Goal: Task Accomplishment & Management: Use online tool/utility

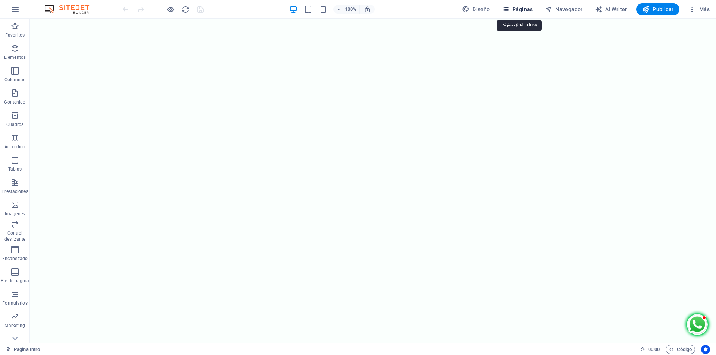
click at [525, 9] on span "Páginas" at bounding box center [517, 9] width 31 height 7
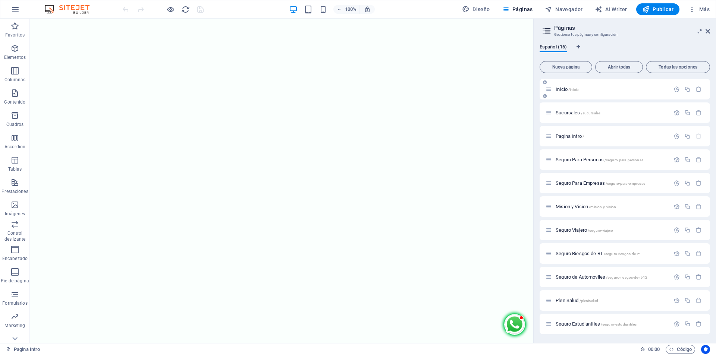
click at [562, 91] on span "Inicio /inicio" at bounding box center [567, 90] width 23 height 6
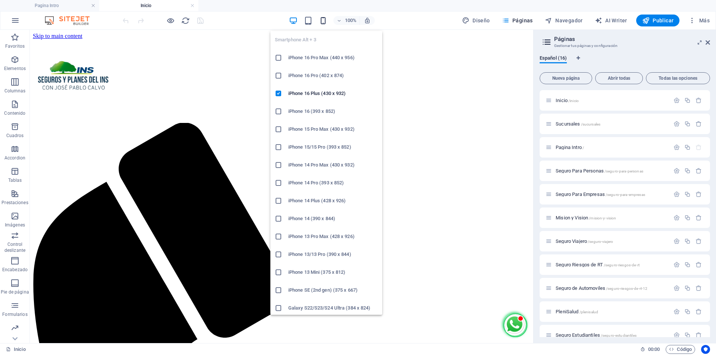
click at [326, 21] on icon "button" at bounding box center [323, 20] width 9 height 9
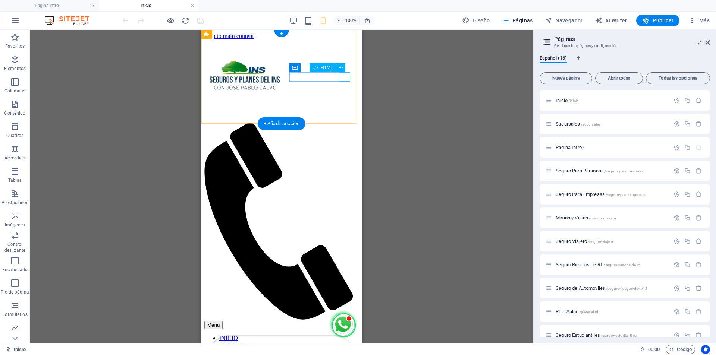
click at [345, 321] on div "Menu" at bounding box center [281, 325] width 154 height 8
click at [346, 321] on div "Menu" at bounding box center [281, 325] width 154 height 8
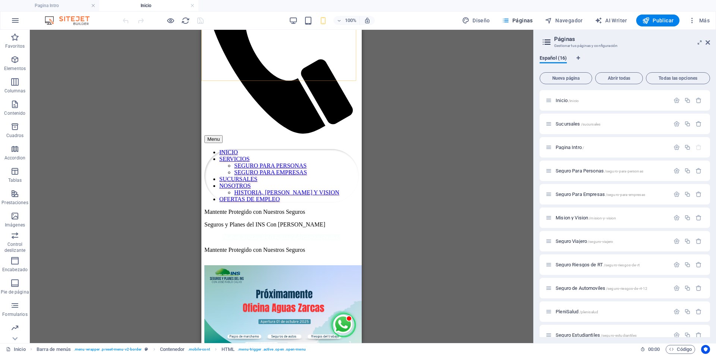
scroll to position [186, 0]
click at [341, 104] on div "Menu INICIO SERVICIOS SEGURO PARA PERSONAS SEGURO PARA EMPRESAS SUCURSALES NOSO…" at bounding box center [281, 27] width 154 height 349
select select "rem"
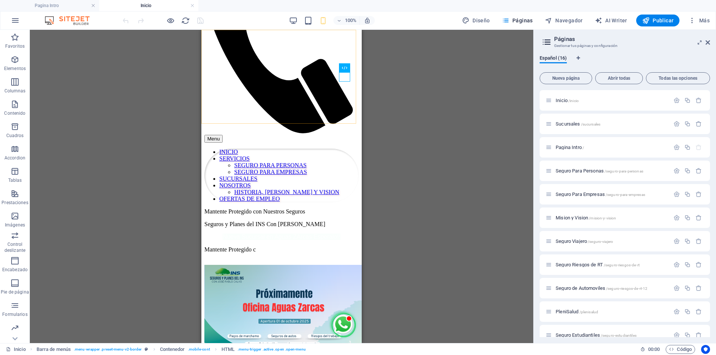
select select "rem"
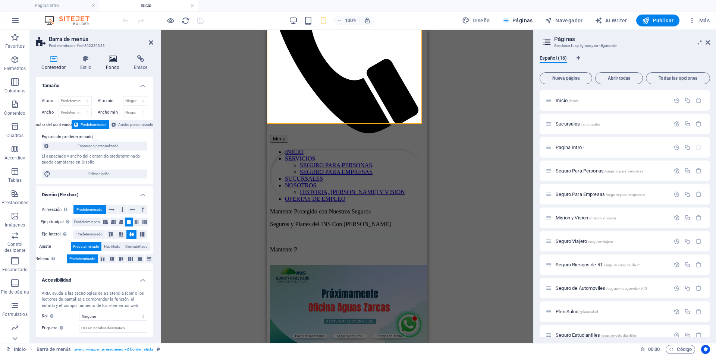
click at [110, 67] on h4 "Fondo" at bounding box center [114, 63] width 28 height 16
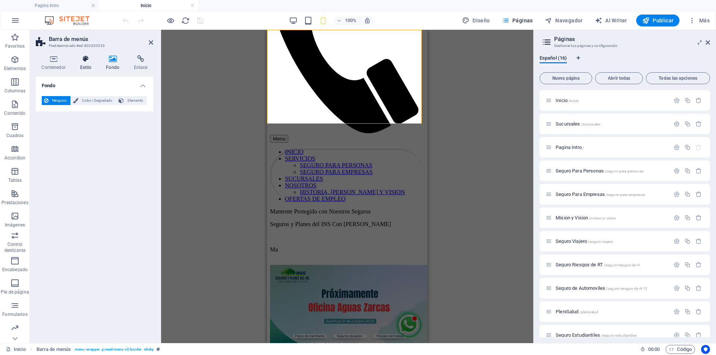
click at [86, 62] on icon at bounding box center [85, 58] width 23 height 7
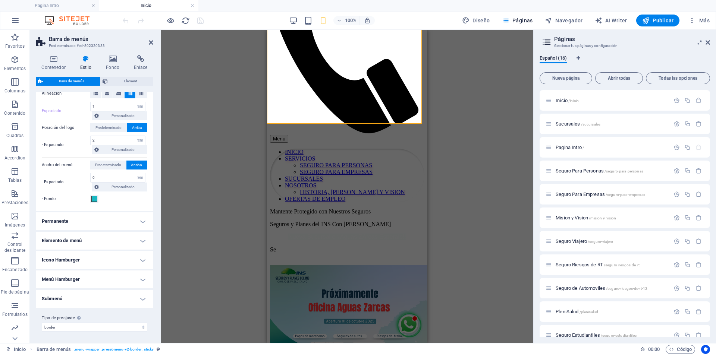
scroll to position [163, 0]
click at [143, 239] on h4 "Elemento de menú" at bounding box center [94, 241] width 117 height 18
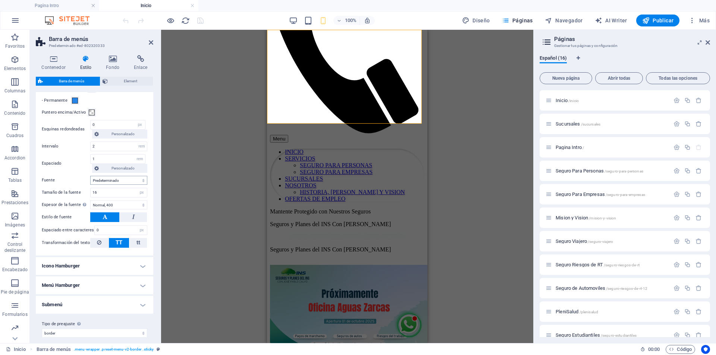
scroll to position [398, 0]
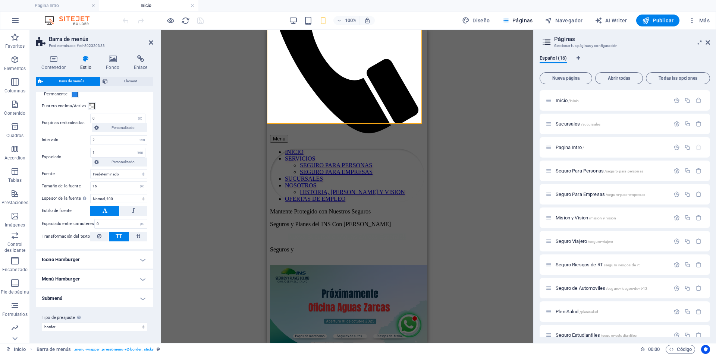
drag, startPoint x: 144, startPoint y: 293, endPoint x: 140, endPoint y: 296, distance: 4.5
click at [144, 293] on h4 "Submenú" at bounding box center [94, 299] width 117 height 18
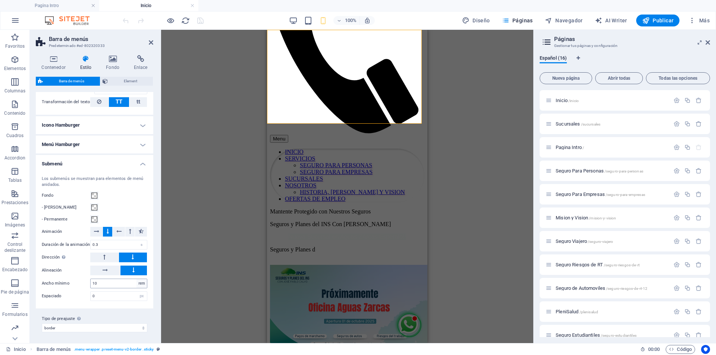
scroll to position [534, 0]
click at [140, 143] on h4 "Menú Hamburger" at bounding box center [94, 144] width 117 height 18
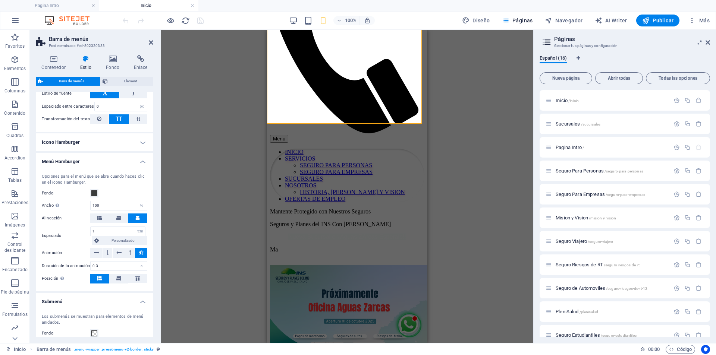
scroll to position [496, 0]
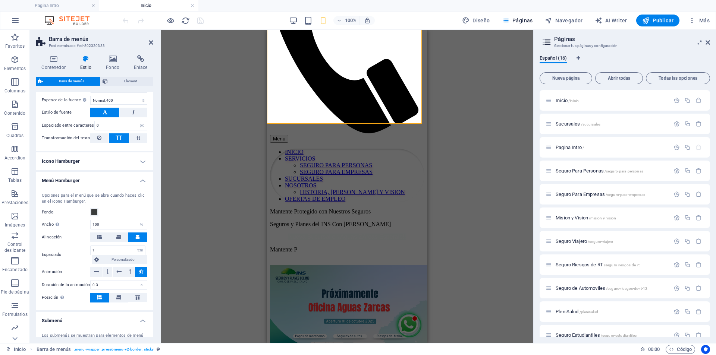
click at [144, 161] on h4 "Icono Hamburger" at bounding box center [94, 162] width 117 height 18
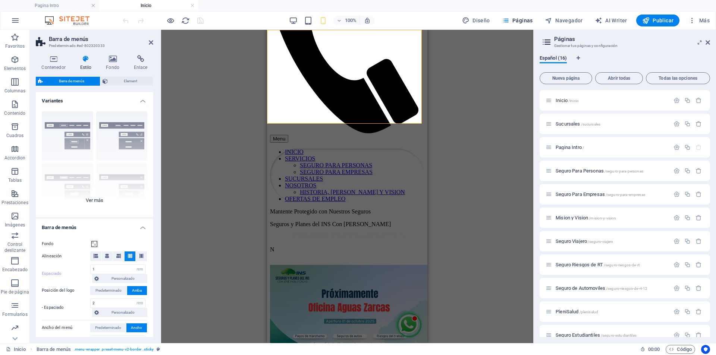
scroll to position [112, 0]
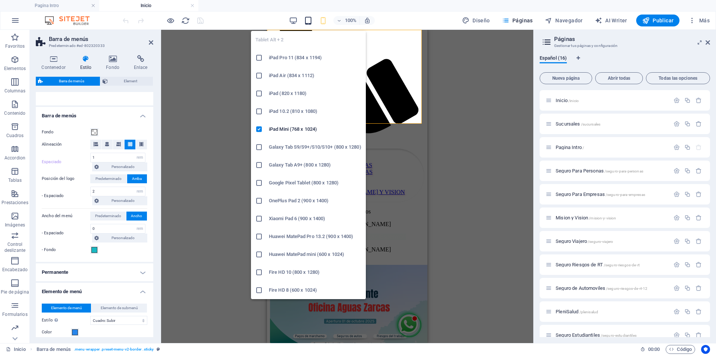
click at [307, 18] on icon "button" at bounding box center [308, 20] width 9 height 9
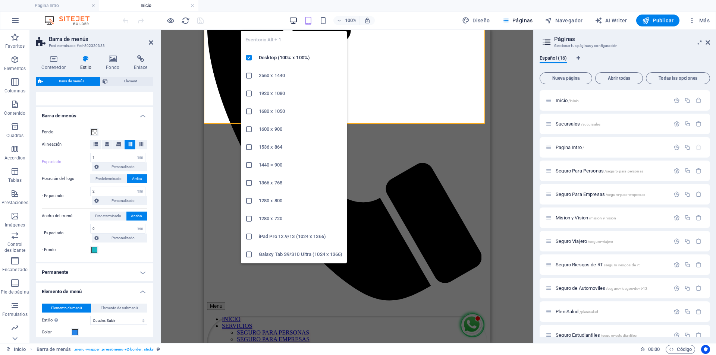
click at [294, 19] on icon "button" at bounding box center [293, 20] width 9 height 9
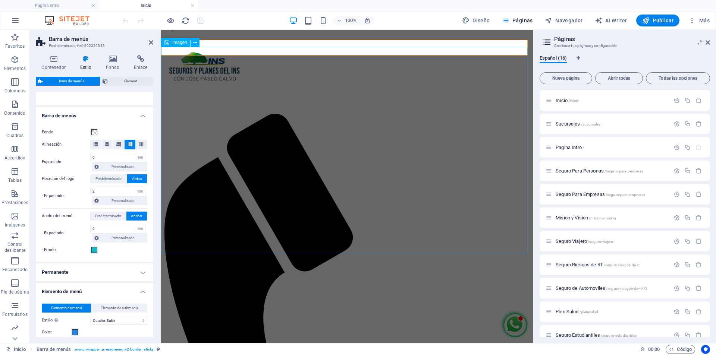
scroll to position [0, 0]
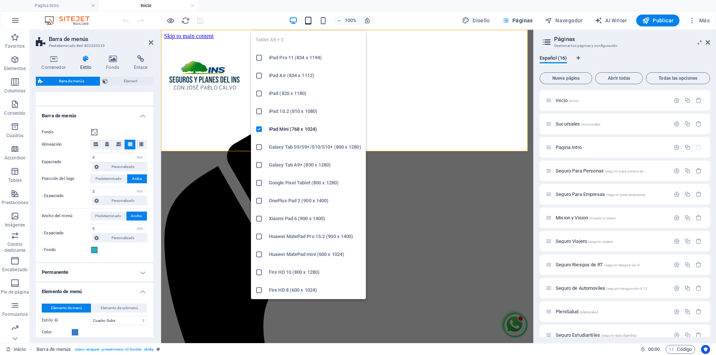
click at [308, 21] on icon "button" at bounding box center [308, 20] width 9 height 9
type input "1"
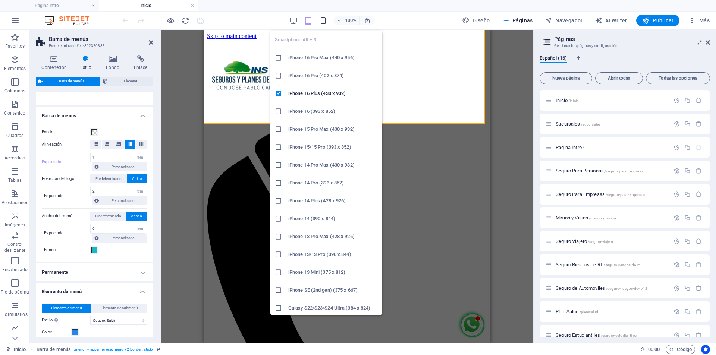
click at [327, 20] on icon "button" at bounding box center [323, 20] width 9 height 9
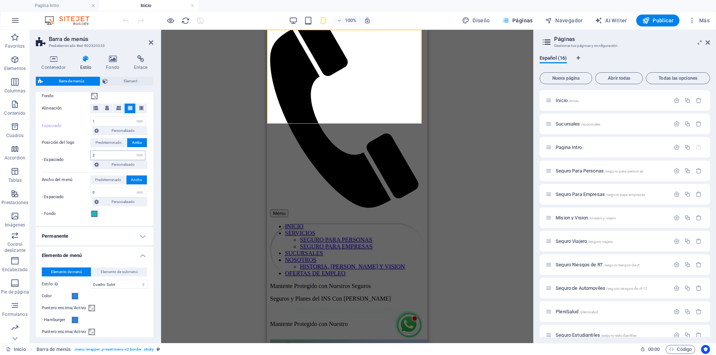
scroll to position [149, 0]
click at [129, 83] on span "Element" at bounding box center [130, 81] width 41 height 9
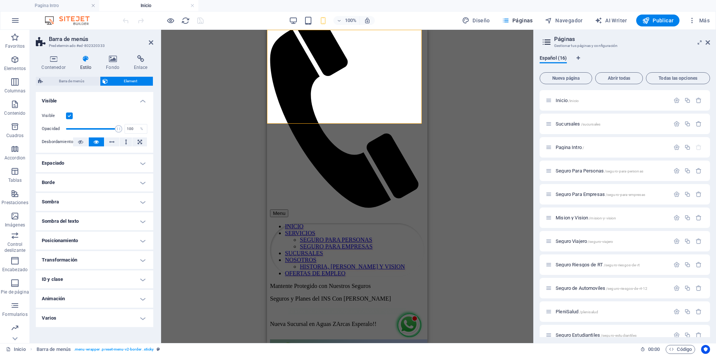
click at [144, 301] on h4 "Animación" at bounding box center [94, 299] width 117 height 18
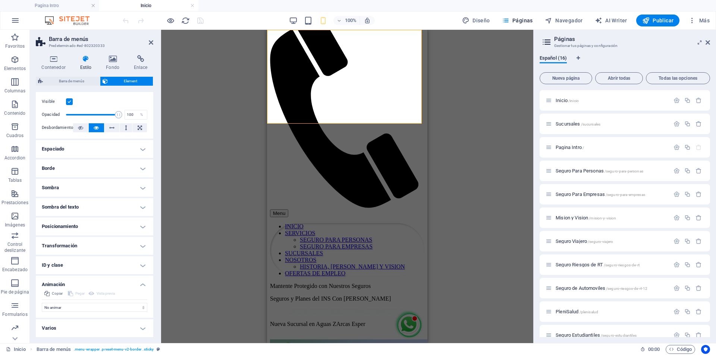
scroll to position [0, 0]
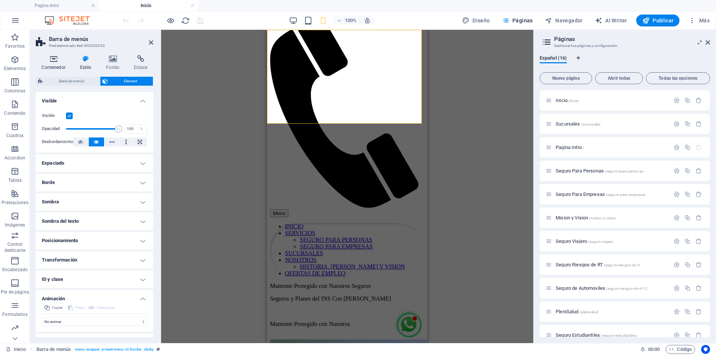
click at [52, 64] on h4 "Contenedor" at bounding box center [55, 63] width 38 height 16
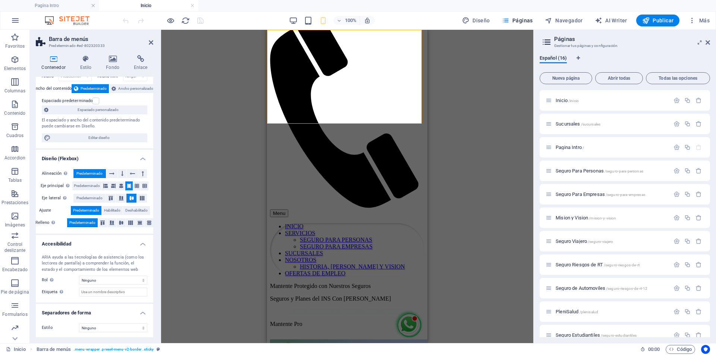
scroll to position [37, 0]
click at [88, 60] on icon at bounding box center [85, 58] width 23 height 7
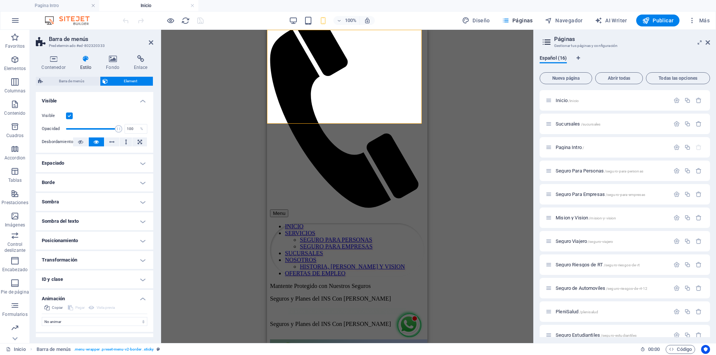
click at [140, 162] on h4 "Espaciado" at bounding box center [94, 163] width 117 height 18
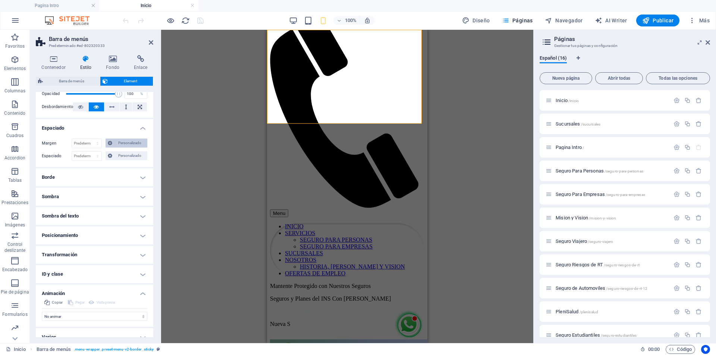
scroll to position [44, 0]
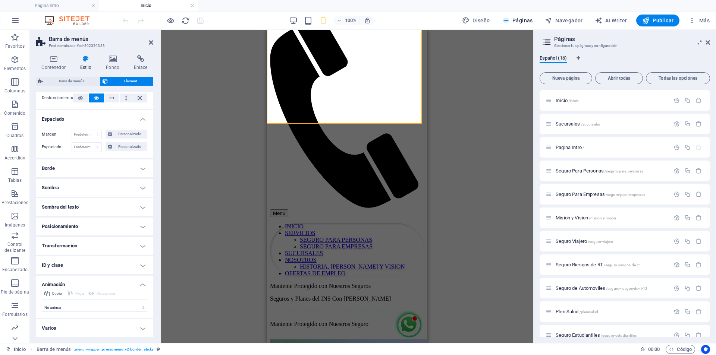
click at [139, 173] on h4 "Borde" at bounding box center [94, 169] width 117 height 18
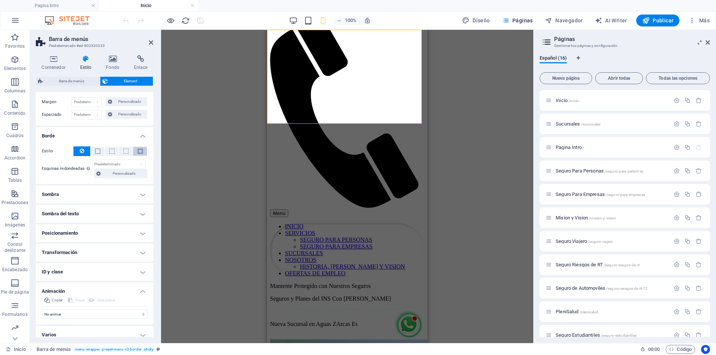
scroll to position [83, 0]
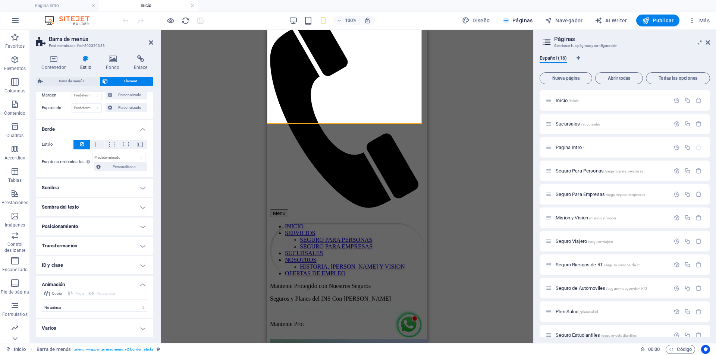
click at [140, 186] on h4 "Sombra" at bounding box center [94, 188] width 117 height 18
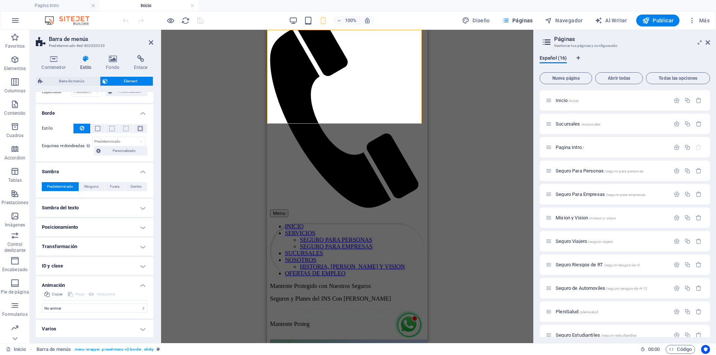
scroll to position [100, 0]
click at [70, 80] on span "Barra de menús" at bounding box center [71, 81] width 53 height 9
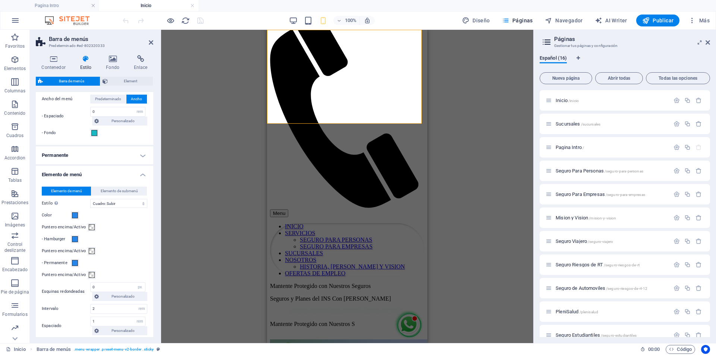
scroll to position [261, 0]
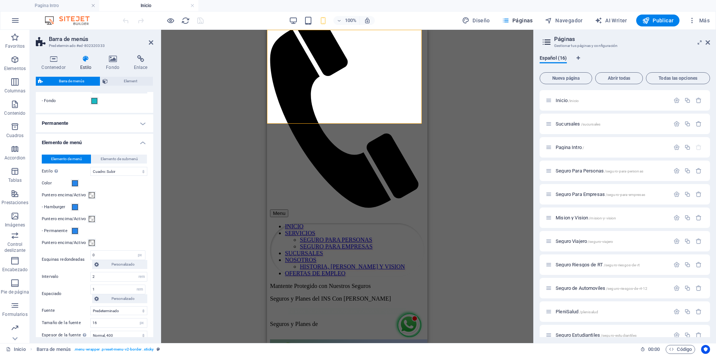
click at [143, 123] on h4 "Permanente" at bounding box center [94, 123] width 117 height 18
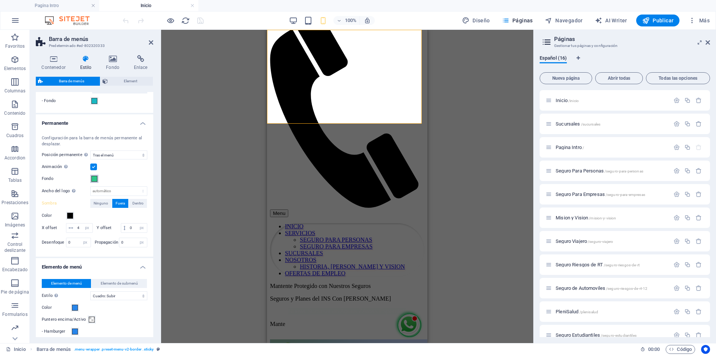
click at [95, 179] on span at bounding box center [94, 179] width 6 height 6
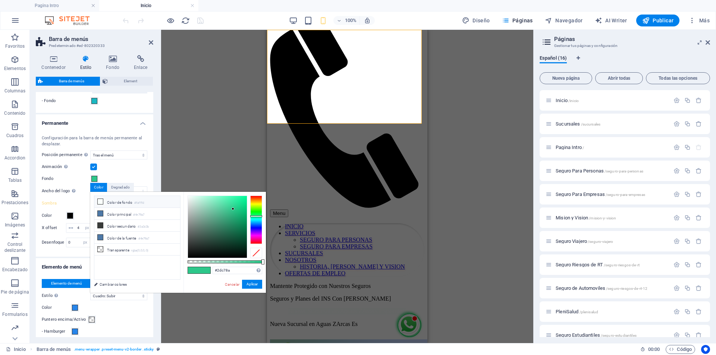
click at [119, 203] on li "Color de fondo #fafffd" at bounding box center [137, 202] width 86 height 12
click at [101, 202] on icon at bounding box center [100, 201] width 5 height 5
drag, startPoint x: 210, startPoint y: 210, endPoint x: 179, endPoint y: 191, distance: 36.0
click at [179, 191] on body "Seguros José Pablo Calvo Pagina Intro Inicio Favoritos Elementos Columnas Conte…" at bounding box center [358, 177] width 716 height 355
click at [194, 270] on span at bounding box center [193, 270] width 11 height 6
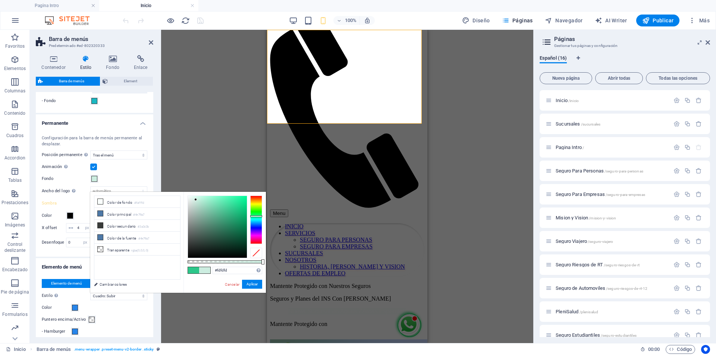
type input "#ffffff"
drag, startPoint x: 229, startPoint y: 222, endPoint x: 164, endPoint y: 189, distance: 72.4
click at [164, 189] on body "Seguros José Pablo Calvo Pagina Intro Inicio Favoritos Elementos Columnas Conte…" at bounding box center [358, 177] width 716 height 355
click at [251, 285] on button "Aplicar" at bounding box center [252, 284] width 20 height 9
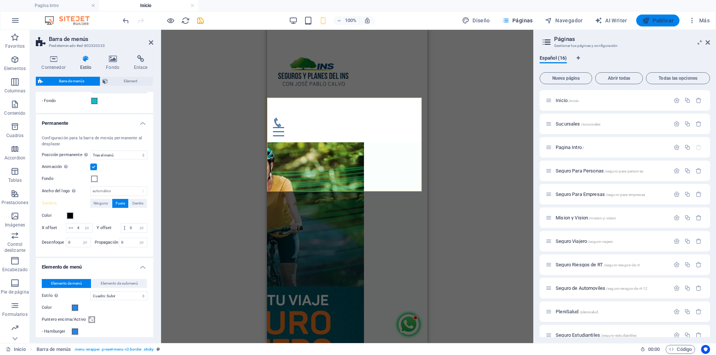
click at [663, 19] on span "Publicar" at bounding box center [658, 20] width 32 height 7
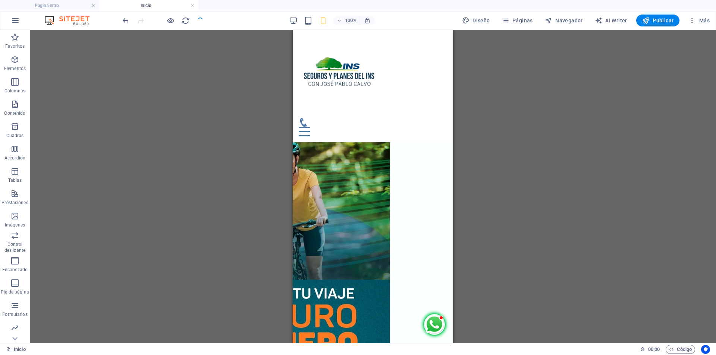
scroll to position [210, 0]
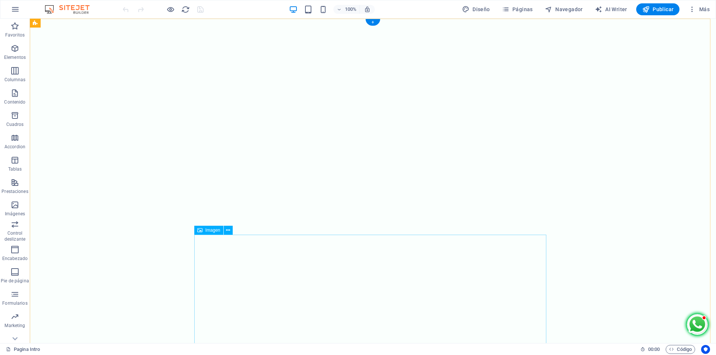
click at [515, 9] on span "Páginas" at bounding box center [517, 9] width 31 height 7
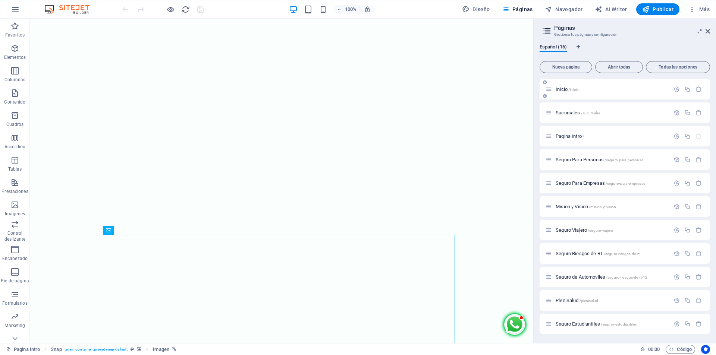
click at [558, 89] on span "Inicio /inicio" at bounding box center [567, 90] width 23 height 6
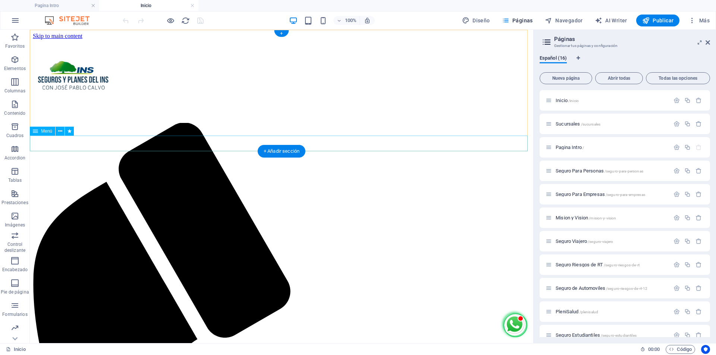
select select
select select "primary"
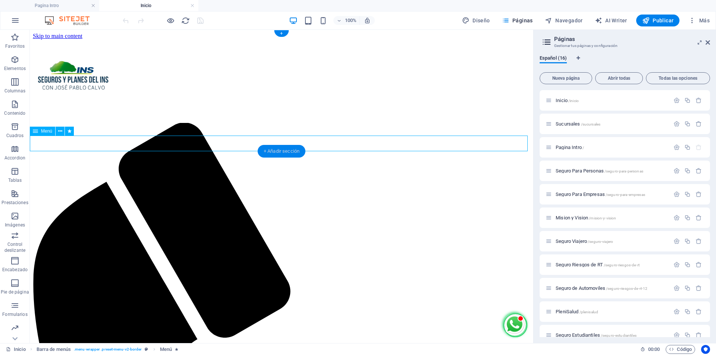
select select "3"
select select
select select "secondary"
select select "4"
select select
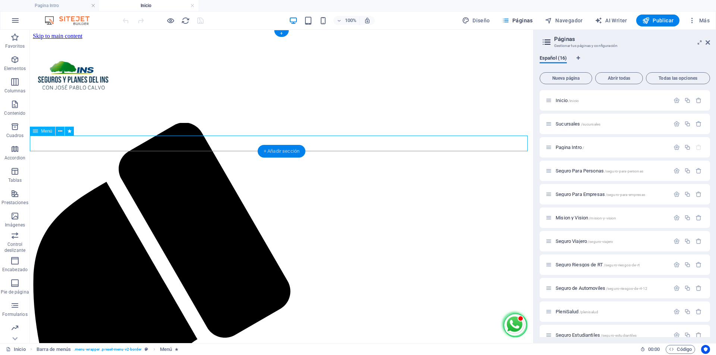
select select "secondary"
select select "1"
select select
select select "primary"
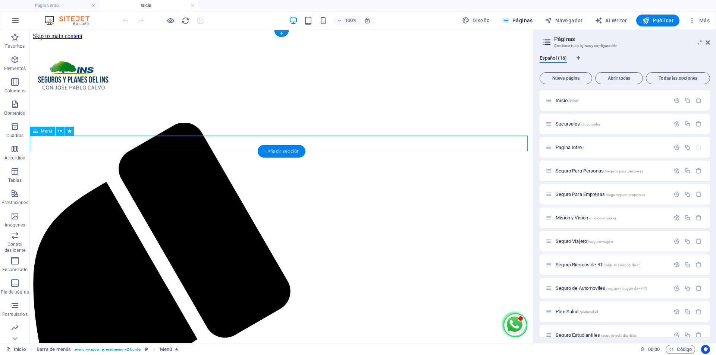
select select "5"
select select
select select "secondary"
select select "14"
select select
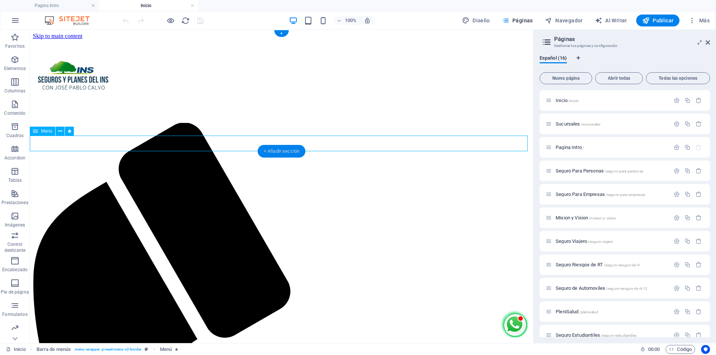
select select "primary"
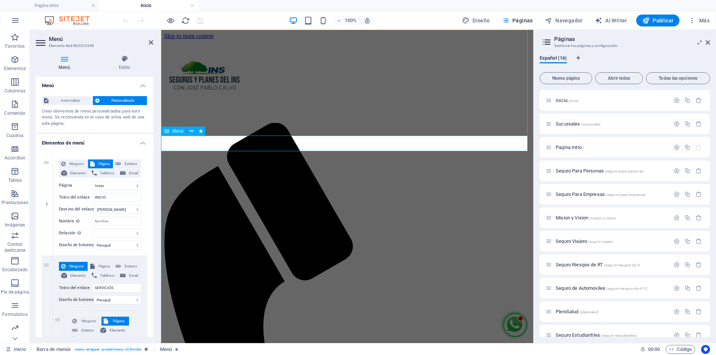
click at [190, 132] on icon at bounding box center [191, 132] width 4 height 8
click at [118, 68] on h4 "Estilo" at bounding box center [124, 63] width 57 height 16
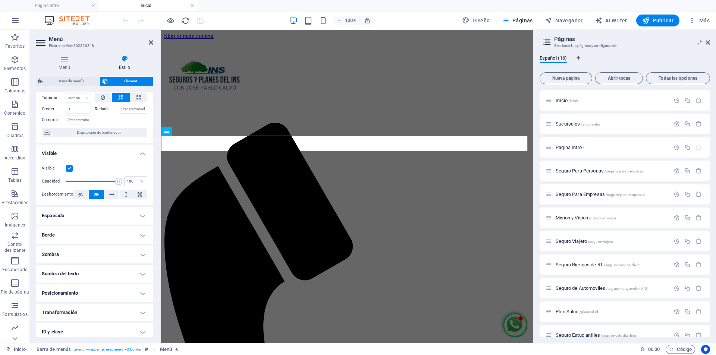
scroll to position [37, 0]
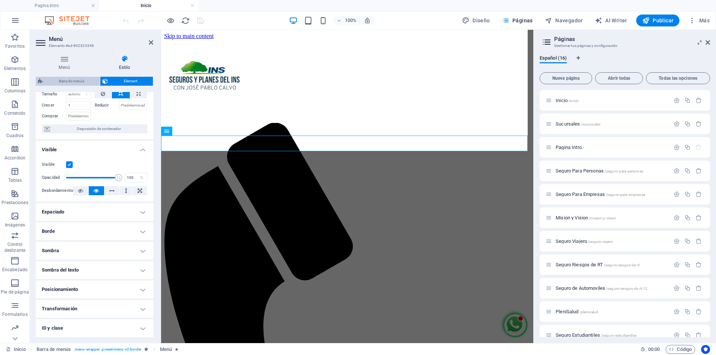
click at [69, 84] on span "Barra de menús" at bounding box center [71, 81] width 53 height 9
select select "rem"
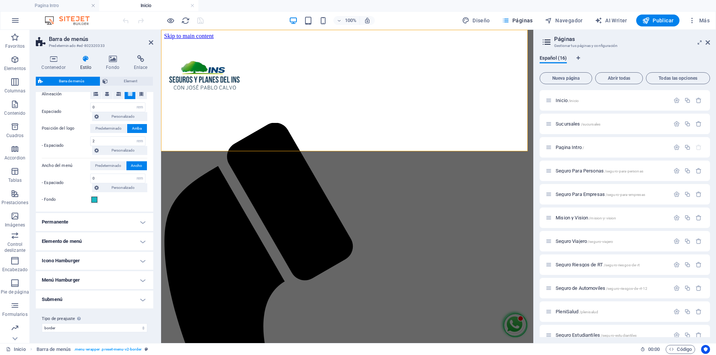
scroll to position [163, 0]
click at [111, 166] on span "Predeterminado" at bounding box center [108, 164] width 26 height 9
click at [131, 165] on span "Ancho" at bounding box center [136, 164] width 11 height 9
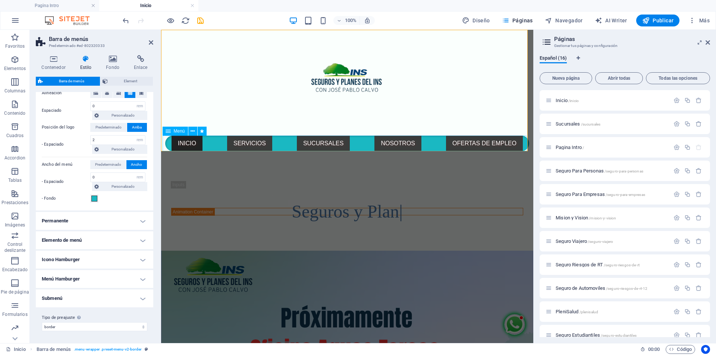
click at [278, 142] on nav "INICIO SERVICIOS SEGURO PARA PERSONAS SEGURO PARA EMPRESAS SUCURSALES NOSOTROS …" at bounding box center [347, 144] width 364 height 16
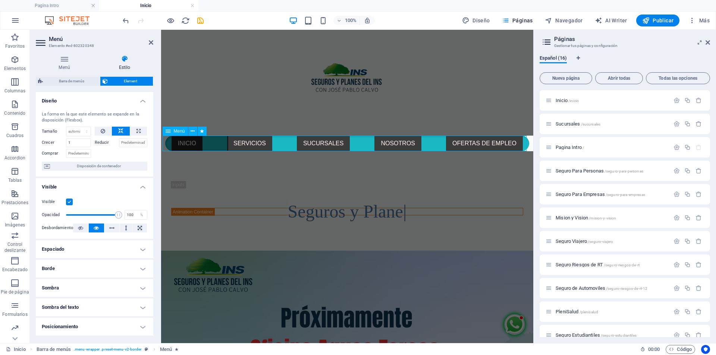
click at [278, 142] on nav "INICIO SERVICIOS SEGURO PARA PERSONAS SEGURO PARA EMPRESAS SUCURSALES NOSOTROS …" at bounding box center [347, 144] width 364 height 16
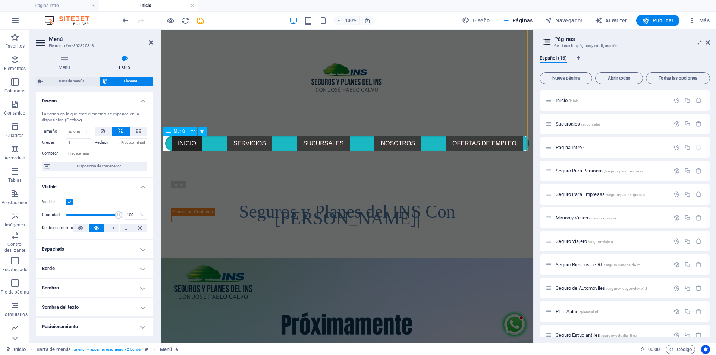
click at [213, 140] on nav "INICIO SERVICIOS SEGURO PARA PERSONAS SEGURO PARA EMPRESAS SUCURSALES NOSOTROS …" at bounding box center [347, 144] width 364 height 16
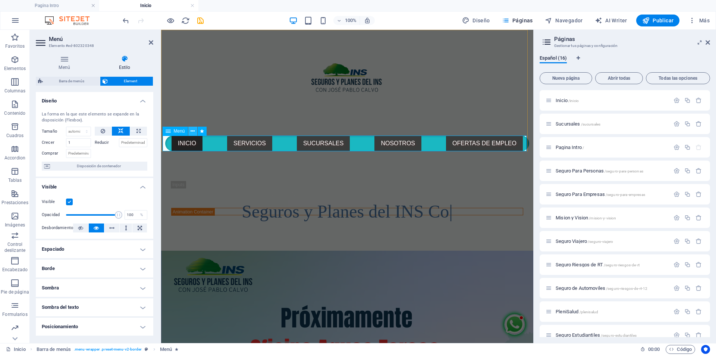
click at [192, 132] on icon at bounding box center [193, 132] width 4 height 8
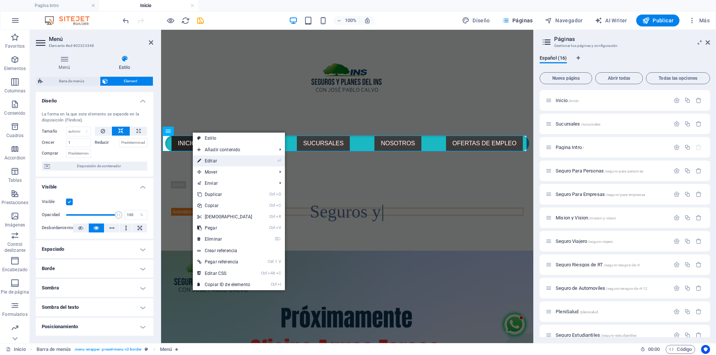
click at [207, 159] on link "⏎ Editar" at bounding box center [225, 160] width 64 height 11
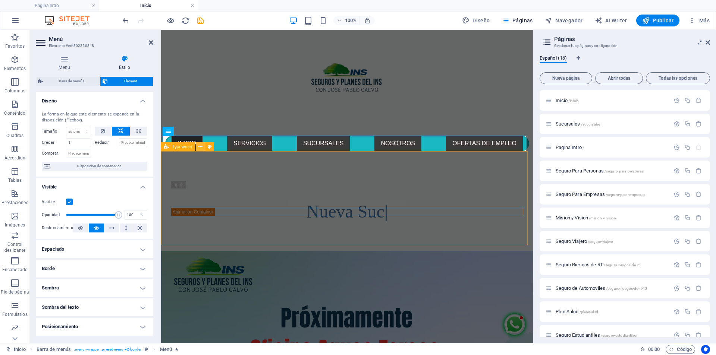
click at [198, 147] on button at bounding box center [200, 146] width 9 height 9
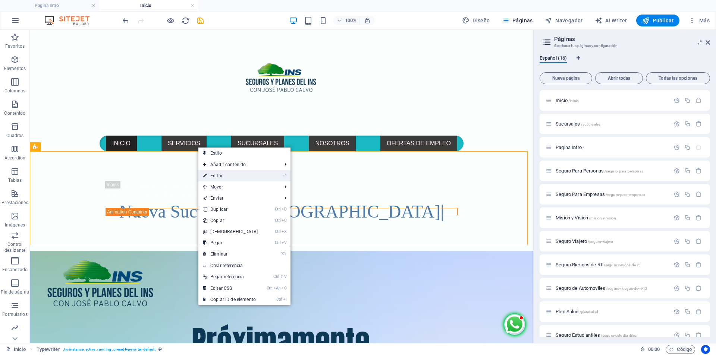
click at [226, 177] on link "⏎ Editar" at bounding box center [230, 175] width 64 height 11
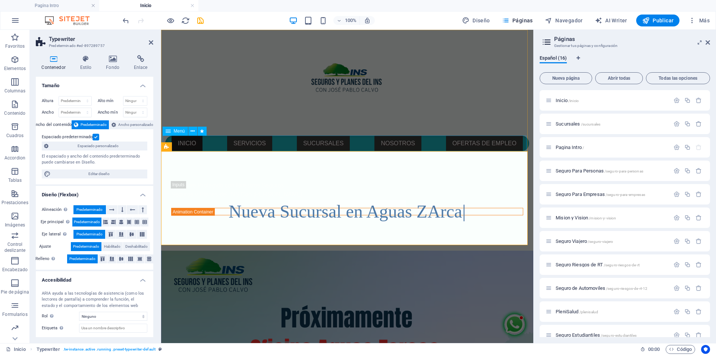
click at [287, 142] on nav "INICIO SERVICIOS SEGURO PARA PERSONAS SEGURO PARA EMPRESAS SUCURSALES NOSOTROS …" at bounding box center [347, 144] width 364 height 16
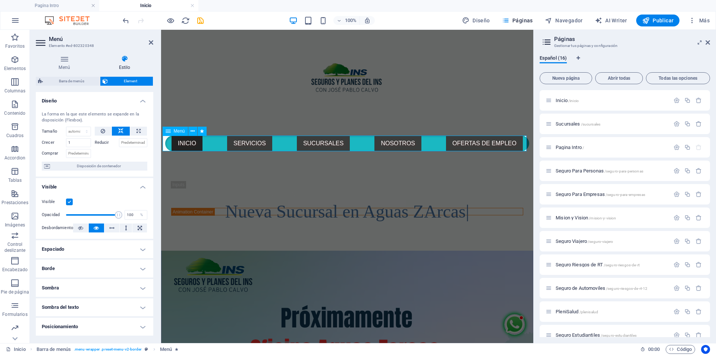
click at [287, 142] on nav "INICIO SERVICIOS SEGURO PARA PERSONAS SEGURO PARA EMPRESAS SUCURSALES NOSOTROS …" at bounding box center [347, 144] width 364 height 16
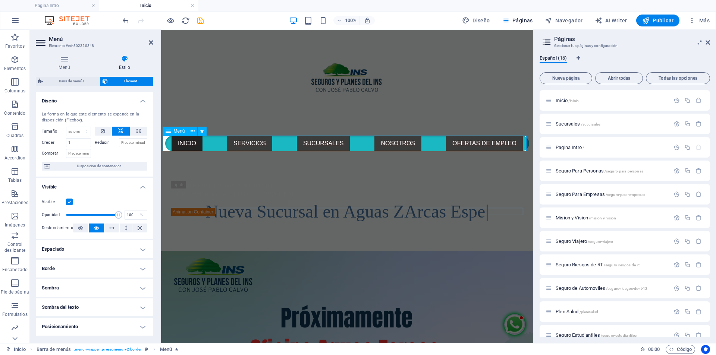
click at [287, 142] on nav "INICIO SERVICIOS SEGURO PARA PERSONAS SEGURO PARA EMPRESAS SUCURSALES NOSOTROS …" at bounding box center [347, 144] width 364 height 16
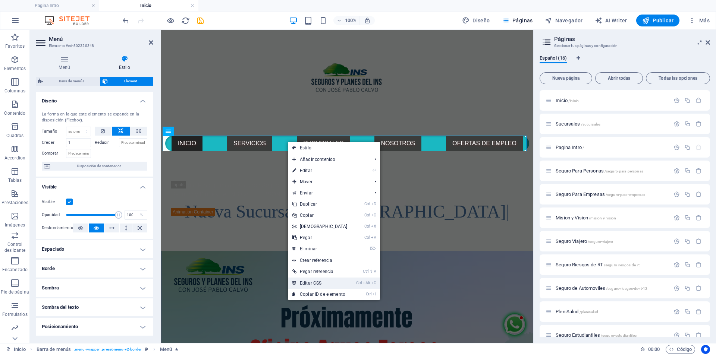
click at [323, 280] on link "Ctrl Alt C Editar CSS" at bounding box center [320, 283] width 64 height 11
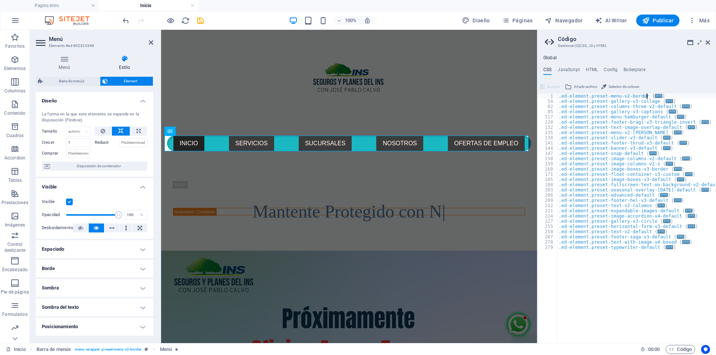
click at [655, 96] on span "..." at bounding box center [658, 96] width 7 height 4
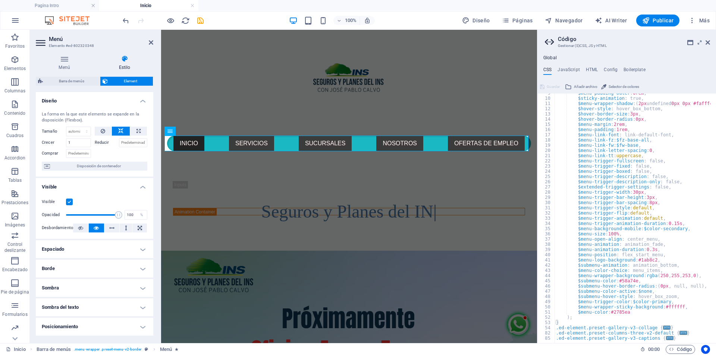
scroll to position [45, 0]
drag, startPoint x: 627, startPoint y: 313, endPoint x: 612, endPoint y: 313, distance: 14.9
click at [612, 313] on div "$menu-padding-outer : 0rem , $sticky-animation : true, $menu-wrapper-shadow : (…" at bounding box center [647, 218] width 186 height 255
type textarea "$menu-color: #2785ea"
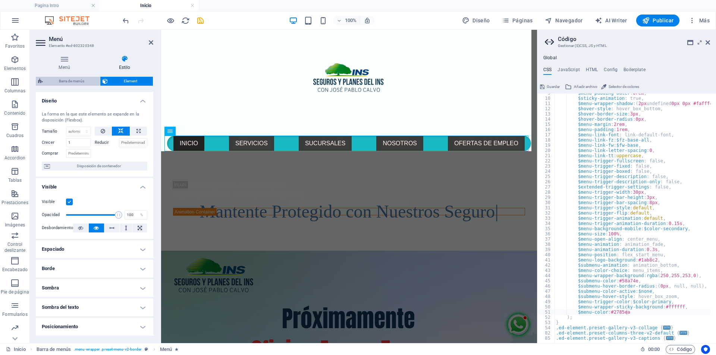
click at [81, 81] on span "Barra de menús" at bounding box center [71, 81] width 53 height 9
select select "rem"
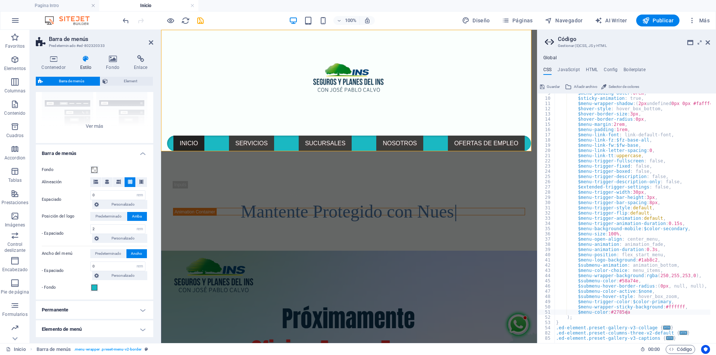
scroll to position [75, 0]
click at [119, 239] on span "Personalizado" at bounding box center [123, 238] width 44 height 9
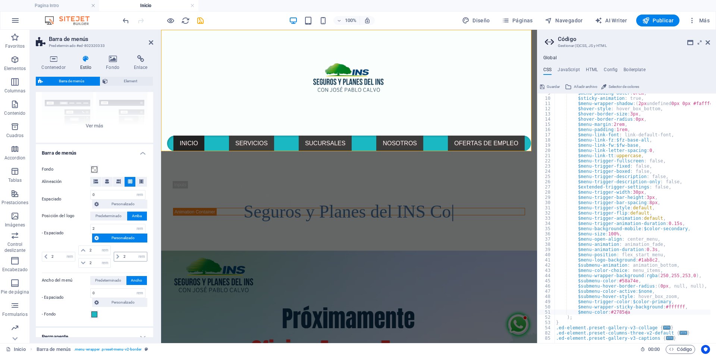
click at [116, 257] on icon at bounding box center [117, 257] width 3 height 4
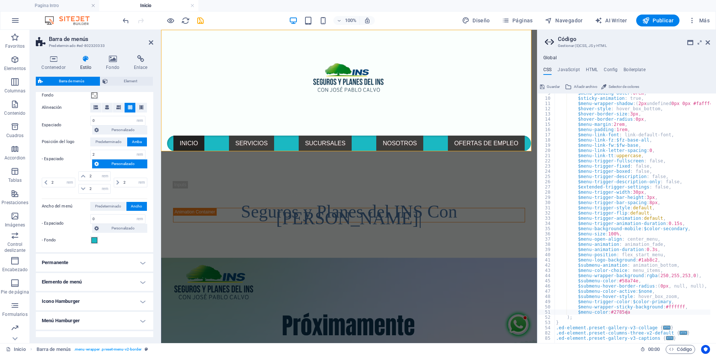
scroll to position [149, 0]
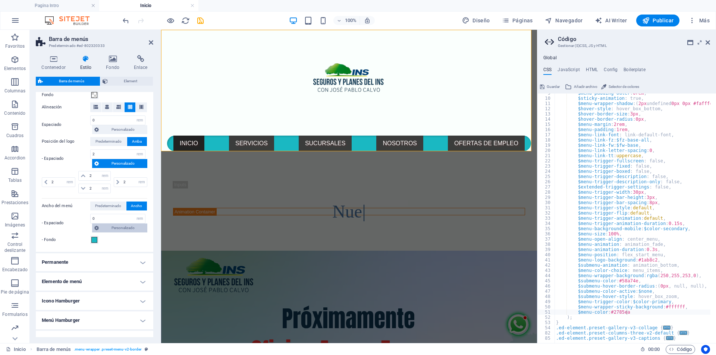
click at [119, 229] on span "Personalizado" at bounding box center [123, 228] width 44 height 9
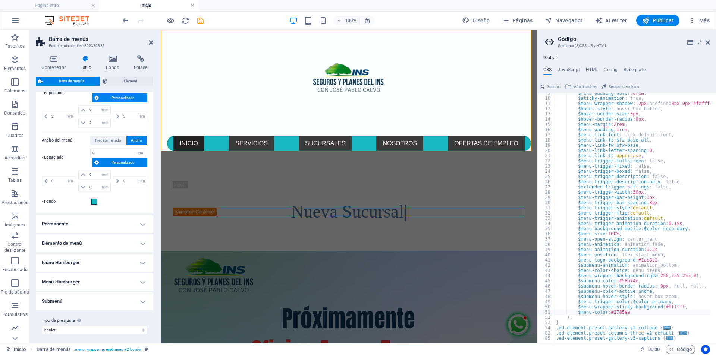
scroll to position [218, 0]
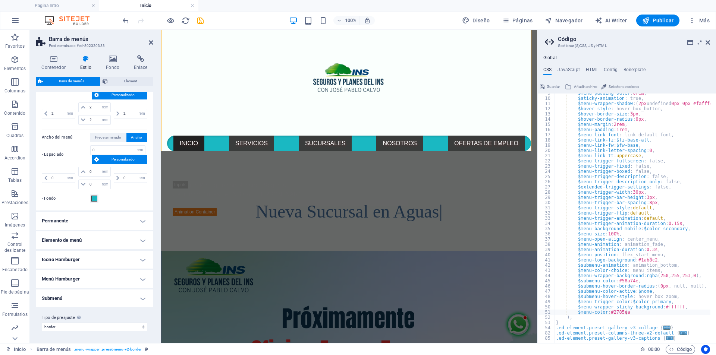
click at [139, 241] on h4 "Elemento de menú" at bounding box center [94, 241] width 117 height 18
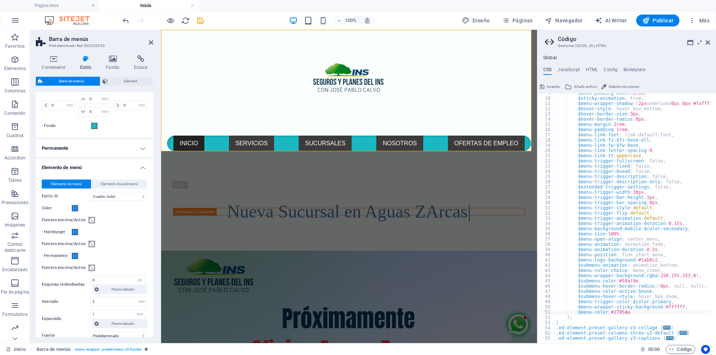
scroll to position [292, 0]
click at [141, 195] on select "Sin formato Color del texto Cuadro: Atenuar Cuadro: Voltear verticalmente Cuadr…" at bounding box center [118, 194] width 57 height 9
click at [120, 278] on input "0" at bounding box center [118, 278] width 54 height 9
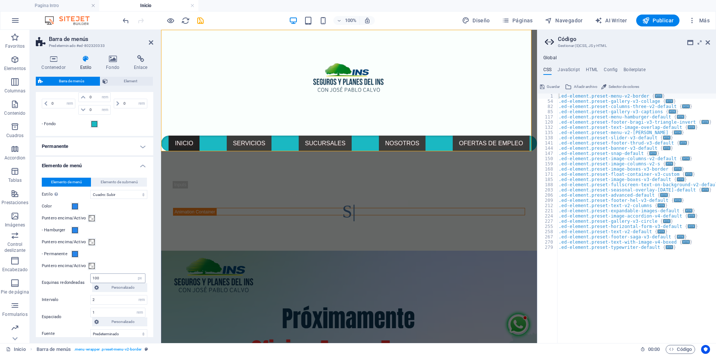
type input "0"
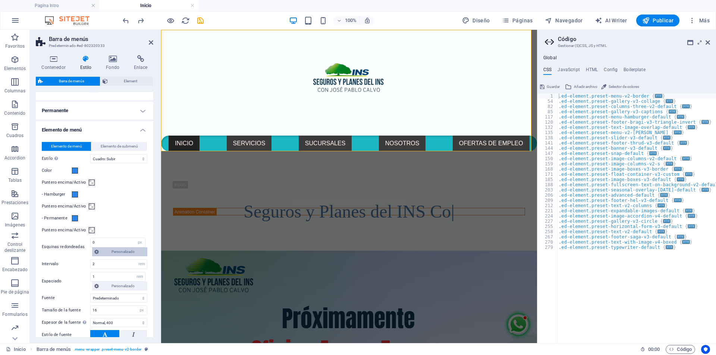
scroll to position [330, 0]
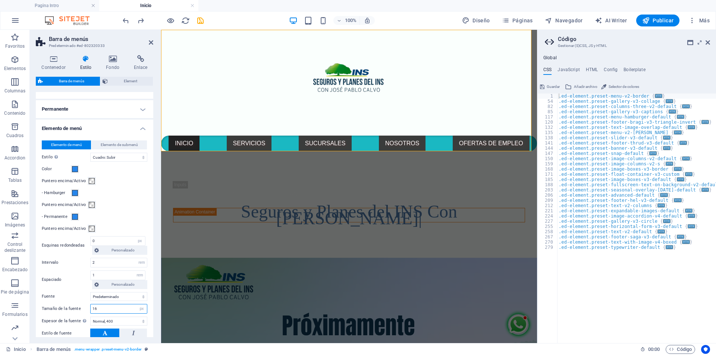
click at [106, 308] on input "16" at bounding box center [119, 309] width 56 height 9
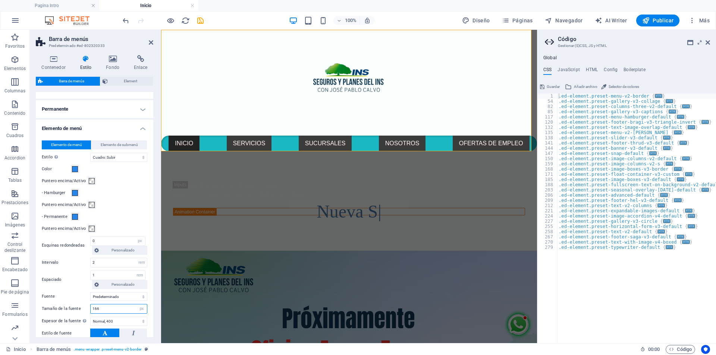
type input "16"
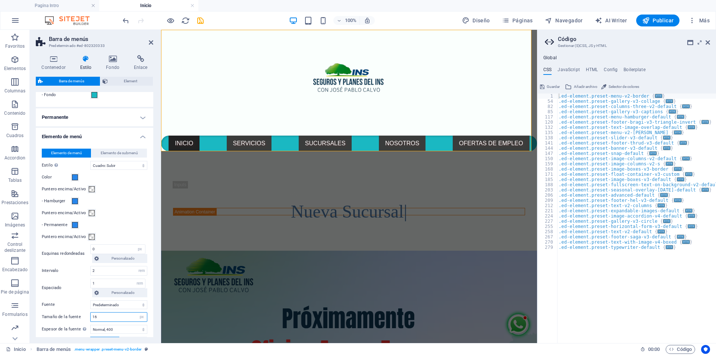
scroll to position [266, 0]
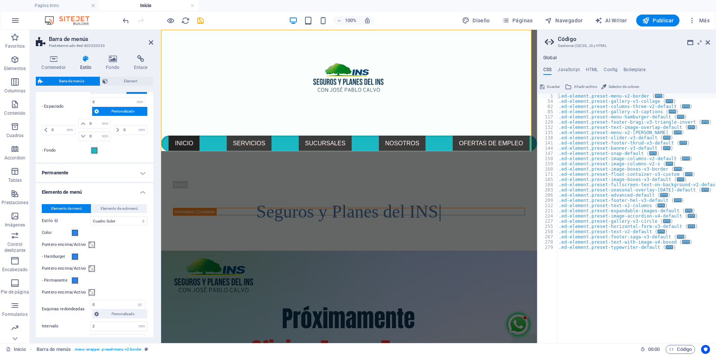
click at [142, 176] on h4 "Permanente" at bounding box center [94, 173] width 117 height 18
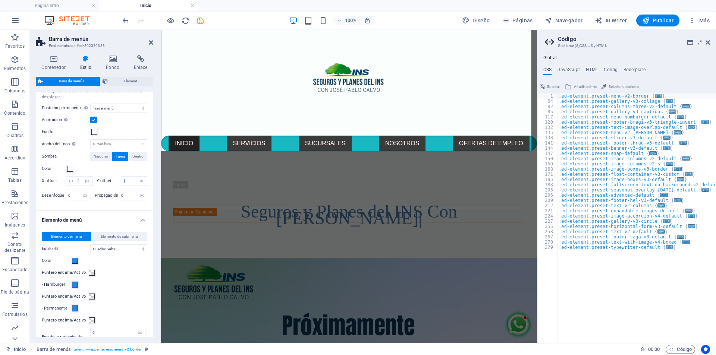
scroll to position [415, 0]
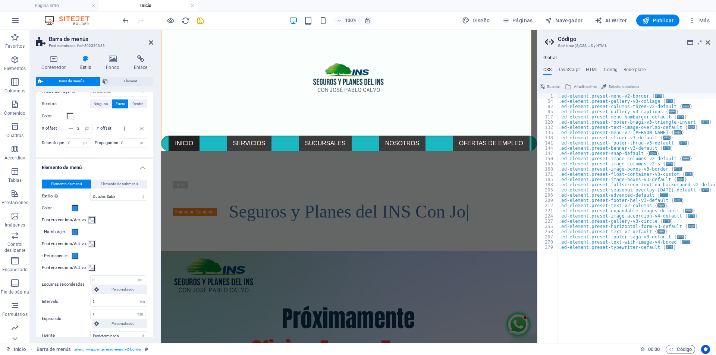
click at [90, 223] on span at bounding box center [92, 220] width 6 height 6
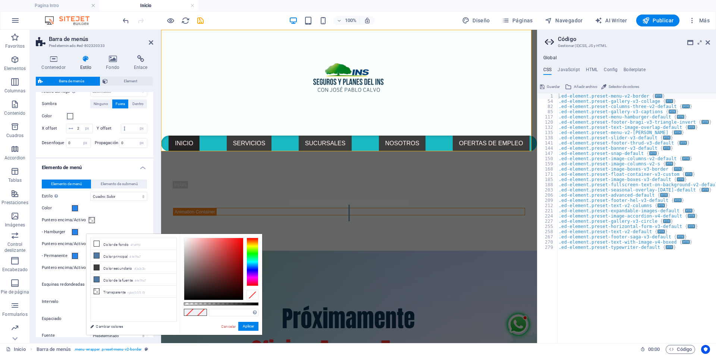
click at [90, 223] on span at bounding box center [92, 220] width 6 height 6
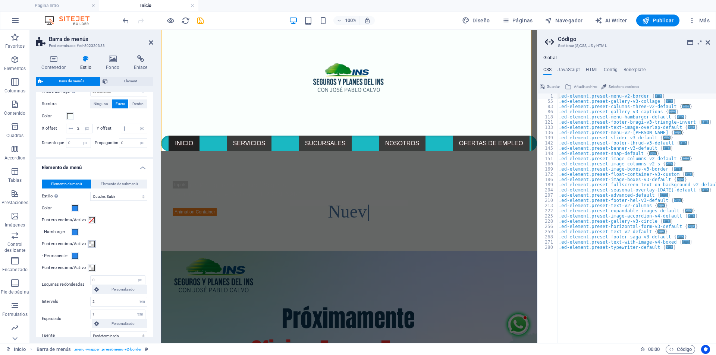
click at [92, 247] on span at bounding box center [92, 244] width 6 height 6
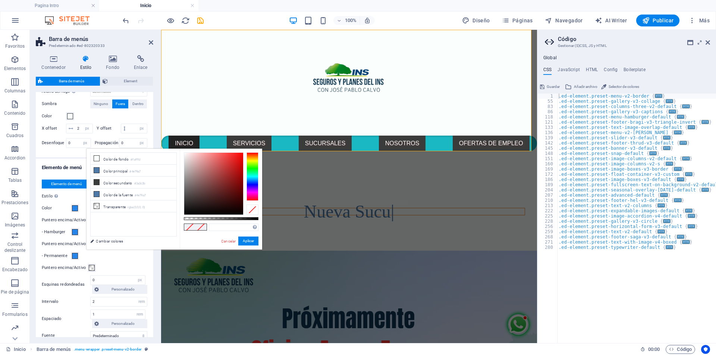
click at [92, 247] on span at bounding box center [92, 244] width 6 height 6
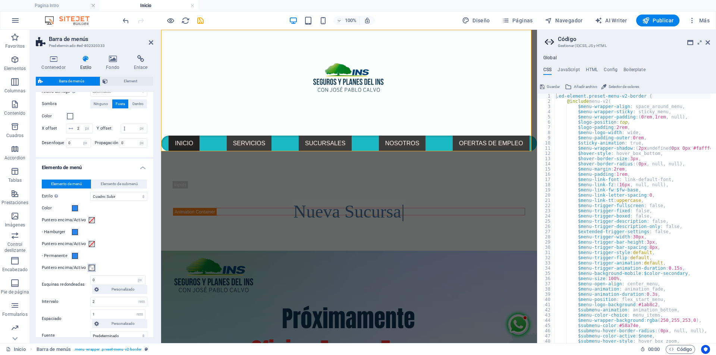
click at [92, 271] on span at bounding box center [92, 268] width 6 height 6
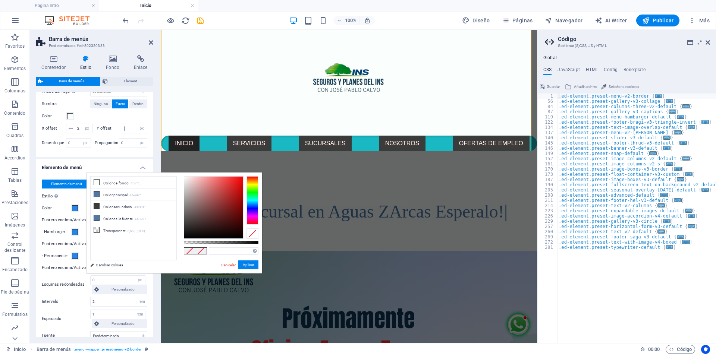
click at [92, 271] on span at bounding box center [92, 268] width 6 height 6
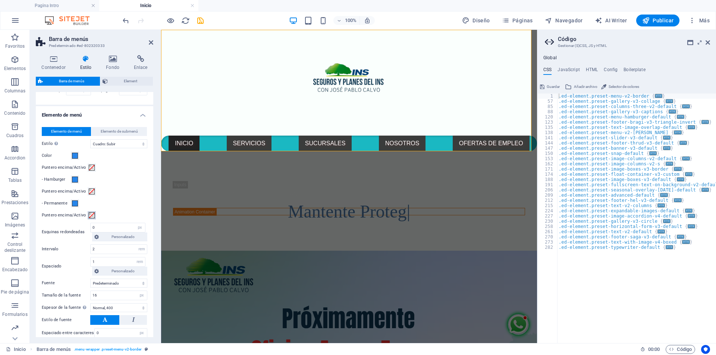
scroll to position [490, 0]
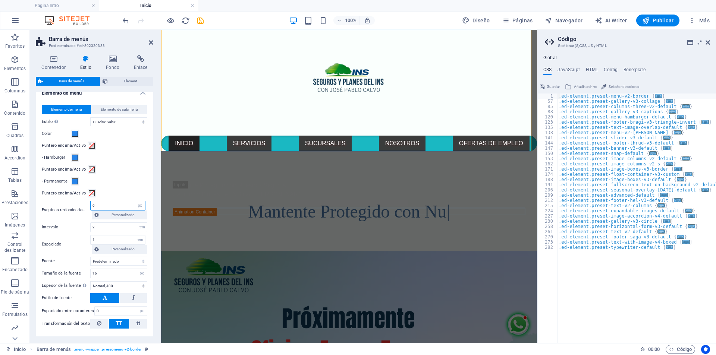
click at [109, 210] on input "0" at bounding box center [118, 205] width 54 height 9
click at [111, 232] on input "2" at bounding box center [119, 227] width 56 height 9
drag, startPoint x: 114, startPoint y: 213, endPoint x: 87, endPoint y: 213, distance: 26.5
click at [87, 213] on div "Esquinas redondeadas 100 px rem % vh vw Personalizado Personalizado" at bounding box center [95, 210] width 106 height 19
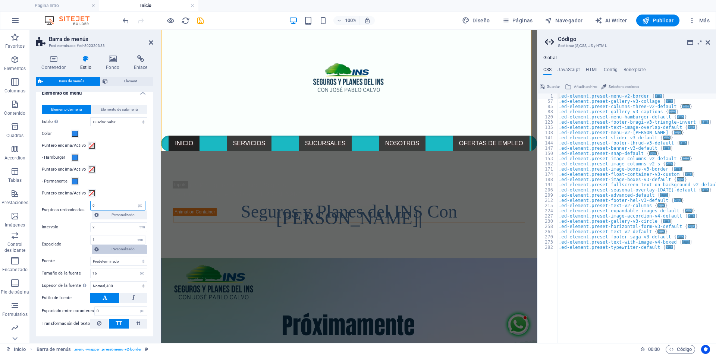
type input "0"
click at [120, 254] on span "Personalizado" at bounding box center [123, 249] width 44 height 9
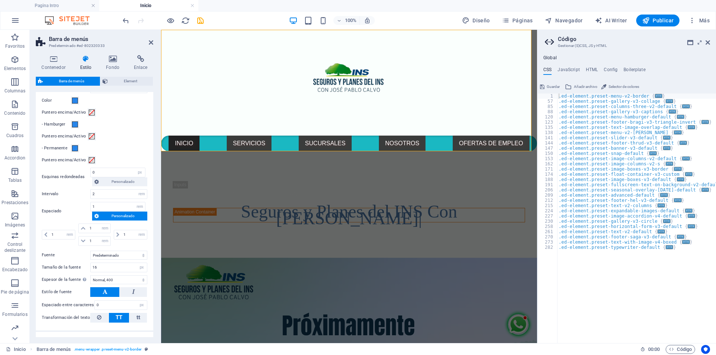
scroll to position [527, 0]
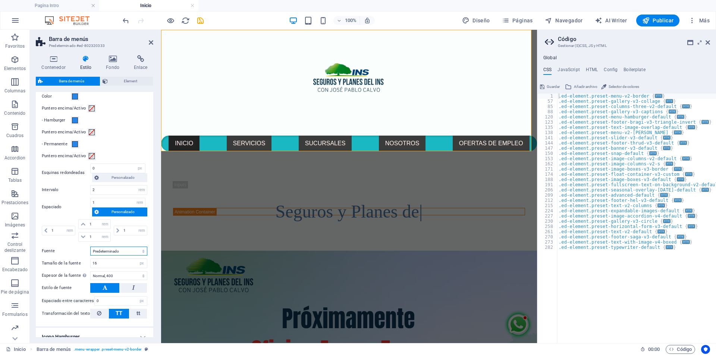
click at [139, 256] on select "Predeterminado Cabeceras" at bounding box center [118, 251] width 57 height 9
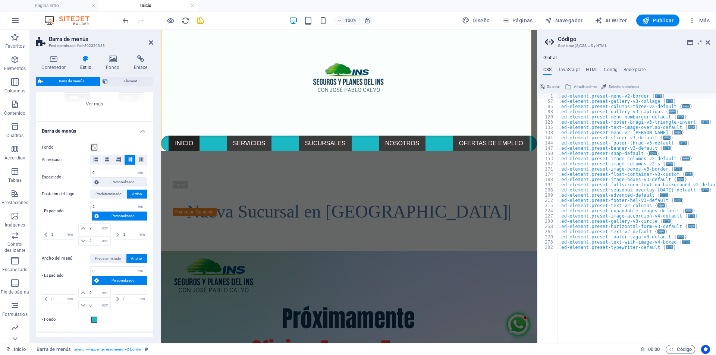
scroll to position [0, 0]
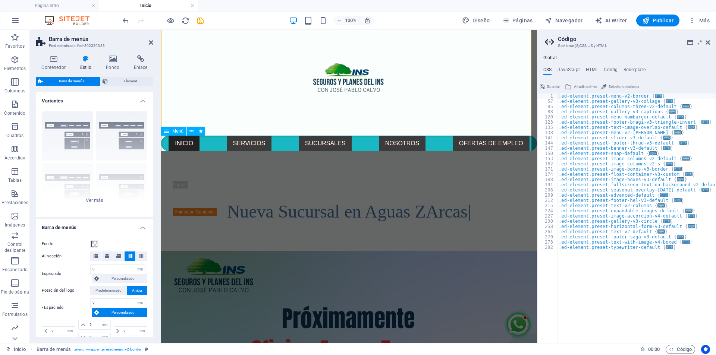
click at [434, 140] on nav "INICIO SERVICIOS SEGURO PARA PERSONAS SEGURO PARA EMPRESAS SUCURSALES NOSOTROS …" at bounding box center [349, 144] width 376 height 16
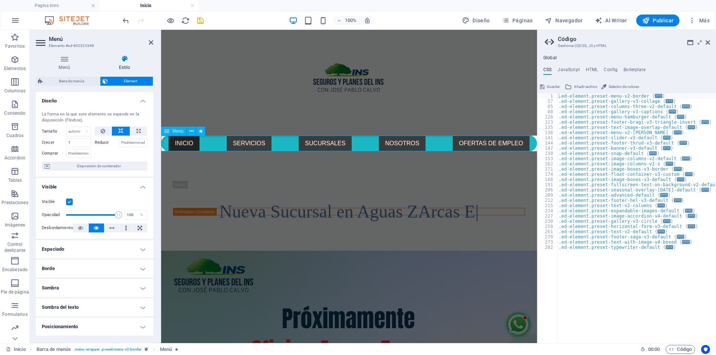
click at [434, 140] on nav "INICIO SERVICIOS SEGURO PARA PERSONAS SEGURO PARA EMPRESAS SUCURSALES NOSOTROS …" at bounding box center [349, 144] width 376 height 16
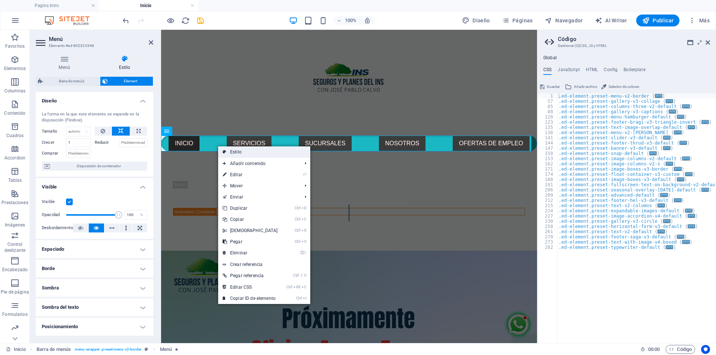
click at [235, 150] on link "Estilo" at bounding box center [264, 152] width 92 height 11
select select "rem"
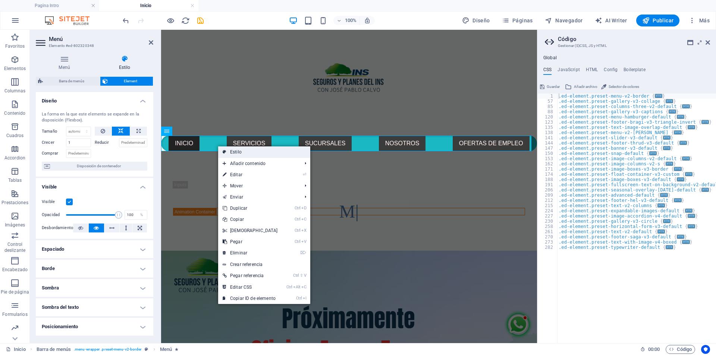
select select "rem"
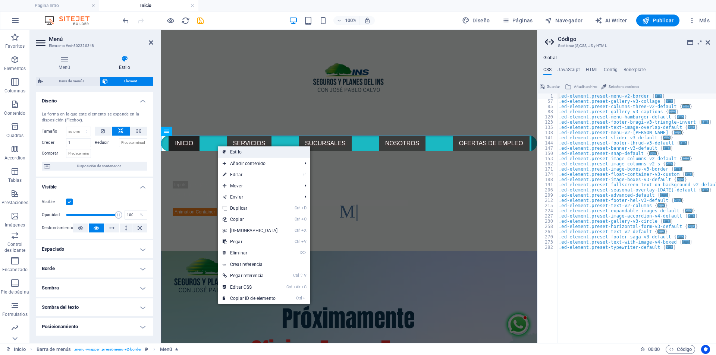
select select "rem"
select select "sticky_menu"
select select "px"
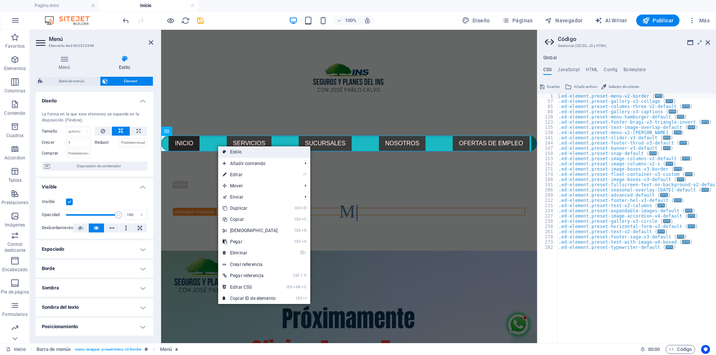
select select "px"
select select "hover_box_bottom"
select select "px"
select select "rem"
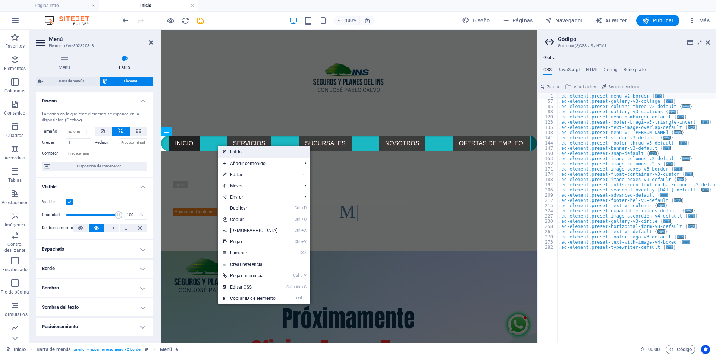
select select "rem"
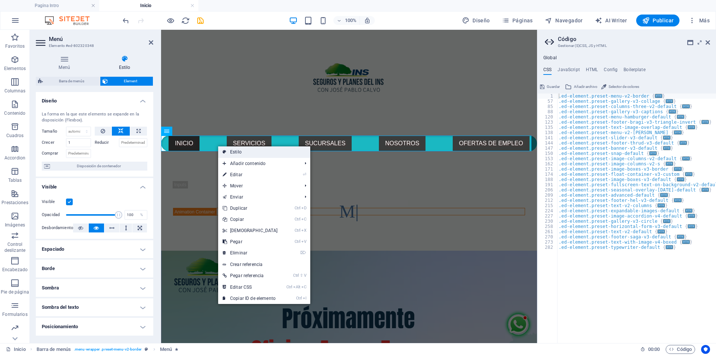
select select "px"
select select "400"
select select "px"
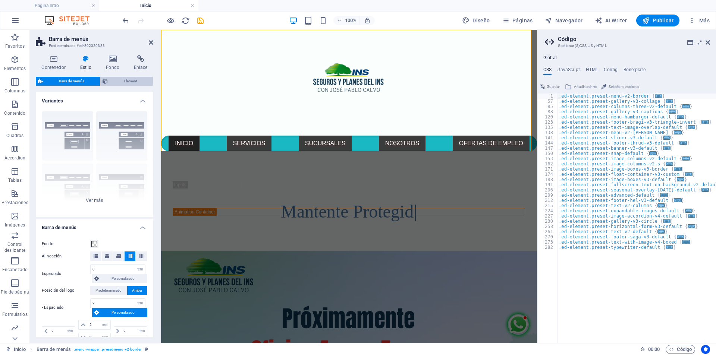
click at [131, 81] on span "Element" at bounding box center [130, 81] width 41 height 9
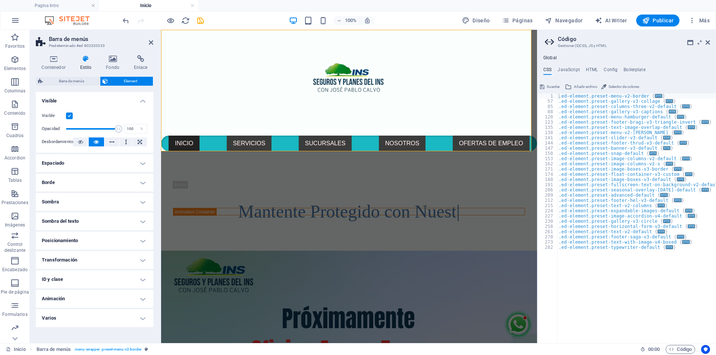
click at [138, 163] on h4 "Espaciado" at bounding box center [94, 163] width 117 height 18
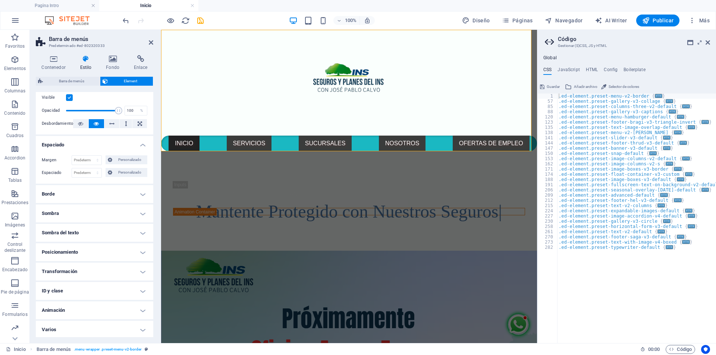
scroll to position [20, 0]
click at [144, 193] on h4 "Borde" at bounding box center [94, 193] width 117 height 18
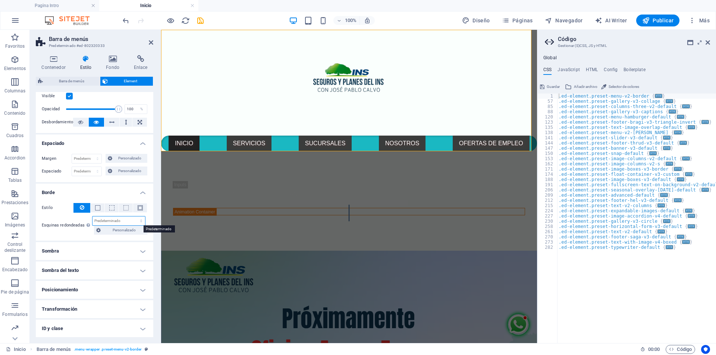
click at [123, 223] on select "Predeterminado px rem % vh vw Personalizado" at bounding box center [118, 221] width 53 height 9
click at [138, 210] on span at bounding box center [140, 207] width 5 height 5
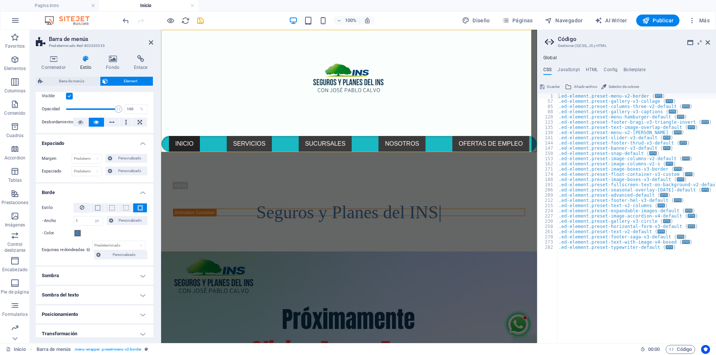
click at [138, 210] on span at bounding box center [140, 207] width 5 height 5
click at [126, 210] on span at bounding box center [125, 207] width 5 height 5
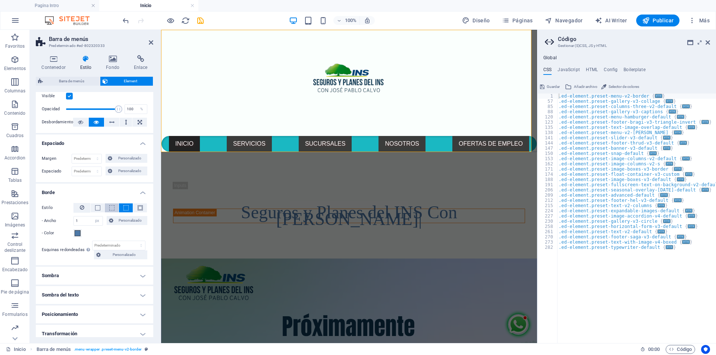
click at [107, 208] on button at bounding box center [112, 208] width 14 height 9
click at [100, 208] on button at bounding box center [98, 208] width 14 height 9
click at [82, 208] on icon at bounding box center [82, 207] width 4 height 9
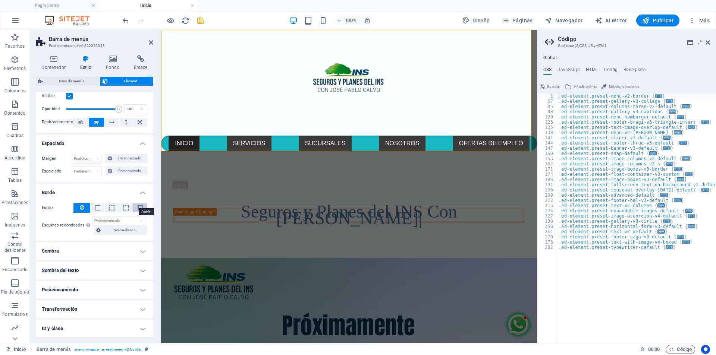
click at [138, 208] on span at bounding box center [140, 207] width 5 height 5
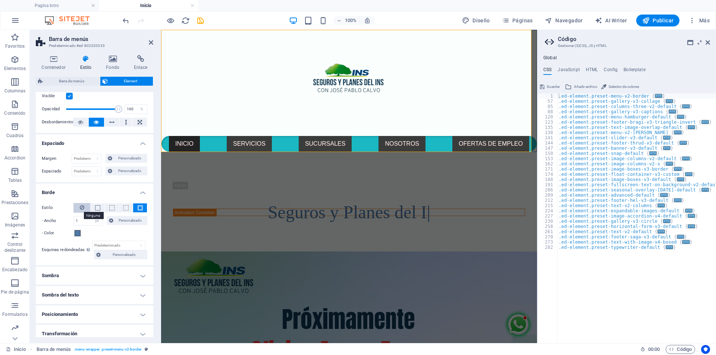
click at [81, 208] on icon at bounding box center [82, 207] width 4 height 9
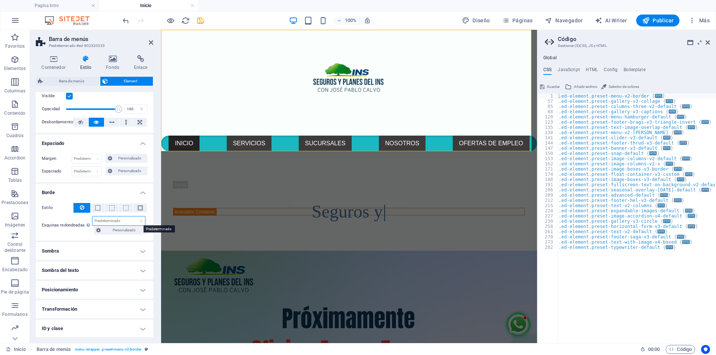
click at [122, 220] on select "Predeterminado px rem % vh vw Personalizado" at bounding box center [118, 221] width 53 height 9
select select "px"
click at [133, 217] on select "Predeterminado px rem % vh vw Personalizado" at bounding box center [118, 221] width 53 height 9
drag, startPoint x: 113, startPoint y: 221, endPoint x: 73, endPoint y: 220, distance: 39.9
click at [73, 220] on div "Esquinas redondeadas En el caso de imágenes y superposición de fondo, el desbor…" at bounding box center [95, 225] width 106 height 19
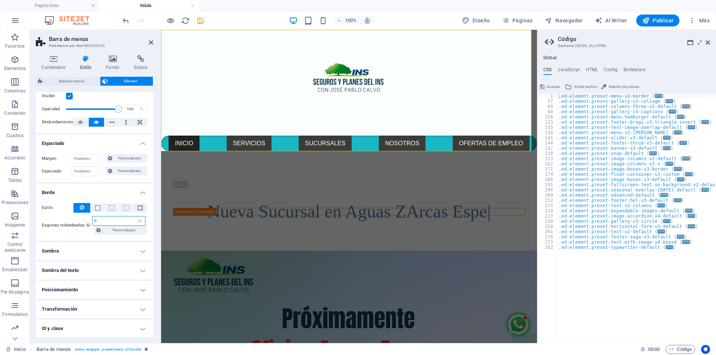
type input "0"
click at [99, 239] on div "Estilo - Ancho 1 automático px rem % vh vw Personalizado Personalizado 1 automá…" at bounding box center [94, 219] width 117 height 44
click at [138, 208] on span at bounding box center [140, 207] width 5 height 5
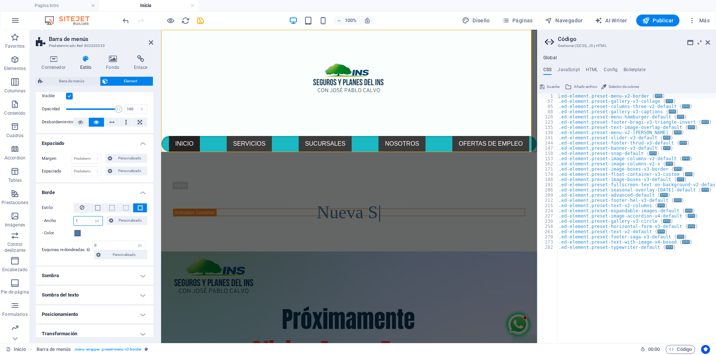
click at [87, 223] on input "1" at bounding box center [88, 221] width 29 height 9
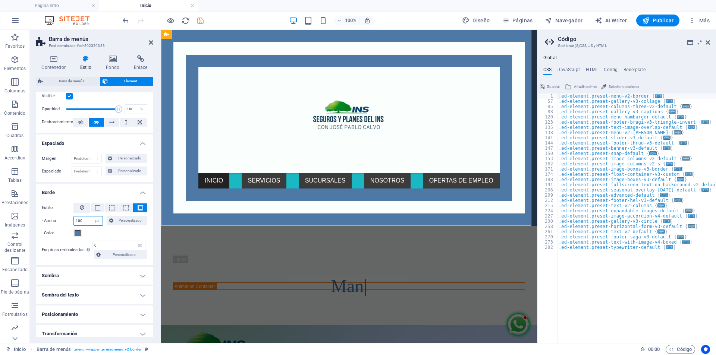
click at [85, 223] on input "100" at bounding box center [88, 221] width 29 height 9
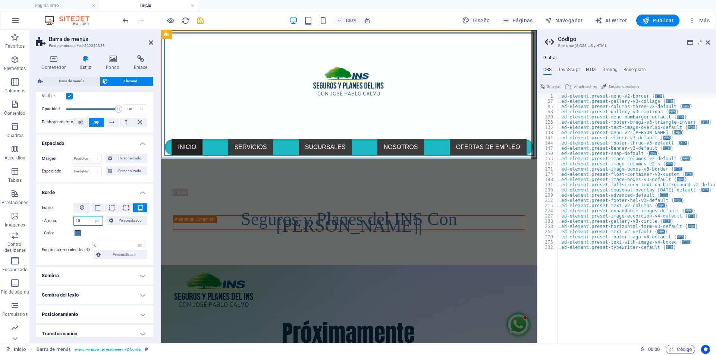
type input "1"
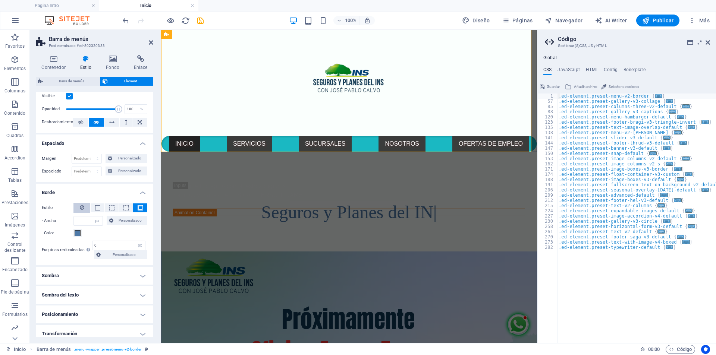
click at [83, 207] on icon at bounding box center [82, 207] width 4 height 9
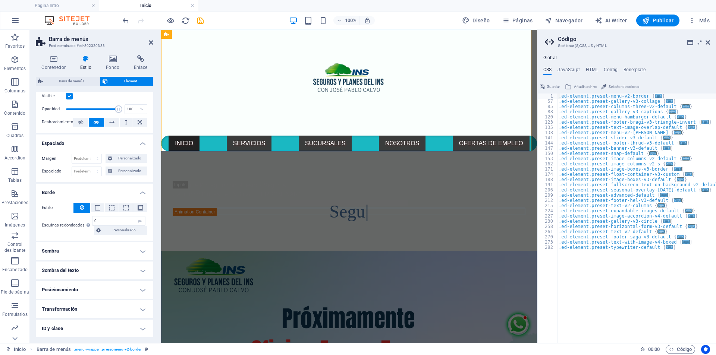
click at [143, 251] on h4 "Sombra" at bounding box center [94, 251] width 117 height 18
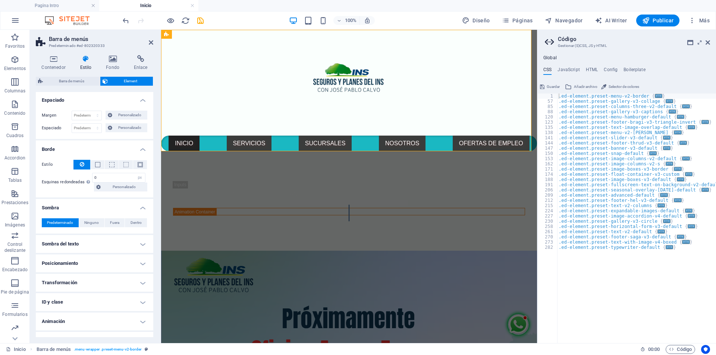
scroll to position [76, 0]
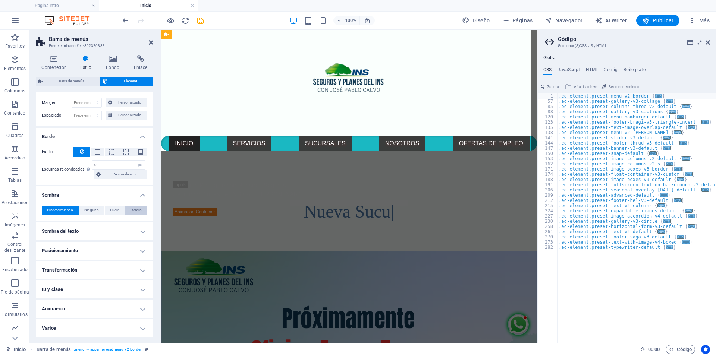
click at [133, 210] on span "Dentro" at bounding box center [136, 210] width 11 height 9
type input "2"
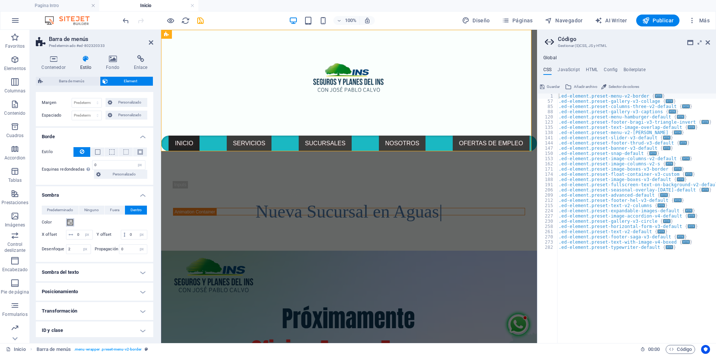
click at [69, 222] on span at bounding box center [70, 223] width 6 height 6
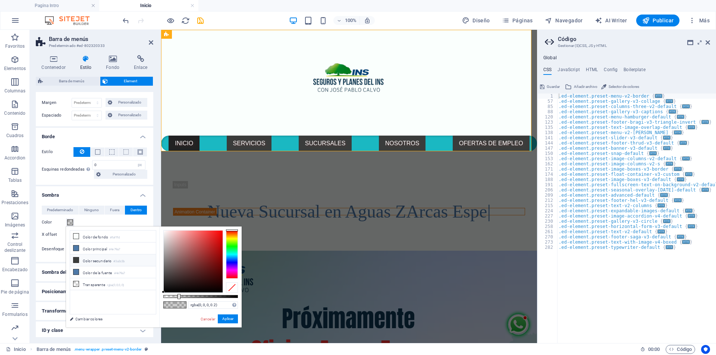
click at [87, 259] on li "Color secundario #3a3c3b" at bounding box center [113, 261] width 86 height 12
type input "#3a3c3b"
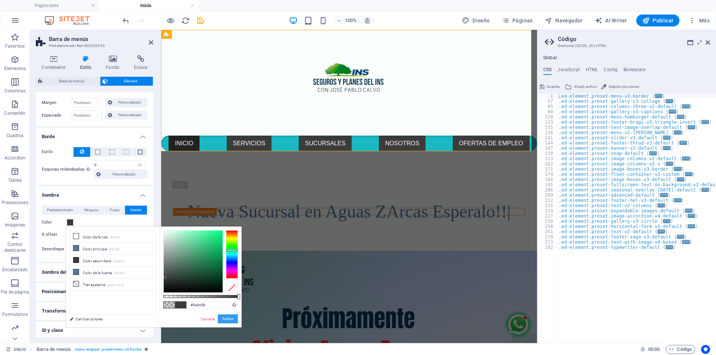
drag, startPoint x: 227, startPoint y: 320, endPoint x: 67, endPoint y: 288, distance: 162.6
click at [227, 320] on button "Aplicar" at bounding box center [228, 319] width 20 height 9
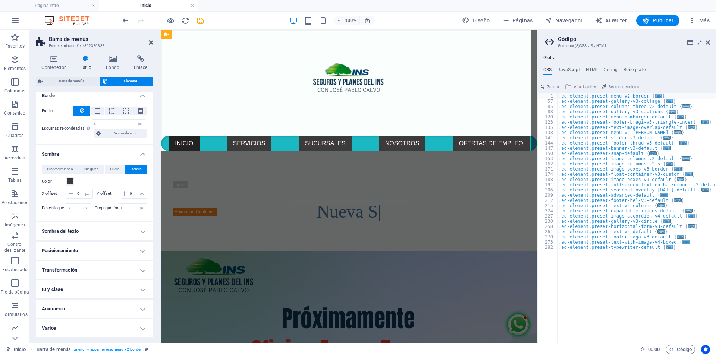
scroll to position [126, 0]
click at [113, 267] on h4 "Transformación" at bounding box center [94, 270] width 117 height 18
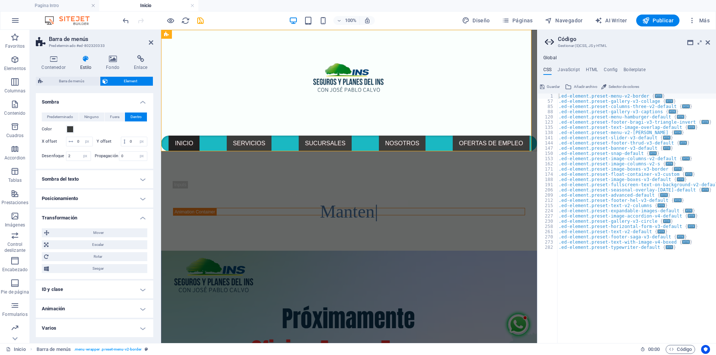
scroll to position [179, 0]
click at [91, 307] on h4 "Animación" at bounding box center [94, 309] width 117 height 18
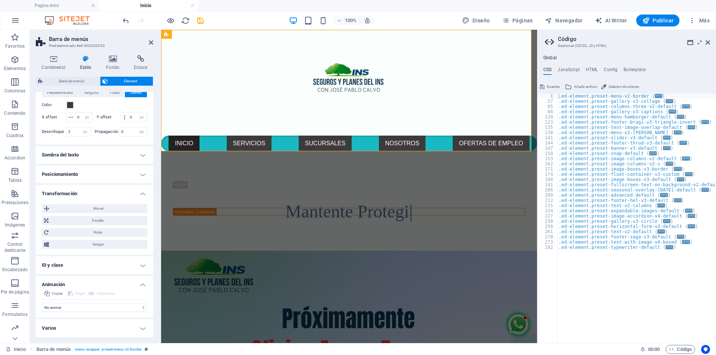
scroll to position [203, 0]
click at [138, 307] on select "No animar Mostrar / Ocultar Subir/bajar Acercar/alejar Deslizar de izquierda a …" at bounding box center [95, 307] width 106 height 9
select select "flash"
click at [42, 303] on select "No animar Mostrar / Ocultar Subir/bajar Acercar/alejar Deslizar de izquierda a …" at bounding box center [95, 307] width 106 height 9
select select "scroll"
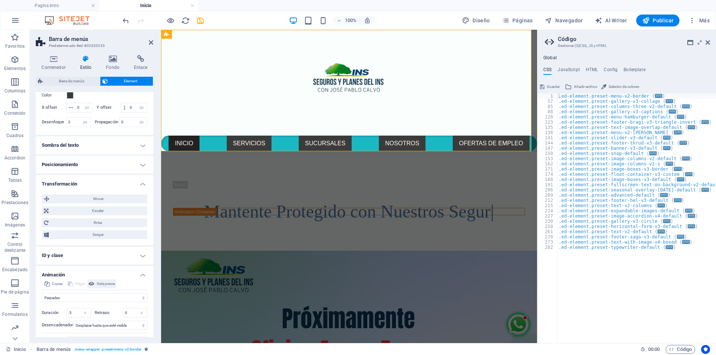
click at [106, 289] on span "Vista previa" at bounding box center [106, 284] width 18 height 9
click at [111, 289] on span "Vista previa" at bounding box center [106, 284] width 18 height 9
click at [109, 289] on span "Vista previa" at bounding box center [106, 284] width 18 height 9
click at [108, 289] on span "Vista previa" at bounding box center [106, 284] width 18 height 9
click at [200, 147] on nav "INICIO SERVICIOS SEGURO PARA PERSONAS SEGURO PARA EMPRESAS SUCURSALES NOSOTROS …" at bounding box center [349, 144] width 376 height 16
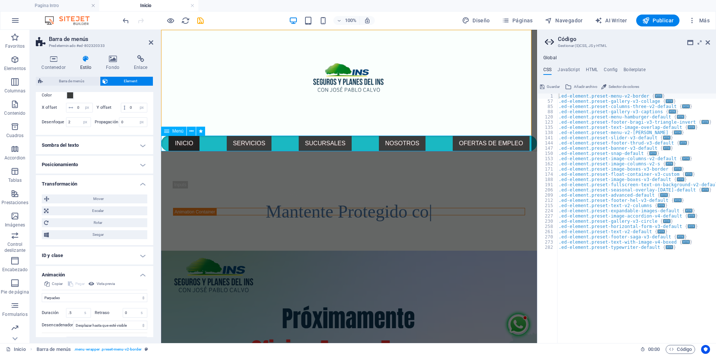
click at [200, 147] on nav "INICIO SERVICIOS SEGURO PARA PERSONAS SEGURO PARA EMPRESAS SUCURSALES NOSOTROS …" at bounding box center [349, 144] width 376 height 16
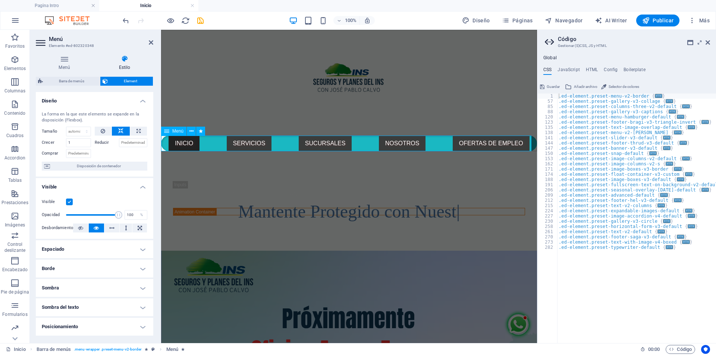
click at [277, 141] on nav "INICIO SERVICIOS SEGURO PARA PERSONAS SEGURO PARA EMPRESAS SUCURSALES NOSOTROS …" at bounding box center [349, 144] width 376 height 16
click at [122, 226] on button at bounding box center [126, 228] width 12 height 9
click at [107, 228] on button at bounding box center [111, 228] width 15 height 9
click at [138, 227] on icon at bounding box center [140, 228] width 4 height 9
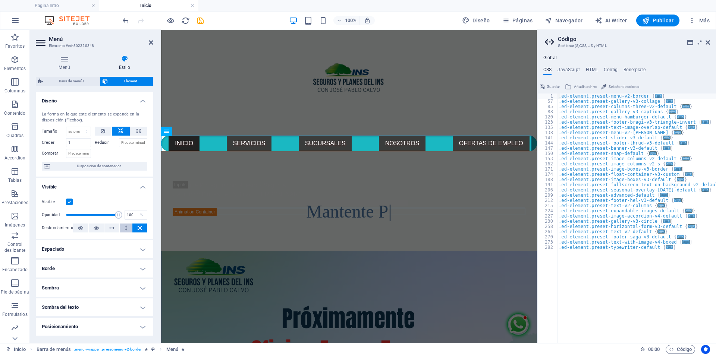
click at [120, 227] on button at bounding box center [126, 228] width 12 height 9
click at [109, 228] on icon at bounding box center [111, 228] width 5 height 9
click at [96, 229] on icon at bounding box center [96, 228] width 5 height 9
click at [77, 229] on button at bounding box center [80, 228] width 15 height 9
click at [98, 228] on icon at bounding box center [96, 228] width 5 height 9
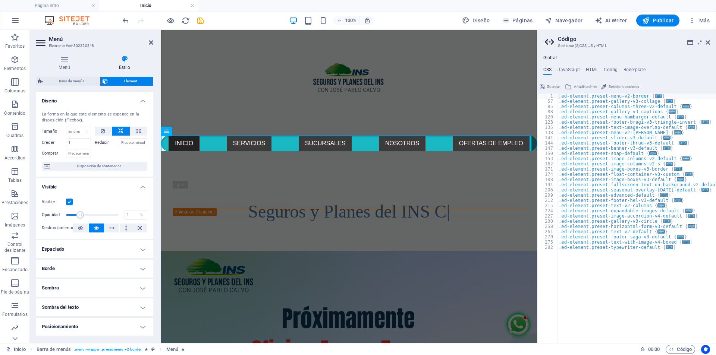
drag, startPoint x: 116, startPoint y: 216, endPoint x: 44, endPoint y: 220, distance: 72.1
click at [48, 220] on div "Opacidad 1 %" at bounding box center [95, 215] width 106 height 11
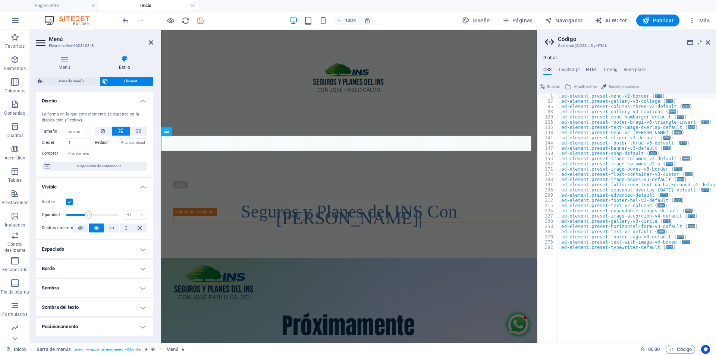
drag, startPoint x: 65, startPoint y: 216, endPoint x: 87, endPoint y: 216, distance: 22.4
click at [87, 216] on span at bounding box center [88, 214] width 7 height 7
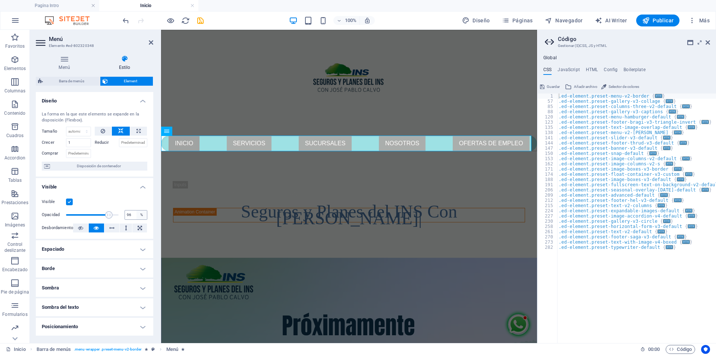
type input "100"
drag, startPoint x: 87, startPoint y: 216, endPoint x: 145, endPoint y: 217, distance: 58.6
click at [144, 217] on div "Opacidad 100 %" at bounding box center [95, 215] width 106 height 11
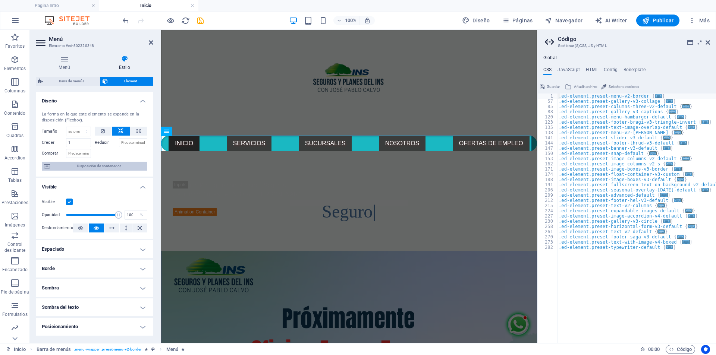
click at [105, 168] on span "Disposición de contenedor" at bounding box center [98, 166] width 93 height 9
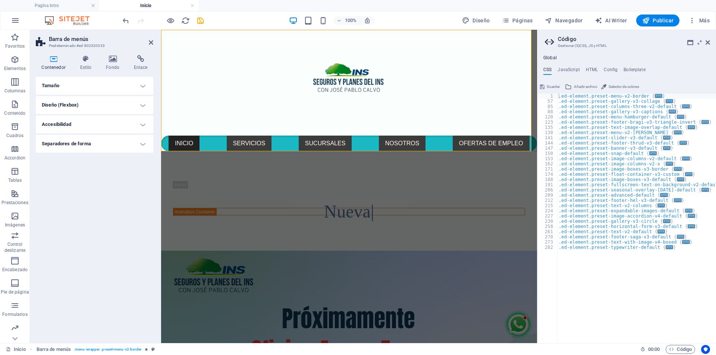
click at [142, 91] on h4 "Tamaño" at bounding box center [94, 86] width 117 height 18
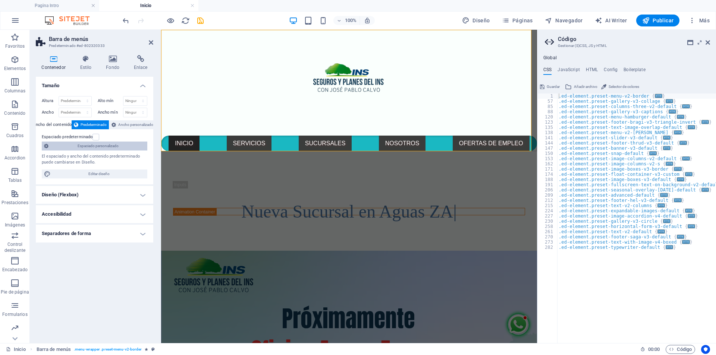
click at [95, 147] on span "Espaciado personalizado" at bounding box center [98, 146] width 94 height 9
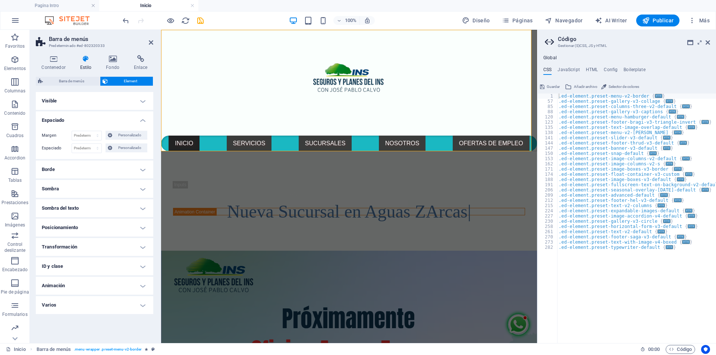
click at [76, 284] on h4 "Animación" at bounding box center [94, 286] width 117 height 18
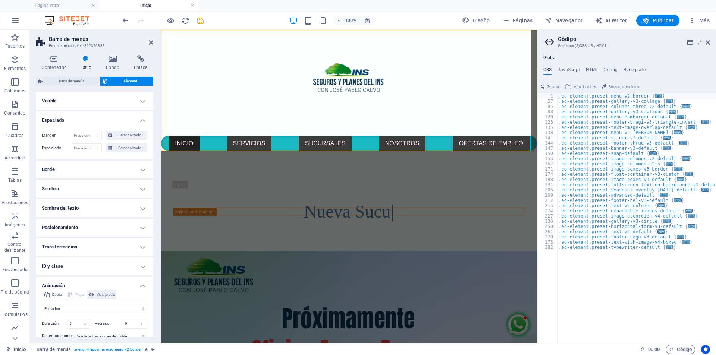
click at [108, 295] on span "Vista previa" at bounding box center [106, 294] width 18 height 9
click at [111, 295] on span "Vista previa" at bounding box center [106, 294] width 18 height 9
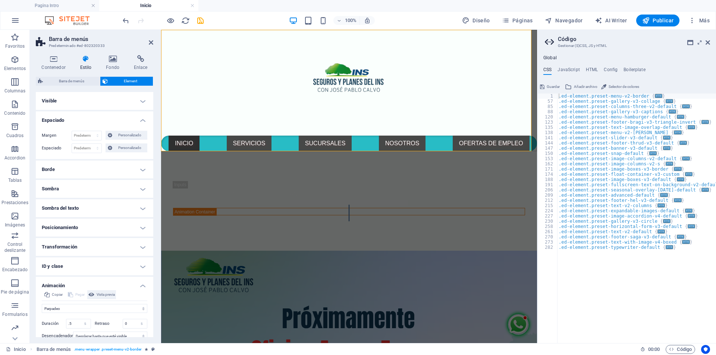
click at [111, 295] on span "Vista previa" at bounding box center [106, 294] width 18 height 9
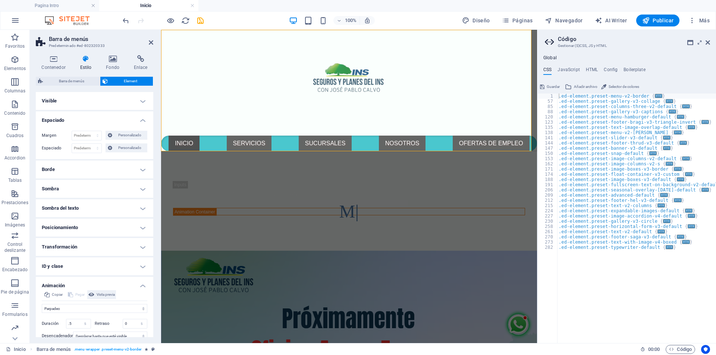
click at [111, 295] on span "Vista previa" at bounding box center [106, 294] width 18 height 9
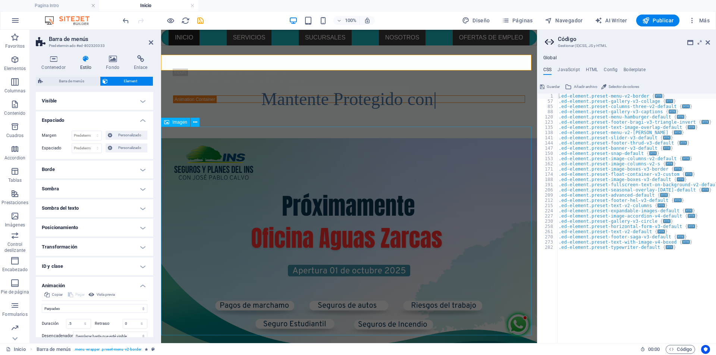
scroll to position [0, 0]
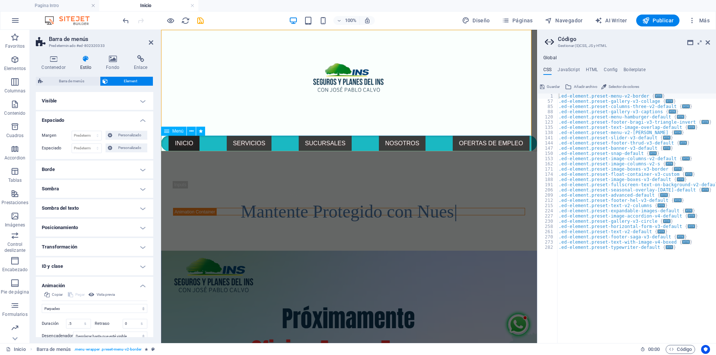
click at [272, 141] on nav "INICIO SERVICIOS SEGURO PARA PERSONAS SEGURO PARA EMPRESAS SUCURSALES NOSOTROS …" at bounding box center [349, 144] width 376 height 16
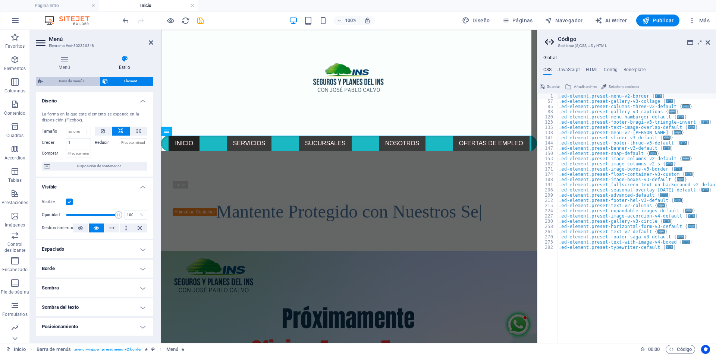
click at [84, 78] on span "Barra de menús" at bounding box center [71, 81] width 53 height 9
select select "rem"
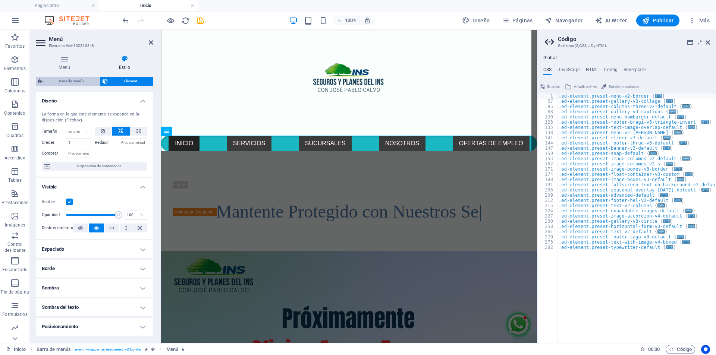
select select "rem"
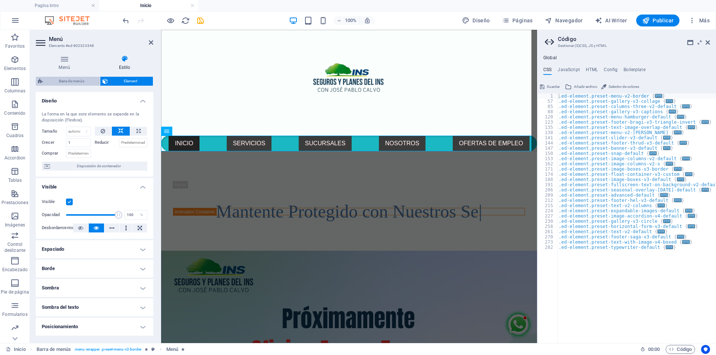
select select "rem"
select select "sticky_menu"
select select "px"
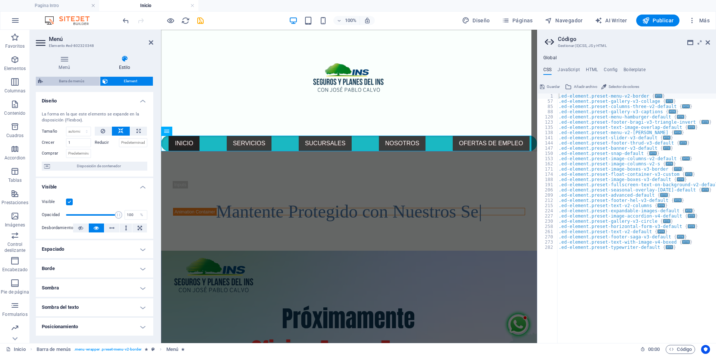
select select "px"
select select "hover_box_bottom"
select select "px"
select select "rem"
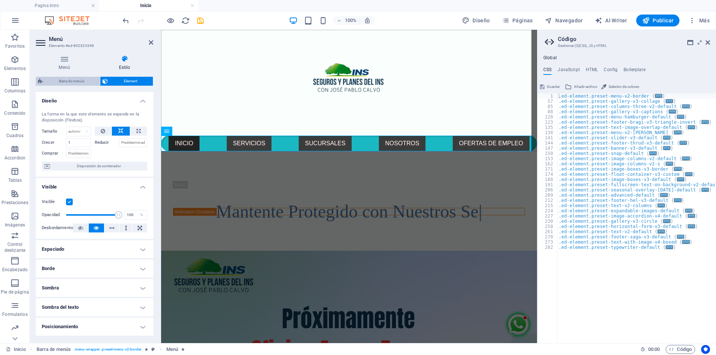
select select "rem"
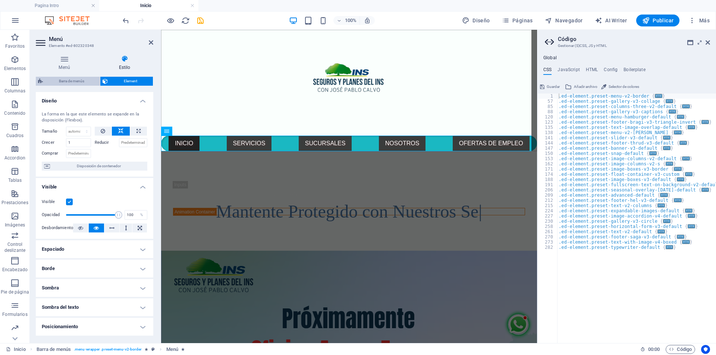
select select "px"
select select "400"
select select "px"
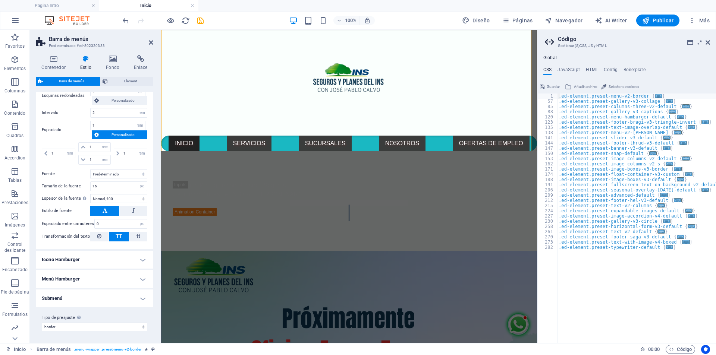
scroll to position [614, 0]
click at [142, 296] on h4 "Submenú" at bounding box center [94, 299] width 117 height 18
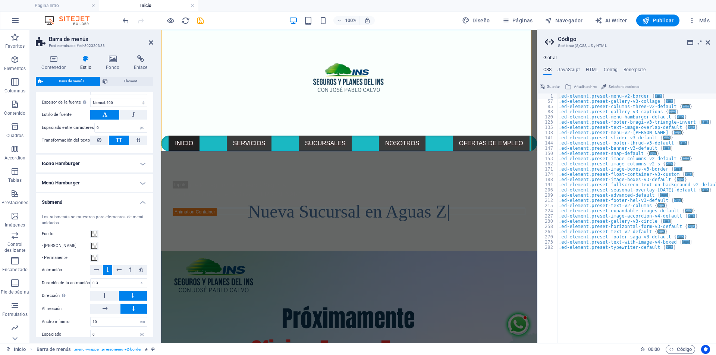
scroll to position [750, 0]
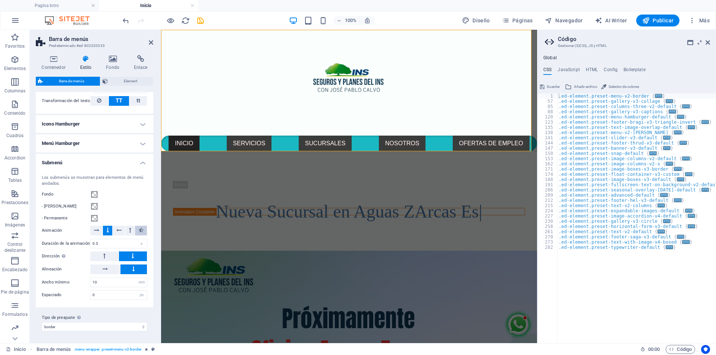
click at [139, 229] on icon at bounding box center [141, 230] width 5 height 9
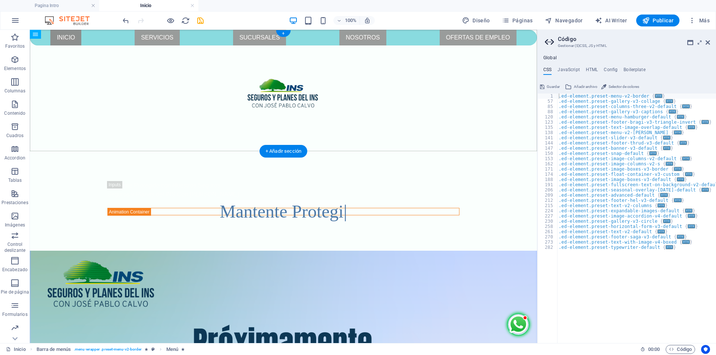
drag, startPoint x: 198, startPoint y: 160, endPoint x: 169, endPoint y: 122, distance: 48.4
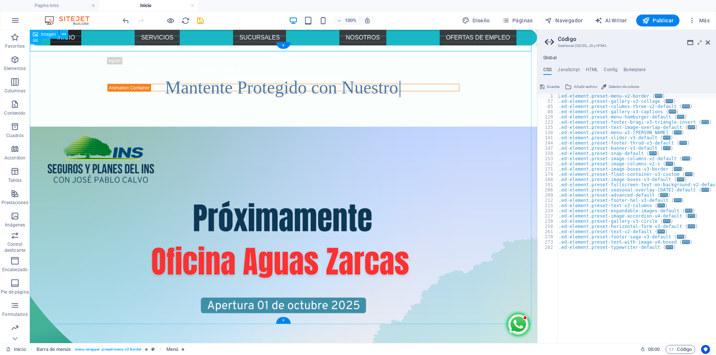
scroll to position [0, 0]
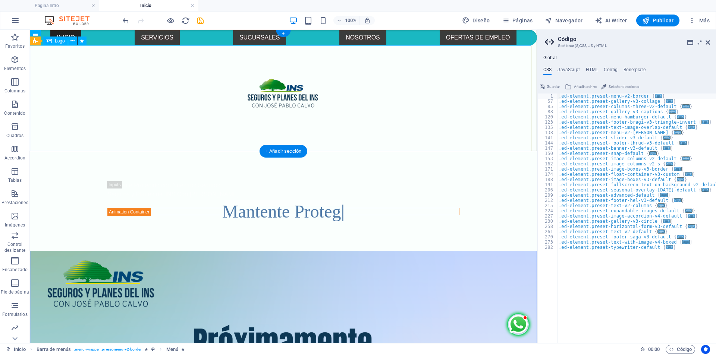
click at [461, 111] on div at bounding box center [283, 98] width 507 height 106
select select "px"
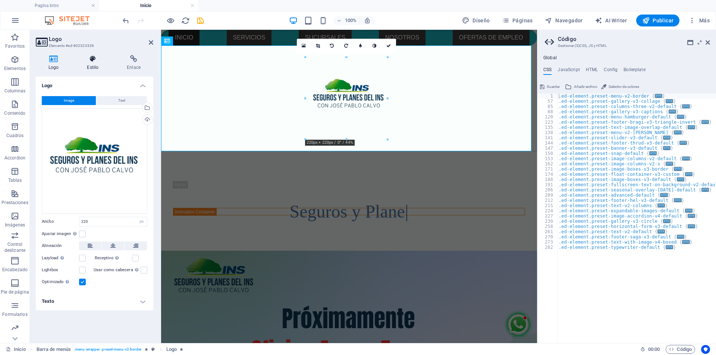
click at [92, 66] on h4 "Estilo" at bounding box center [94, 63] width 40 height 16
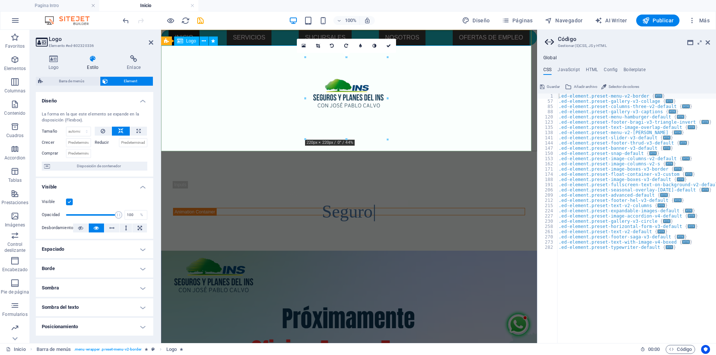
click at [270, 89] on div at bounding box center [349, 98] width 376 height 106
click at [499, 100] on div at bounding box center [349, 98] width 376 height 106
click at [491, 100] on div at bounding box center [349, 98] width 376 height 106
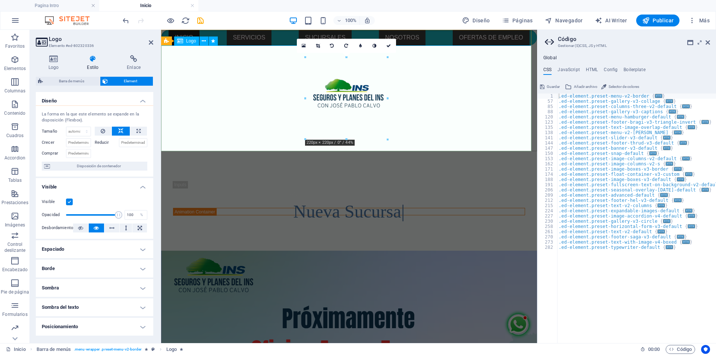
click at [491, 100] on div at bounding box center [349, 98] width 376 height 106
click at [499, 90] on div at bounding box center [349, 98] width 376 height 106
click at [496, 89] on div at bounding box center [349, 98] width 376 height 106
click at [303, 44] on icon at bounding box center [304, 45] width 4 height 5
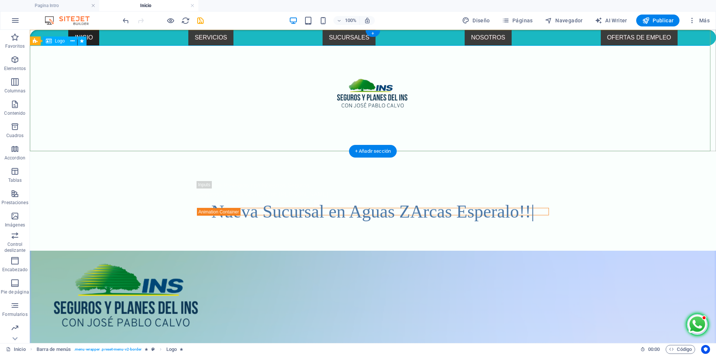
click at [117, 95] on div at bounding box center [373, 98] width 686 height 106
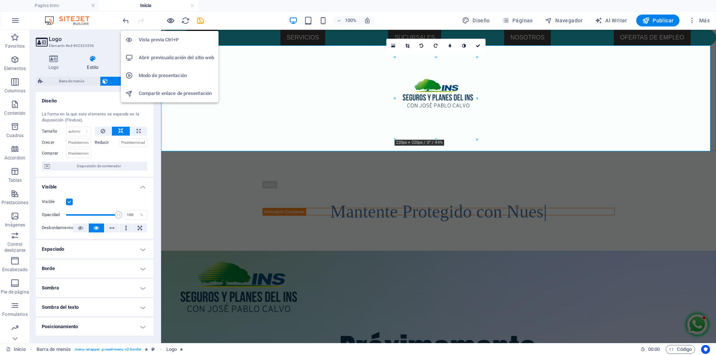
click at [166, 19] on icon "button" at bounding box center [170, 20] width 9 height 9
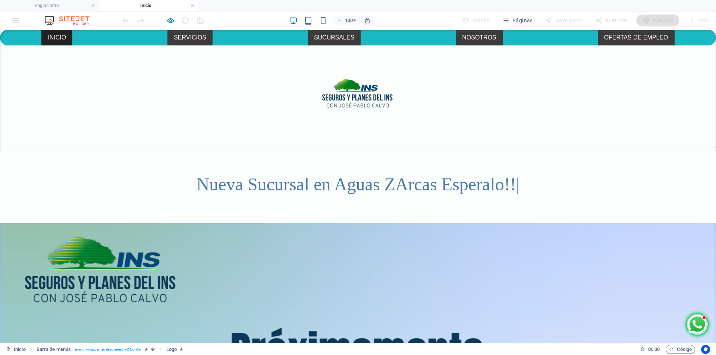
click at [481, 93] on div at bounding box center [358, 98] width 716 height 106
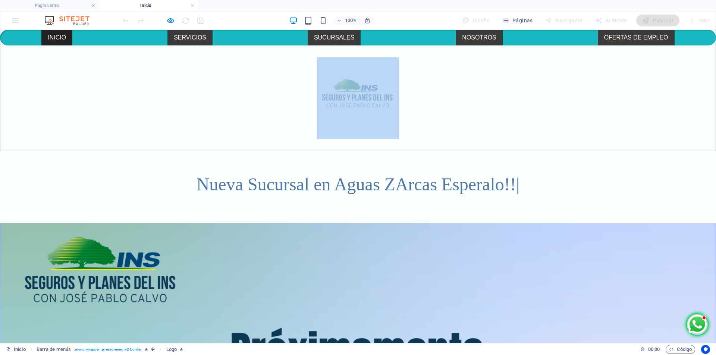
click at [481, 93] on div at bounding box center [358, 98] width 716 height 106
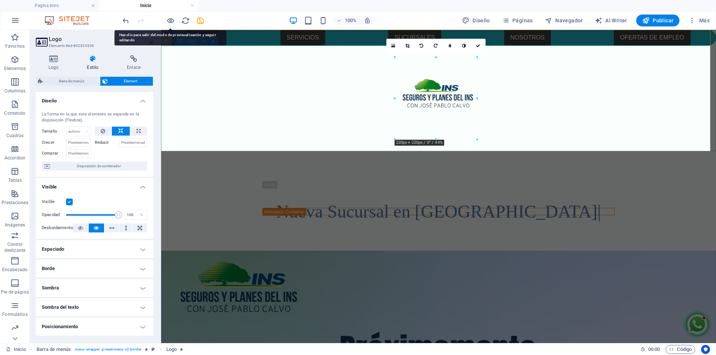
click at [289, 108] on div at bounding box center [438, 98] width 555 height 106
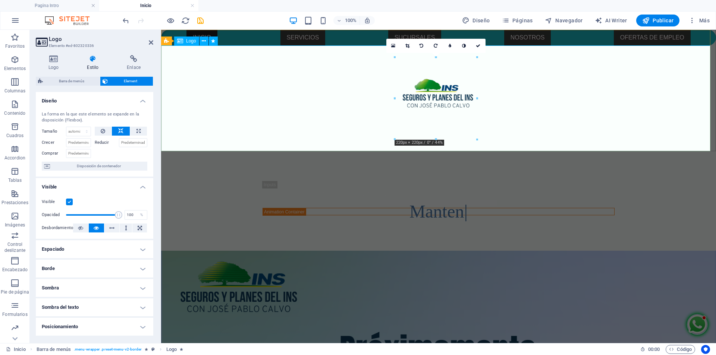
click at [541, 120] on div at bounding box center [438, 98] width 555 height 106
click at [528, 79] on div at bounding box center [438, 98] width 555 height 106
click at [536, 77] on div at bounding box center [438, 98] width 555 height 106
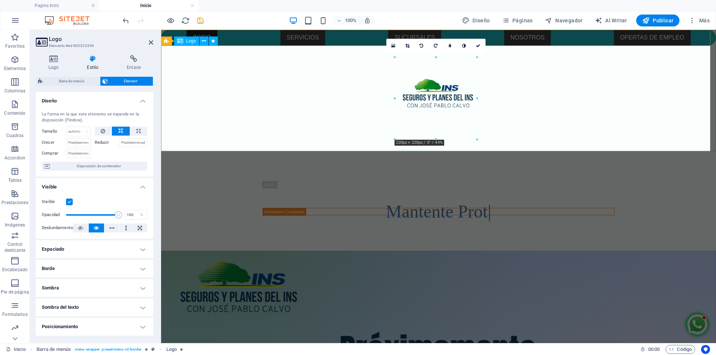
drag, startPoint x: 536, startPoint y: 77, endPoint x: 523, endPoint y: 72, distance: 13.9
click at [537, 77] on div at bounding box center [438, 98] width 555 height 106
click at [205, 41] on icon at bounding box center [204, 41] width 4 height 8
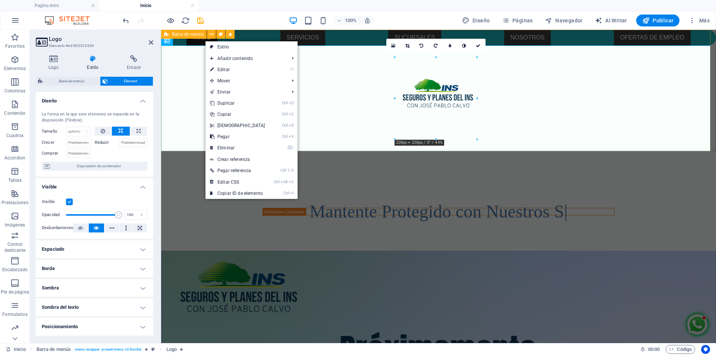
click at [167, 41] on icon at bounding box center [167, 41] width 6 height 9
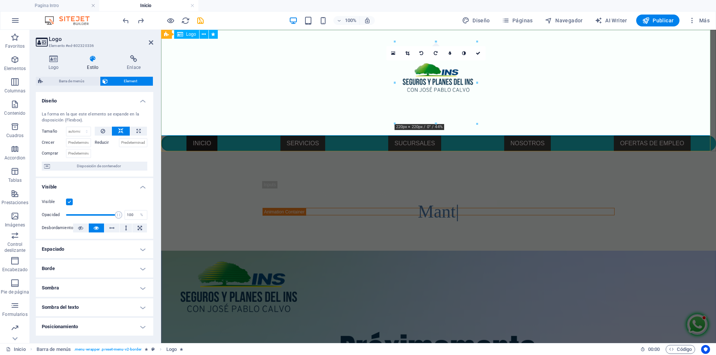
click at [629, 92] on div at bounding box center [438, 83] width 555 height 106
click at [629, 91] on div at bounding box center [438, 83] width 555 height 106
click at [628, 91] on div at bounding box center [438, 83] width 555 height 106
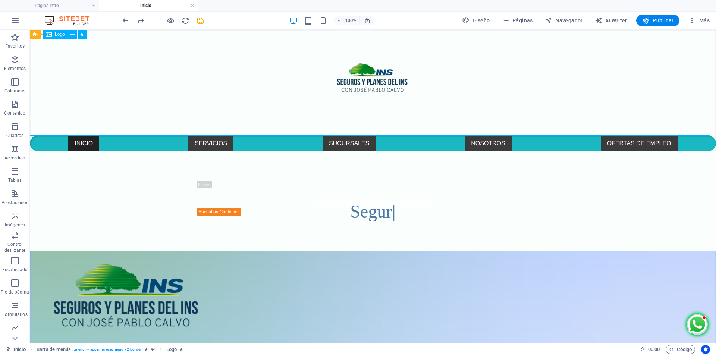
click at [464, 85] on div at bounding box center [373, 83] width 686 height 106
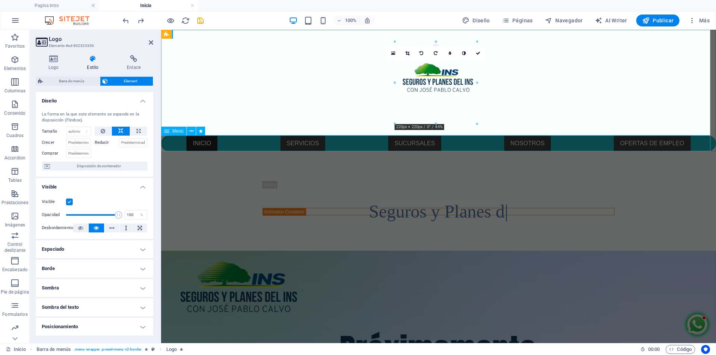
click at [243, 144] on nav "INICIO SERVICIOS SEGURO PARA PERSONAS SEGURO PARA EMPRESAS SUCURSALES NOSOTROS …" at bounding box center [438, 144] width 555 height 16
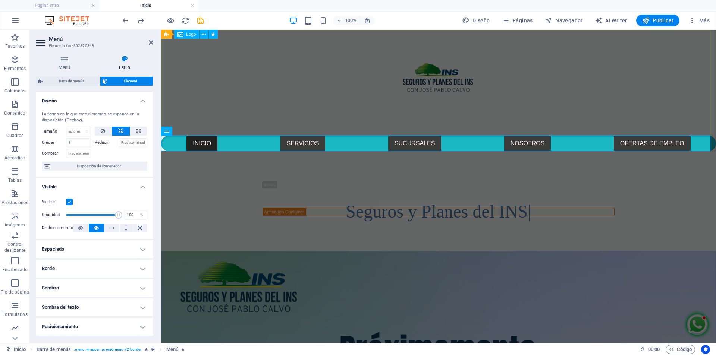
click at [263, 67] on div at bounding box center [438, 83] width 555 height 106
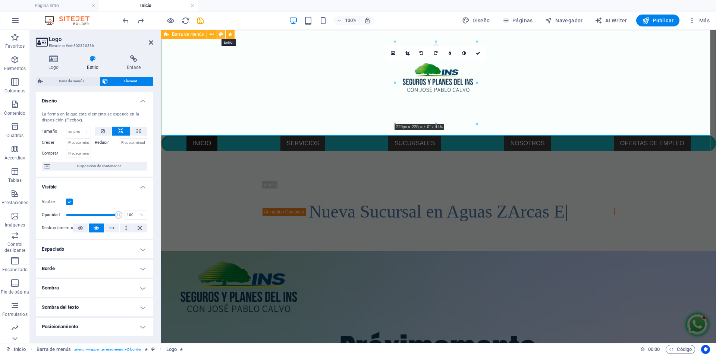
click at [222, 35] on icon at bounding box center [221, 35] width 4 height 8
select select "rem"
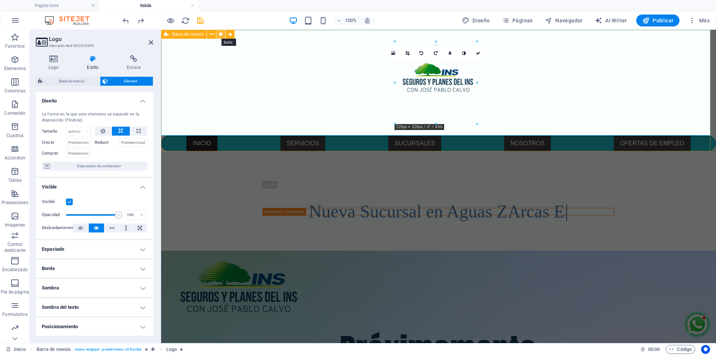
select select "rem"
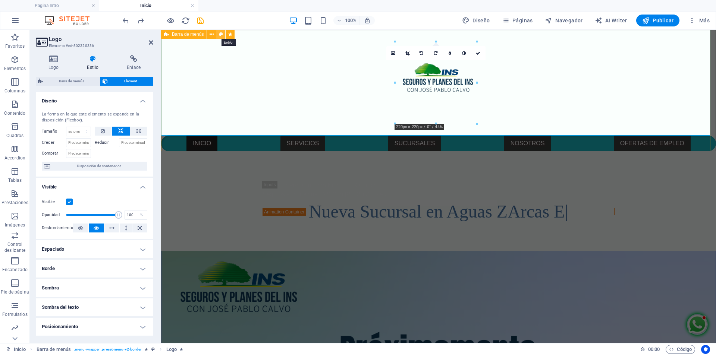
select select "rem"
select select "sticky_menu"
select select "px"
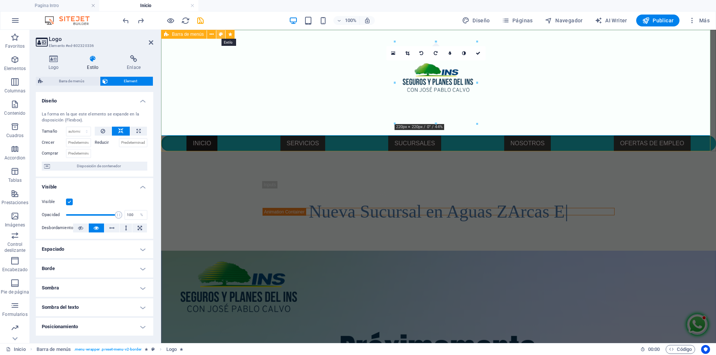
select select "px"
select select "hover_box_bottom"
select select "px"
select select "rem"
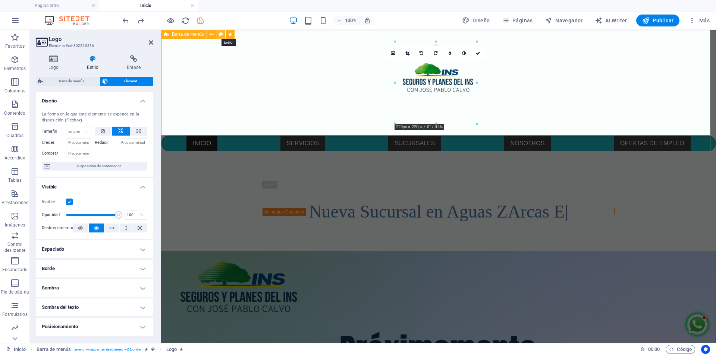
select select "rem"
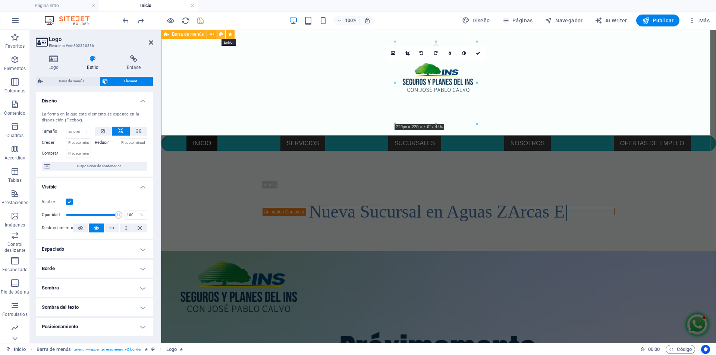
select select "px"
select select "400"
select select "px"
select select "rem"
select select "px"
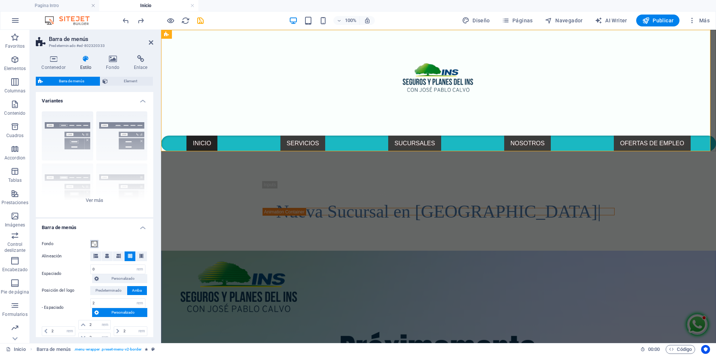
click at [95, 244] on span at bounding box center [94, 244] width 6 height 6
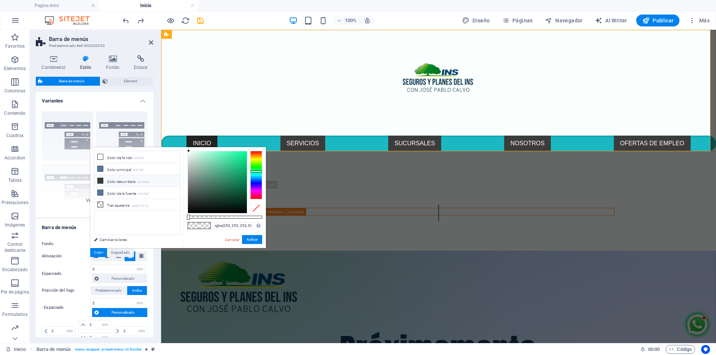
click at [126, 180] on li "Color secundario #3a3c3b" at bounding box center [137, 181] width 86 height 12
type input "rgba(58, 60, 59, 0)"
click at [249, 239] on button "Aplicar" at bounding box center [252, 239] width 20 height 9
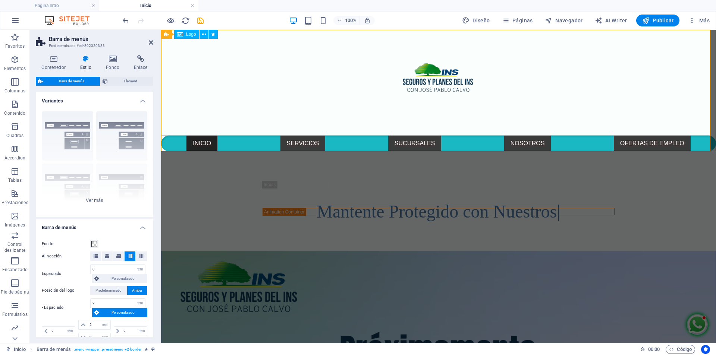
click at [307, 89] on div at bounding box center [438, 83] width 555 height 106
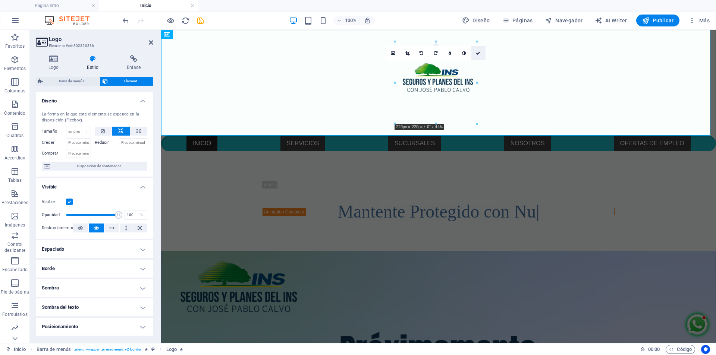
click at [479, 54] on icon at bounding box center [478, 53] width 4 height 4
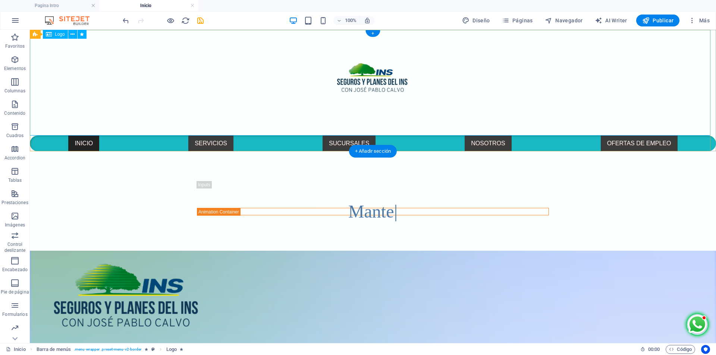
click at [694, 110] on div at bounding box center [373, 83] width 686 height 106
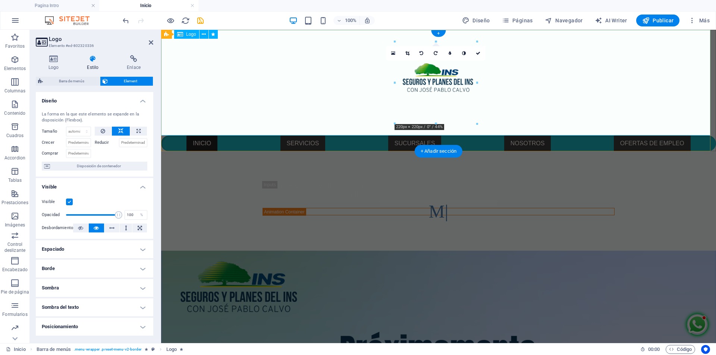
click at [694, 110] on div at bounding box center [438, 83] width 555 height 106
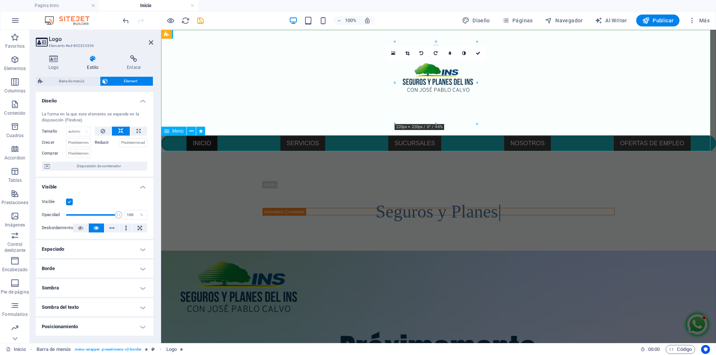
click at [168, 140] on nav "INICIO SERVICIOS SEGURO PARA PERSONAS SEGURO PARA EMPRESAS SUCURSALES NOSOTROS …" at bounding box center [438, 144] width 555 height 16
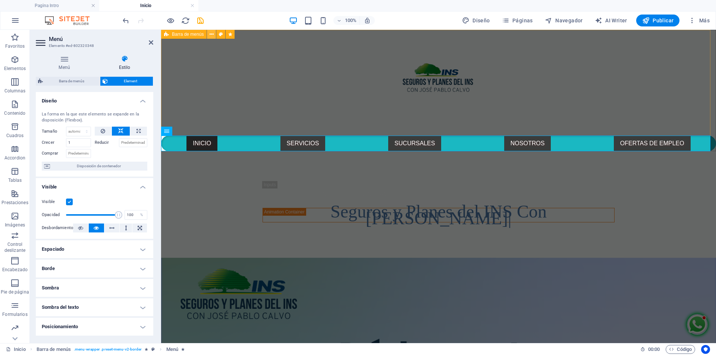
click at [212, 35] on icon at bounding box center [212, 35] width 4 height 8
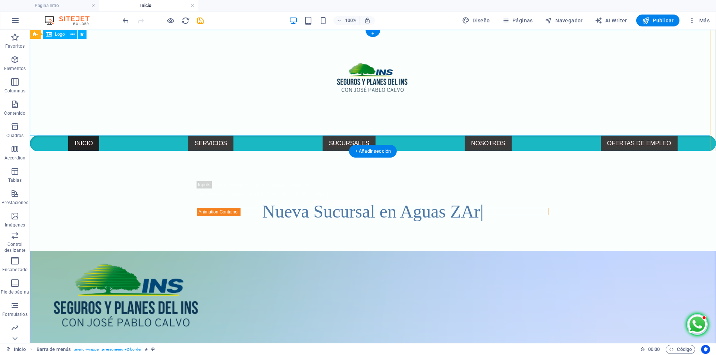
click at [687, 79] on div at bounding box center [373, 83] width 686 height 106
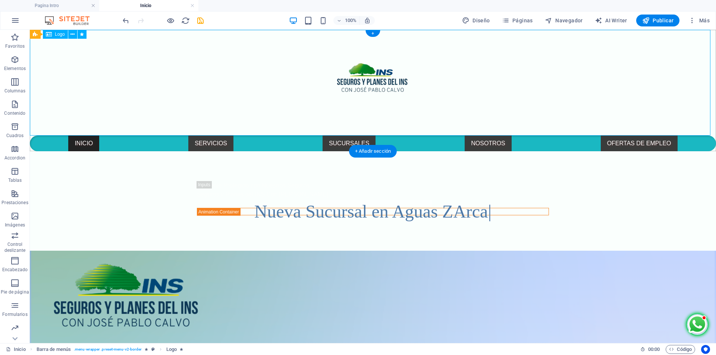
click at [687, 79] on div at bounding box center [373, 83] width 686 height 106
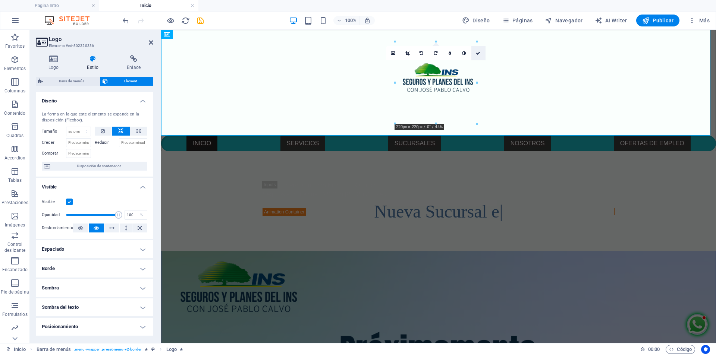
click at [480, 53] on icon at bounding box center [478, 53] width 4 height 4
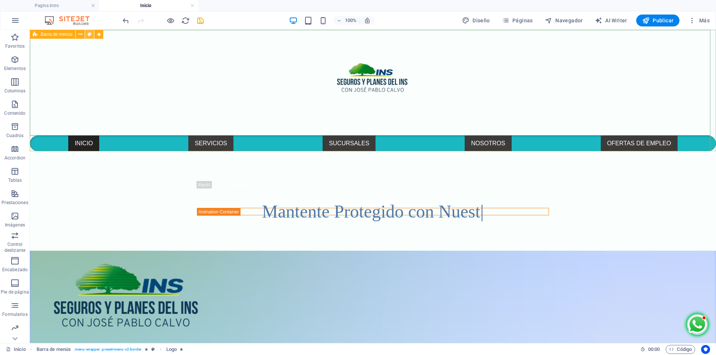
click at [88, 34] on icon at bounding box center [90, 35] width 4 height 8
select select "rem"
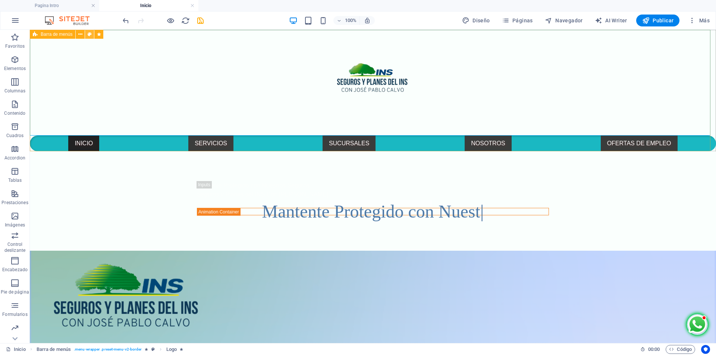
select select "rem"
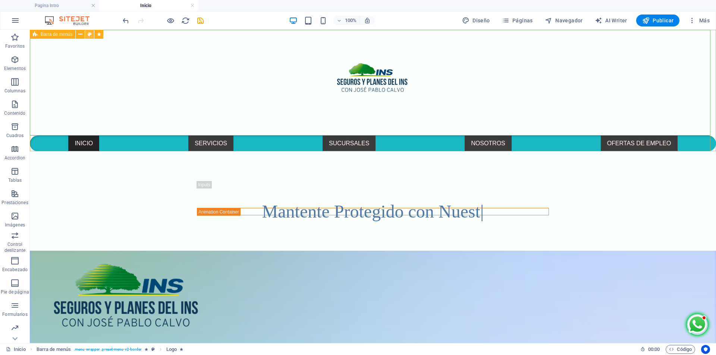
select select "rem"
select select "sticky_menu"
select select "px"
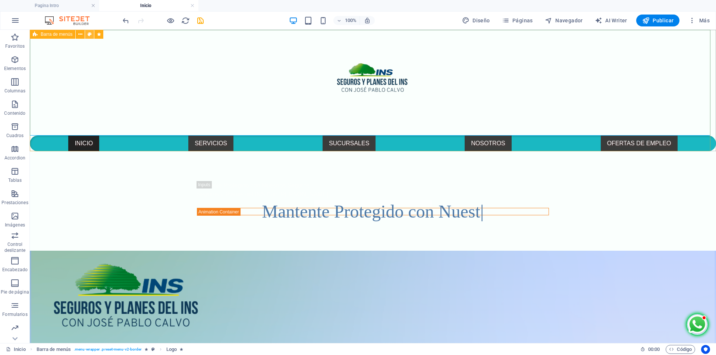
select select "px"
select select "hover_box_bottom"
select select "px"
select select "rem"
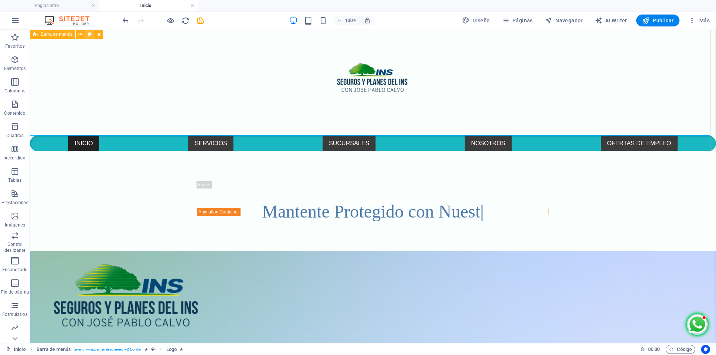
select select "rem"
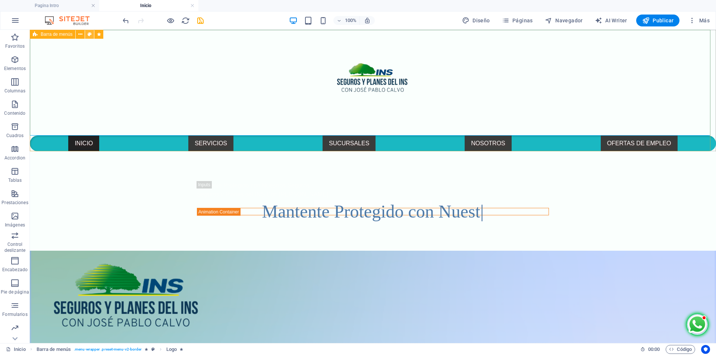
select select "px"
select select "400"
select select "px"
select select "rem"
select select "px"
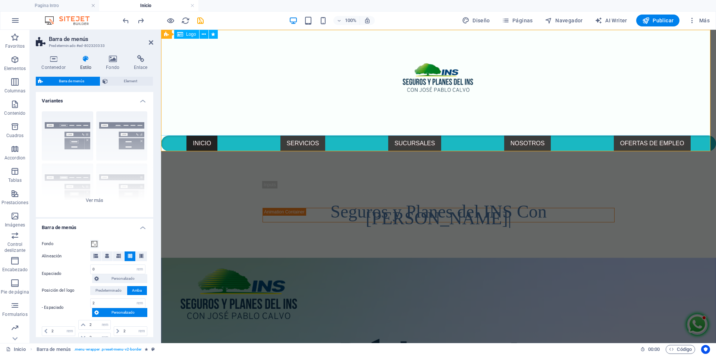
click at [389, 65] on div at bounding box center [438, 83] width 555 height 106
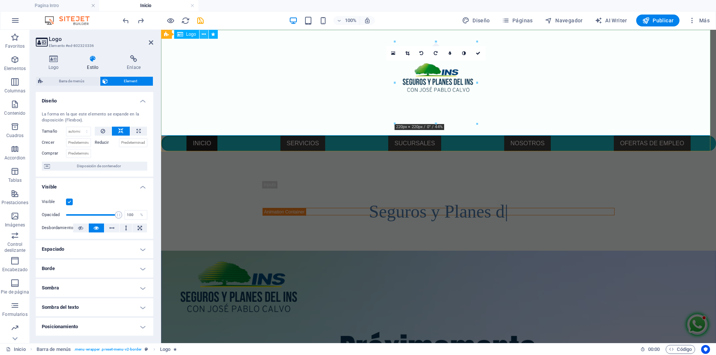
click at [200, 34] on button at bounding box center [204, 34] width 9 height 9
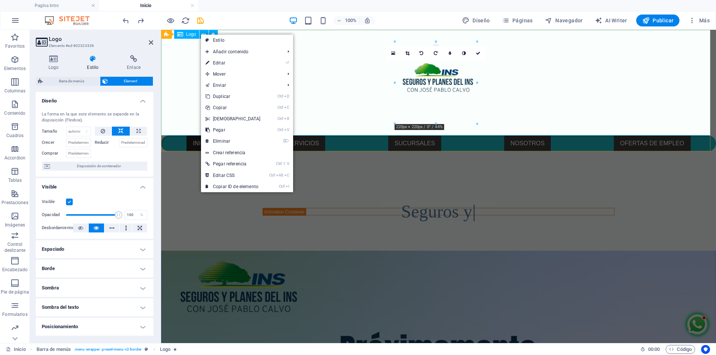
click at [177, 34] on icon at bounding box center [180, 34] width 6 height 9
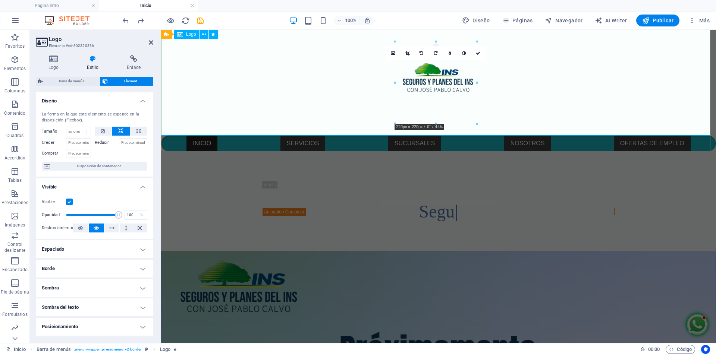
click at [181, 34] on icon at bounding box center [180, 34] width 6 height 9
click at [174, 34] on span "Barra de menús" at bounding box center [188, 34] width 32 height 4
select select "rem"
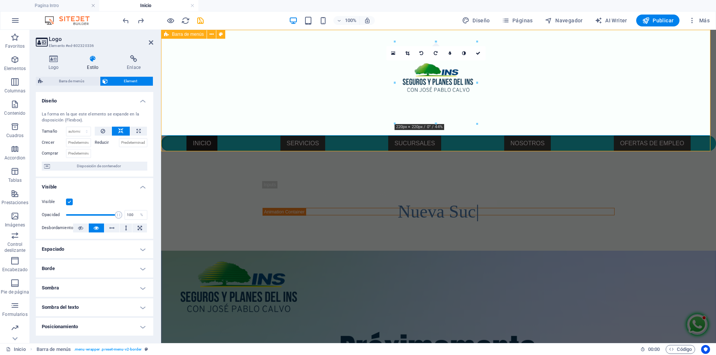
select select "rem"
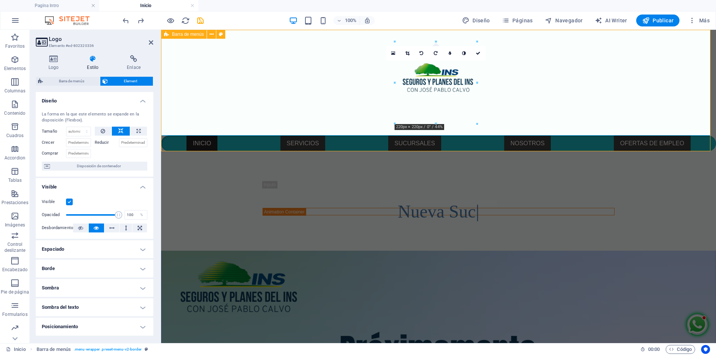
select select "rem"
select select "sticky_menu"
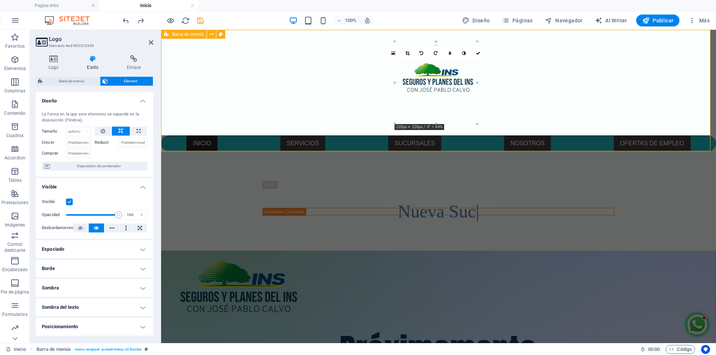
select select "px"
select select "hover_box_bottom"
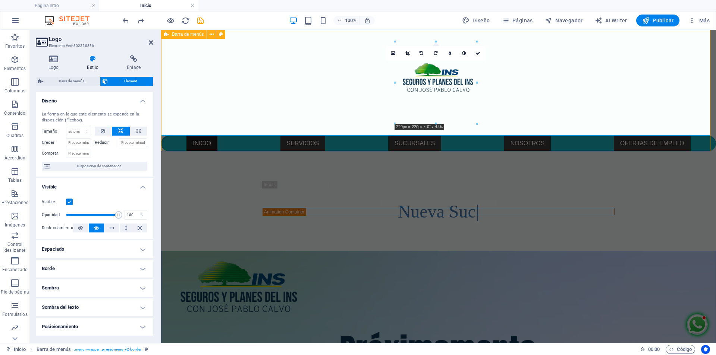
select select "px"
select select "rem"
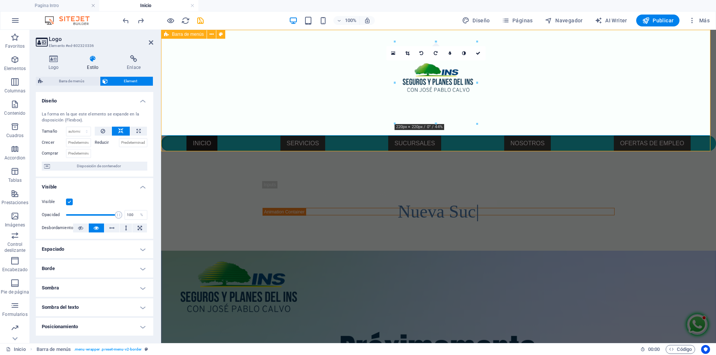
select select "rem"
select select "px"
select select "400"
select select "px"
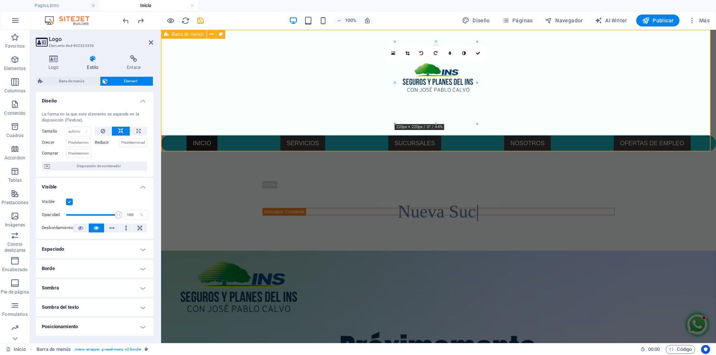
select select "rem"
select select "px"
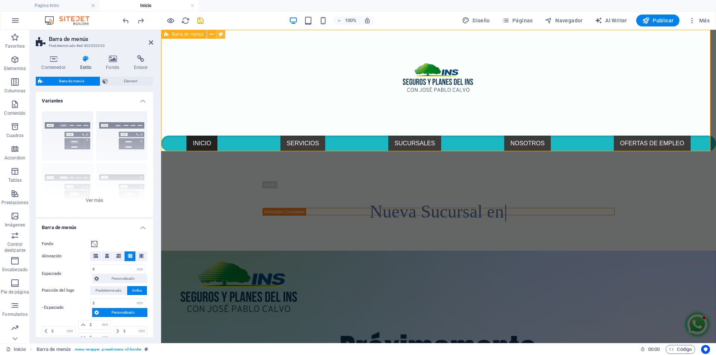
click at [222, 35] on icon at bounding box center [221, 35] width 4 height 8
click at [223, 35] on button at bounding box center [220, 34] width 9 height 9
click at [222, 35] on icon at bounding box center [221, 35] width 4 height 8
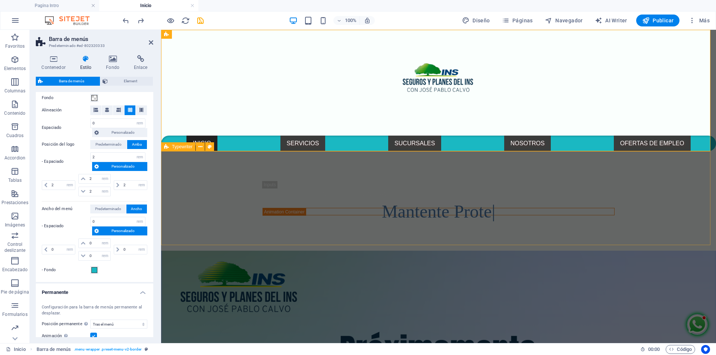
scroll to position [149, 0]
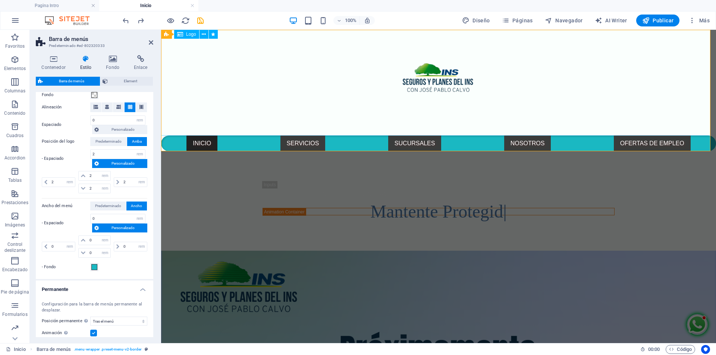
click at [339, 84] on div at bounding box center [438, 83] width 555 height 106
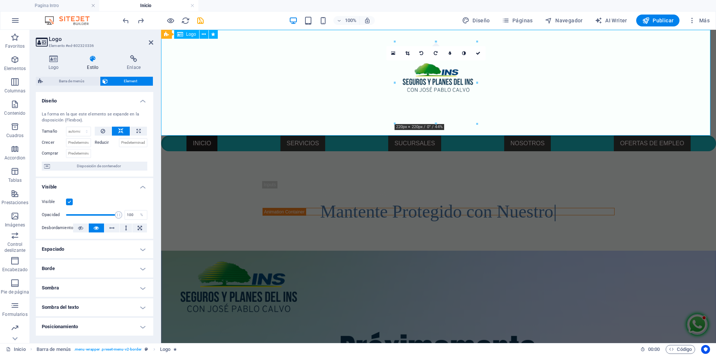
click at [202, 76] on div at bounding box center [438, 83] width 555 height 106
click at [197, 76] on div at bounding box center [438, 83] width 555 height 106
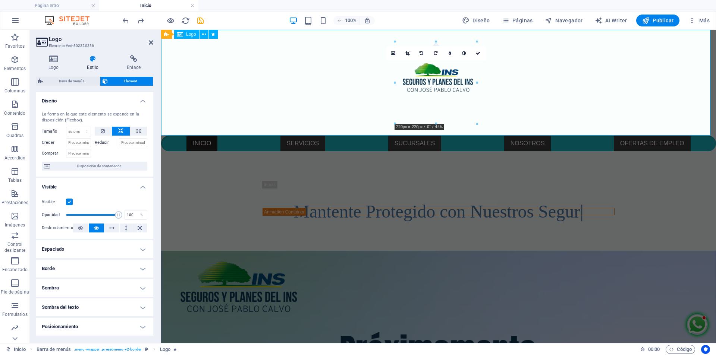
click at [175, 43] on div at bounding box center [438, 83] width 555 height 106
click at [202, 34] on icon at bounding box center [204, 35] width 4 height 8
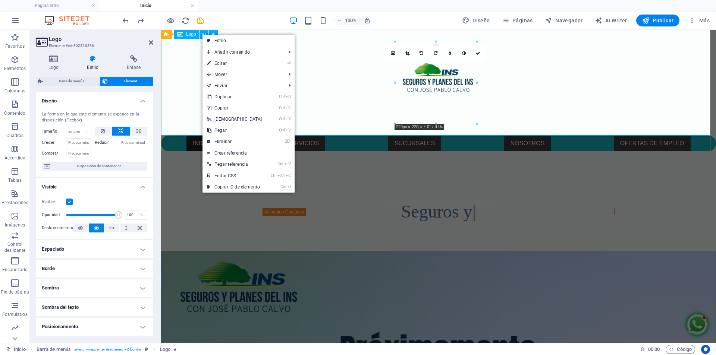
click at [185, 43] on div at bounding box center [438, 83] width 555 height 106
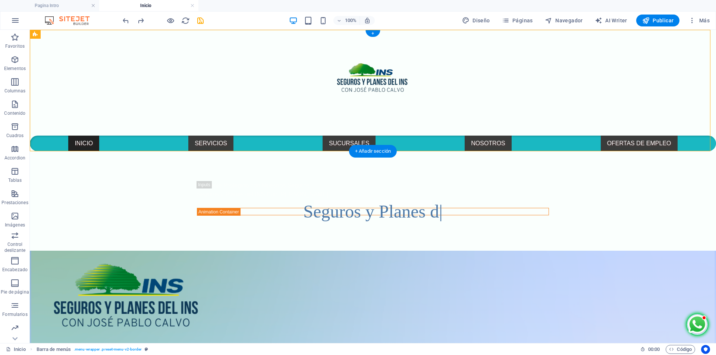
drag, startPoint x: 213, startPoint y: 64, endPoint x: 191, endPoint y: 47, distance: 27.7
click at [183, 76] on div at bounding box center [373, 83] width 686 height 106
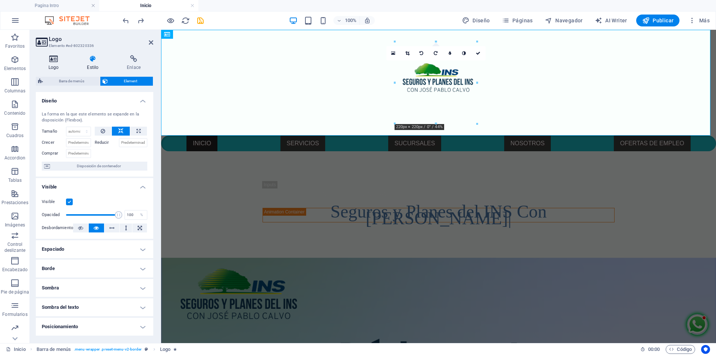
click at [57, 58] on icon at bounding box center [53, 58] width 35 height 7
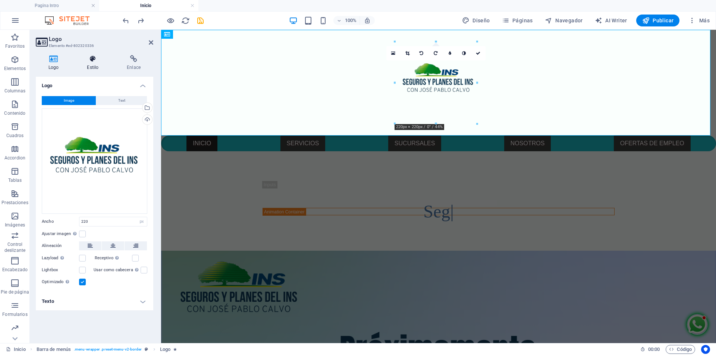
click at [94, 67] on h4 "Estilo" at bounding box center [94, 63] width 40 height 16
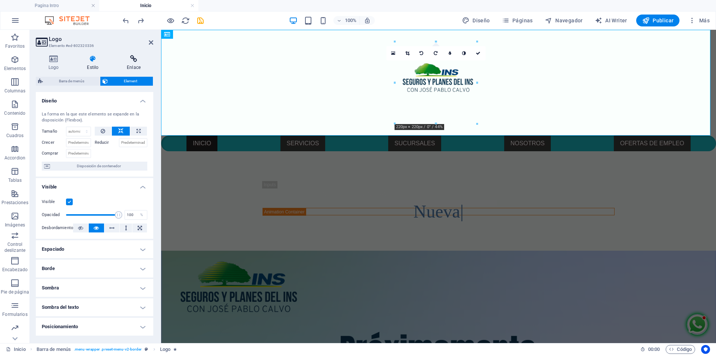
click at [133, 61] on icon at bounding box center [133, 58] width 39 height 7
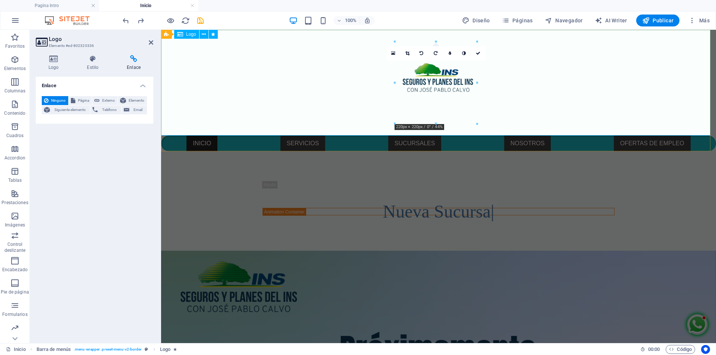
click at [323, 84] on div at bounding box center [438, 83] width 555 height 106
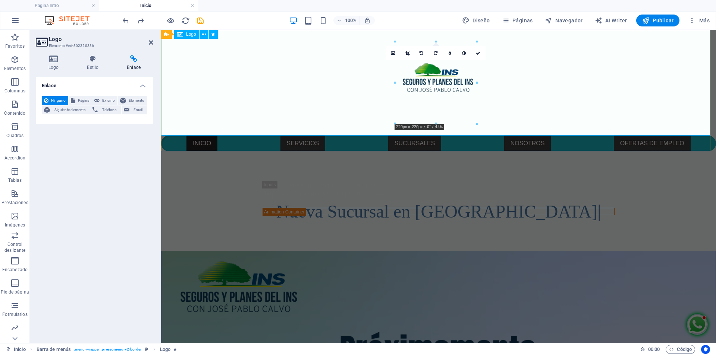
click at [323, 84] on div at bounding box center [438, 83] width 555 height 106
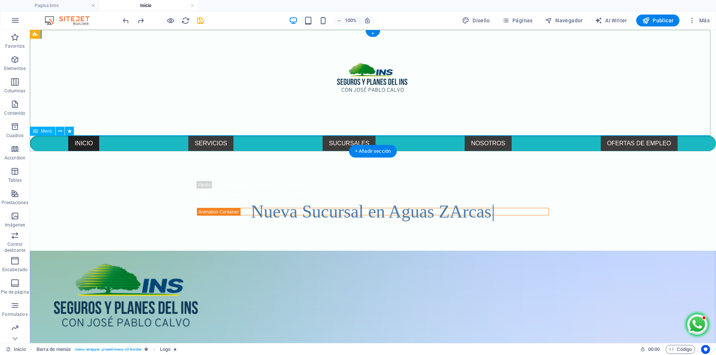
click at [697, 147] on nav "INICIO SERVICIOS SEGURO PARA PERSONAS SEGURO PARA EMPRESAS SUCURSALES NOSOTROS …" at bounding box center [373, 144] width 686 height 16
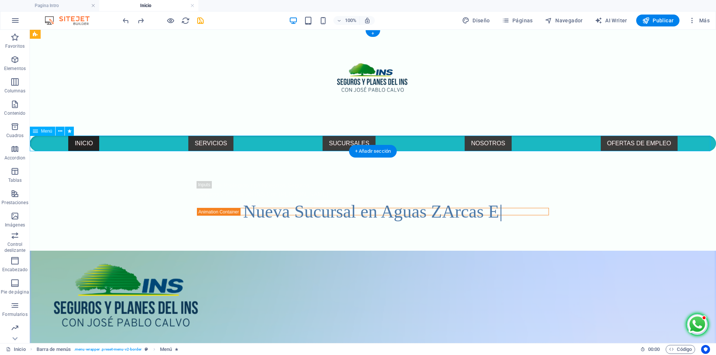
click at [697, 147] on nav "INICIO SERVICIOS SEGURO PARA PERSONAS SEGURO PARA EMPRESAS SUCURSALES NOSOTROS …" at bounding box center [373, 144] width 686 height 16
click at [709, 142] on nav "INICIO SERVICIOS SEGURO PARA PERSONAS SEGURO PARA EMPRESAS SUCURSALES NOSOTROS …" at bounding box center [373, 144] width 686 height 16
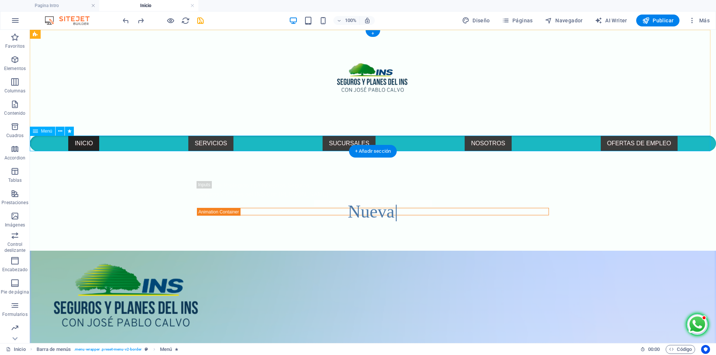
click at [709, 142] on nav "INICIO SERVICIOS SEGURO PARA PERSONAS SEGURO PARA EMPRESAS SUCURSALES NOSOTROS …" at bounding box center [373, 144] width 686 height 16
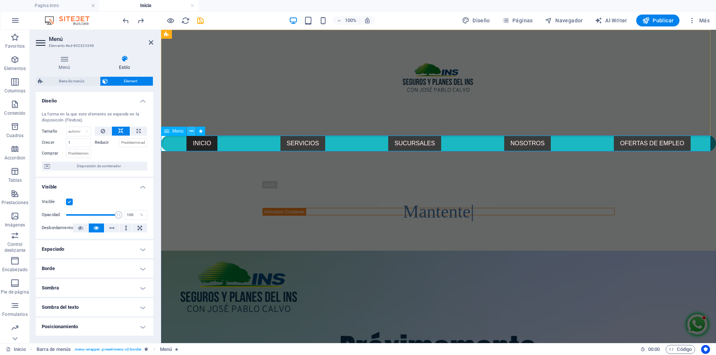
click at [194, 130] on button at bounding box center [191, 131] width 9 height 9
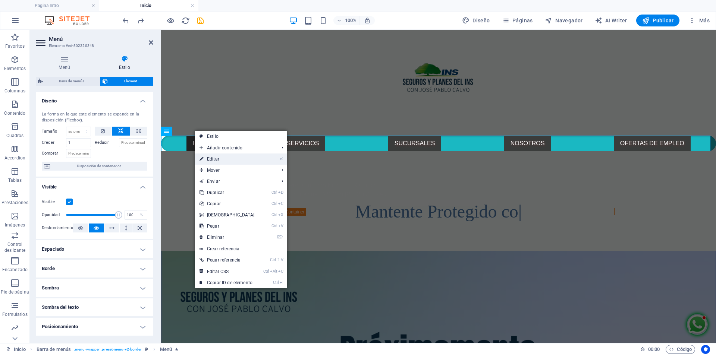
click at [229, 161] on link "⏎ Editar" at bounding box center [227, 159] width 64 height 11
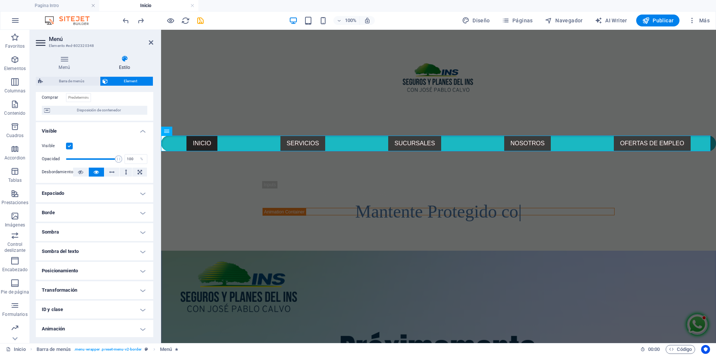
scroll to position [0, 0]
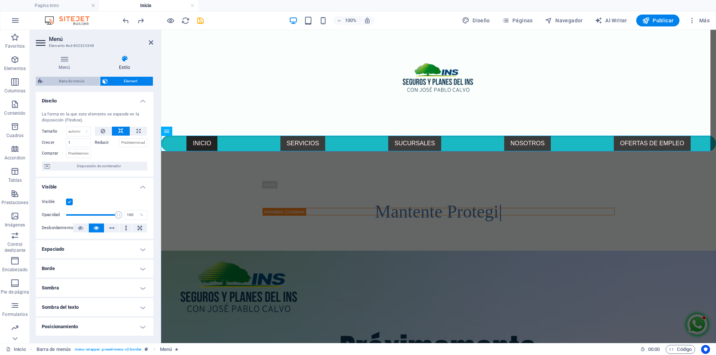
click at [82, 77] on span "Barra de menús" at bounding box center [71, 81] width 53 height 9
select select "rem"
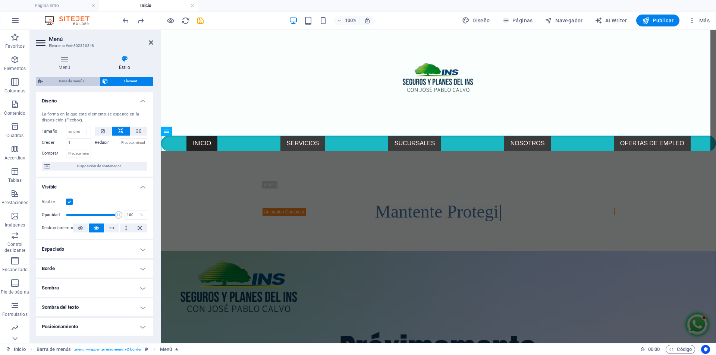
select select "rem"
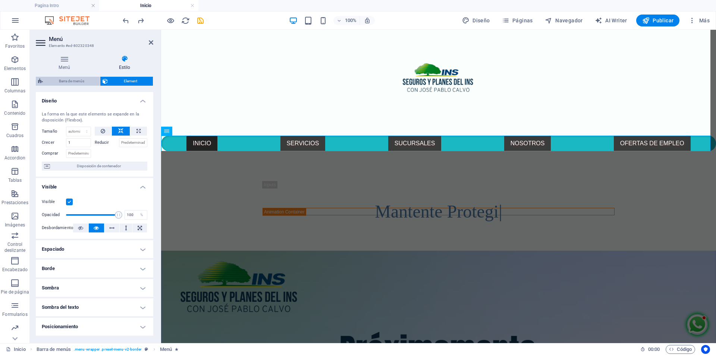
select select "rem"
select select "sticky_menu"
select select "px"
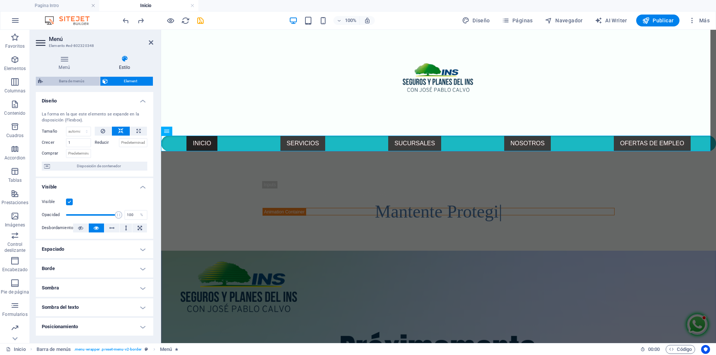
select select "px"
select select "hover_box_bottom"
select select "px"
select select "rem"
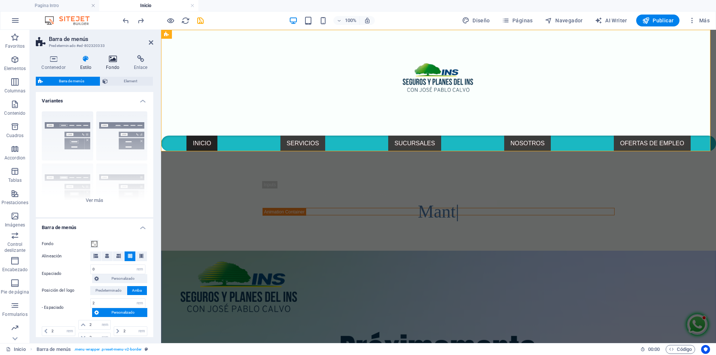
click at [117, 61] on icon at bounding box center [112, 58] width 25 height 7
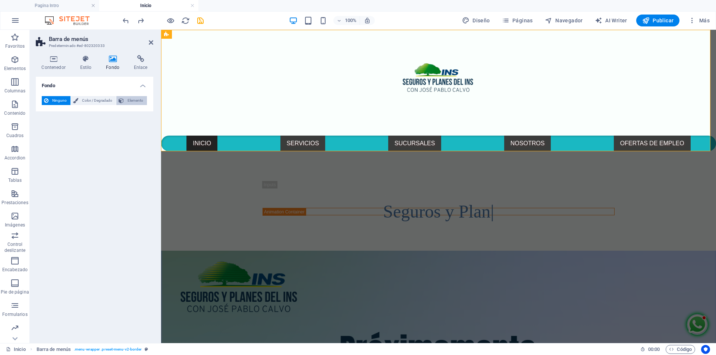
click at [134, 101] on span "Elemento" at bounding box center [135, 100] width 19 height 9
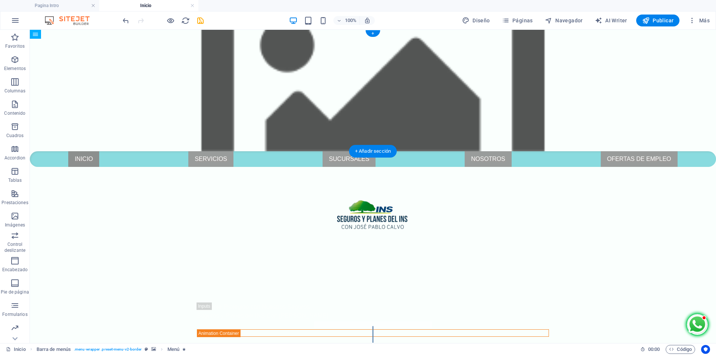
drag, startPoint x: 168, startPoint y: 120, endPoint x: 169, endPoint y: 109, distance: 11.6
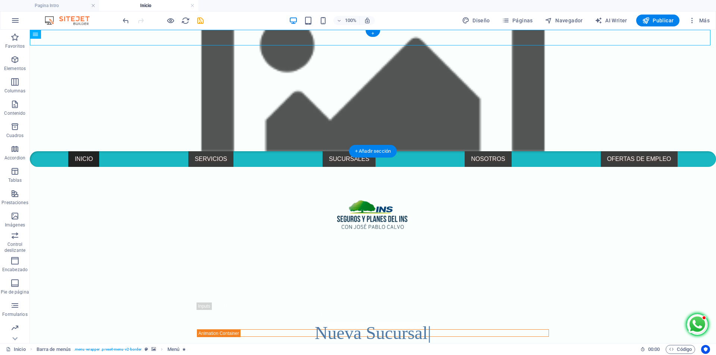
click at [123, 167] on div at bounding box center [373, 220] width 686 height 106
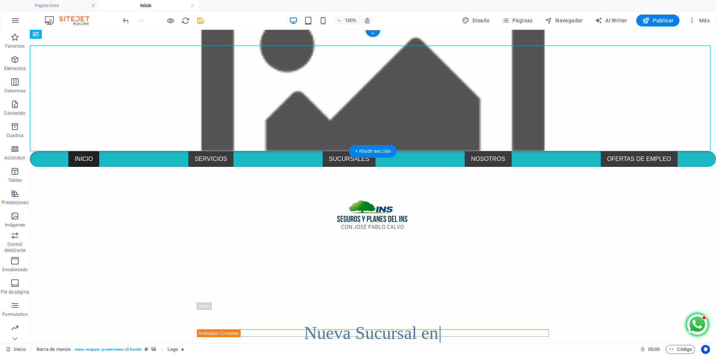
click at [123, 167] on div at bounding box center [373, 220] width 686 height 106
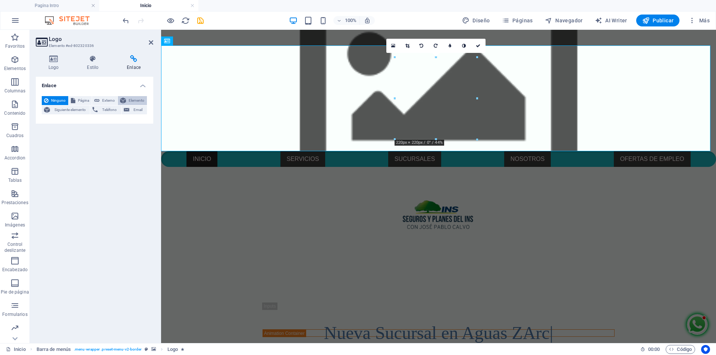
click at [144, 100] on span "Elemento" at bounding box center [136, 100] width 16 height 9
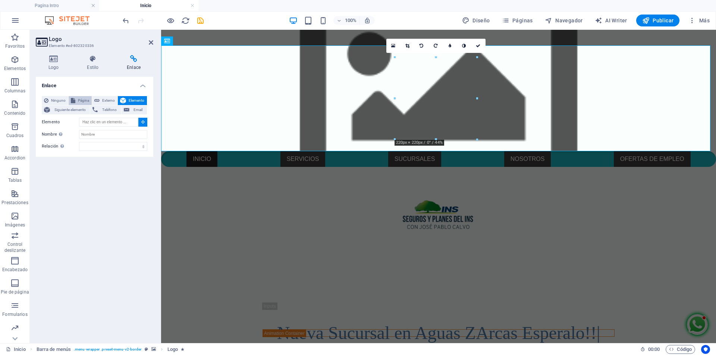
click at [81, 103] on span "Página" at bounding box center [84, 100] width 12 height 9
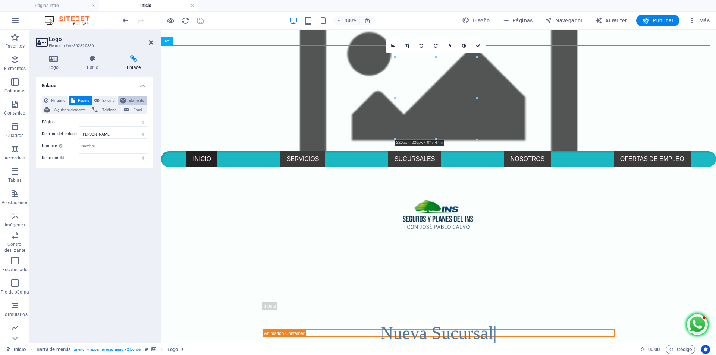
click at [134, 99] on span "Elemento" at bounding box center [136, 100] width 16 height 9
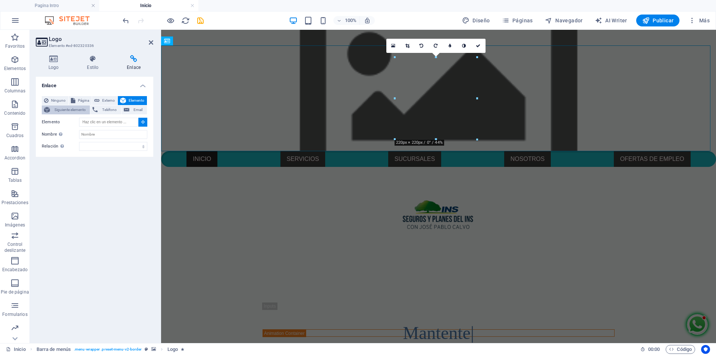
click at [76, 107] on span "Siguiente elemento" at bounding box center [69, 110] width 35 height 9
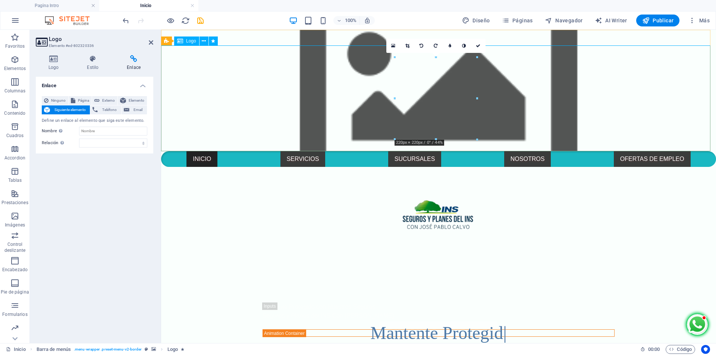
click at [266, 167] on div at bounding box center [438, 220] width 555 height 106
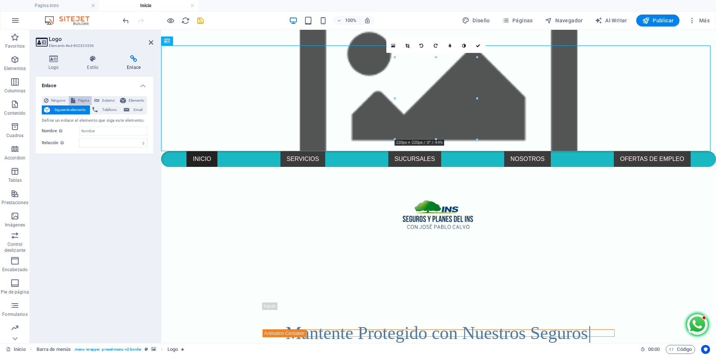
click at [79, 100] on span "Página" at bounding box center [84, 100] width 12 height 9
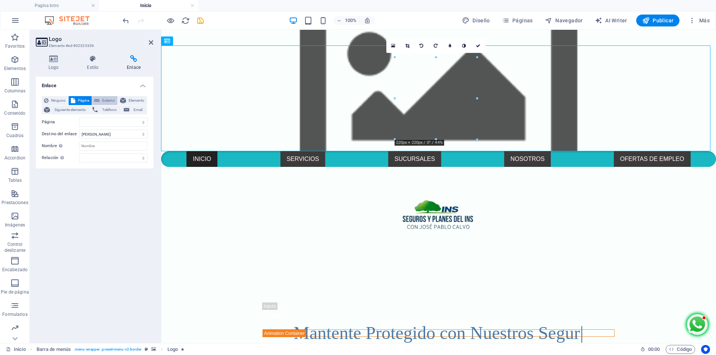
click at [105, 100] on span "Externo" at bounding box center [108, 100] width 13 height 9
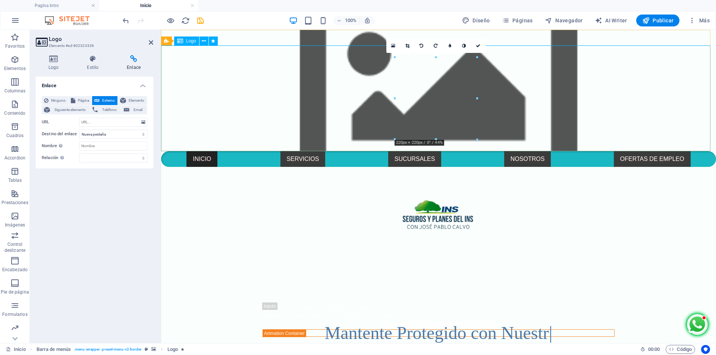
click at [299, 167] on div at bounding box center [438, 220] width 555 height 106
click at [300, 167] on div at bounding box center [438, 220] width 555 height 106
click at [642, 167] on div at bounding box center [438, 220] width 555 height 106
click at [694, 167] on div at bounding box center [438, 220] width 555 height 106
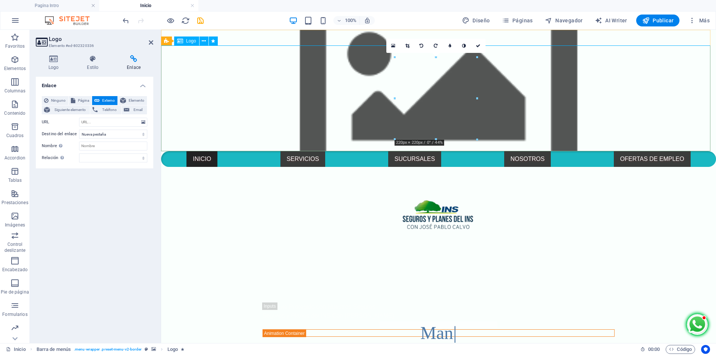
click at [694, 167] on div at bounding box center [438, 220] width 555 height 106
click at [614, 167] on div at bounding box center [438, 220] width 555 height 106
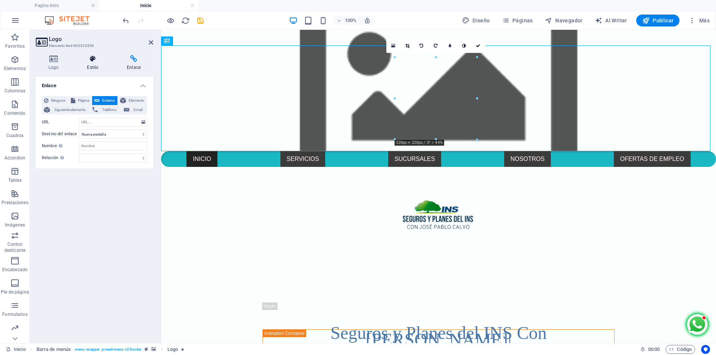
click at [96, 62] on icon at bounding box center [92, 58] width 37 height 7
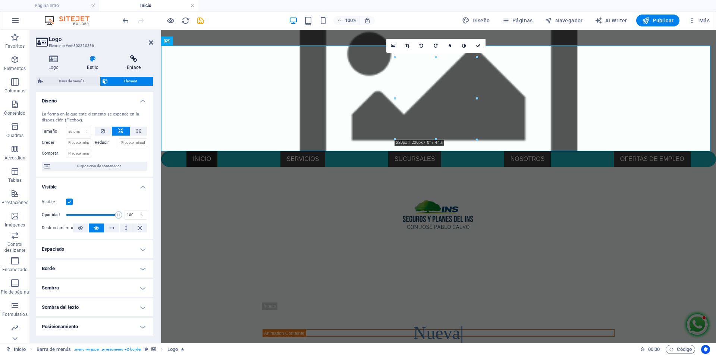
click at [136, 62] on icon at bounding box center [133, 58] width 39 height 7
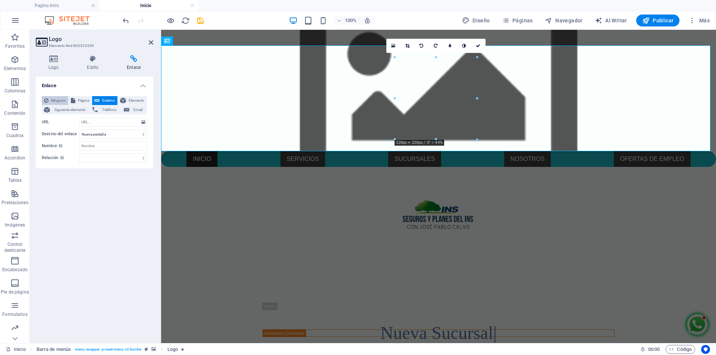
click at [54, 99] on span "Ninguno" at bounding box center [58, 100] width 15 height 9
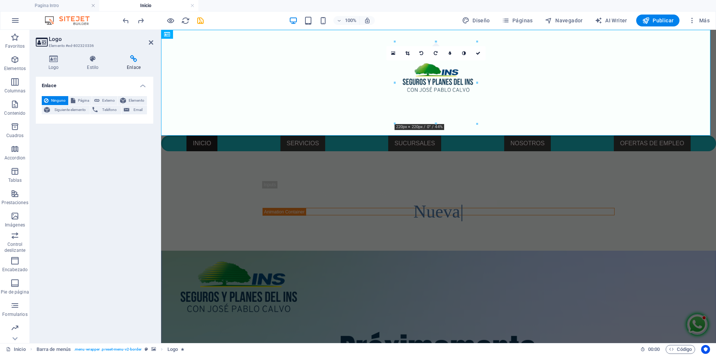
click at [271, 77] on div at bounding box center [438, 83] width 555 height 106
click at [268, 77] on div at bounding box center [438, 83] width 555 height 106
click at [201, 35] on button at bounding box center [204, 34] width 9 height 9
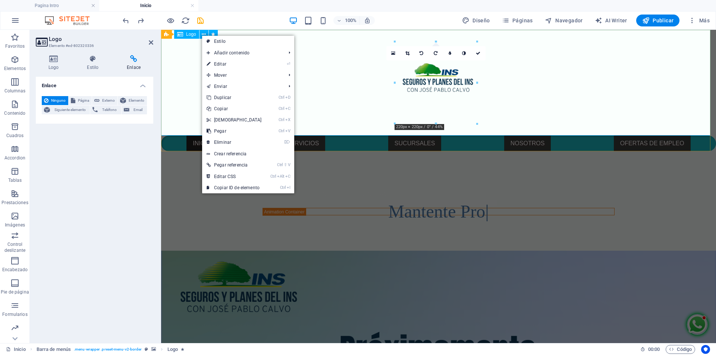
click at [170, 73] on div at bounding box center [438, 83] width 555 height 106
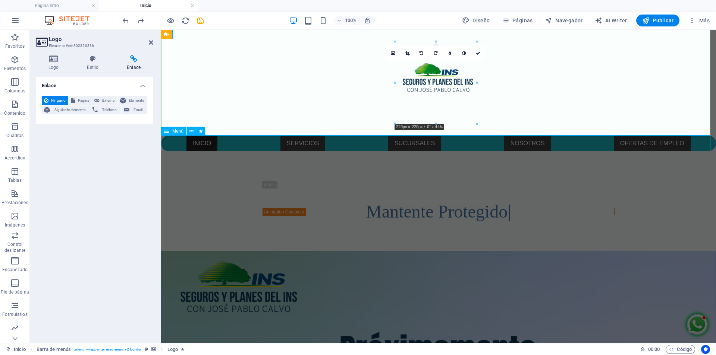
click at [697, 142] on nav "INICIO SERVICIOS SEGURO PARA PERSONAS SEGURO PARA EMPRESAS SUCURSALES NOSOTROS …" at bounding box center [438, 144] width 555 height 16
click at [695, 142] on nav "INICIO SERVICIOS SEGURO PARA PERSONAS SEGURO PARA EMPRESAS SUCURSALES NOSOTROS …" at bounding box center [438, 144] width 555 height 16
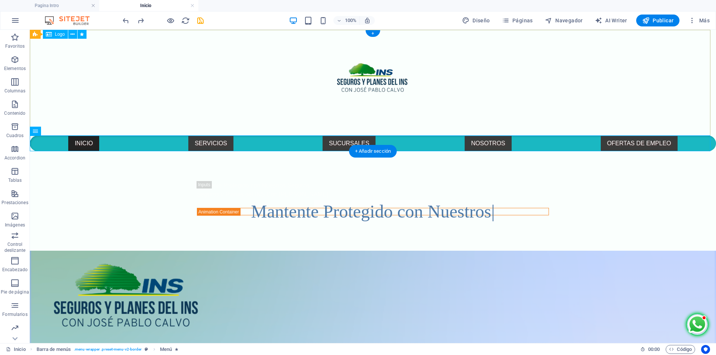
click at [710, 128] on div at bounding box center [373, 83] width 686 height 106
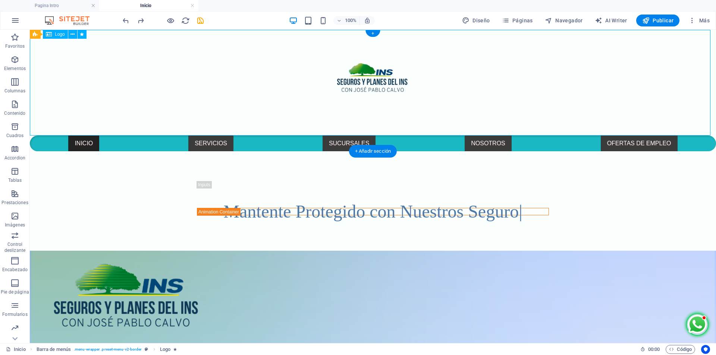
click at [710, 128] on div at bounding box center [373, 83] width 686 height 106
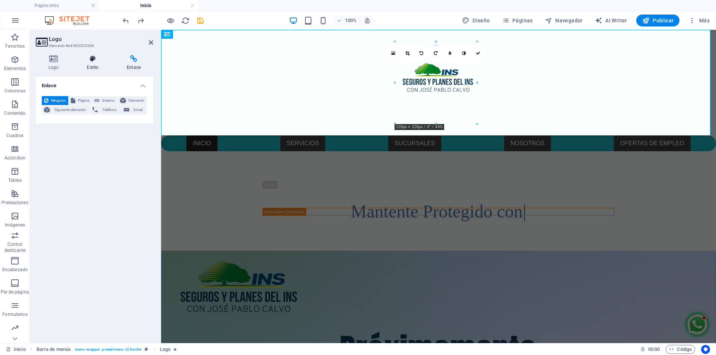
click at [92, 65] on h4 "Estilo" at bounding box center [94, 63] width 40 height 16
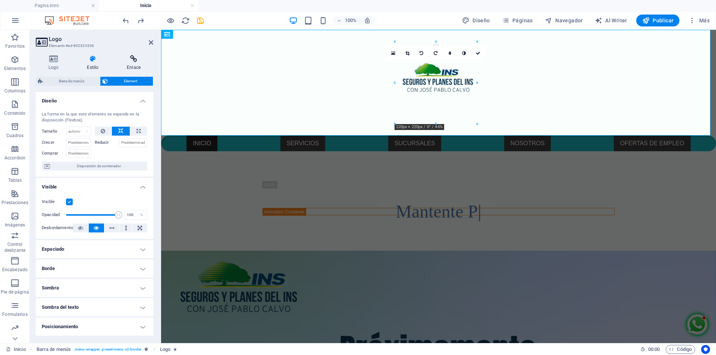
click at [141, 60] on icon at bounding box center [133, 58] width 39 height 7
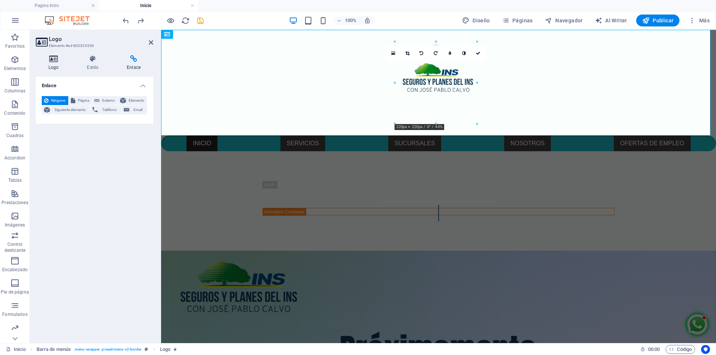
click at [49, 60] on icon at bounding box center [53, 58] width 35 height 7
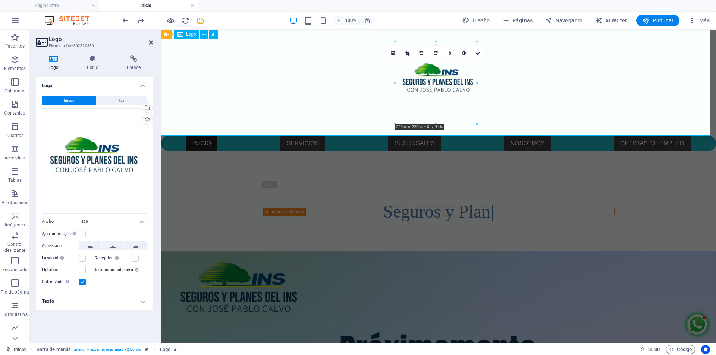
click at [254, 101] on div at bounding box center [438, 83] width 555 height 106
click at [200, 31] on button at bounding box center [204, 34] width 9 height 9
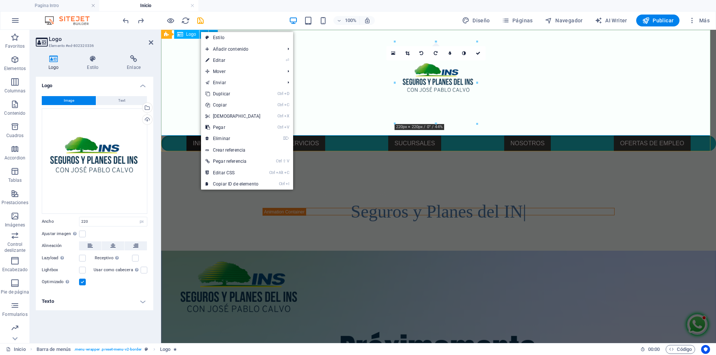
click at [171, 80] on div at bounding box center [438, 83] width 555 height 106
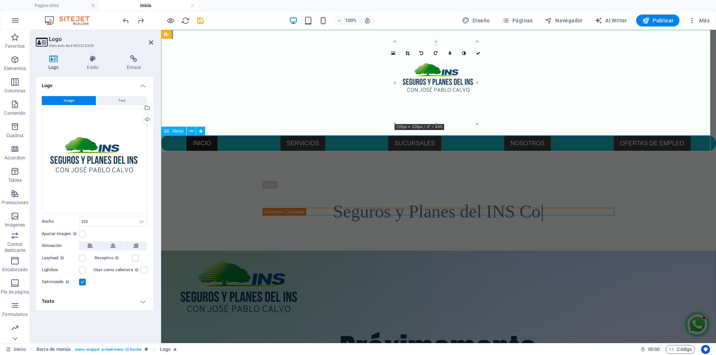
click at [169, 144] on nav "INICIO SERVICIOS SEGURO PARA PERSONAS SEGURO PARA EMPRESAS SUCURSALES NOSOTROS …" at bounding box center [438, 144] width 555 height 16
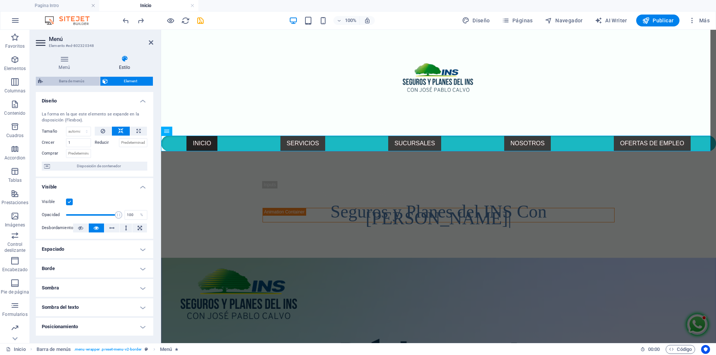
click at [68, 82] on span "Barra de menús" at bounding box center [71, 81] width 53 height 9
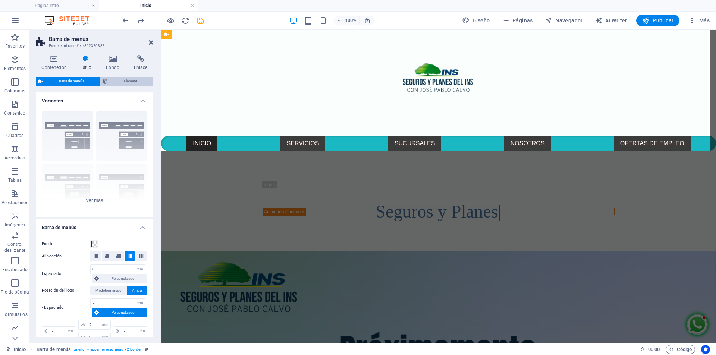
click at [129, 81] on span "Element" at bounding box center [130, 81] width 41 height 9
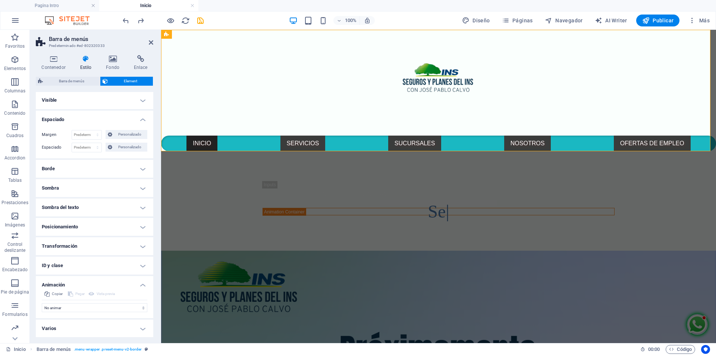
scroll to position [1, 0]
click at [114, 62] on icon at bounding box center [112, 58] width 25 height 7
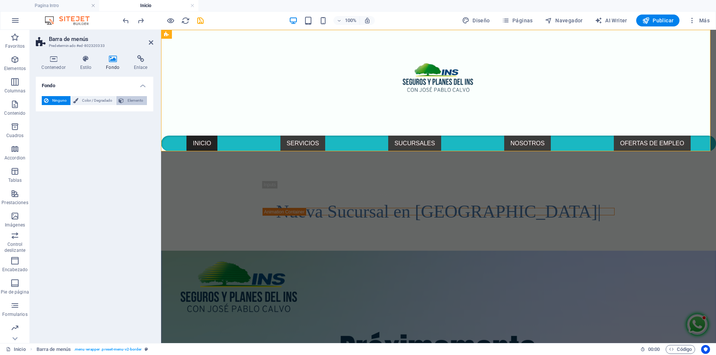
click at [130, 100] on span "Elemento" at bounding box center [135, 100] width 19 height 9
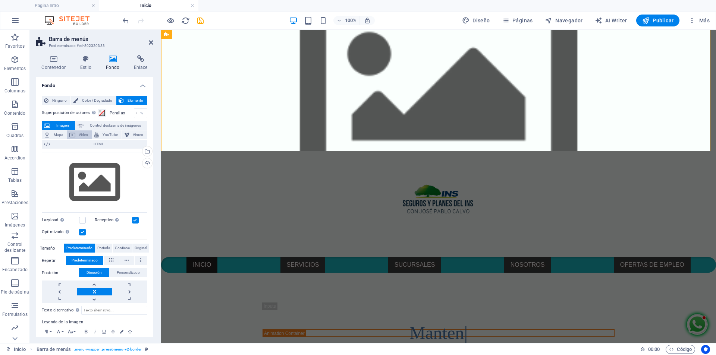
click at [81, 136] on span "Video" at bounding box center [84, 135] width 12 height 9
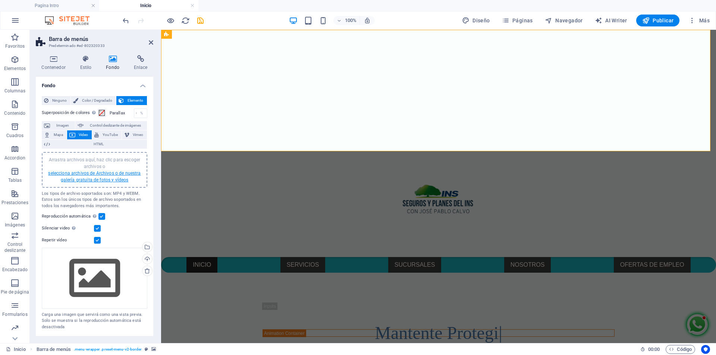
click at [98, 173] on link "selecciona archivos de Archivos o de nuestra galería gratuita de fotos y vídeos" at bounding box center [94, 177] width 92 height 12
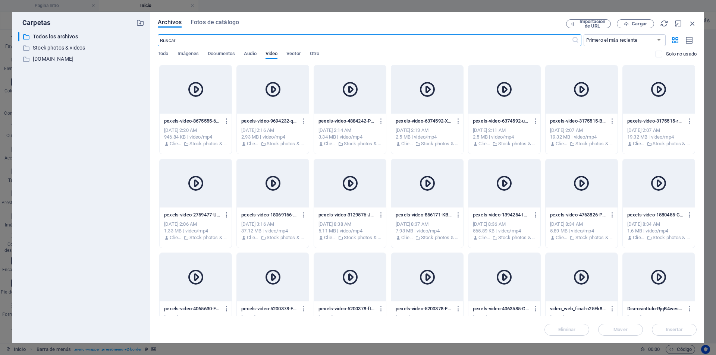
click at [198, 39] on input "text" at bounding box center [365, 40] width 414 height 12
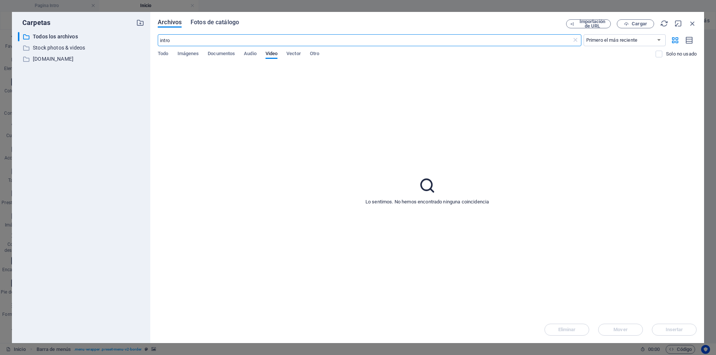
click at [216, 20] on span "Fotos de catálogo" at bounding box center [215, 22] width 48 height 9
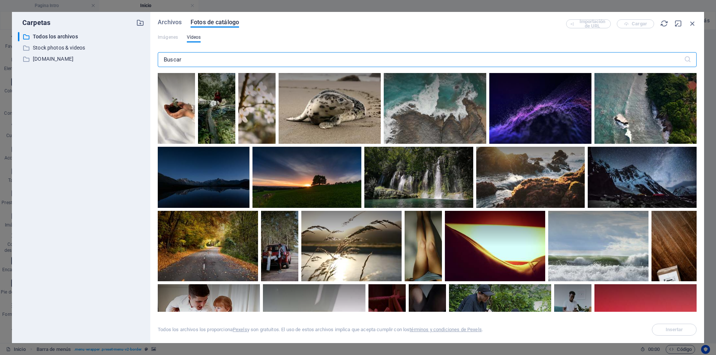
click at [195, 62] on input "text" at bounding box center [421, 59] width 526 height 15
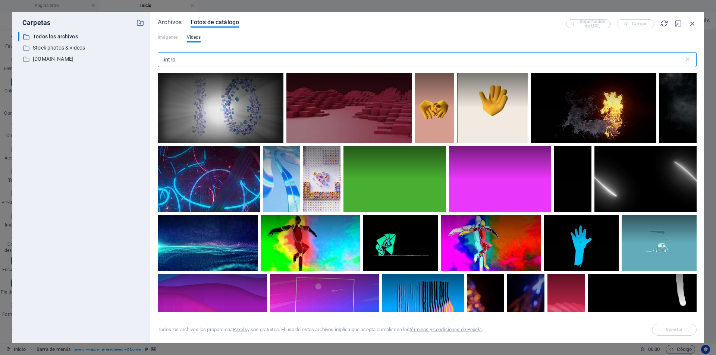
scroll to position [1342, 0]
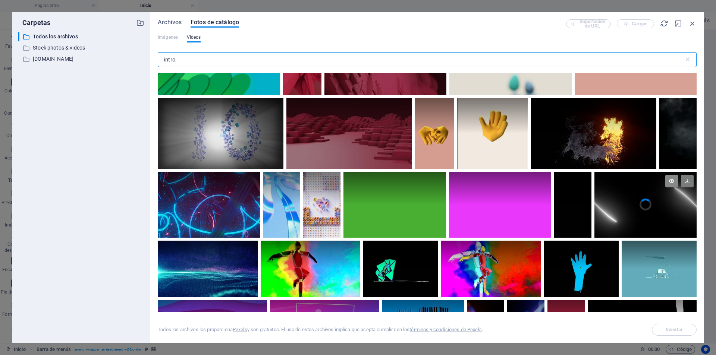
click at [671, 180] on icon at bounding box center [671, 181] width 13 height 13
click at [621, 197] on div at bounding box center [645, 188] width 102 height 33
click at [676, 328] on span "Insertar" at bounding box center [675, 330] width 18 height 4
click at [679, 333] on button "Insertar" at bounding box center [674, 330] width 45 height 12
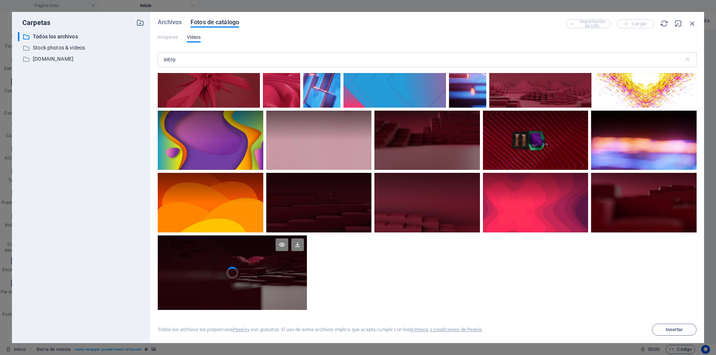
scroll to position [1670, 0]
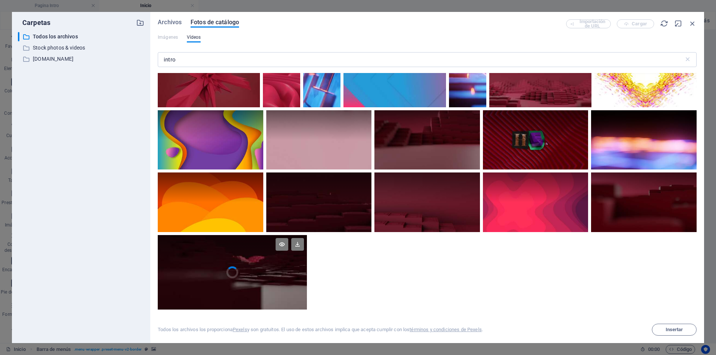
click at [248, 270] on video "Your browser does not support the video tag." at bounding box center [232, 272] width 149 height 75
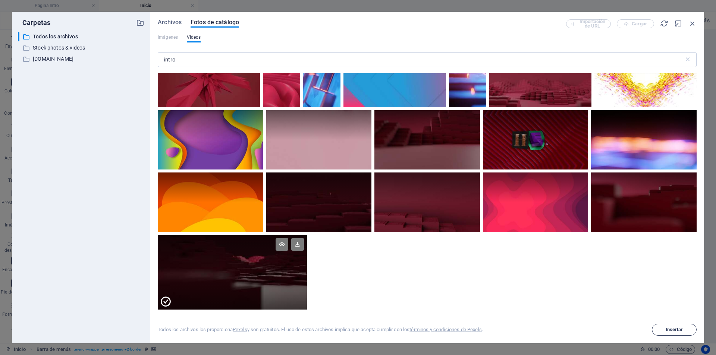
click at [674, 325] on button "Insertar" at bounding box center [674, 330] width 45 height 12
click at [691, 22] on icon "button" at bounding box center [692, 23] width 8 height 8
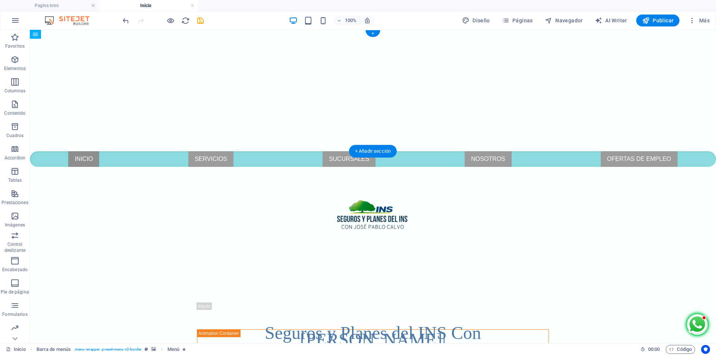
drag, startPoint x: 37, startPoint y: 124, endPoint x: 37, endPoint y: 114, distance: 9.3
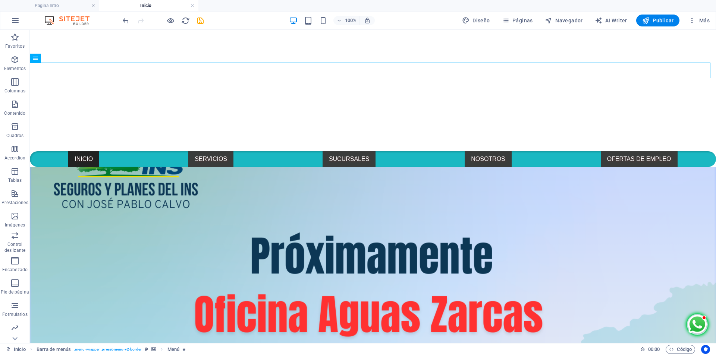
scroll to position [0, 0]
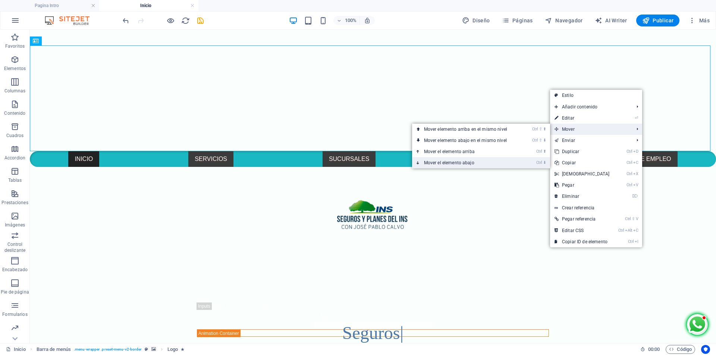
click at [483, 162] on link "Ctrl ⬇ Mover el elemento abajo" at bounding box center [467, 162] width 110 height 11
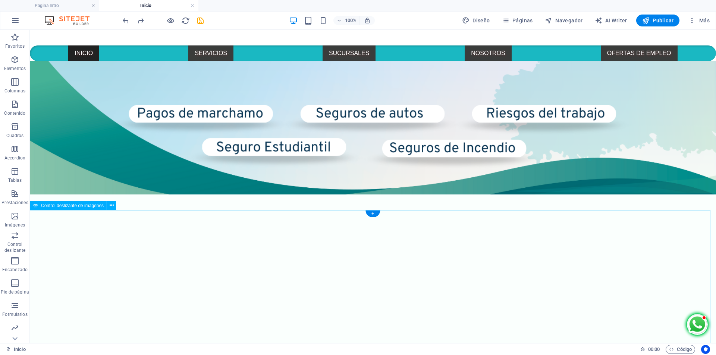
scroll to position [342, 0]
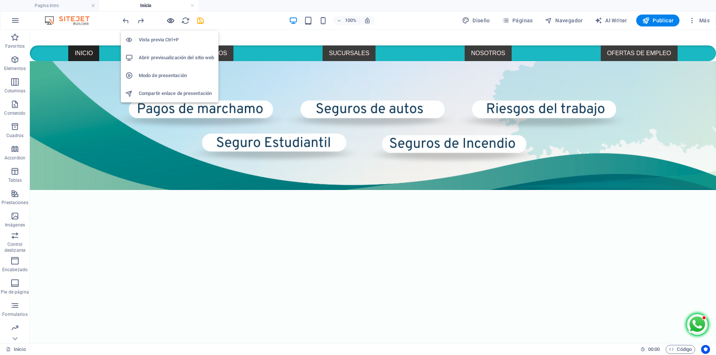
click at [167, 21] on icon "button" at bounding box center [170, 20] width 9 height 9
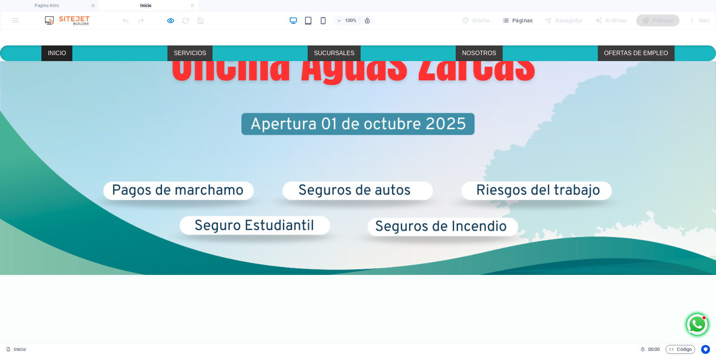
scroll to position [90, 0]
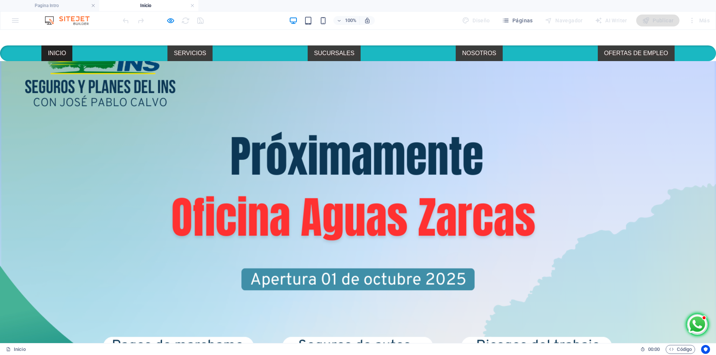
click at [59, 45] on link "INICIO" at bounding box center [56, 53] width 31 height 16
click at [52, 45] on link "INICIO" at bounding box center [56, 53] width 31 height 16
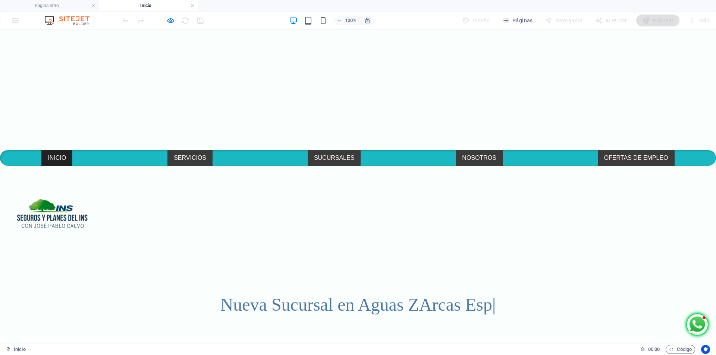
scroll to position [0, 0]
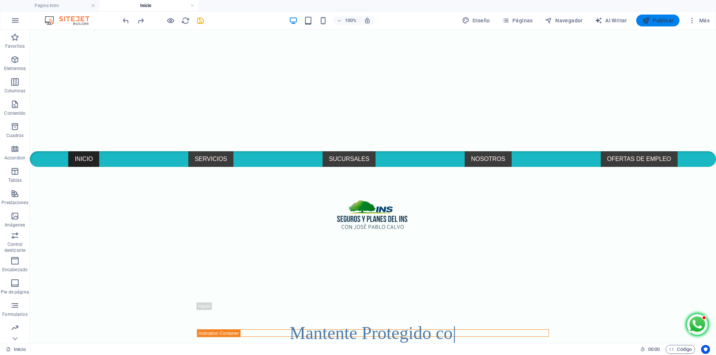
click at [664, 18] on span "Publicar" at bounding box center [658, 20] width 32 height 7
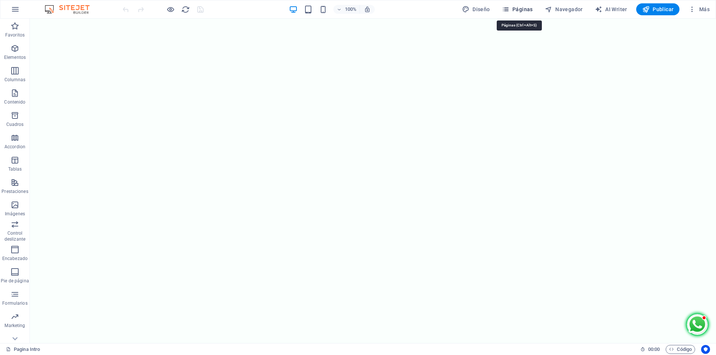
click at [514, 10] on span "Páginas" at bounding box center [517, 9] width 31 height 7
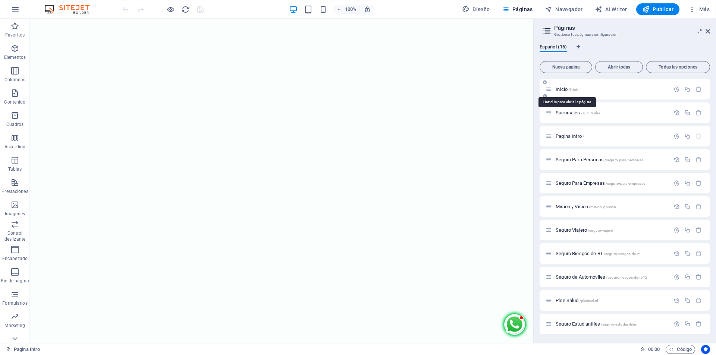
click at [565, 88] on span "Inicio /inicio" at bounding box center [567, 90] width 23 height 6
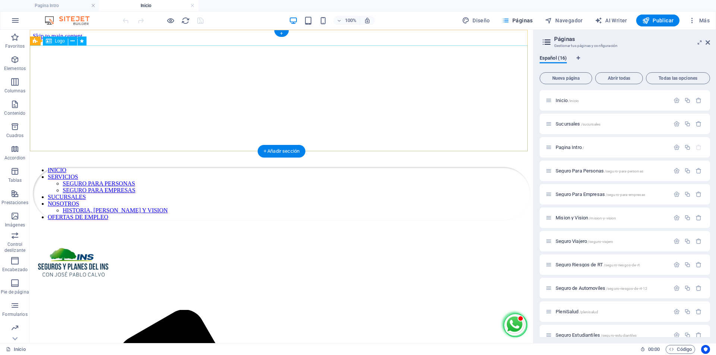
click at [473, 227] on div at bounding box center [281, 269] width 497 height 84
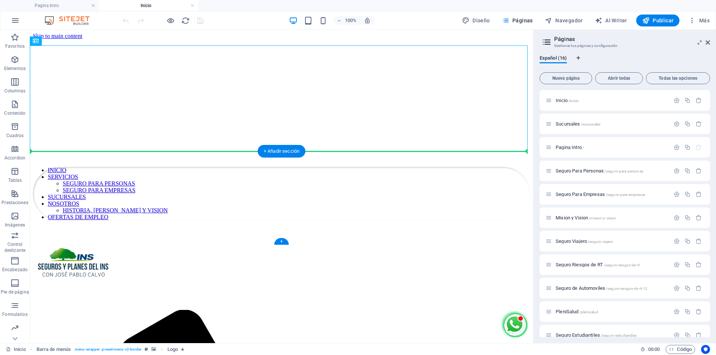
drag, startPoint x: 87, startPoint y: 68, endPoint x: 57, endPoint y: 160, distance: 96.8
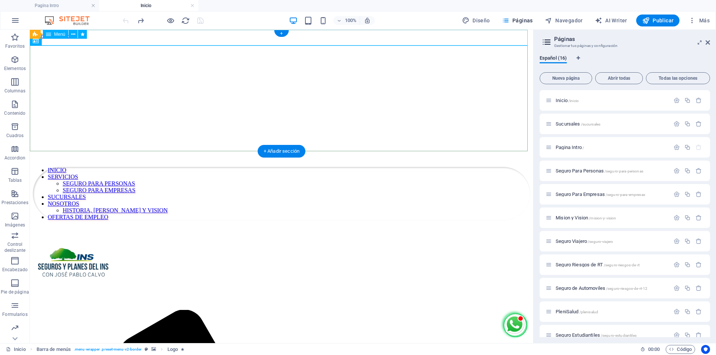
click at [135, 167] on nav "INICIO SERVICIOS SEGURO PARA PERSONAS SEGURO PARA EMPRESAS SUCURSALES NOSOTROS …" at bounding box center [281, 194] width 497 height 54
click at [95, 167] on nav "INICIO SERVICIOS SEGURO PARA PERSONAS SEGURO PARA EMPRESAS SUCURSALES NOSOTROS …" at bounding box center [281, 194] width 497 height 54
select select
select select "primary"
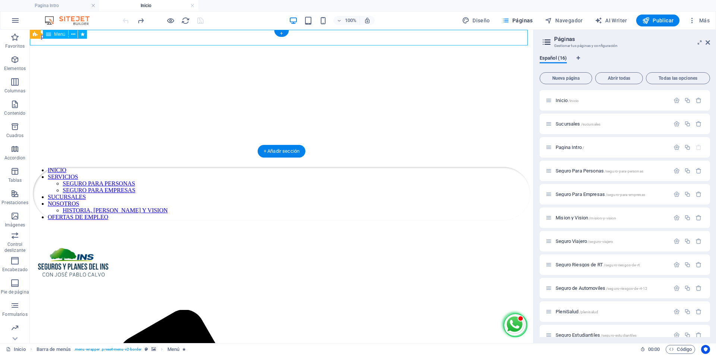
select select "primary"
select select "3"
select select
select select "secondary"
select select "4"
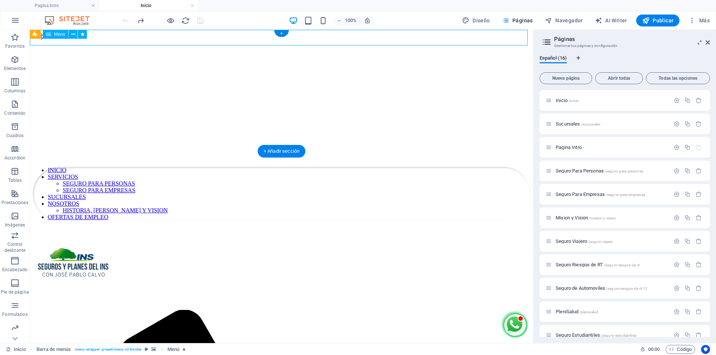
select select
select select "secondary"
select select "1"
select select
select select "primary"
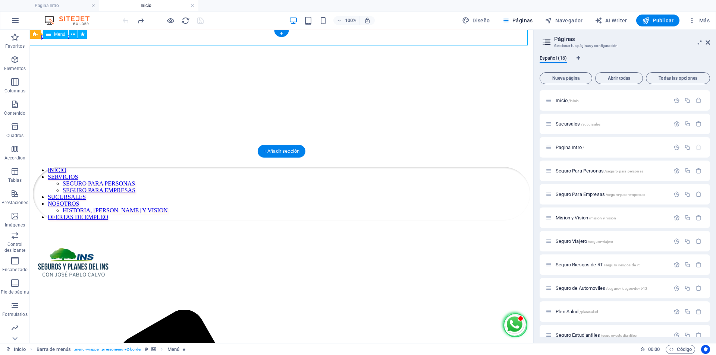
select select "primary"
select select "5"
select select
select select "secondary"
select select "14"
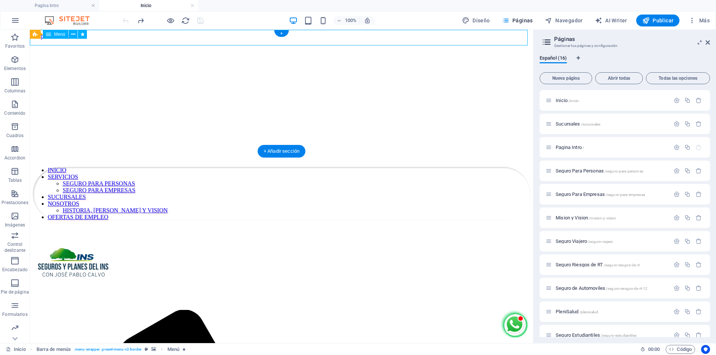
select select
select select "primary"
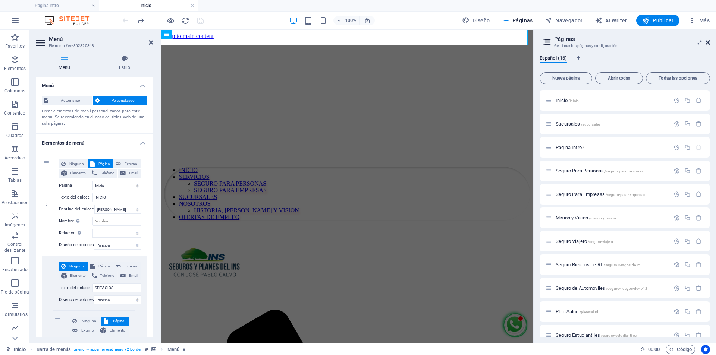
click at [709, 41] on icon at bounding box center [708, 43] width 4 height 6
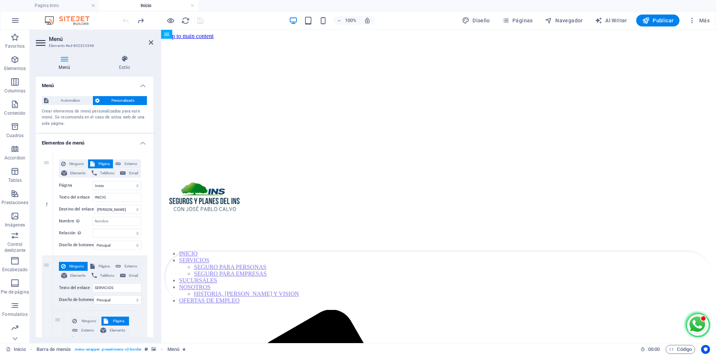
drag, startPoint x: 247, startPoint y: 37, endPoint x: 245, endPoint y: 151, distance: 114.1
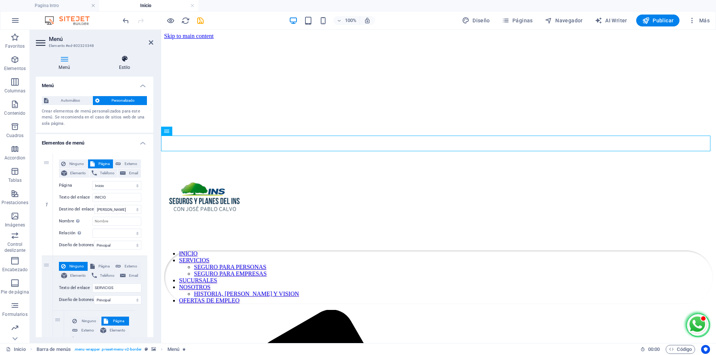
click at [120, 61] on icon at bounding box center [124, 58] width 57 height 7
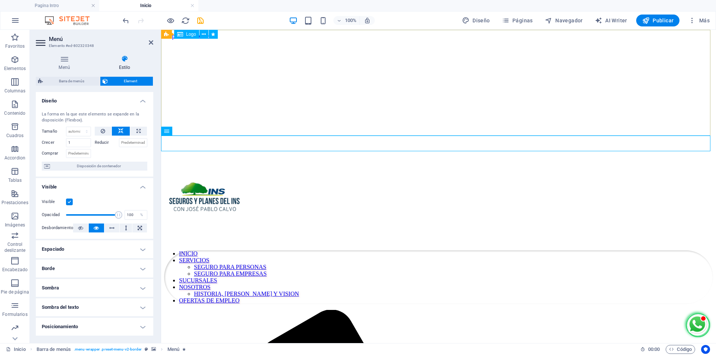
click at [707, 161] on div at bounding box center [438, 203] width 549 height 84
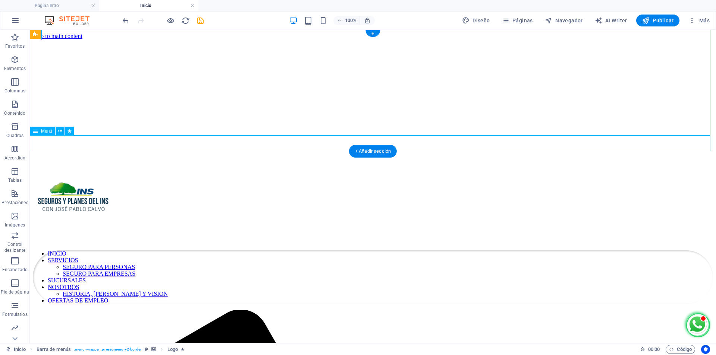
click at [709, 251] on nav "INICIO SERVICIOS SEGURO PARA PERSONAS SEGURO PARA EMPRESAS SUCURSALES NOSOTROS …" at bounding box center [373, 278] width 680 height 54
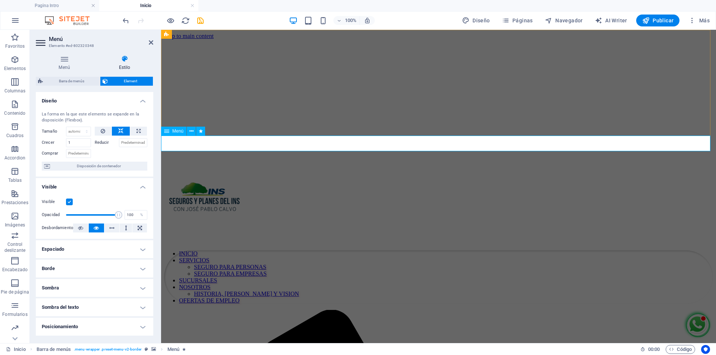
click at [244, 251] on nav "INICIO SERVICIOS SEGURO PARA PERSONAS SEGURO PARA EMPRESAS SUCURSALES NOSOTROS …" at bounding box center [438, 278] width 549 height 54
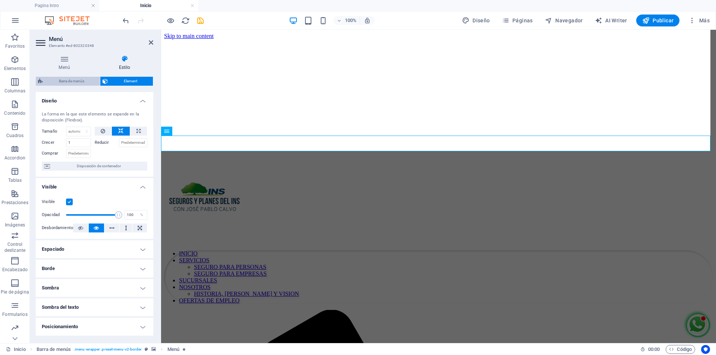
click at [59, 82] on span "Barra de menús" at bounding box center [71, 81] width 53 height 9
select select "rem"
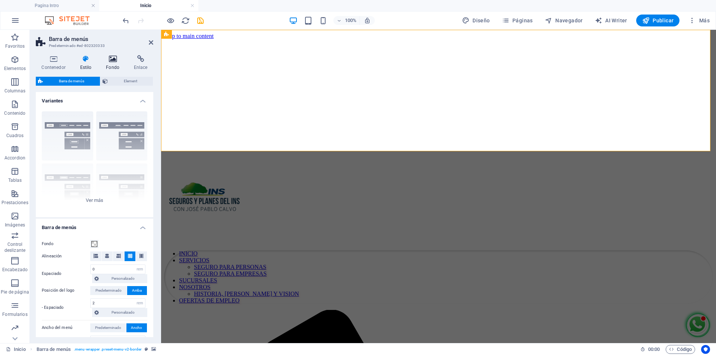
click at [111, 59] on icon at bounding box center [112, 58] width 25 height 7
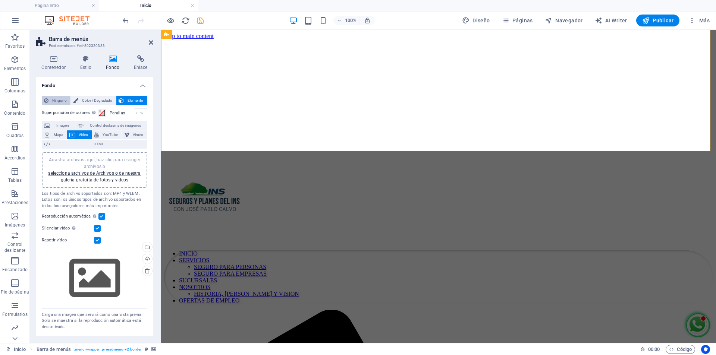
click at [56, 102] on span "Ninguno" at bounding box center [60, 100] width 18 height 9
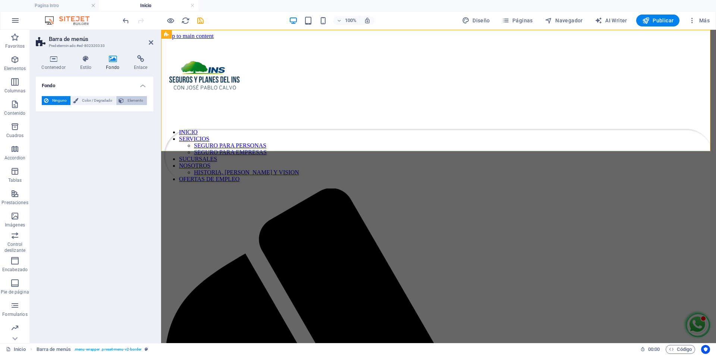
click at [131, 101] on span "Elemento" at bounding box center [135, 100] width 19 height 9
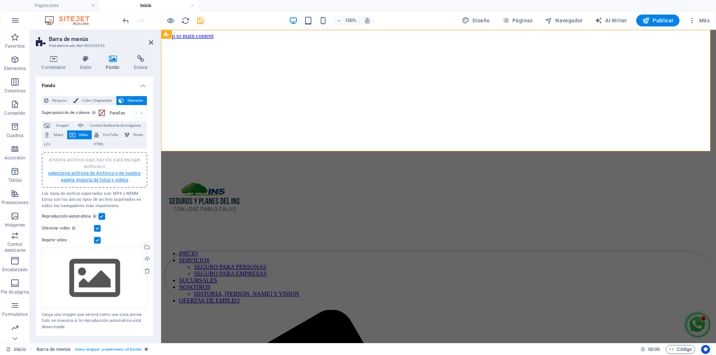
click at [101, 175] on link "selecciona archivos de Archivos o de nuestra galería gratuita de fotos y vídeos" at bounding box center [94, 177] width 92 height 12
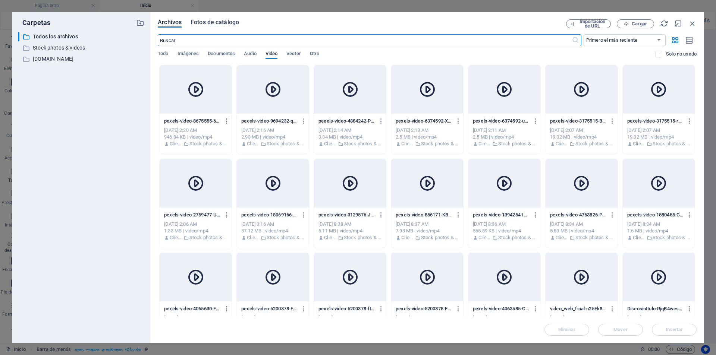
click at [215, 21] on span "Fotos de catálogo" at bounding box center [215, 22] width 48 height 9
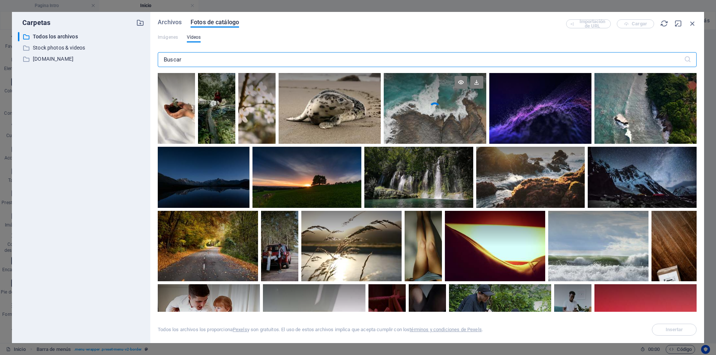
click at [439, 98] on div at bounding box center [435, 90] width 102 height 35
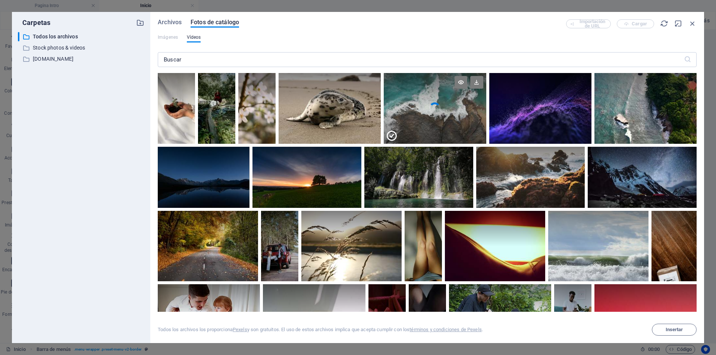
click at [439, 98] on div at bounding box center [435, 90] width 102 height 35
click at [669, 330] on span "Insertar" at bounding box center [675, 330] width 18 height 4
click at [671, 329] on span "Insertar" at bounding box center [675, 330] width 18 height 4
click at [676, 333] on button "Insertar" at bounding box center [674, 330] width 45 height 12
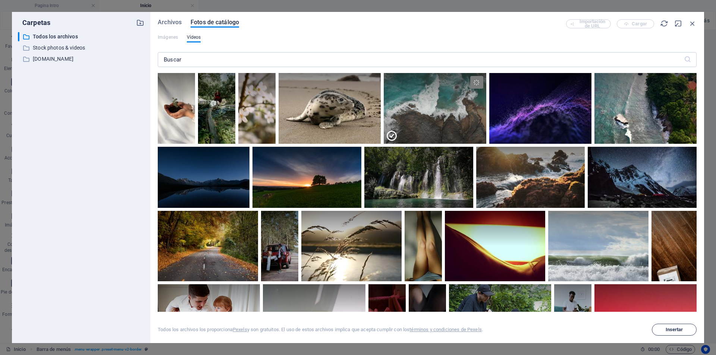
click at [676, 332] on span "Insertar" at bounding box center [675, 330] width 18 height 4
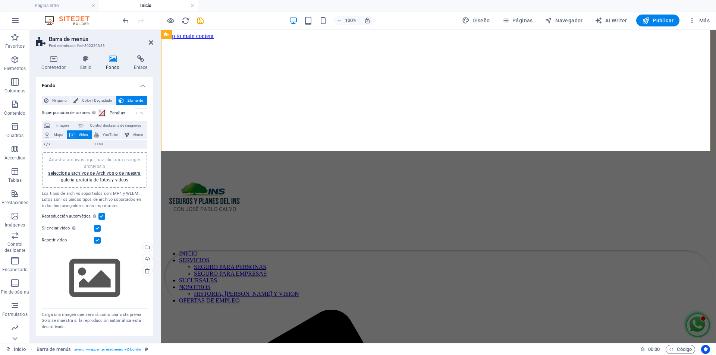
click at [686, 330] on div at bounding box center [697, 325] width 22 height 22
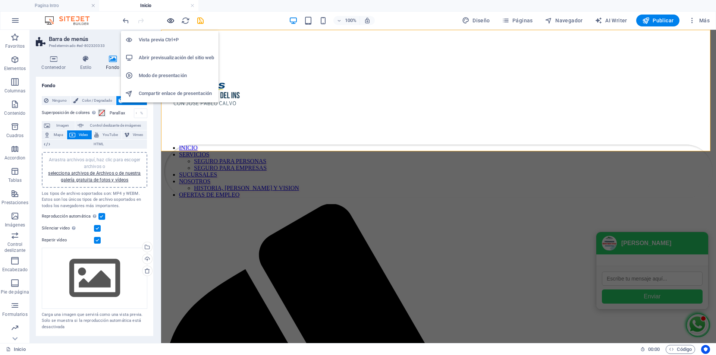
click at [168, 21] on icon "button" at bounding box center [170, 20] width 9 height 9
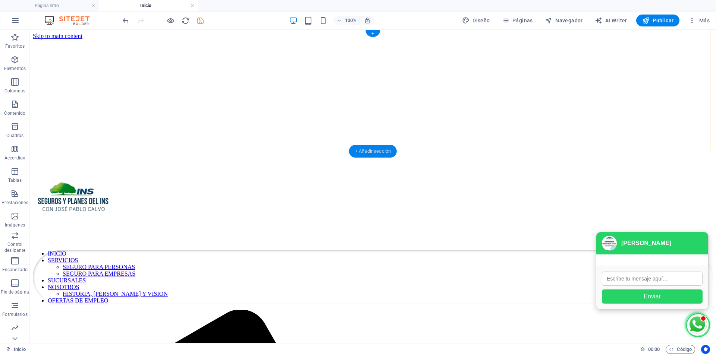
click at [374, 154] on div "+ Añadir sección" at bounding box center [373, 151] width 48 height 13
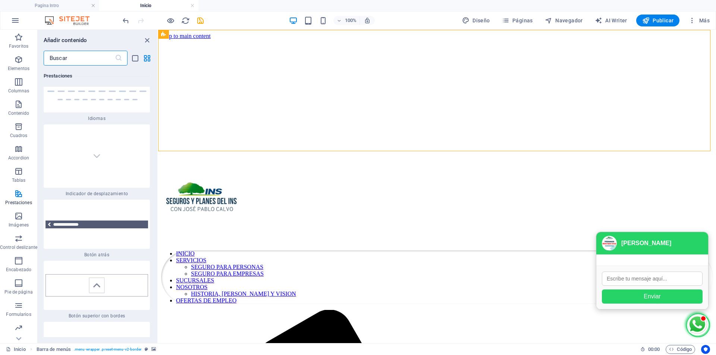
scroll to position [6919, 0]
click at [69, 56] on input "text" at bounding box center [79, 58] width 71 height 15
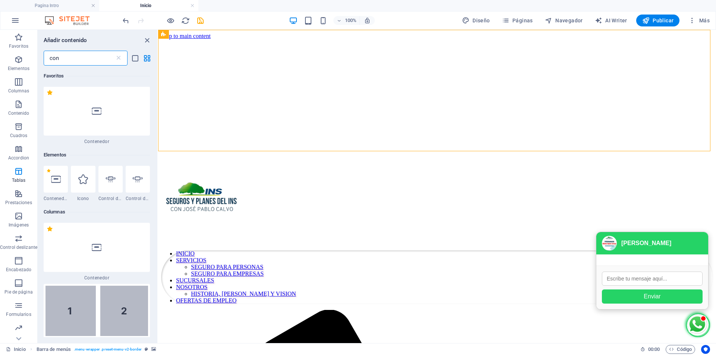
scroll to position [0, 0]
type input "con"
click at [97, 115] on icon at bounding box center [97, 112] width 10 height 10
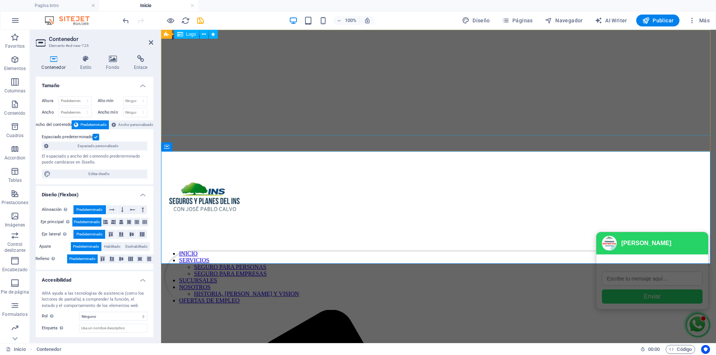
click at [472, 161] on div at bounding box center [438, 203] width 549 height 84
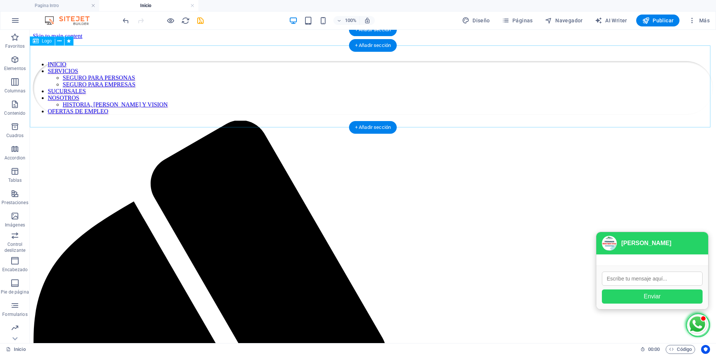
select select "px"
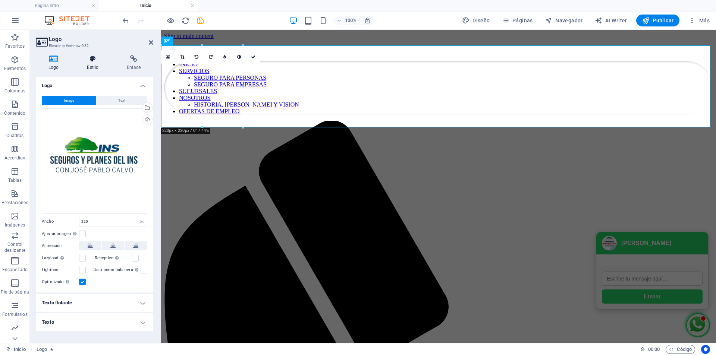
click at [88, 67] on h4 "Estilo" at bounding box center [94, 63] width 40 height 16
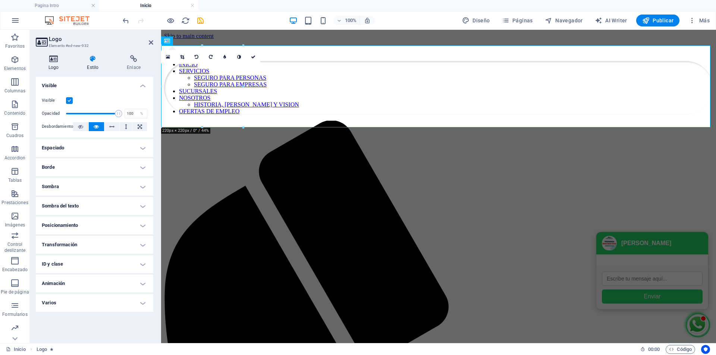
click at [58, 64] on h4 "Logo" at bounding box center [55, 63] width 38 height 16
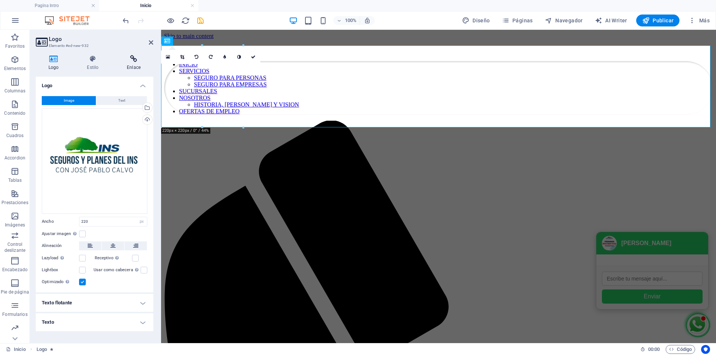
click at [135, 58] on icon at bounding box center [133, 58] width 39 height 7
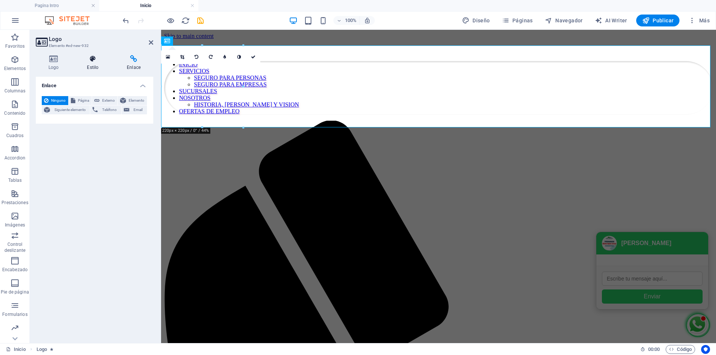
click at [92, 65] on h4 "Estilo" at bounding box center [94, 63] width 40 height 16
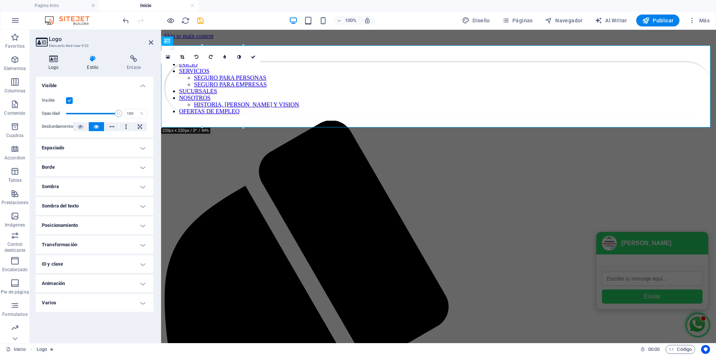
click at [54, 63] on h4 "Logo" at bounding box center [55, 63] width 38 height 16
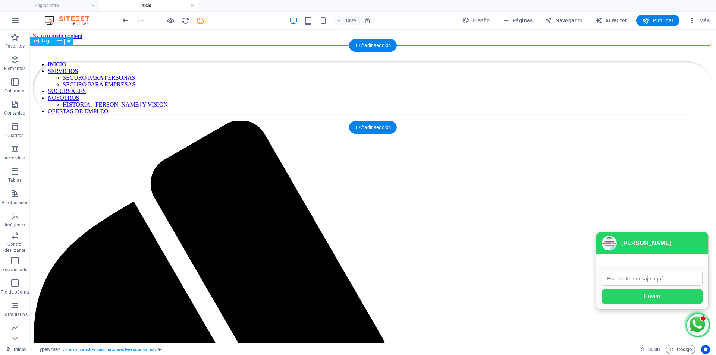
select select "px"
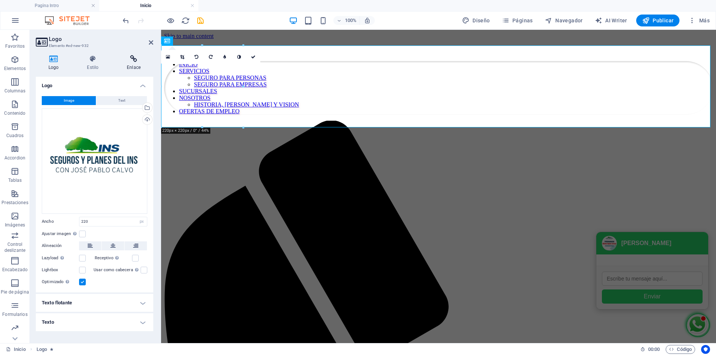
click at [132, 62] on icon at bounding box center [133, 58] width 39 height 7
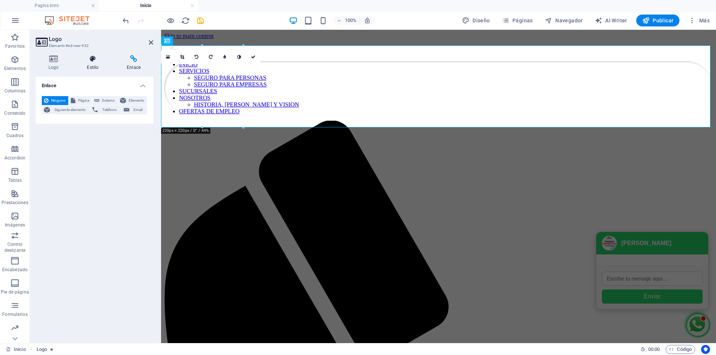
click at [96, 61] on icon at bounding box center [92, 58] width 37 height 7
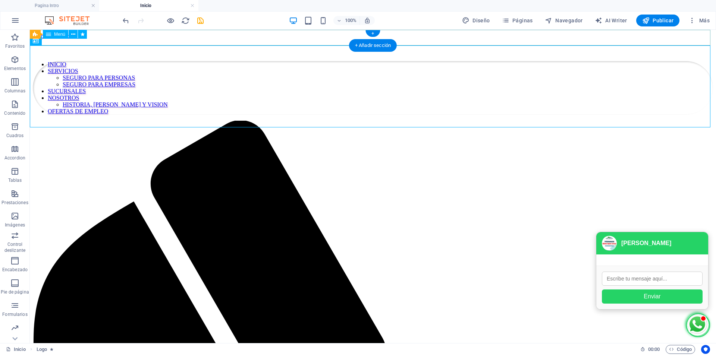
click at [547, 61] on nav "INICIO SERVICIOS SEGURO PARA PERSONAS SEGURO PARA EMPRESAS SUCURSALES NOSOTROS …" at bounding box center [373, 88] width 680 height 54
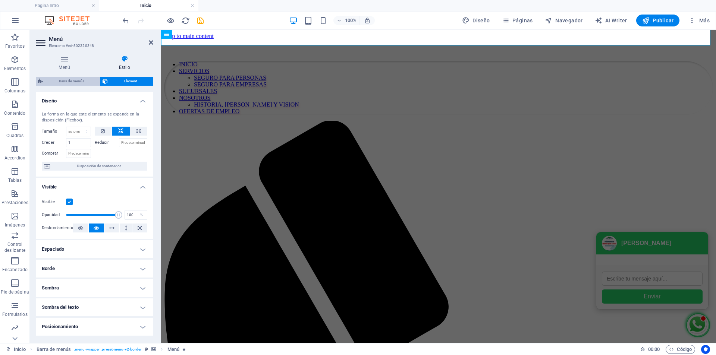
click at [67, 83] on span "Barra de menús" at bounding box center [71, 81] width 53 height 9
select select "rem"
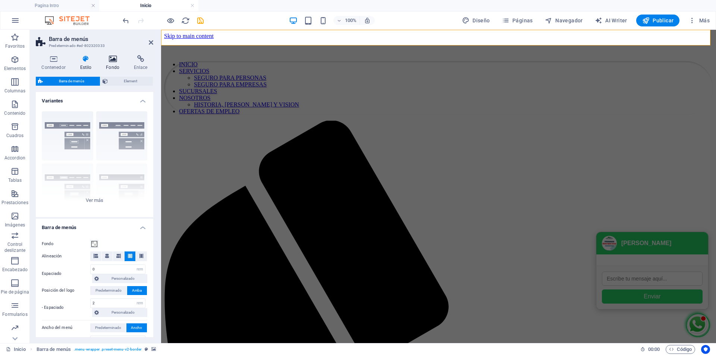
click at [118, 63] on h4 "Fondo" at bounding box center [114, 63] width 28 height 16
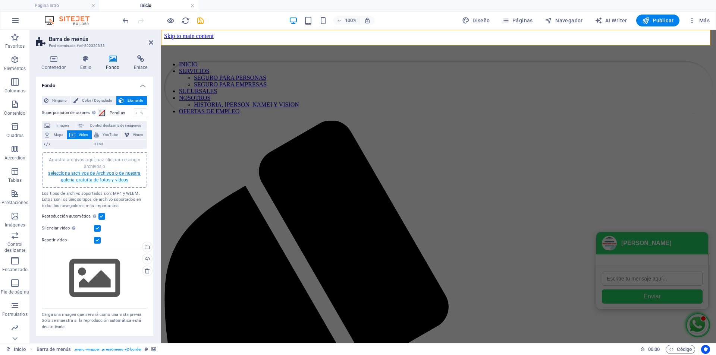
click at [94, 175] on link "selecciona archivos de Archivos o de nuestra galería gratuita de fotos y vídeos" at bounding box center [94, 177] width 92 height 12
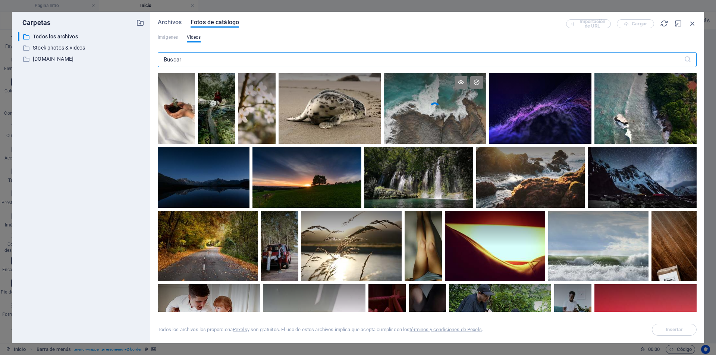
click at [434, 121] on video "Your browser does not support the video tag." at bounding box center [435, 108] width 102 height 71
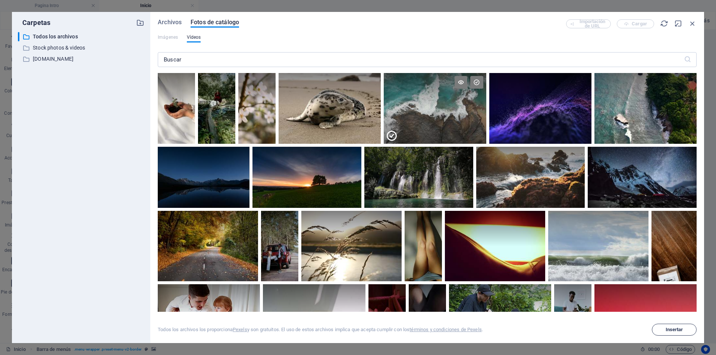
click at [680, 328] on span "Insertar" at bounding box center [675, 330] width 18 height 4
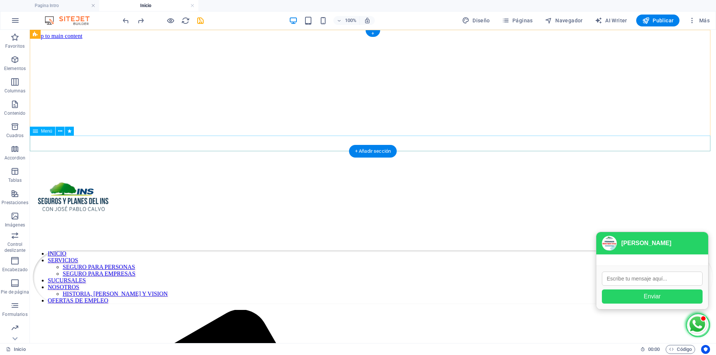
click at [549, 251] on nav "INICIO SERVICIOS SEGURO PARA PERSONAS SEGURO PARA EMPRESAS SUCURSALES NOSOTROS …" at bounding box center [373, 278] width 680 height 54
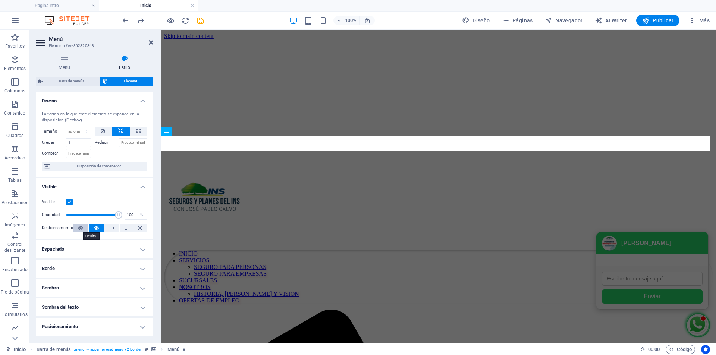
click at [79, 230] on icon at bounding box center [80, 228] width 5 height 9
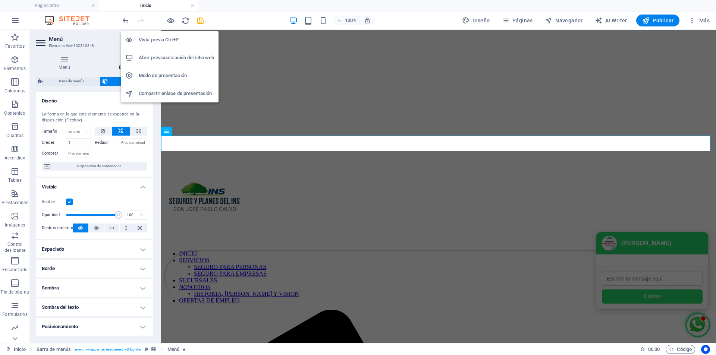
click at [159, 43] on h6 "Vista previa Ctrl+P" at bounding box center [176, 39] width 75 height 9
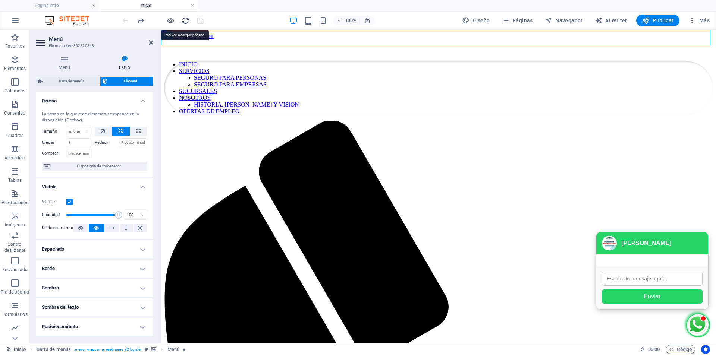
click at [185, 21] on icon "reload" at bounding box center [185, 20] width 9 height 9
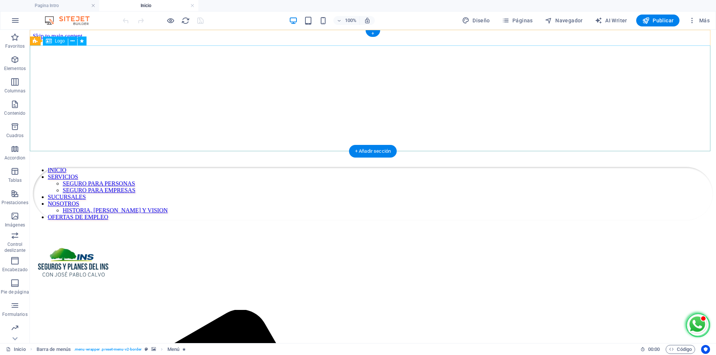
click at [580, 227] on div at bounding box center [373, 269] width 680 height 84
select select "px"
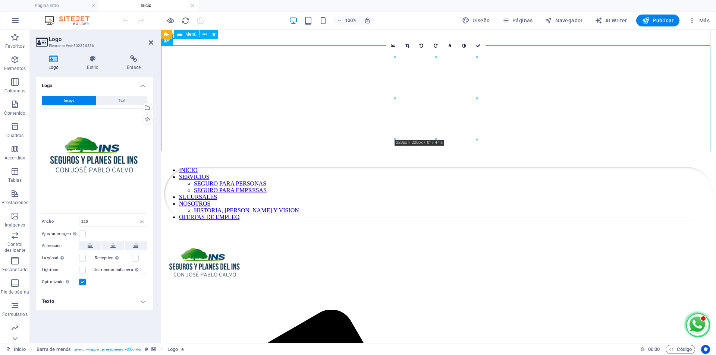
click at [243, 167] on nav "INICIO SERVICIOS SEGURO PARA PERSONAS SEGURO PARA EMPRESAS SUCURSALES NOSOTROS …" at bounding box center [438, 194] width 549 height 54
select select
select select "primary"
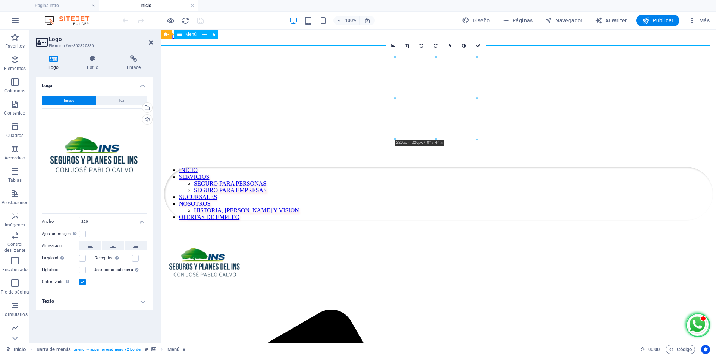
select select "3"
select select
select select "secondary"
select select "4"
select select
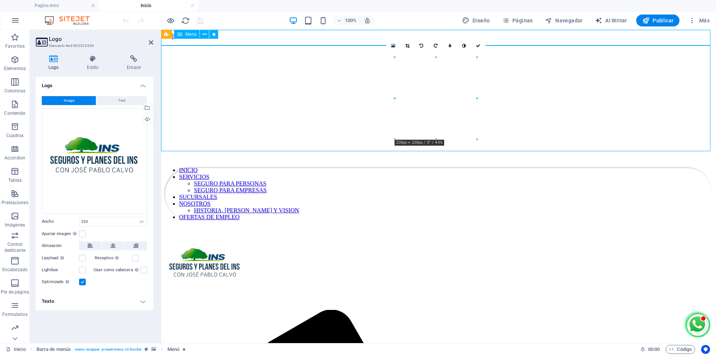
select select "secondary"
select select "1"
select select
select select "primary"
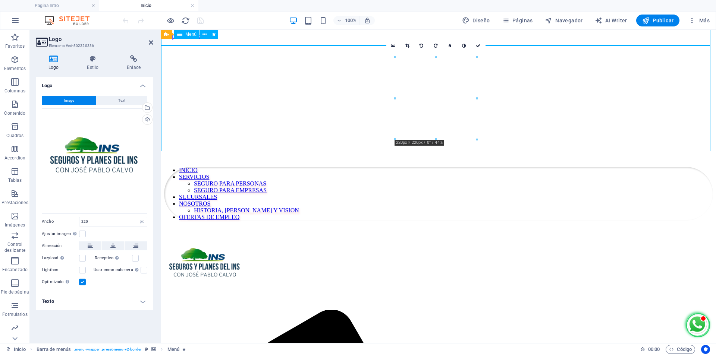
select select "5"
select select
select select "secondary"
select select "14"
select select
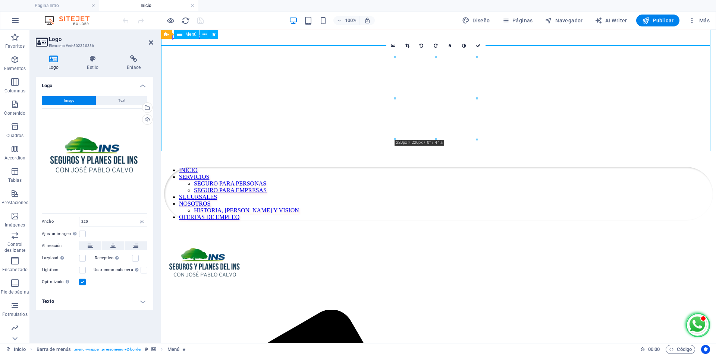
select select "primary"
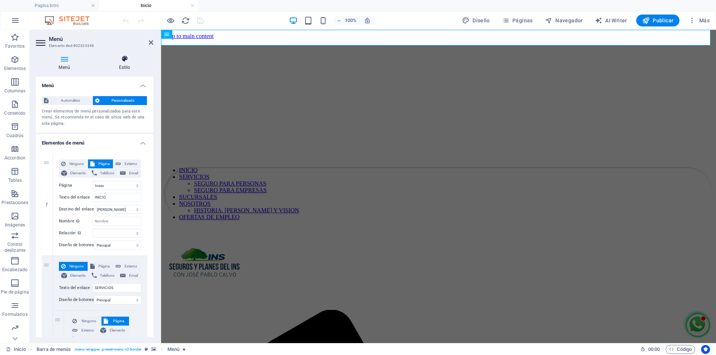
click at [122, 65] on h4 "Estilo" at bounding box center [124, 63] width 57 height 16
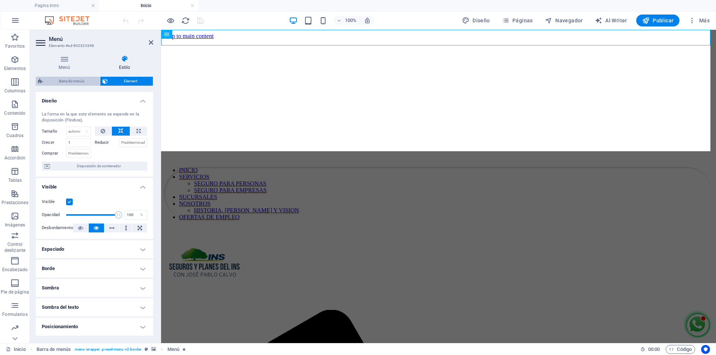
click at [64, 80] on span "Barra de menús" at bounding box center [71, 81] width 53 height 9
select select "rem"
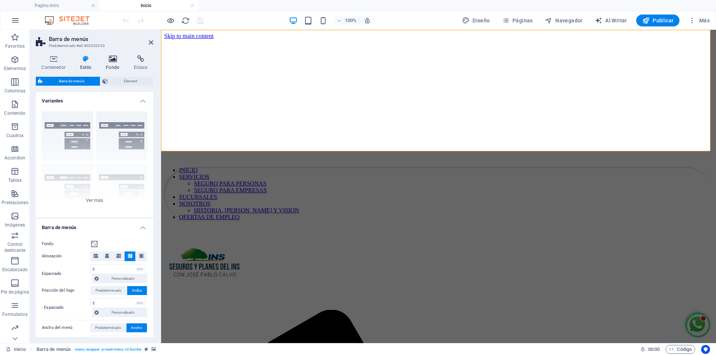
click at [111, 62] on icon at bounding box center [112, 58] width 25 height 7
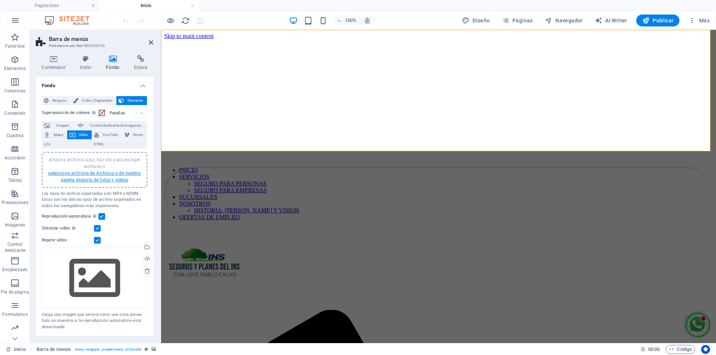
click at [117, 174] on link "selecciona archivos de Archivos o de nuestra galería gratuita de fotos y vídeos" at bounding box center [94, 177] width 92 height 12
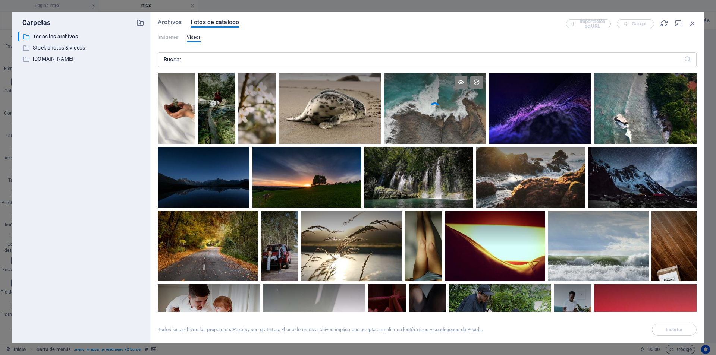
click at [413, 112] on video "Your browser does not support the video tag." at bounding box center [435, 108] width 102 height 71
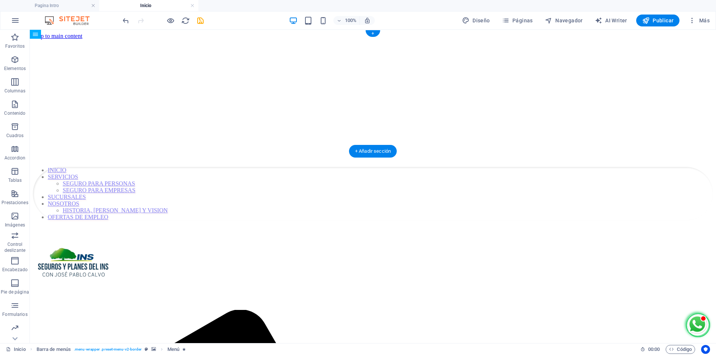
drag, startPoint x: 179, startPoint y: 67, endPoint x: 176, endPoint y: 139, distance: 72.0
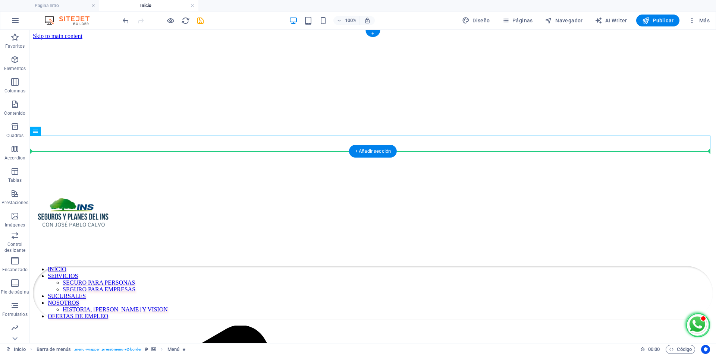
drag, startPoint x: 70, startPoint y: 161, endPoint x: 45, endPoint y: 165, distance: 25.7
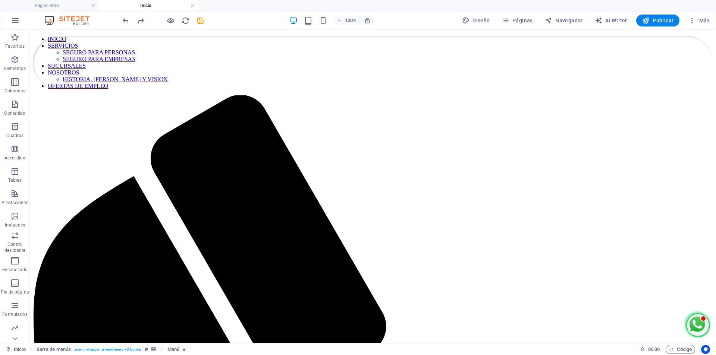
scroll to position [267, 0]
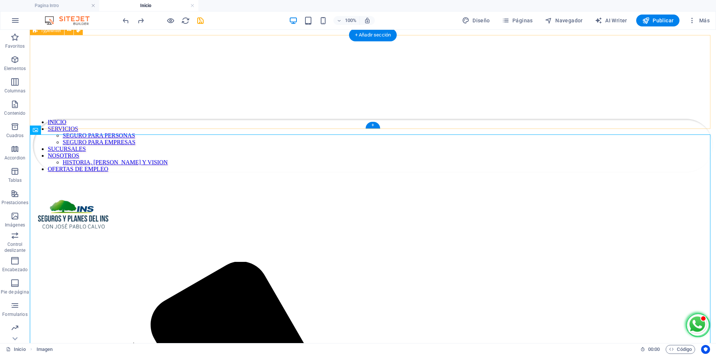
scroll to position [81, 0]
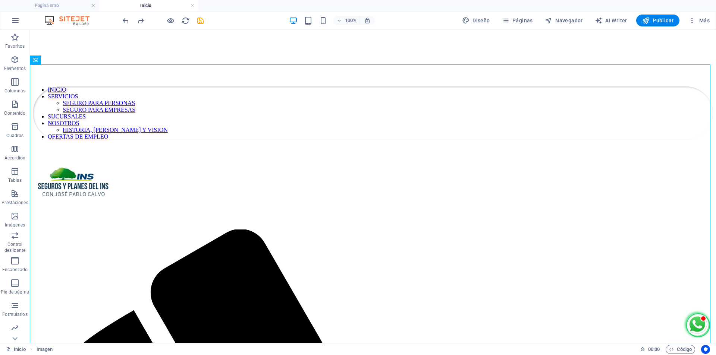
click at [549, 101] on figure at bounding box center [373, 130] width 680 height 342
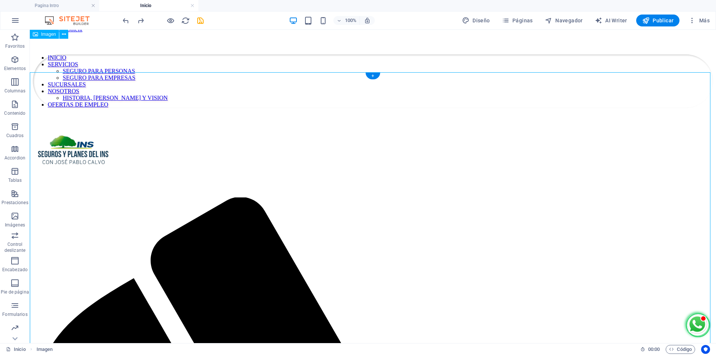
scroll to position [0, 0]
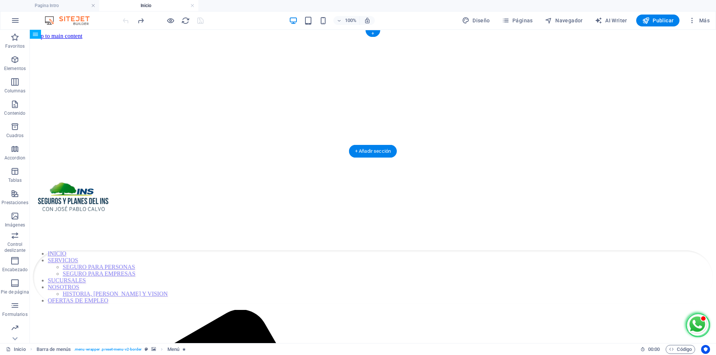
drag, startPoint x: 75, startPoint y: 65, endPoint x: 44, endPoint y: 56, distance: 32.6
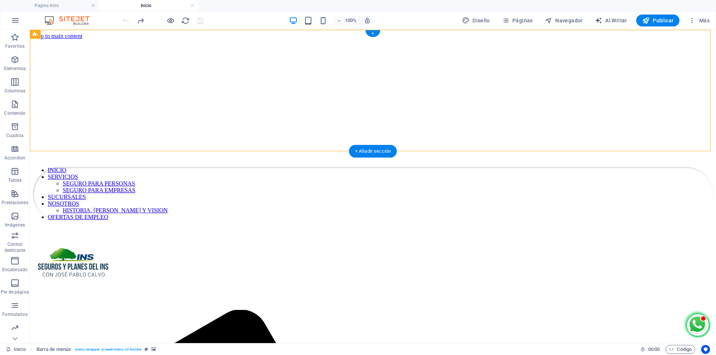
drag, startPoint x: 78, startPoint y: 63, endPoint x: 83, endPoint y: 147, distance: 84.1
drag, startPoint x: 70, startPoint y: 63, endPoint x: 43, endPoint y: 141, distance: 83.1
drag, startPoint x: 69, startPoint y: 64, endPoint x: 64, endPoint y: 150, distance: 86.3
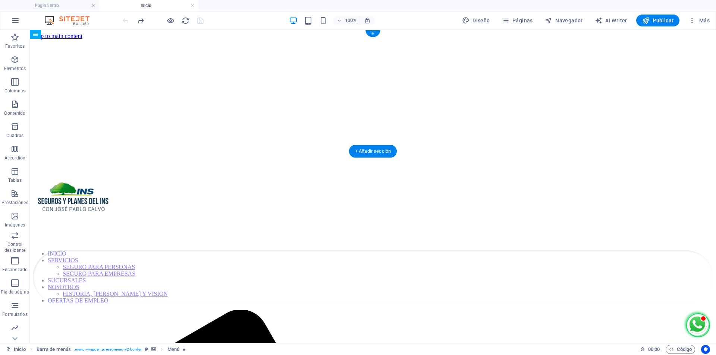
drag, startPoint x: 151, startPoint y: 35, endPoint x: 151, endPoint y: 120, distance: 85.4
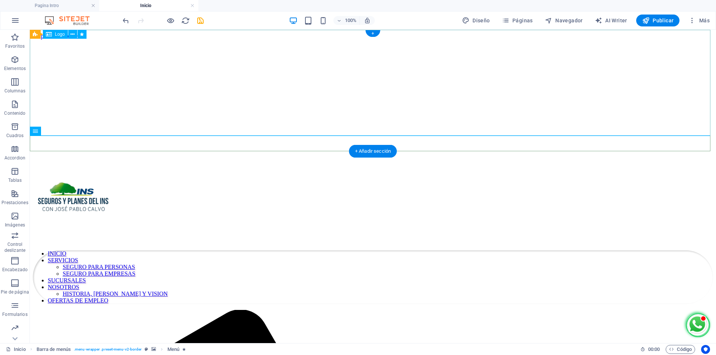
click at [630, 161] on div at bounding box center [373, 203] width 680 height 84
click at [152, 251] on nav "INICIO SERVICIOS SEGURO PARA PERSONAS SEGURO PARA EMPRESAS SUCURSALES NOSOTROS …" at bounding box center [373, 278] width 680 height 54
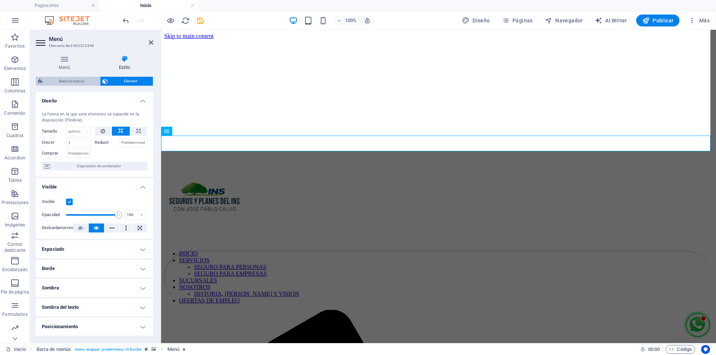
click at [79, 84] on span "Barra de menús" at bounding box center [71, 81] width 53 height 9
select select "rem"
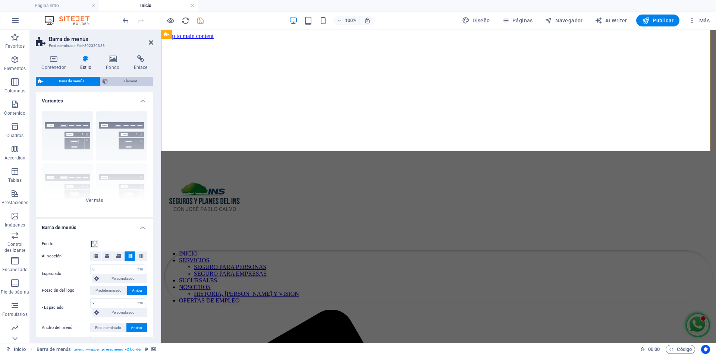
click at [128, 81] on span "Element" at bounding box center [130, 81] width 41 height 9
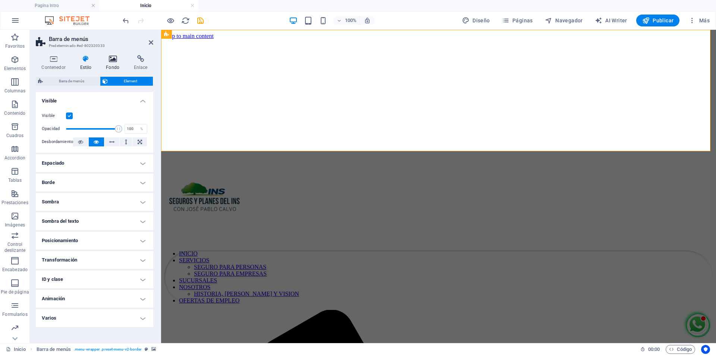
click at [107, 61] on icon at bounding box center [112, 58] width 25 height 7
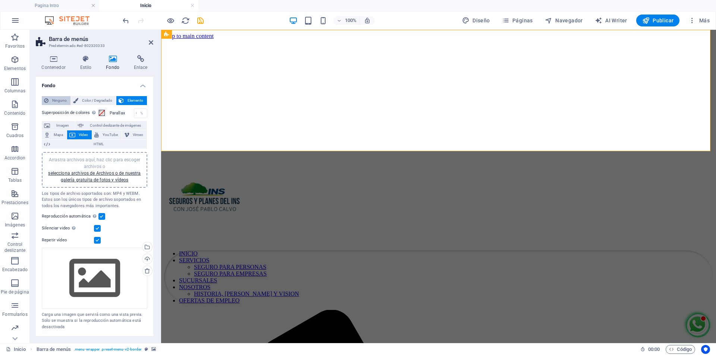
click at [59, 101] on span "Ninguno" at bounding box center [60, 100] width 18 height 9
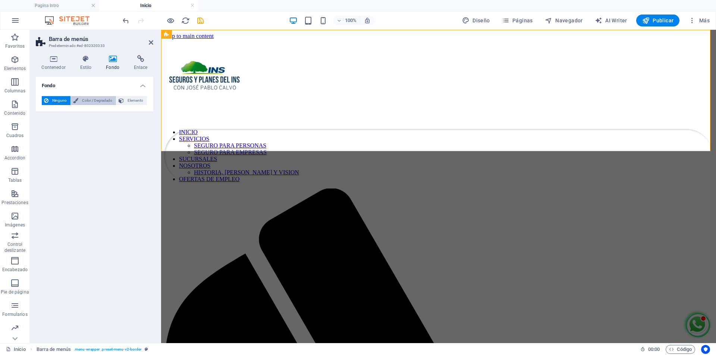
click at [91, 102] on span "Color / Degradado" at bounding box center [97, 100] width 33 height 9
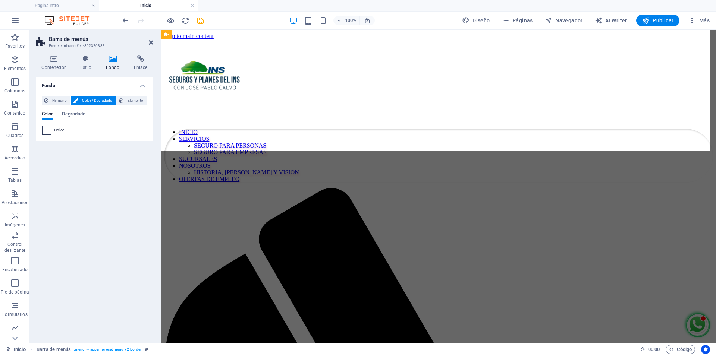
click at [46, 131] on span at bounding box center [47, 130] width 8 height 8
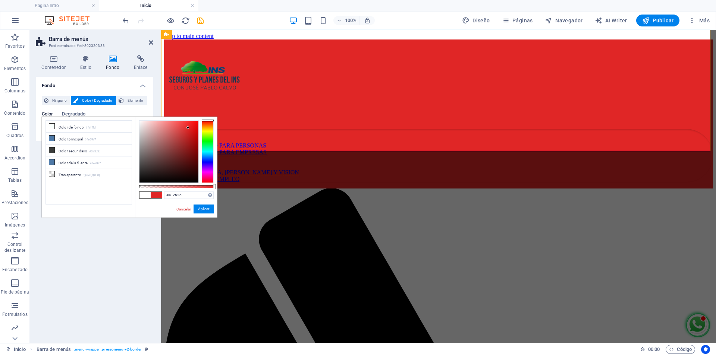
click at [188, 128] on div at bounding box center [168, 152] width 59 height 62
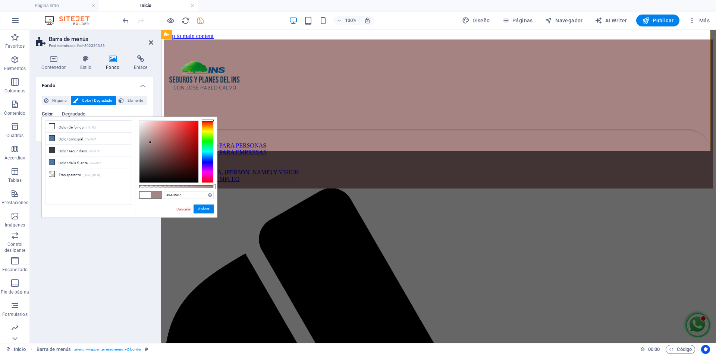
drag, startPoint x: 188, startPoint y: 128, endPoint x: 150, endPoint y: 142, distance: 40.4
click at [150, 142] on div at bounding box center [150, 142] width 3 height 3
click at [207, 142] on div at bounding box center [208, 151] width 12 height 63
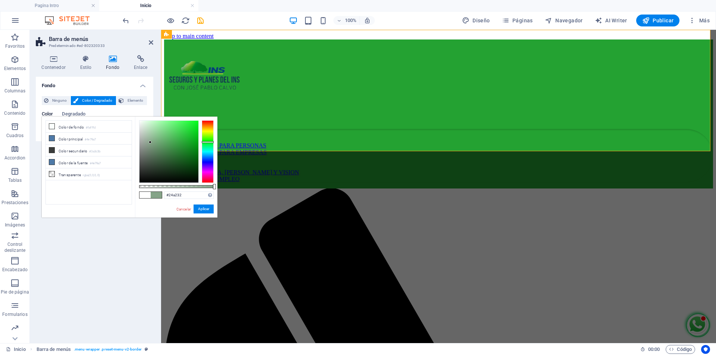
click at [185, 143] on div at bounding box center [168, 152] width 59 height 62
click at [180, 142] on div at bounding box center [168, 152] width 59 height 62
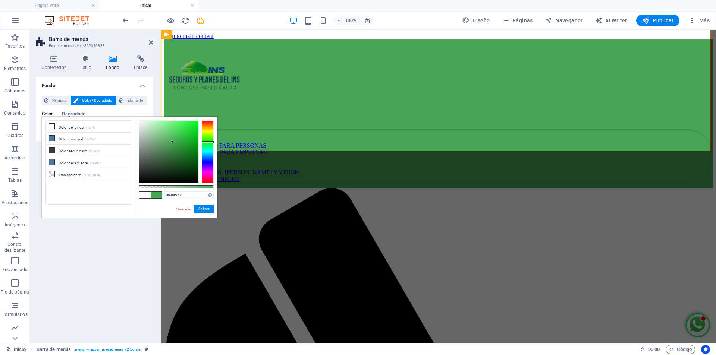
click at [172, 142] on div at bounding box center [168, 152] width 59 height 62
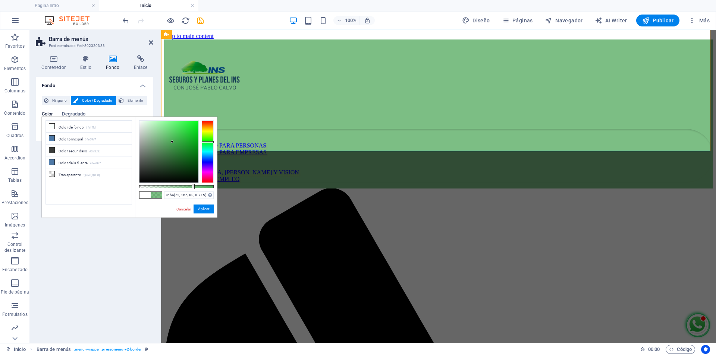
drag, startPoint x: 197, startPoint y: 186, endPoint x: 192, endPoint y: 186, distance: 4.8
click at [192, 186] on div at bounding box center [176, 186] width 75 height 3
click at [144, 196] on span at bounding box center [144, 195] width 11 height 6
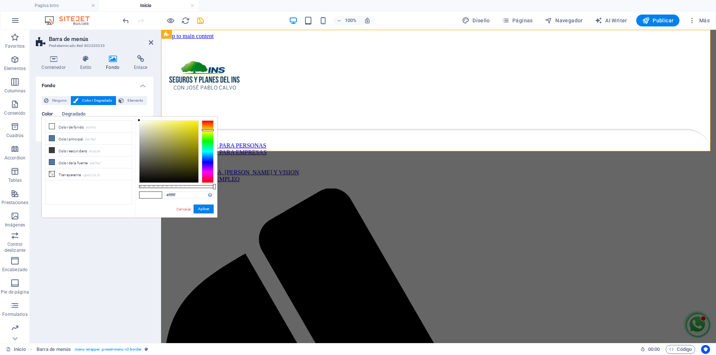
click at [207, 130] on div at bounding box center [208, 151] width 12 height 63
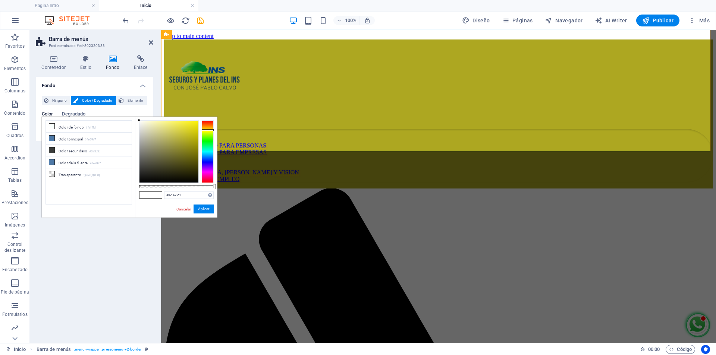
click at [187, 140] on div at bounding box center [168, 152] width 59 height 62
click at [156, 209] on div "#ada721 Formatos soportados #0852ed rgb(8, 82, 237) rgba(8, 82, 237, 90%) hsv(2…" at bounding box center [176, 221] width 82 height 209
click at [145, 195] on span at bounding box center [144, 195] width 11 height 6
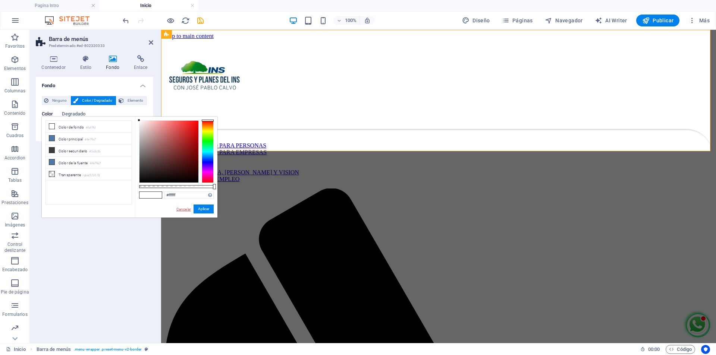
click at [184, 211] on link "Cancelar" at bounding box center [184, 210] width 16 height 6
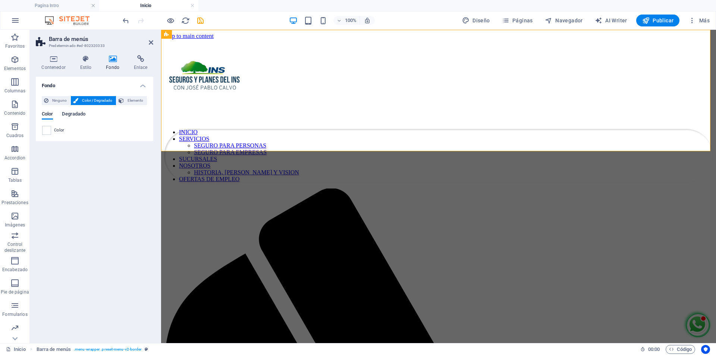
click at [79, 116] on span "Degradado" at bounding box center [73, 115] width 23 height 10
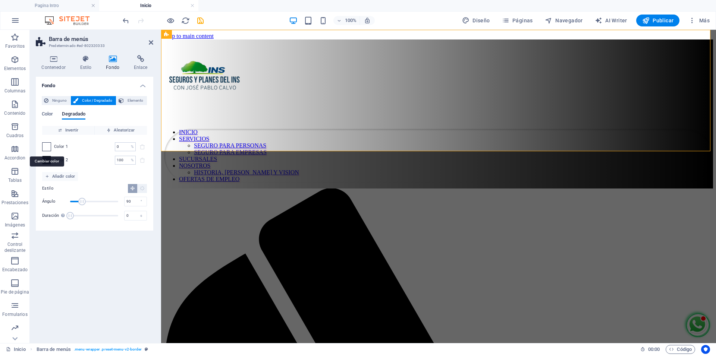
click at [46, 148] on span at bounding box center [47, 147] width 8 height 8
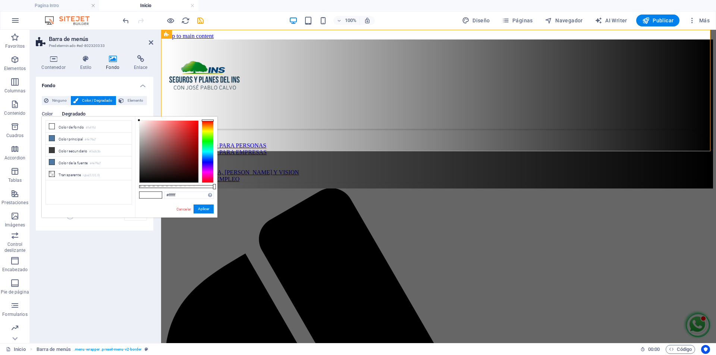
click at [208, 131] on div at bounding box center [208, 151] width 12 height 63
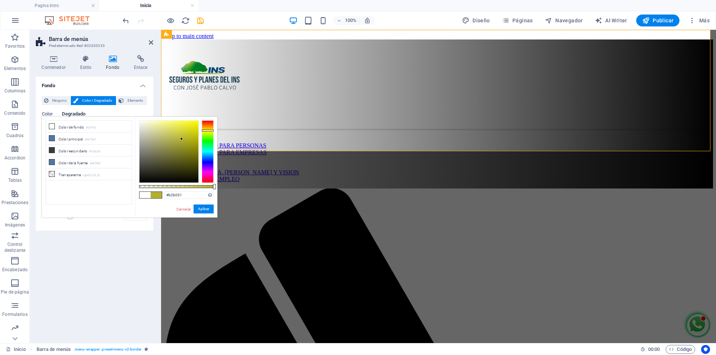
click at [182, 139] on div at bounding box center [168, 152] width 59 height 62
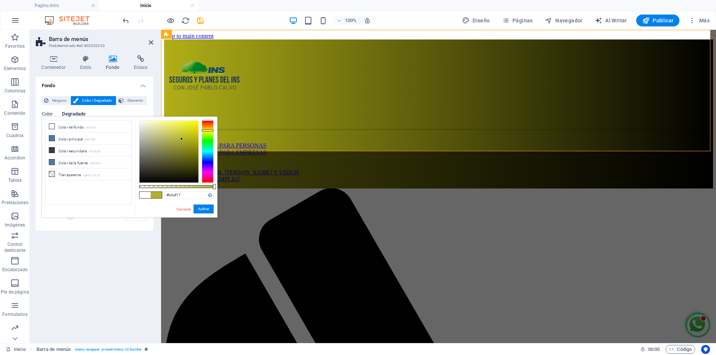
click at [190, 139] on div at bounding box center [168, 152] width 59 height 62
click at [104, 215] on div "less Color de fondo #fafffd Color principal #4e79a7 Color secundario #3a3c3b Co…" at bounding box center [130, 167] width 176 height 101
click at [93, 227] on div "Ninguno Color / Degradado Elemento Estirar fondo a ancho completo Superposición…" at bounding box center [94, 160] width 117 height 141
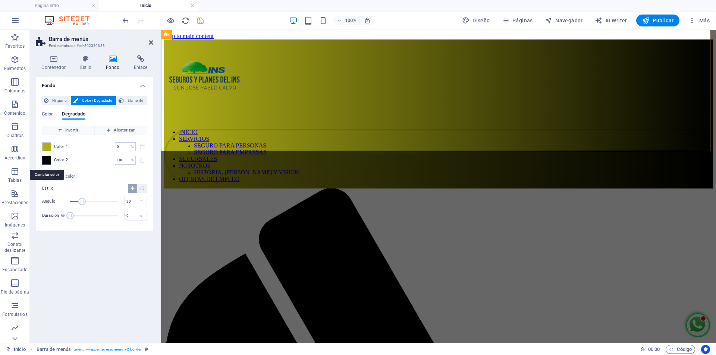
click at [45, 161] on span at bounding box center [47, 160] width 8 height 8
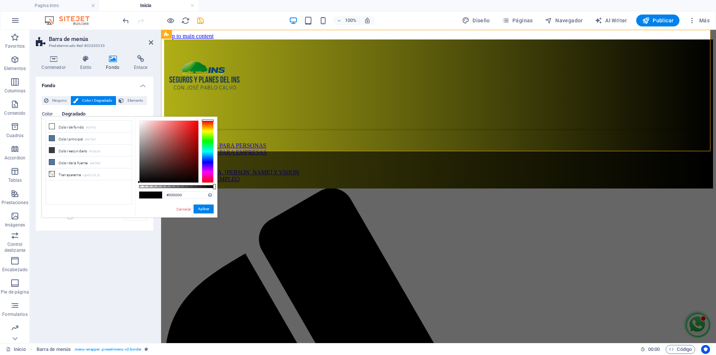
click at [208, 160] on div at bounding box center [208, 151] width 12 height 63
click at [191, 147] on div at bounding box center [168, 152] width 59 height 62
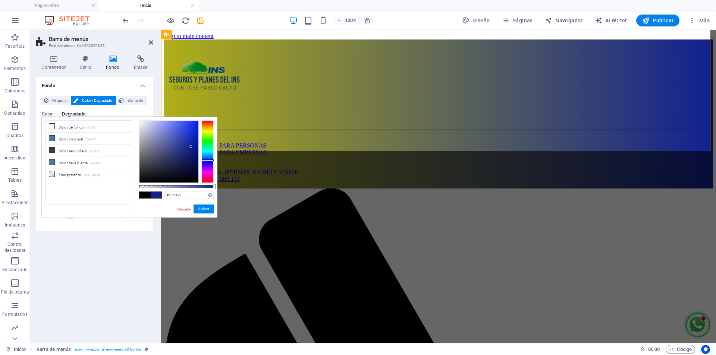
type input "#2c3ebe"
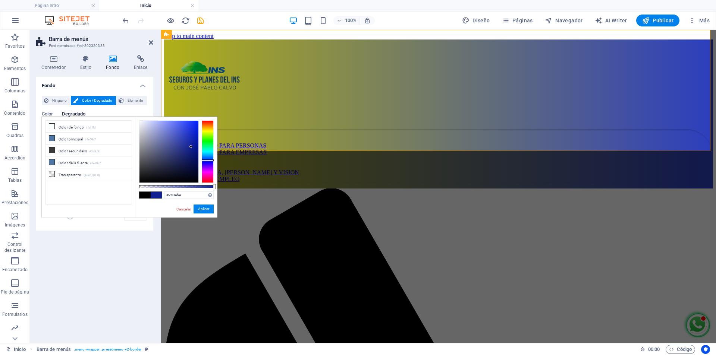
click at [184, 136] on div at bounding box center [168, 152] width 59 height 62
click at [83, 253] on div "Fondo Ninguno Color / Degradado Elemento Estirar fondo a ancho completo Superpo…" at bounding box center [94, 207] width 117 height 261
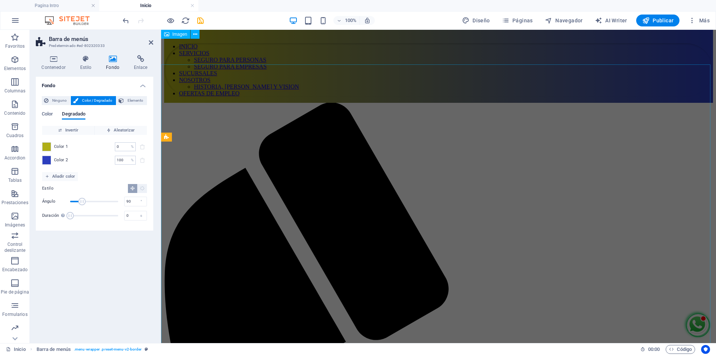
scroll to position [81, 0]
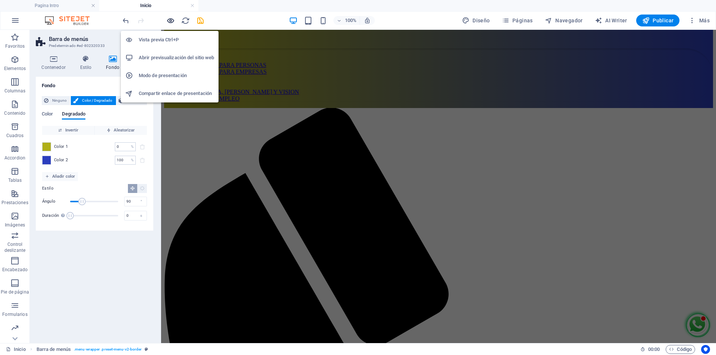
click at [169, 21] on icon "button" at bounding box center [170, 20] width 9 height 9
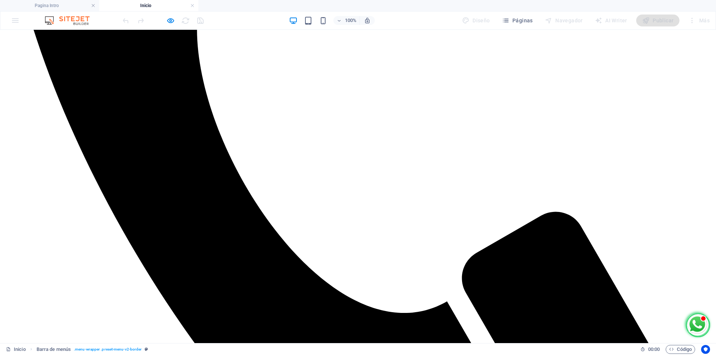
scroll to position [714, 0]
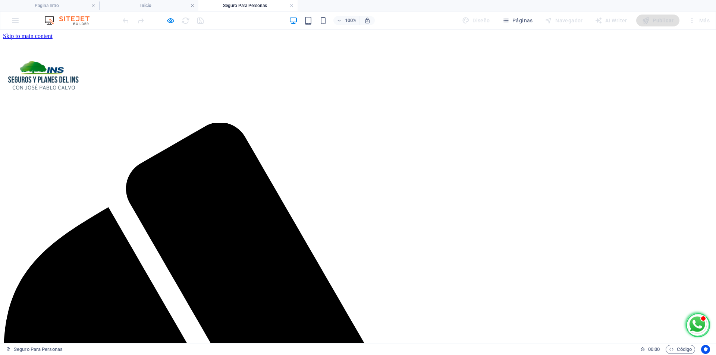
scroll to position [0, 0]
click at [171, 21] on icon "button" at bounding box center [170, 20] width 9 height 9
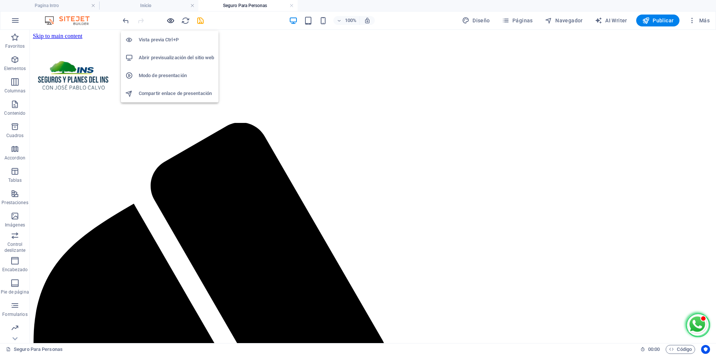
click at [171, 21] on icon "button" at bounding box center [170, 20] width 9 height 9
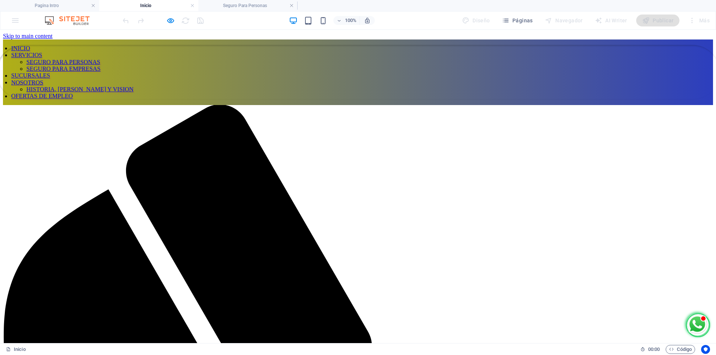
scroll to position [714, 0]
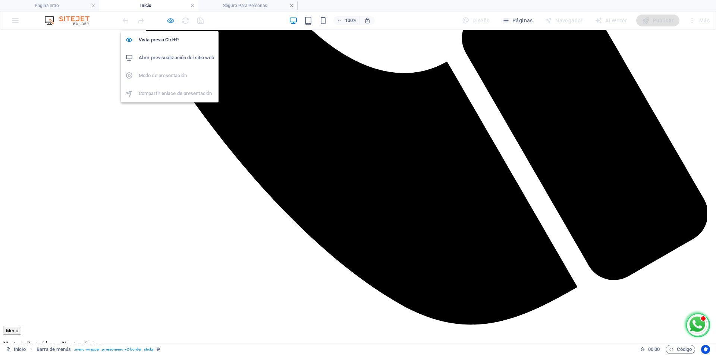
click at [169, 21] on icon "button" at bounding box center [170, 20] width 9 height 9
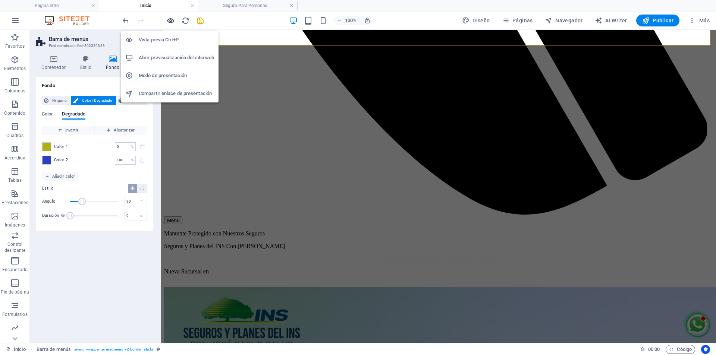
click at [169, 21] on icon "button" at bounding box center [170, 20] width 9 height 9
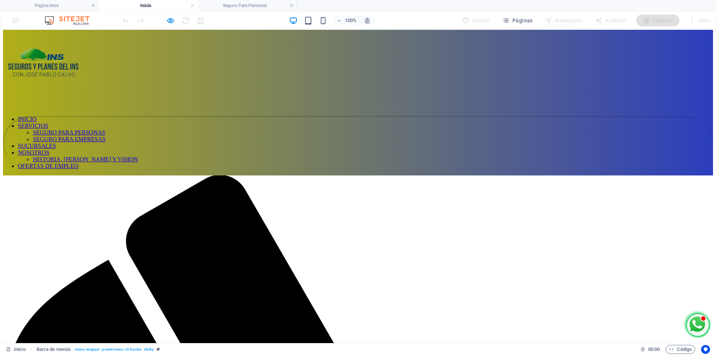
scroll to position [0, 0]
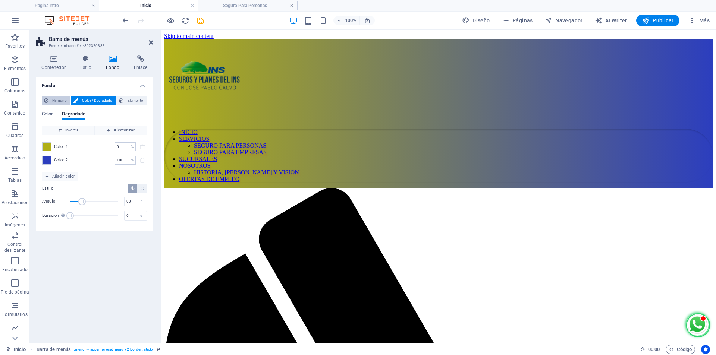
click at [56, 98] on span "Ninguno" at bounding box center [60, 100] width 18 height 9
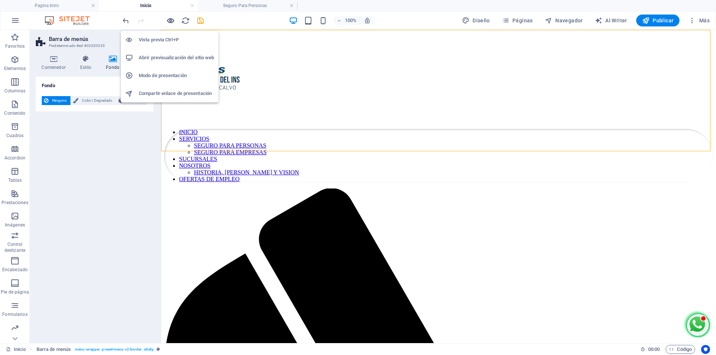
click at [170, 18] on icon "button" at bounding box center [170, 20] width 9 height 9
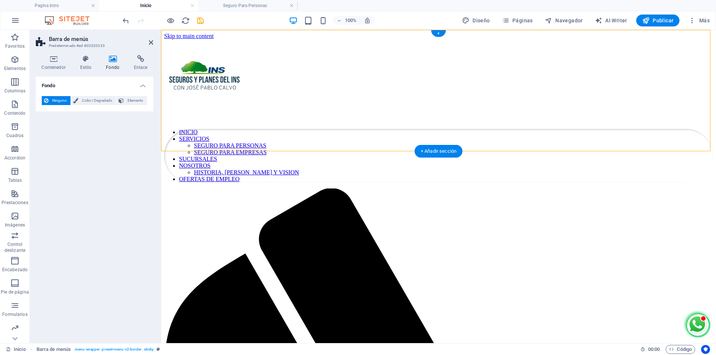
click at [447, 87] on div at bounding box center [438, 82] width 549 height 84
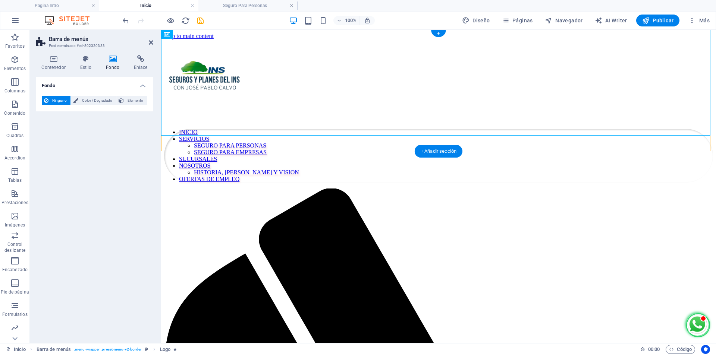
click at [447, 76] on div at bounding box center [438, 82] width 549 height 84
select select "px"
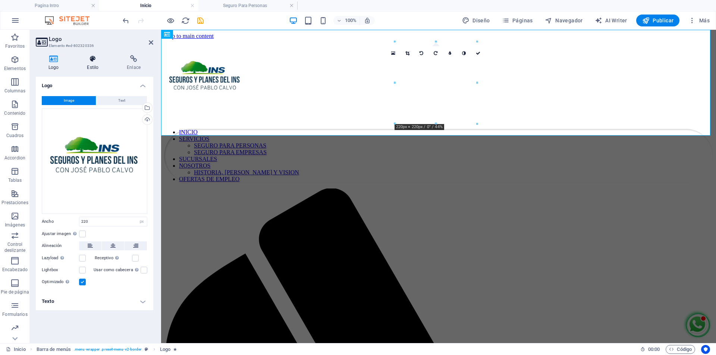
click at [87, 56] on icon at bounding box center [92, 58] width 37 height 7
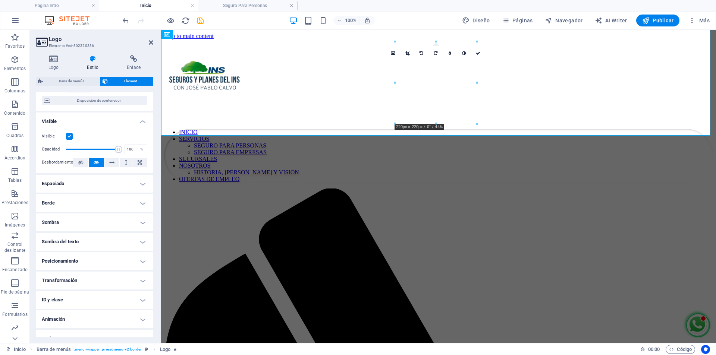
scroll to position [76, 0]
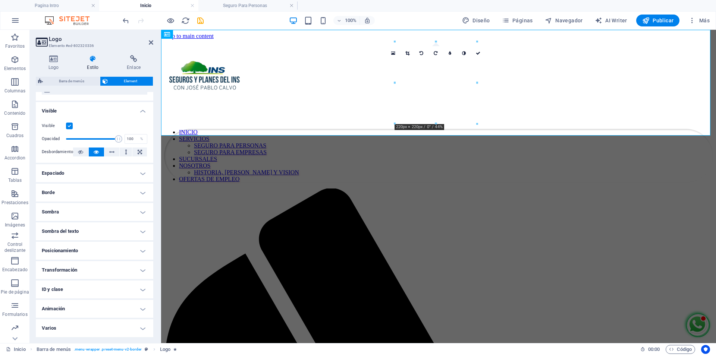
click at [126, 308] on h4 "Animación" at bounding box center [94, 309] width 117 height 18
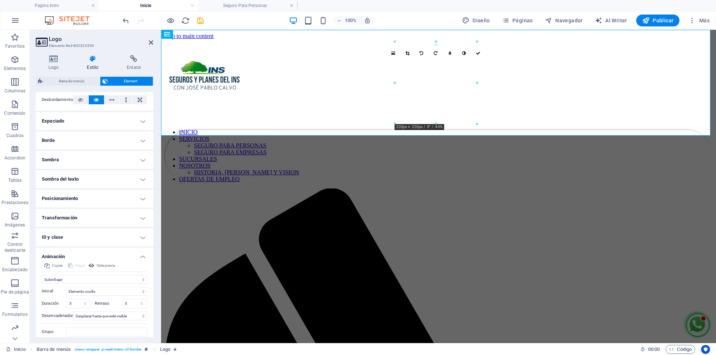
scroll to position [153, 0]
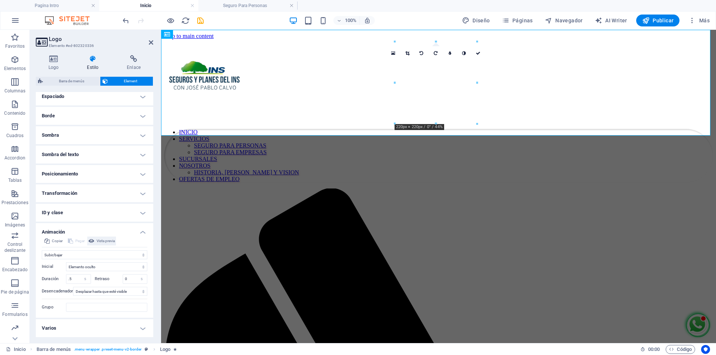
click at [110, 241] on span "Vista previa" at bounding box center [106, 241] width 18 height 9
click at [139, 254] on select "No animar Mostrar / Ocultar Subir/bajar Acercar/alejar Deslizar de izquierda a …" at bounding box center [95, 255] width 106 height 9
select select "none"
click at [42, 260] on select "No animar Mostrar / Ocultar Subir/bajar Acercar/alejar Deslizar de izquierda a …" at bounding box center [95, 255] width 106 height 9
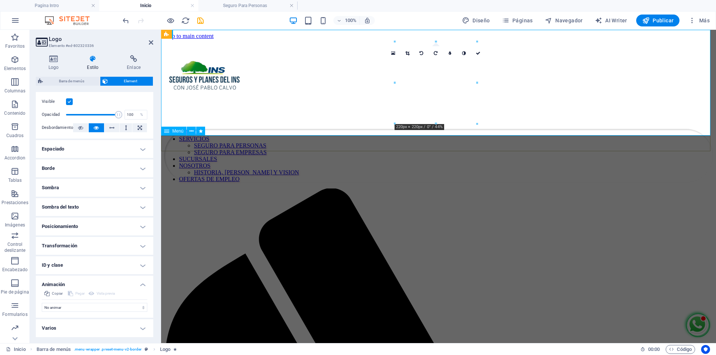
click at [218, 143] on nav "INICIO SERVICIOS SEGURO PARA PERSONAS SEGURO PARA EMPRESAS SUCURSALES NOSOTROS …" at bounding box center [438, 156] width 549 height 54
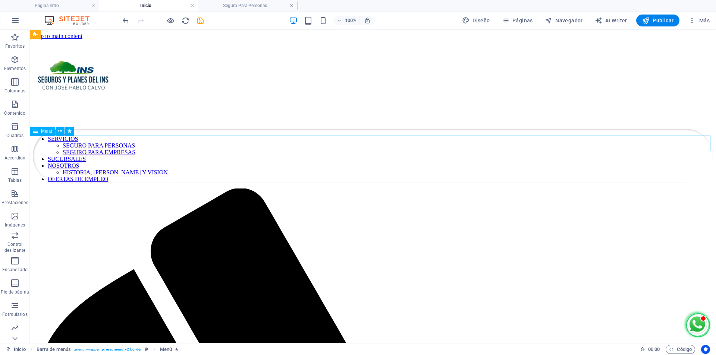
click at [291, 141] on nav "INICIO SERVICIOS SEGURO PARA PERSONAS SEGURO PARA EMPRESAS SUCURSALES NOSOTROS …" at bounding box center [373, 156] width 680 height 54
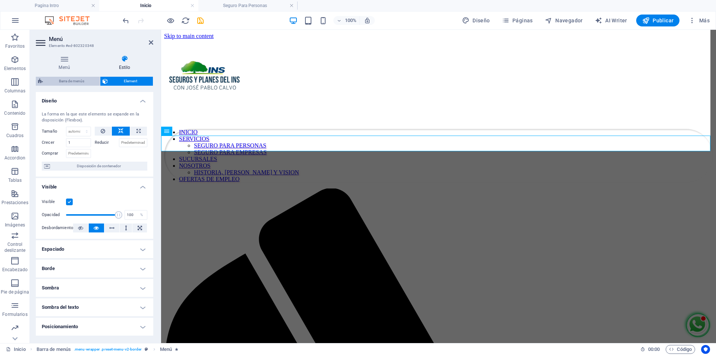
click at [69, 82] on span "Barra de menús" at bounding box center [71, 81] width 53 height 9
select select "rem"
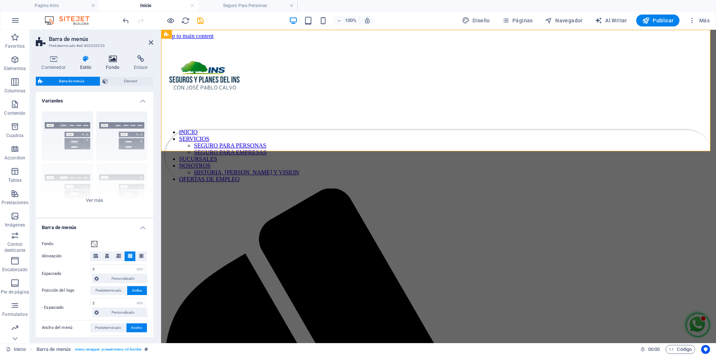
click at [114, 59] on icon at bounding box center [112, 58] width 25 height 7
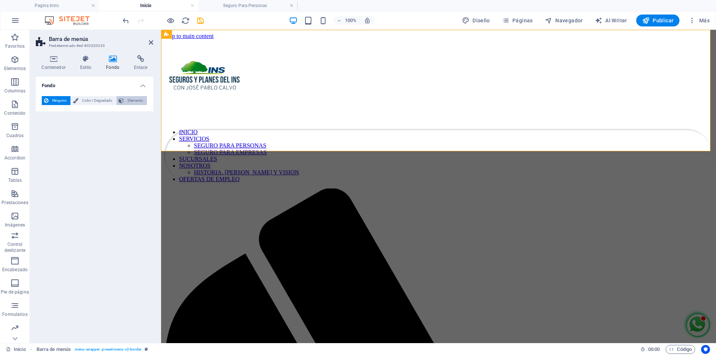
click at [129, 101] on span "Elemento" at bounding box center [135, 100] width 19 height 9
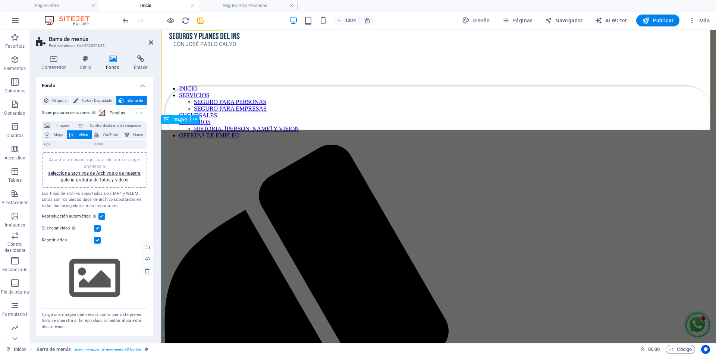
scroll to position [0, 0]
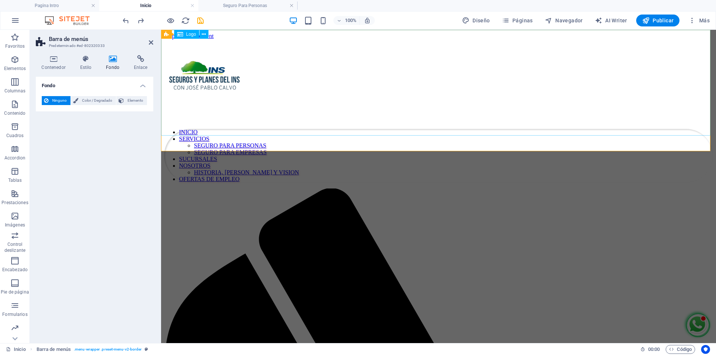
click at [647, 110] on div at bounding box center [438, 82] width 549 height 84
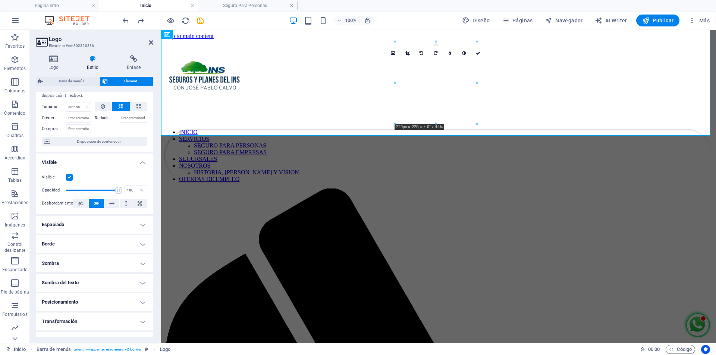
scroll to position [100, 0]
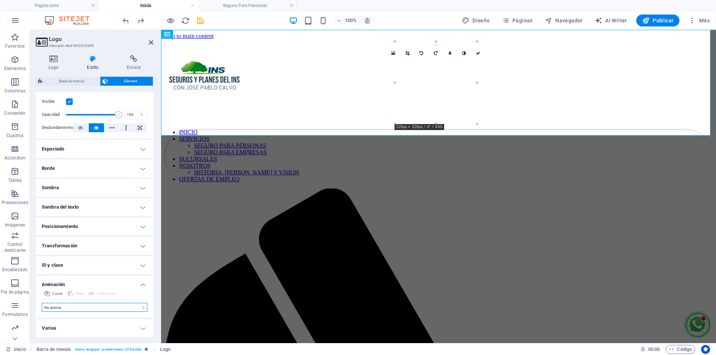
click at [81, 305] on select "No animar Mostrar / Ocultar Subir/bajar Acercar/alejar Deslizar de izquierda a …" at bounding box center [95, 307] width 106 height 9
select select "slide"
click at [42, 303] on select "No animar Mostrar / Ocultar Subir/bajar Acercar/alejar Deslizar de izquierda a …" at bounding box center [95, 307] width 106 height 9
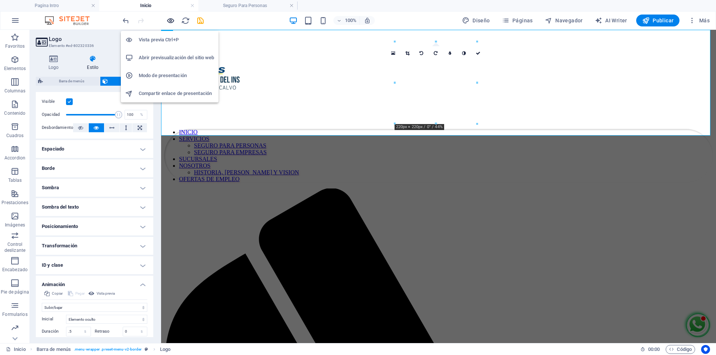
click at [168, 19] on icon "button" at bounding box center [170, 20] width 9 height 9
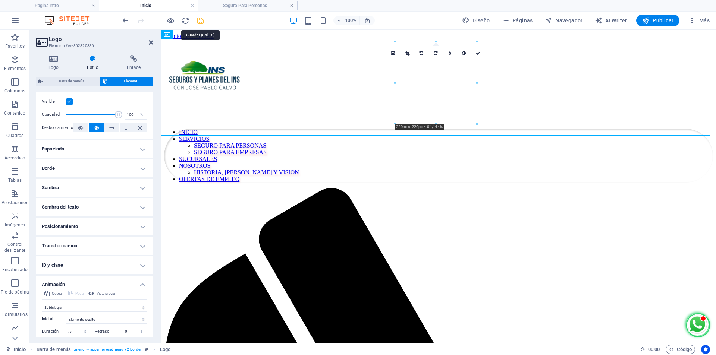
click at [202, 22] on icon "save" at bounding box center [200, 20] width 9 height 9
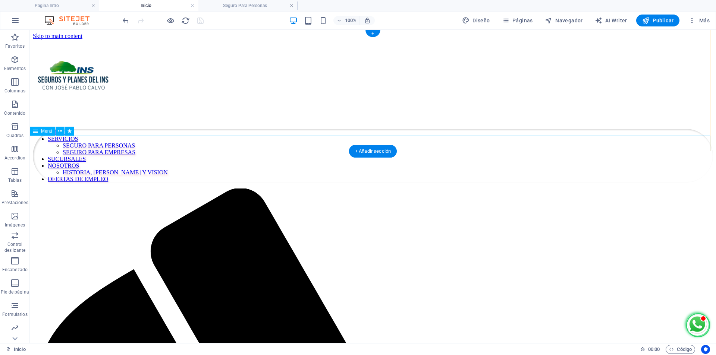
click at [554, 143] on nav "INICIO SERVICIOS SEGURO PARA PERSONAS SEGURO PARA EMPRESAS SUCURSALES NOSOTROS …" at bounding box center [373, 156] width 680 height 54
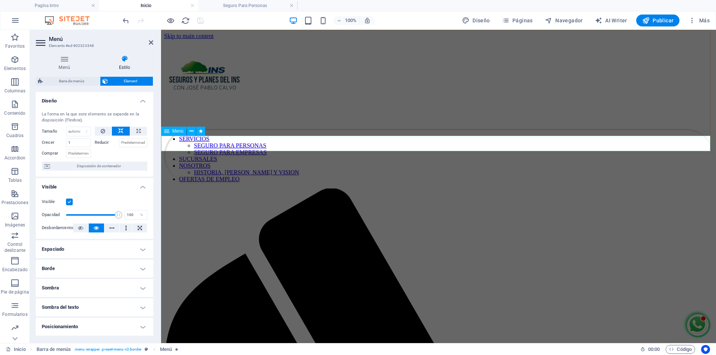
click at [351, 142] on nav "INICIO SERVICIOS SEGURO PARA PERSONAS SEGURO PARA EMPRESAS SUCURSALES NOSOTROS …" at bounding box center [438, 156] width 549 height 54
click at [103, 167] on span "Disposición de contenedor" at bounding box center [98, 166] width 93 height 9
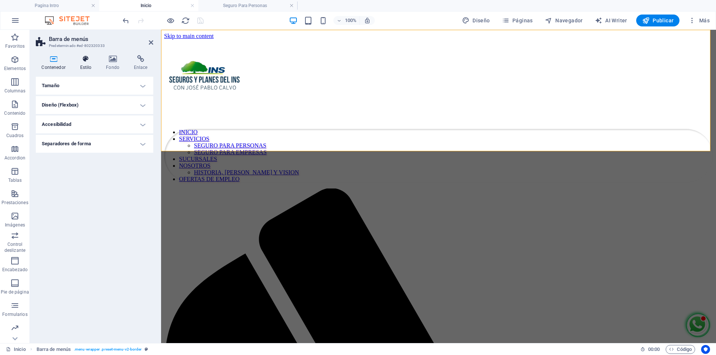
click at [87, 61] on icon at bounding box center [85, 58] width 23 height 7
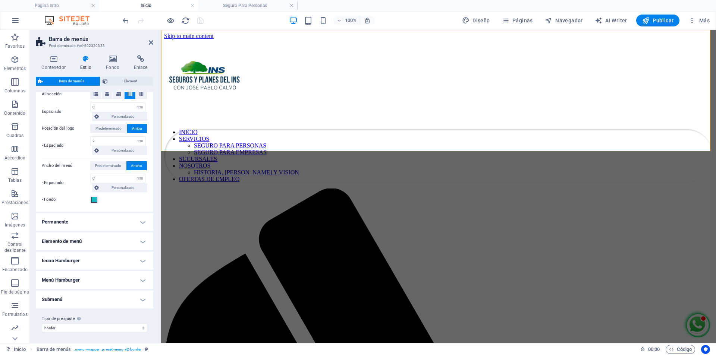
scroll to position [163, 0]
click at [115, 223] on h4 "Permanente" at bounding box center [94, 221] width 117 height 18
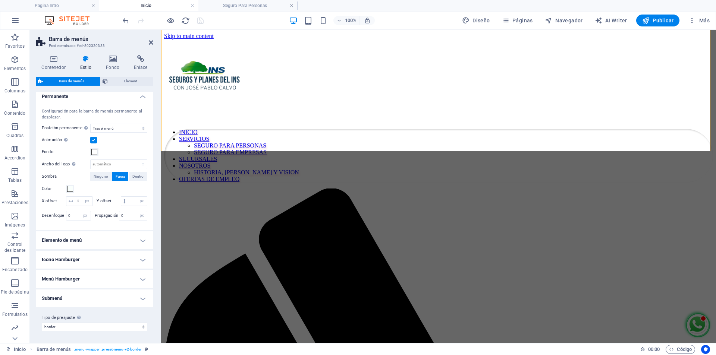
scroll to position [298, 0]
click at [136, 124] on select "Deshabilitado Instantáneo Tras el menú Tras el banner Al desplazarse hacia arri…" at bounding box center [118, 128] width 57 height 9
select select "sticky_none"
click at [90, 133] on select "Deshabilitado Instantáneo Tras el menú Tras el banner Al desplazarse hacia arri…" at bounding box center [118, 128] width 57 height 9
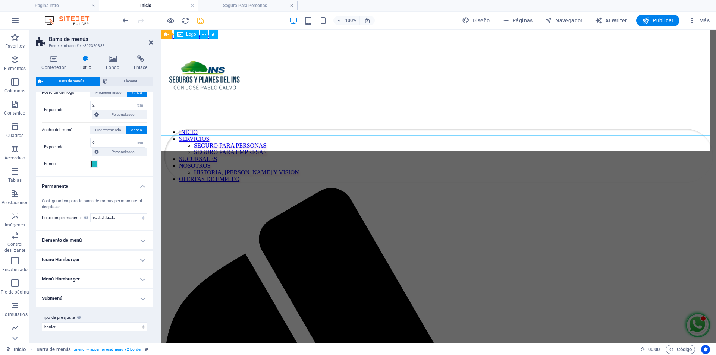
click at [439, 80] on div at bounding box center [438, 82] width 549 height 84
select select "slide"
select select "s"
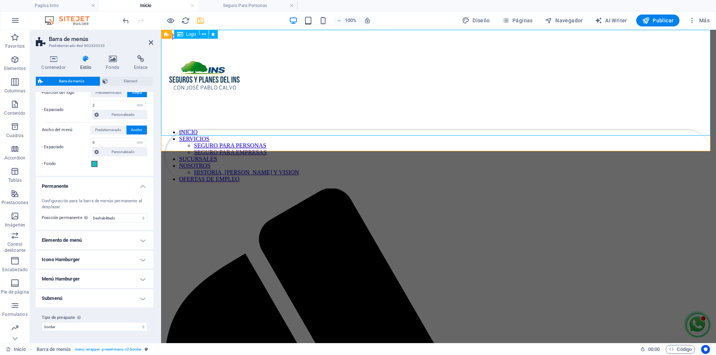
select select "scroll"
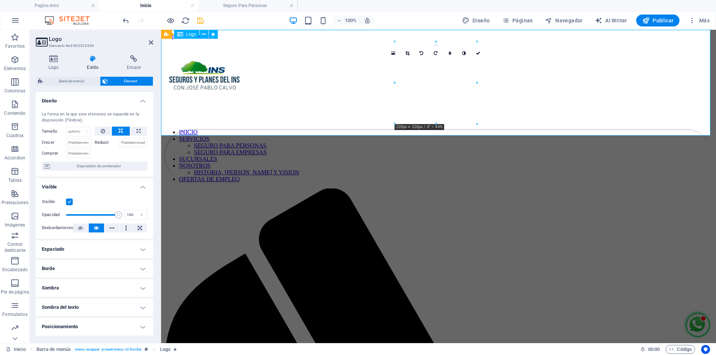
click at [439, 80] on div at bounding box center [438, 82] width 549 height 84
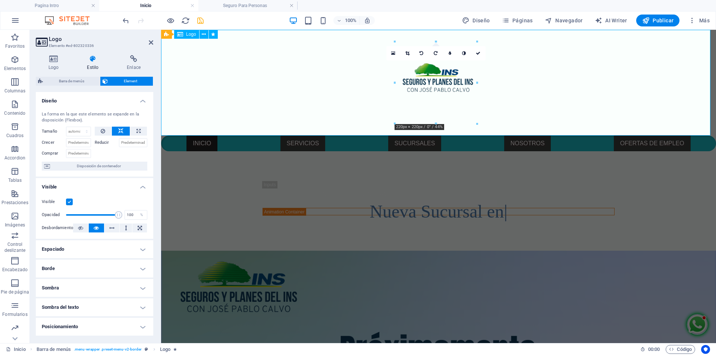
click at [439, 80] on div at bounding box center [438, 83] width 555 height 106
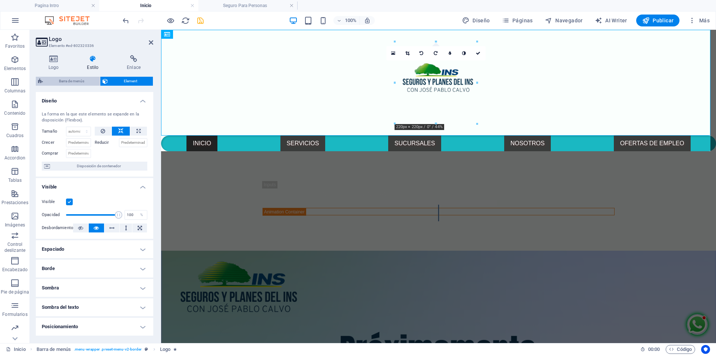
click at [73, 83] on span "Barra de menús" at bounding box center [71, 81] width 53 height 9
select select "rem"
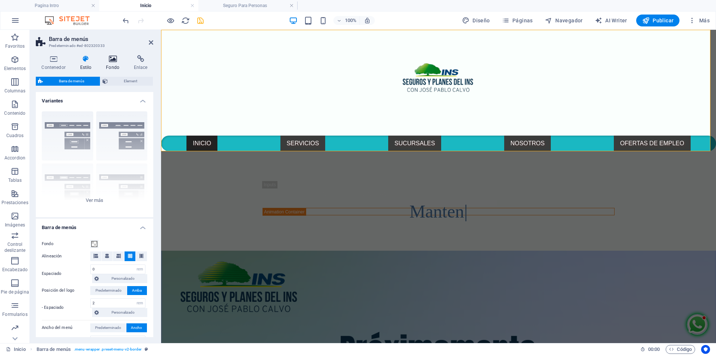
click at [110, 62] on icon at bounding box center [112, 58] width 25 height 7
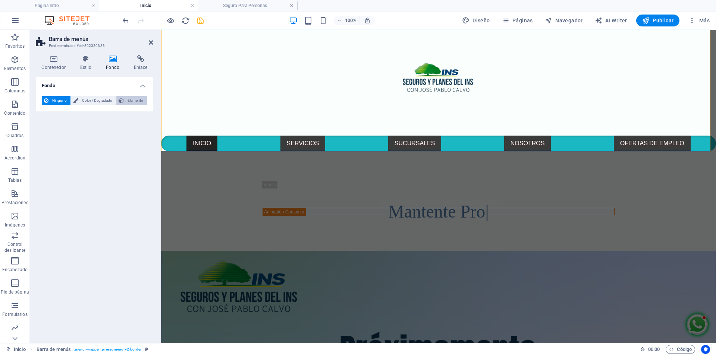
click at [141, 100] on span "Elemento" at bounding box center [135, 100] width 19 height 9
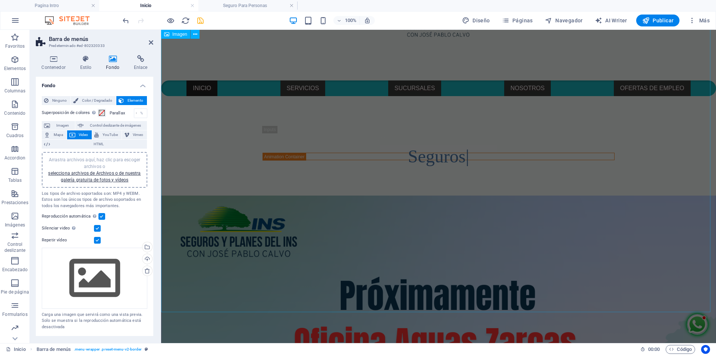
scroll to position [0, 0]
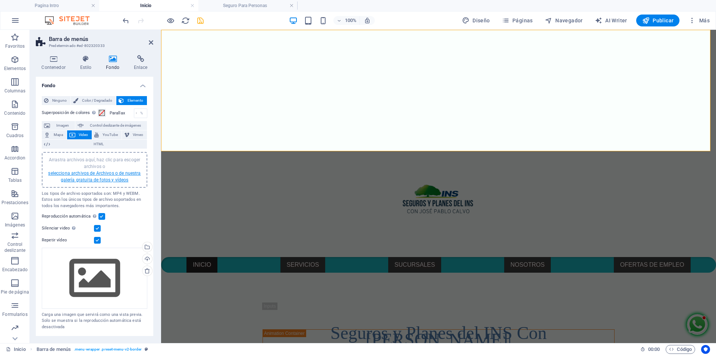
click at [114, 171] on link "selecciona archivos de Archivos o de nuestra galería gratuita de fotos y vídeos" at bounding box center [94, 177] width 92 height 12
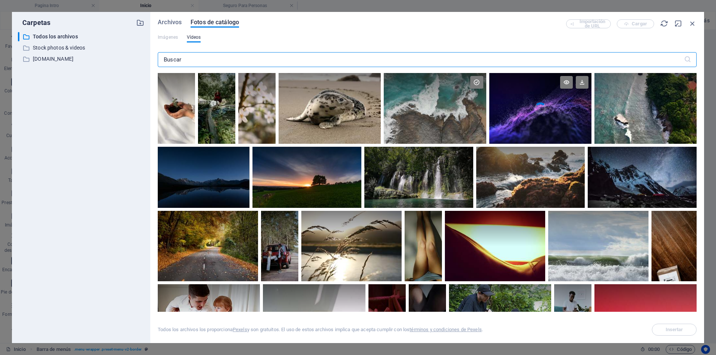
click at [552, 119] on video "Your browser does not support the video tag." at bounding box center [540, 108] width 102 height 71
click at [552, 119] on div at bounding box center [540, 126] width 102 height 35
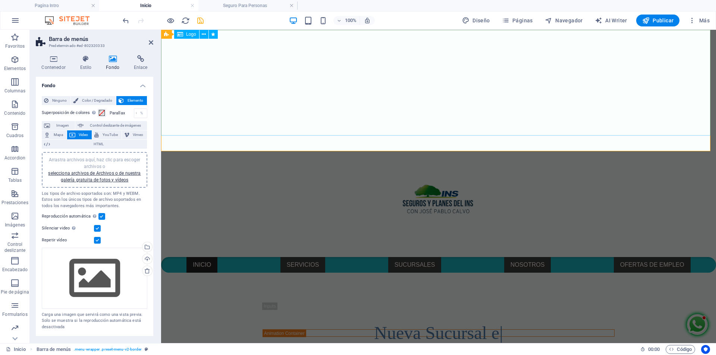
click at [282, 151] on div at bounding box center [438, 204] width 555 height 106
select select "slide"
select select "s"
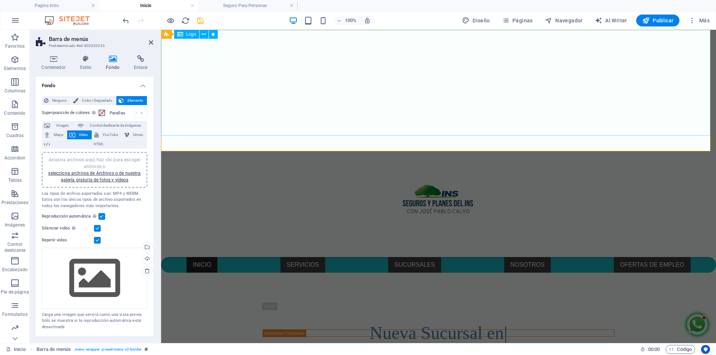
select select "scroll"
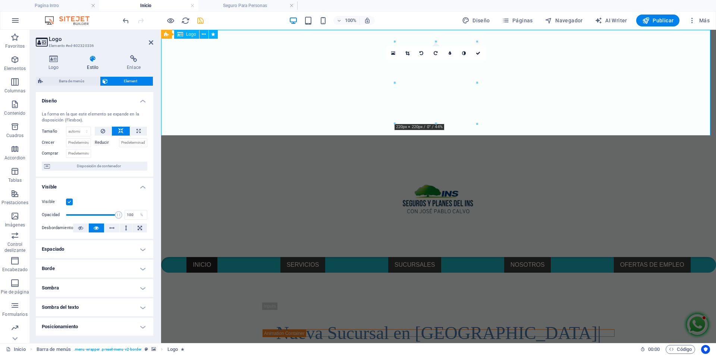
click at [282, 151] on div at bounding box center [438, 204] width 555 height 106
click at [72, 87] on div "Barra de menús Element Diseño La forma en la que este elemento se expande en la…" at bounding box center [94, 207] width 117 height 261
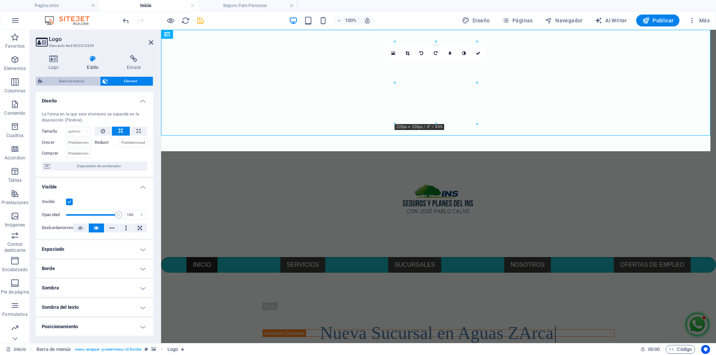
click at [72, 83] on span "Barra de menús" at bounding box center [71, 81] width 53 height 9
select select "rem"
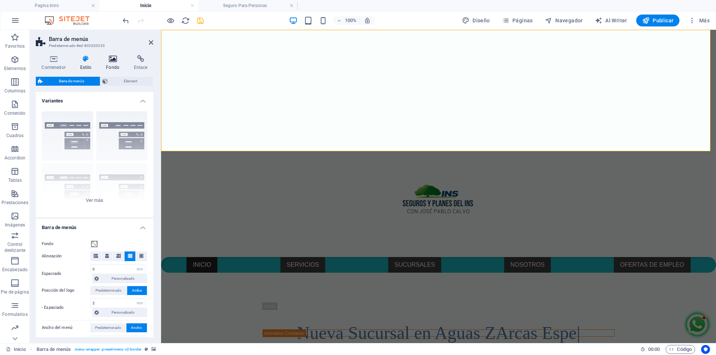
click at [112, 66] on h4 "Fondo" at bounding box center [114, 63] width 28 height 16
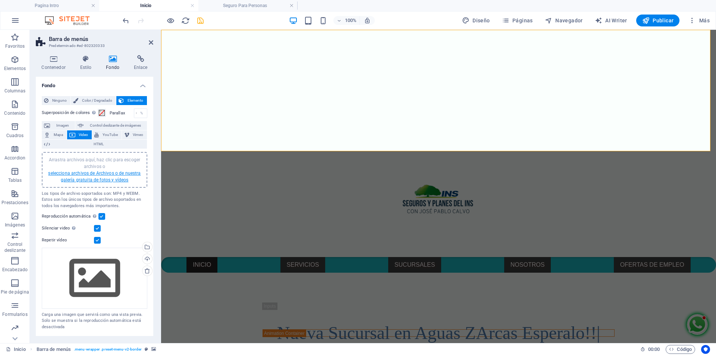
click at [107, 171] on link "selecciona archivos de Archivos o de nuestra galería gratuita de fotos y vídeos" at bounding box center [94, 177] width 92 height 12
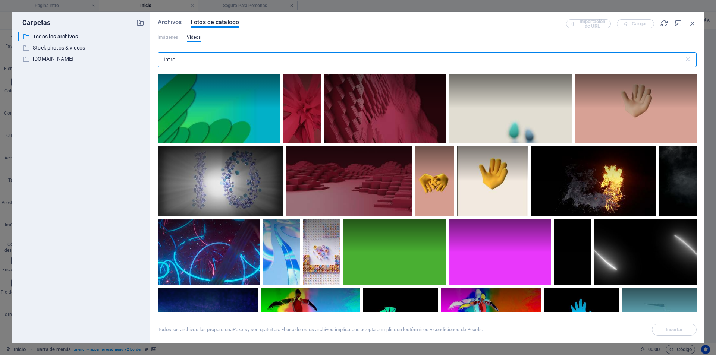
scroll to position [1305, 0]
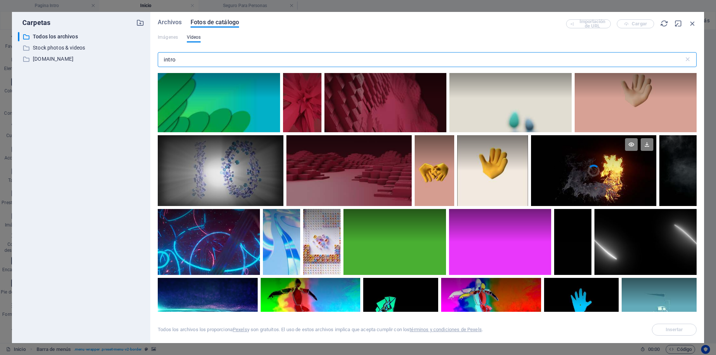
type input "intro"
click at [590, 165] on div at bounding box center [593, 152] width 125 height 35
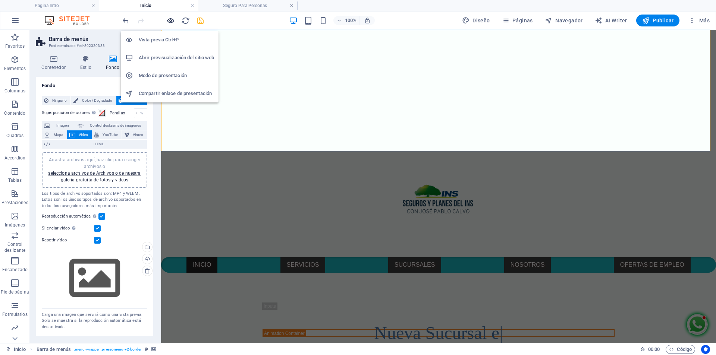
click at [173, 19] on icon "button" at bounding box center [170, 20] width 9 height 9
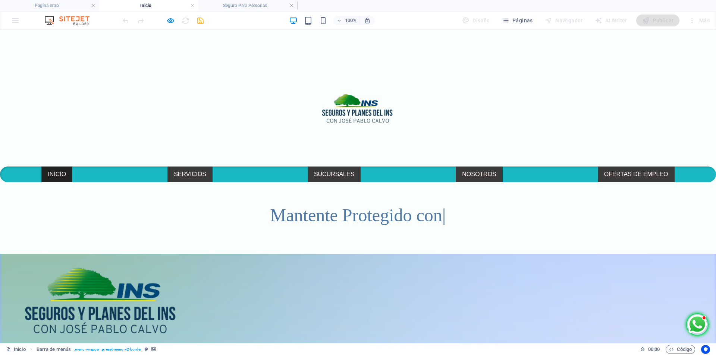
scroll to position [0, 0]
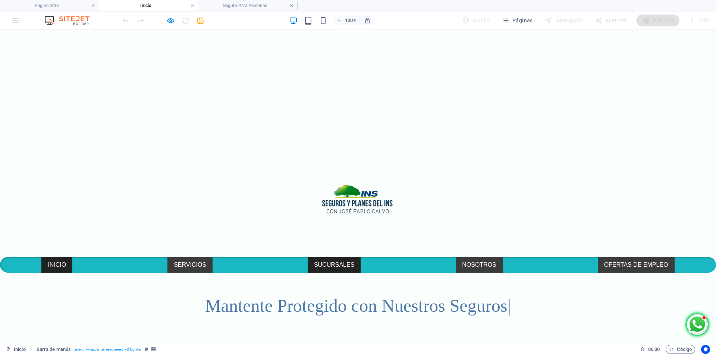
click at [325, 257] on link "SUCURSALES" at bounding box center [334, 265] width 53 height 16
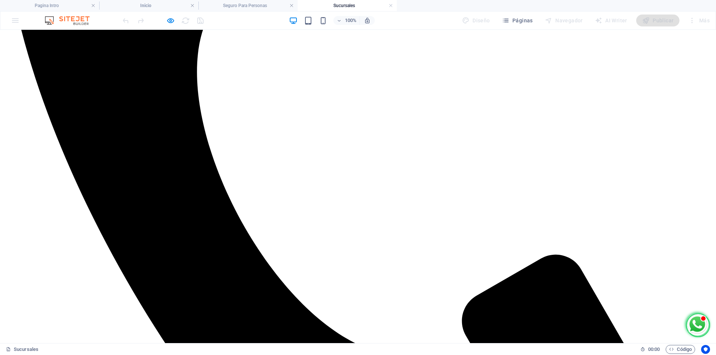
scroll to position [453, 0]
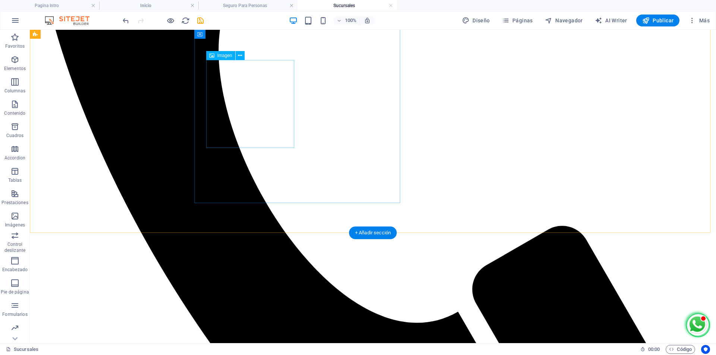
select select "px"
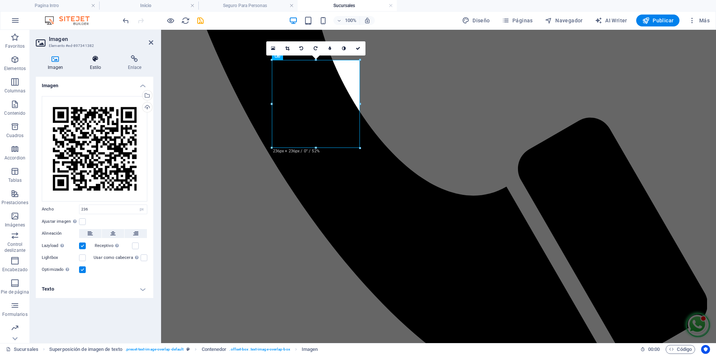
click at [96, 59] on icon at bounding box center [95, 58] width 35 height 7
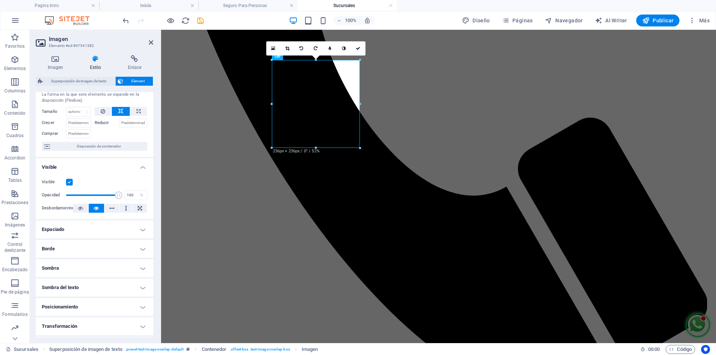
scroll to position [76, 0]
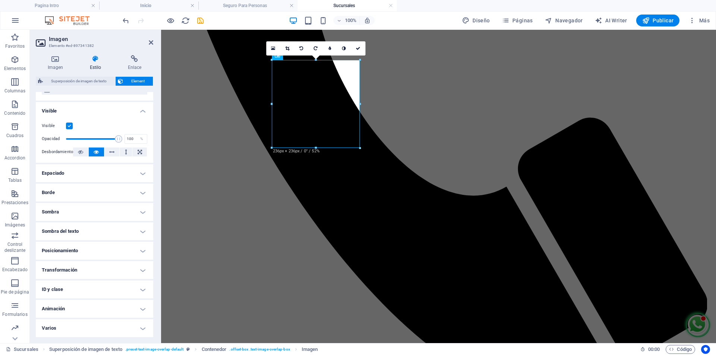
click at [63, 308] on h4 "Animación" at bounding box center [94, 309] width 117 height 18
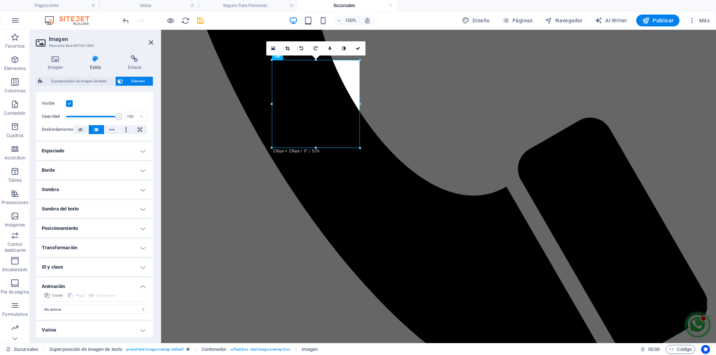
scroll to position [100, 0]
click at [88, 309] on select "No animar Mostrar / Ocultar Subir/bajar Acercar/alejar Deslizar de izquierda a …" at bounding box center [95, 307] width 106 height 9
select select "move-top-to-bottom"
click at [42, 303] on select "No animar Mostrar / Ocultar Subir/bajar Acercar/alejar Deslizar de izquierda a …" at bounding box center [95, 307] width 106 height 9
select select "scroll"
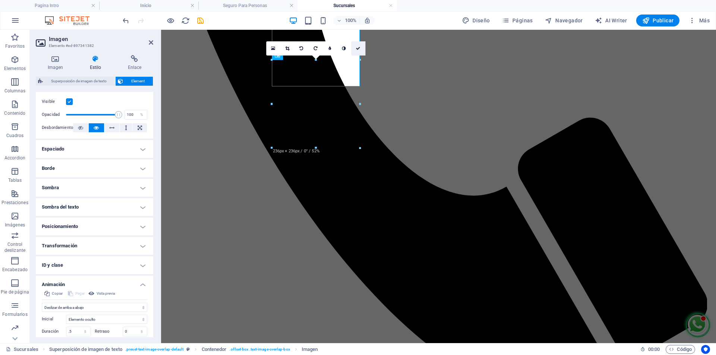
click at [357, 48] on icon at bounding box center [358, 48] width 4 height 4
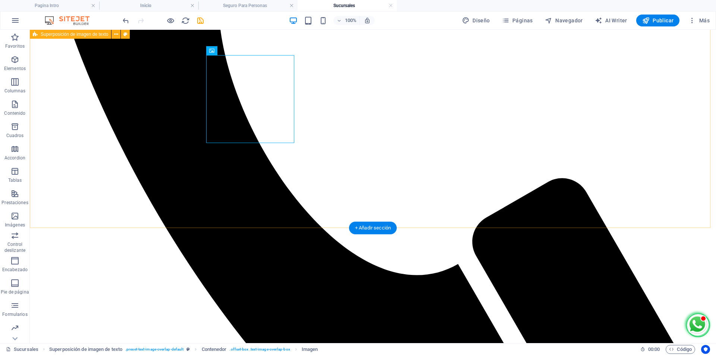
scroll to position [603, 0]
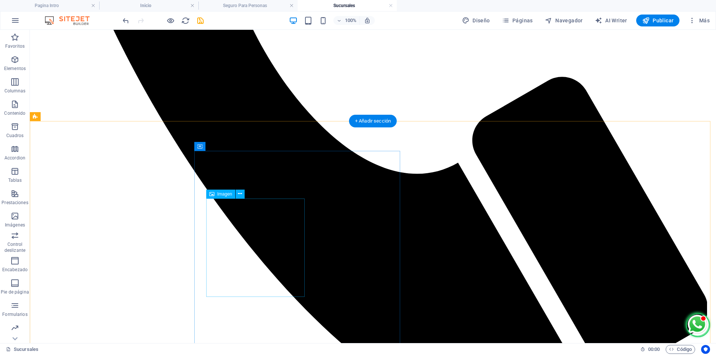
select select "px"
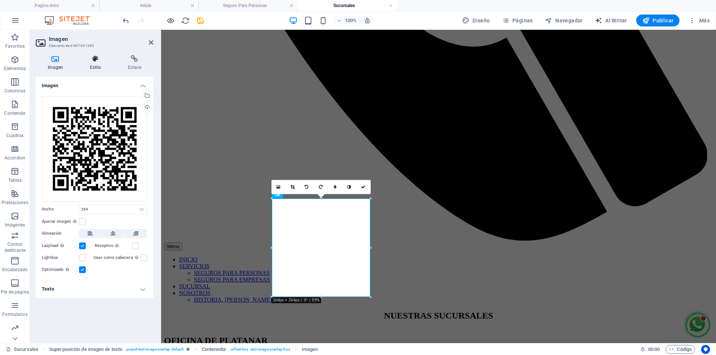
click at [97, 64] on h4 "Estilo" at bounding box center [97, 63] width 38 height 16
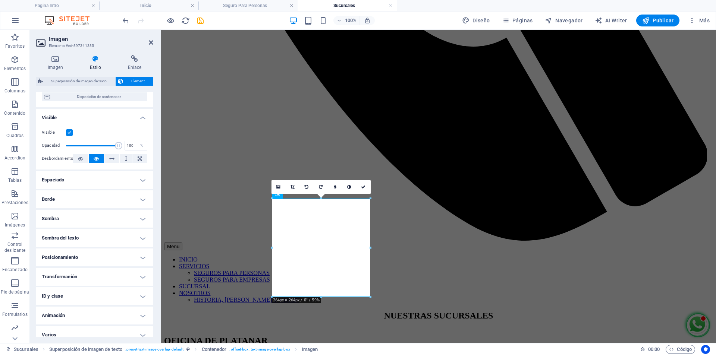
scroll to position [76, 0]
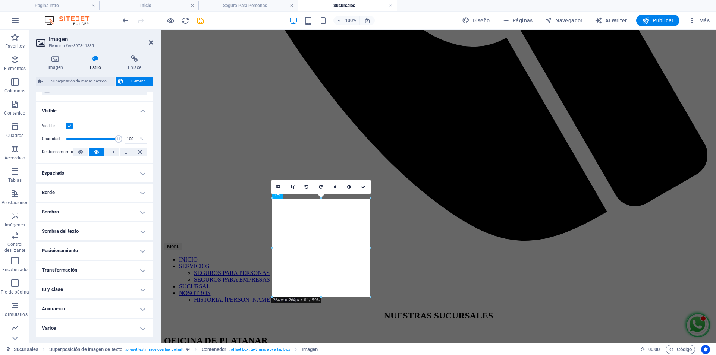
click at [65, 309] on h4 "Animación" at bounding box center [94, 309] width 117 height 18
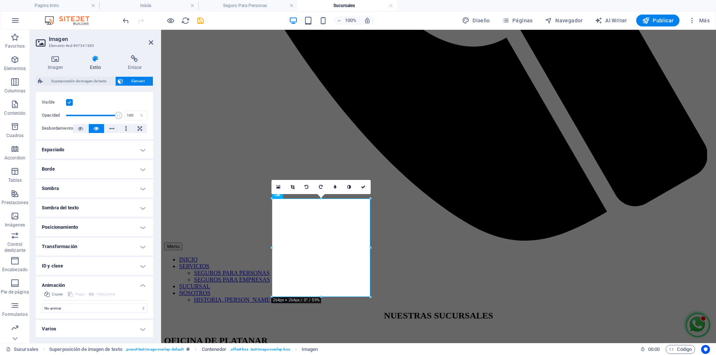
scroll to position [100, 0]
click at [83, 305] on select "No animar Mostrar / Ocultar Subir/bajar Acercar/alejar Deslizar de izquierda a …" at bounding box center [95, 307] width 106 height 9
click at [71, 310] on select "No animar Mostrar / Ocultar Subir/bajar Acercar/alejar Deslizar de izquierda a …" at bounding box center [95, 307] width 106 height 9
select select "shrink"
click at [42, 303] on select "No animar Mostrar / Ocultar Subir/bajar Acercar/alejar Deslizar de izquierda a …" at bounding box center [95, 307] width 106 height 9
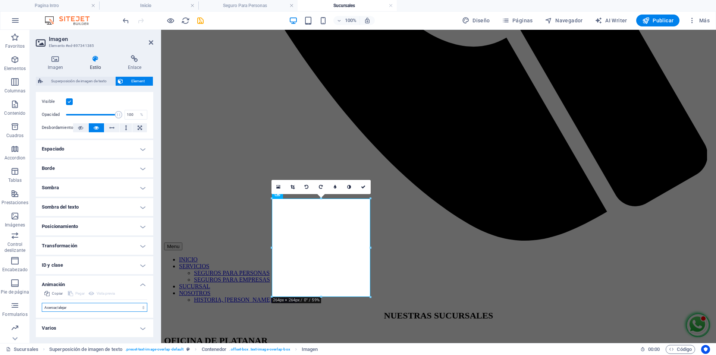
select select "scroll"
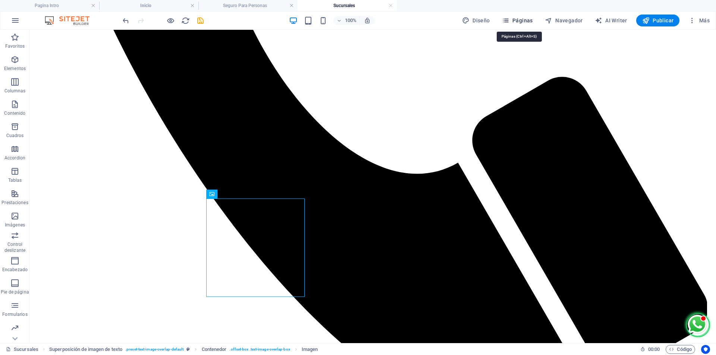
click at [526, 21] on span "Páginas" at bounding box center [517, 20] width 31 height 7
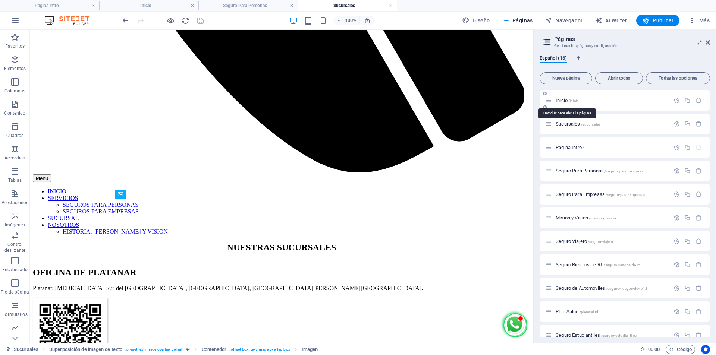
click at [561, 100] on span "Inicio /inicio" at bounding box center [567, 101] width 23 height 6
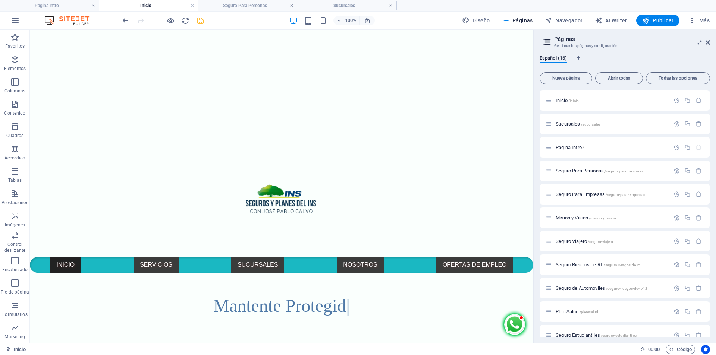
click at [72, 151] on div at bounding box center [281, 204] width 503 height 106
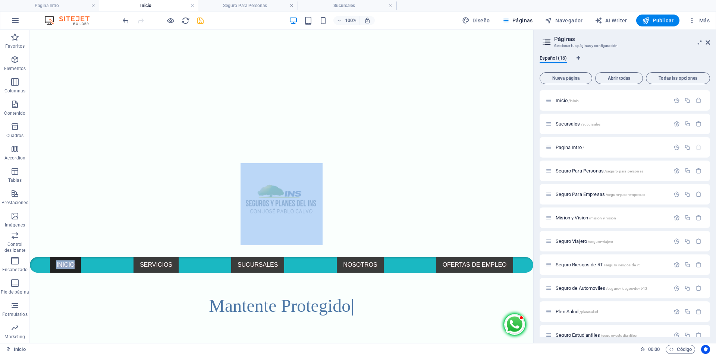
click at [72, 151] on div at bounding box center [281, 204] width 503 height 106
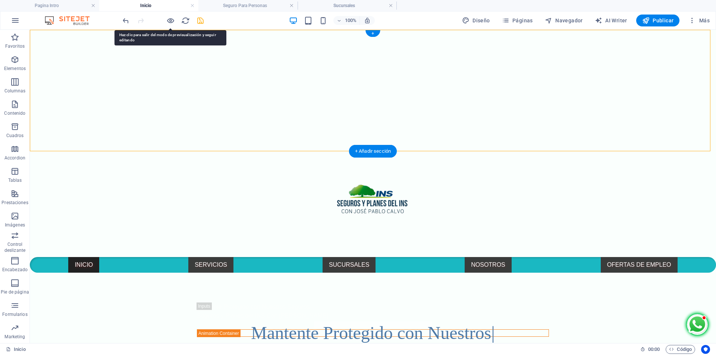
click at [582, 151] on div at bounding box center [373, 204] width 686 height 106
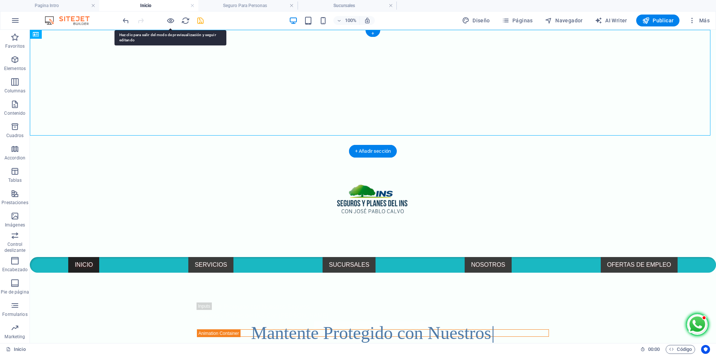
click at [582, 151] on div at bounding box center [373, 204] width 686 height 106
select select "slide"
select select "s"
select select "scroll"
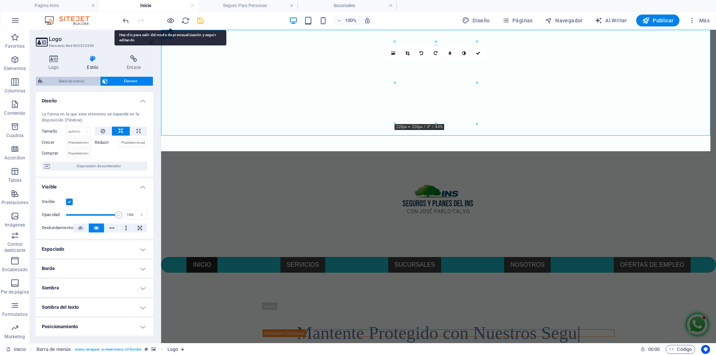
click at [56, 82] on span "Barra de menús" at bounding box center [71, 81] width 53 height 9
select select "rem"
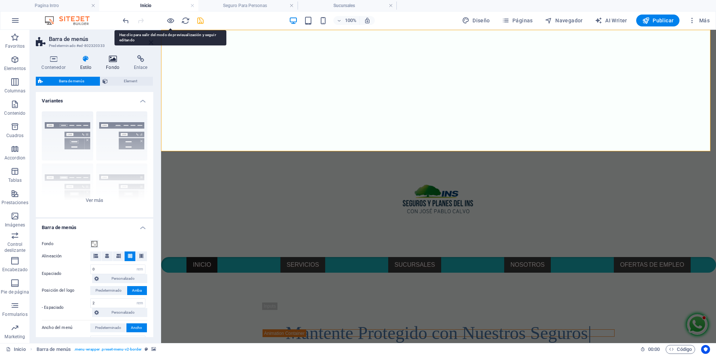
click at [119, 61] on icon at bounding box center [112, 58] width 25 height 7
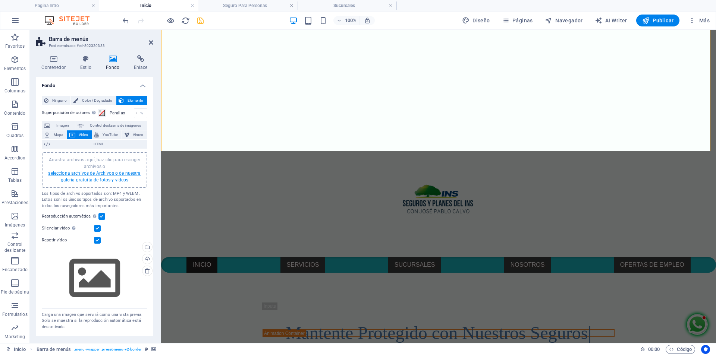
click at [106, 174] on link "selecciona archivos de Archivos o de nuestra galería gratuita de fotos y vídeos" at bounding box center [94, 177] width 92 height 12
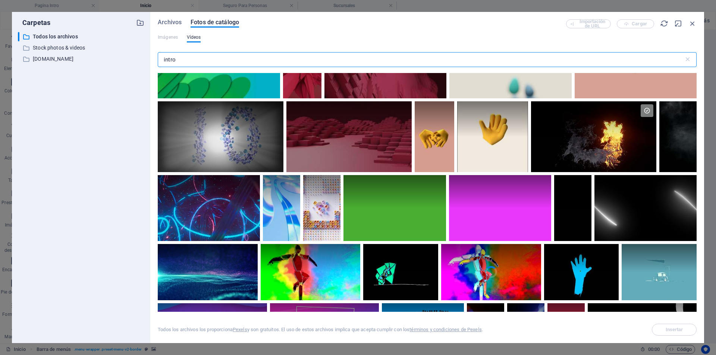
scroll to position [1335, 0]
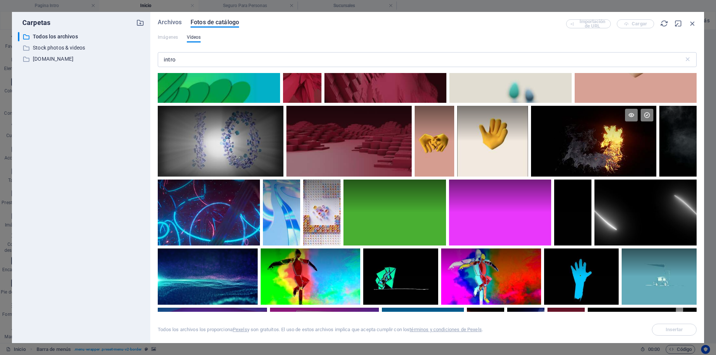
drag, startPoint x: 623, startPoint y: 141, endPoint x: 117, endPoint y: 145, distance: 506.4
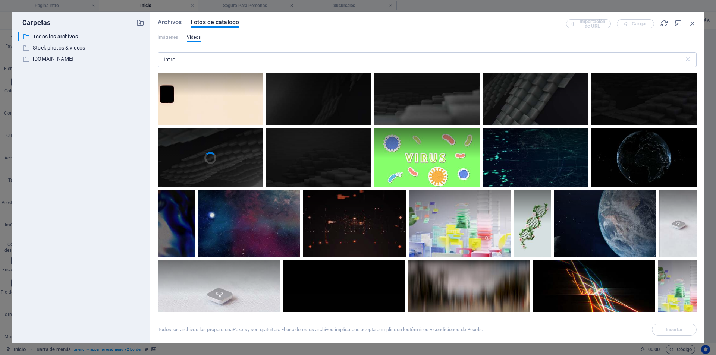
scroll to position [0, 0]
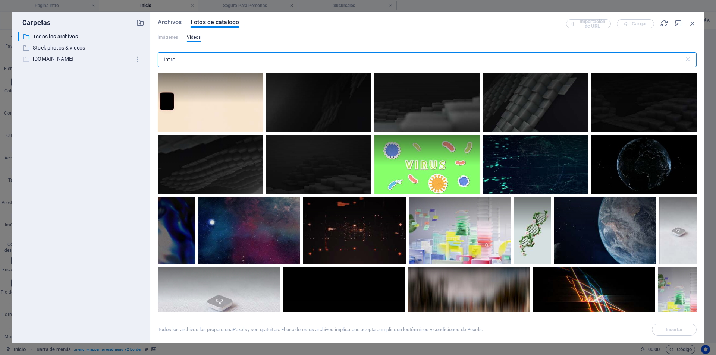
drag, startPoint x: 190, startPoint y: 59, endPoint x: 97, endPoint y: 56, distance: 92.9
click at [97, 56] on div "Carpetas ​ Todos los archivos Todos los archivos ​ Stock photos & videos Stock …" at bounding box center [358, 178] width 692 height 332
type input "="
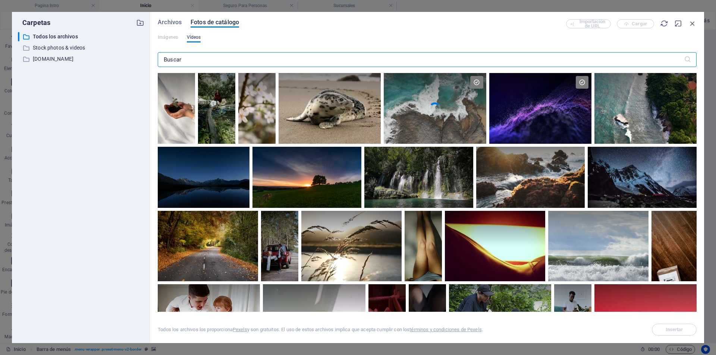
click at [446, 111] on video "Your browser does not support the video tag." at bounding box center [435, 108] width 102 height 71
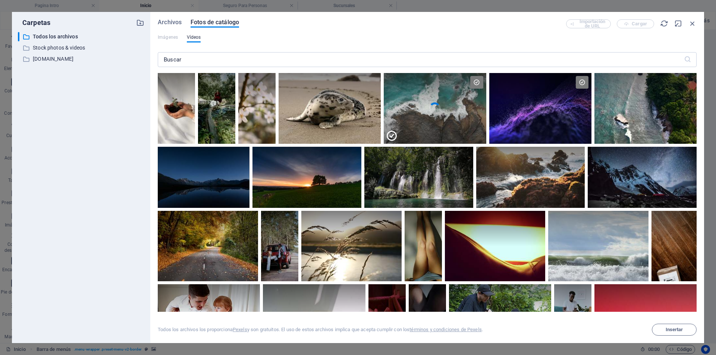
click at [446, 111] on div at bounding box center [435, 126] width 102 height 35
click at [446, 111] on video "Your browser does not support the video tag." at bounding box center [435, 108] width 102 height 71
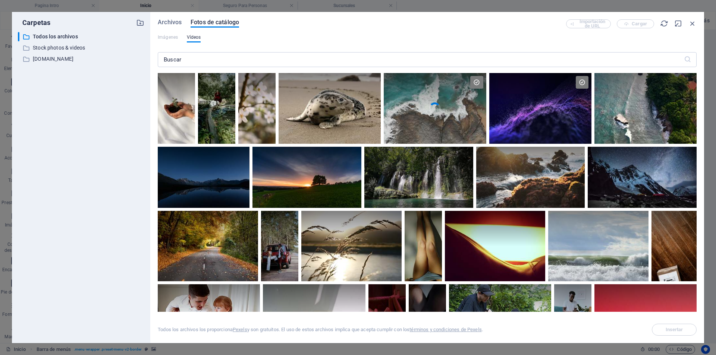
click at [446, 111] on video "Your browser does not support the video tag." at bounding box center [435, 108] width 102 height 71
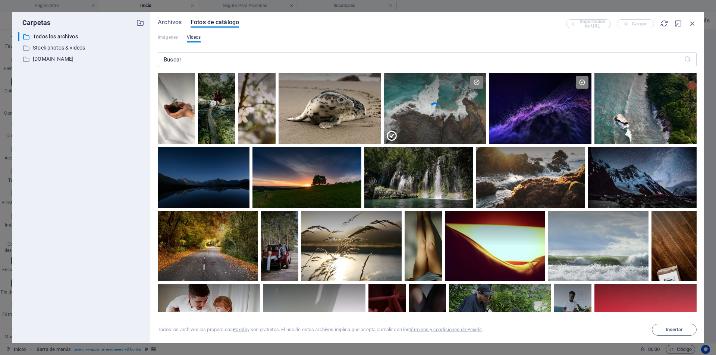
click at [446, 111] on div at bounding box center [435, 126] width 102 height 35
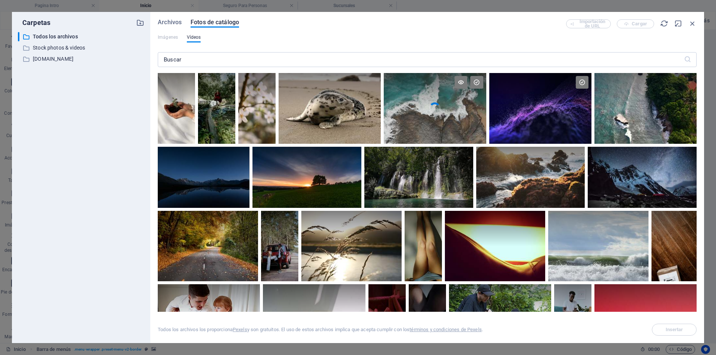
click at [452, 114] on video "Your browser does not support the video tag." at bounding box center [435, 108] width 102 height 71
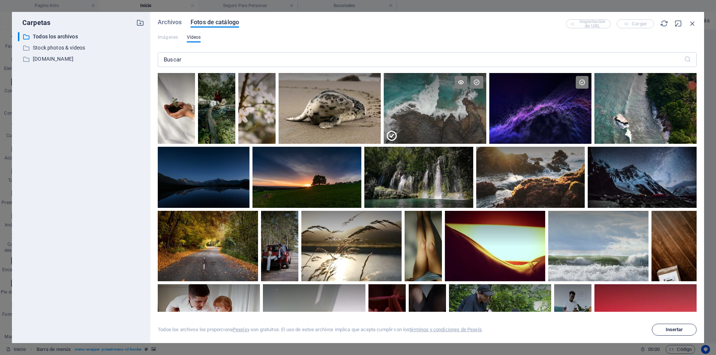
click at [678, 331] on span "Insertar" at bounding box center [675, 330] width 18 height 4
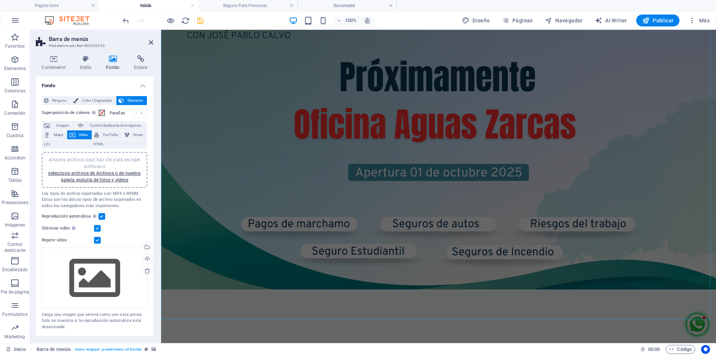
scroll to position [410, 0]
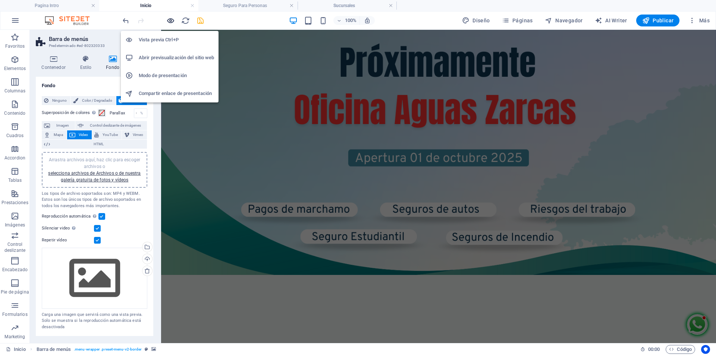
click at [170, 22] on icon "button" at bounding box center [170, 20] width 9 height 9
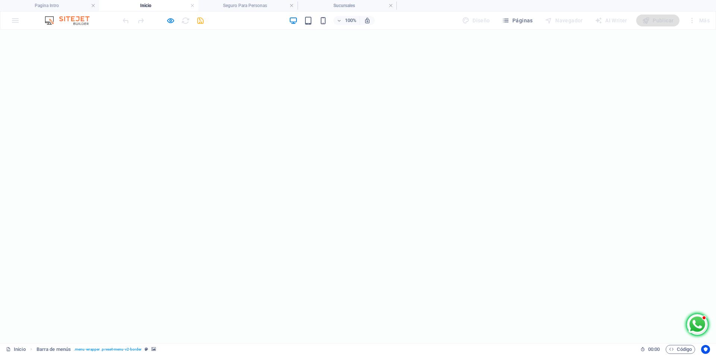
scroll to position [1268, 0]
click at [702, 326] on img at bounding box center [697, 325] width 22 height 22
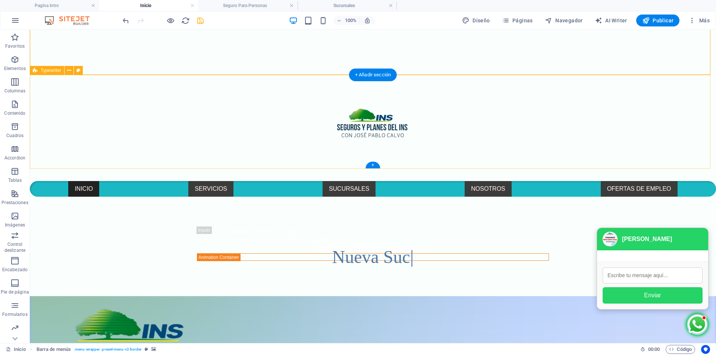
scroll to position [75, 0]
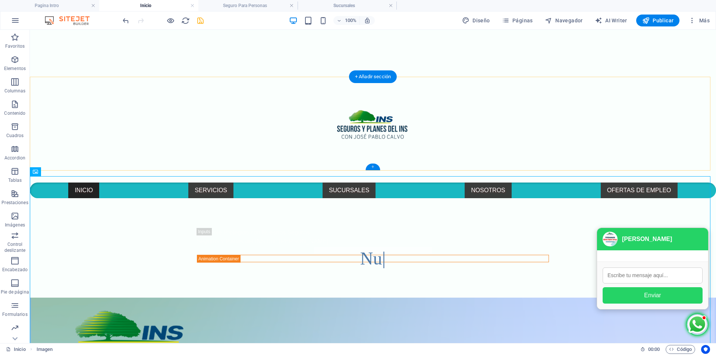
click at [371, 167] on div "+" at bounding box center [372, 167] width 15 height 7
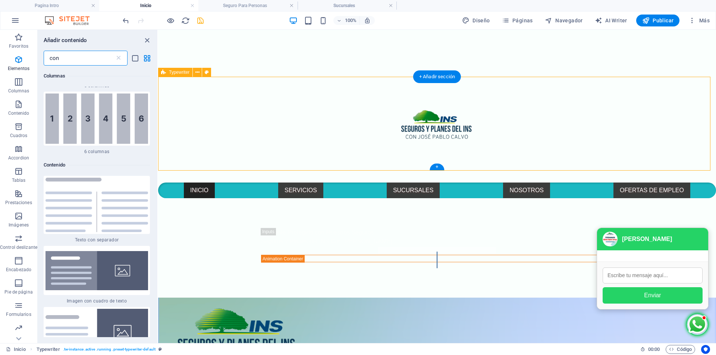
scroll to position [547, 0]
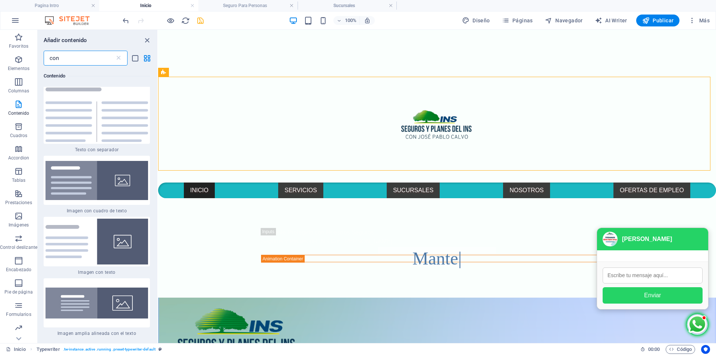
click at [70, 60] on input "con" at bounding box center [79, 58] width 71 height 15
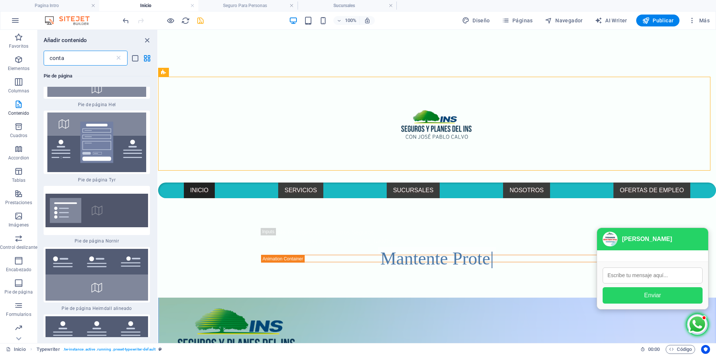
scroll to position [0, 0]
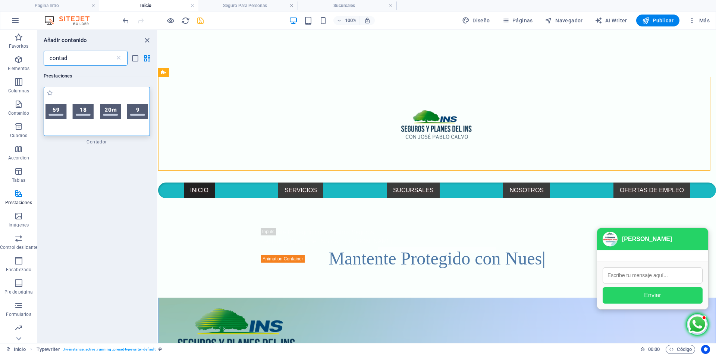
type input "contad"
click at [98, 114] on img at bounding box center [96, 111] width 103 height 15
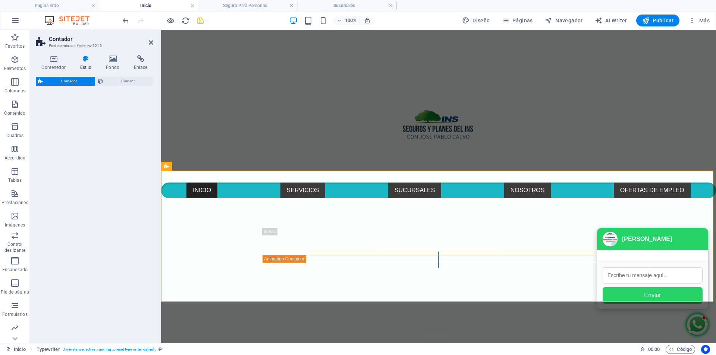
select select "rem"
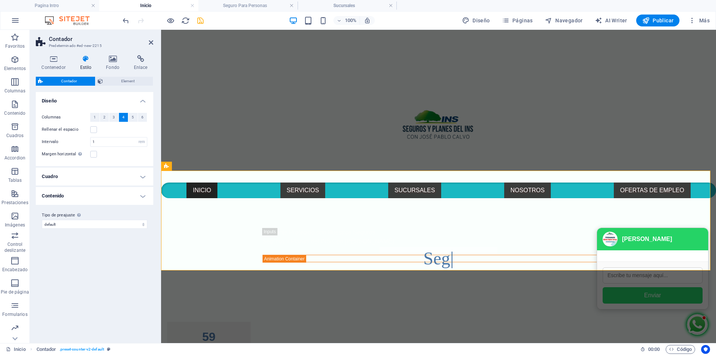
click at [141, 175] on h4 "Cuadro" at bounding box center [94, 177] width 117 height 18
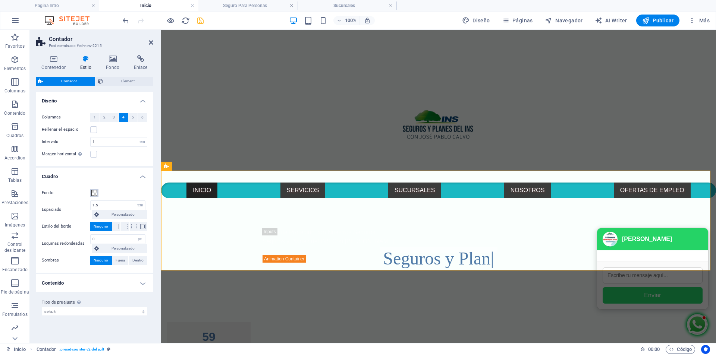
click at [95, 192] on span at bounding box center [94, 193] width 6 height 6
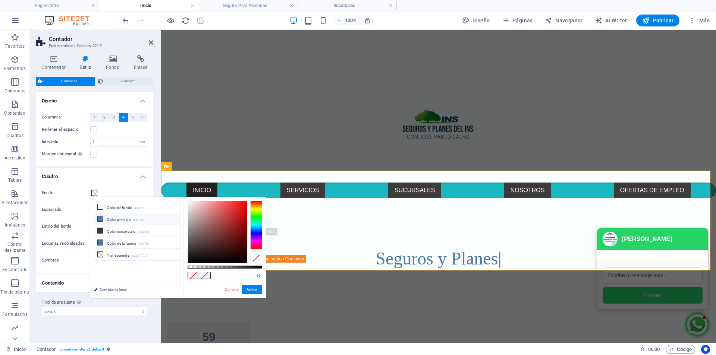
click at [159, 219] on li "Color principal #4e79a7" at bounding box center [137, 219] width 86 height 12
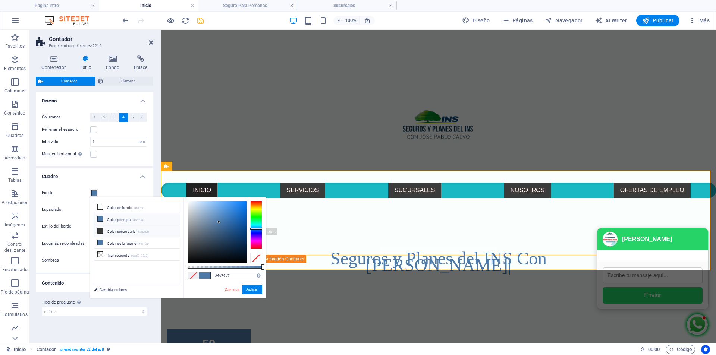
click at [139, 233] on small "#3a3c3b" at bounding box center [143, 232] width 11 height 5
type input "#3a3c3b"
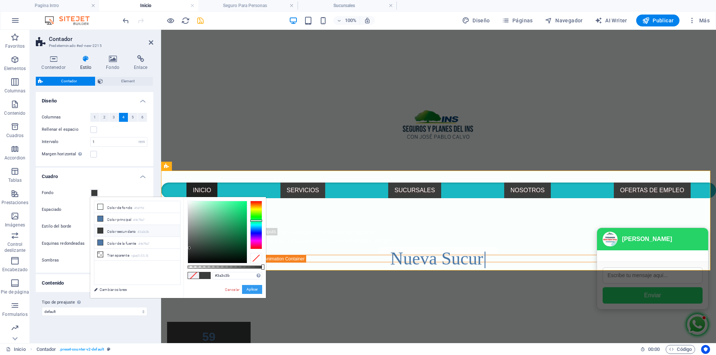
click at [253, 291] on button "Aplicar" at bounding box center [252, 289] width 20 height 9
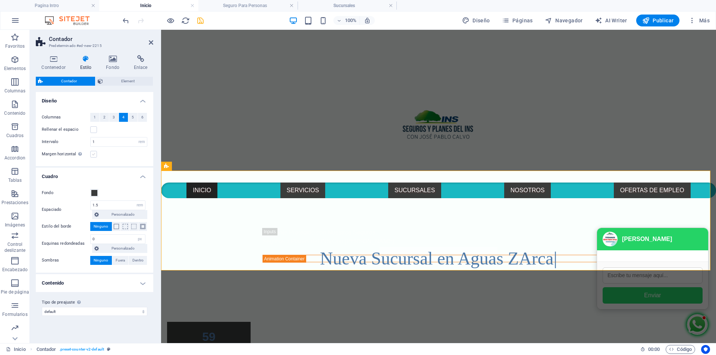
click at [94, 153] on label at bounding box center [93, 154] width 7 height 7
click at [0, 0] on input "Margen horizontal Solo si el "Ancho del contenido" de los contenedores no se ha…" at bounding box center [0, 0] width 0 height 0
click at [94, 153] on label at bounding box center [93, 154] width 7 height 7
click at [0, 0] on input "Margen horizontal Solo si el "Ancho del contenido" de los contenedores no se ha…" at bounding box center [0, 0] width 0 height 0
click at [93, 131] on label at bounding box center [93, 129] width 7 height 7
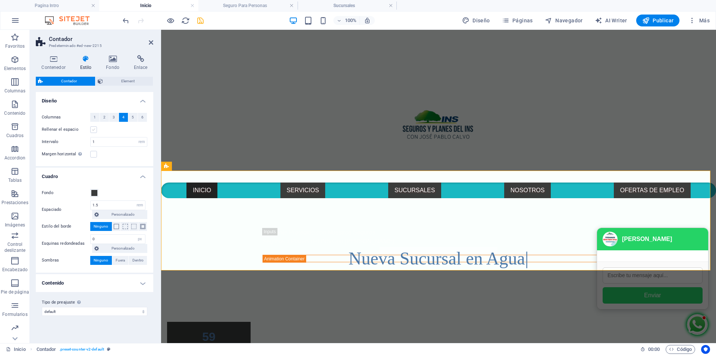
click at [0, 0] on input "Rellenar el espacio" at bounding box center [0, 0] width 0 height 0
click at [93, 131] on label at bounding box center [93, 129] width 7 height 7
click at [0, 0] on input "Rellenar el espacio" at bounding box center [0, 0] width 0 height 0
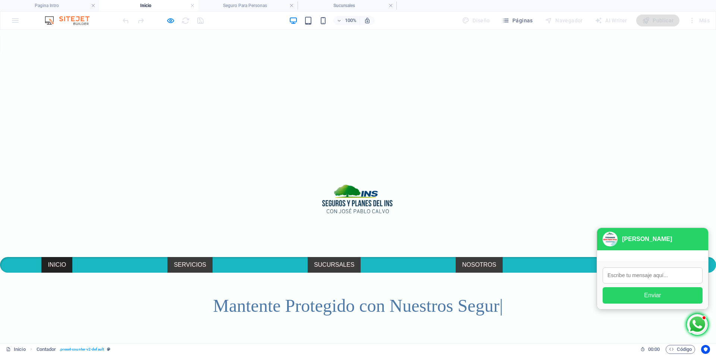
select select "rem"
select select "px"
select select "rem"
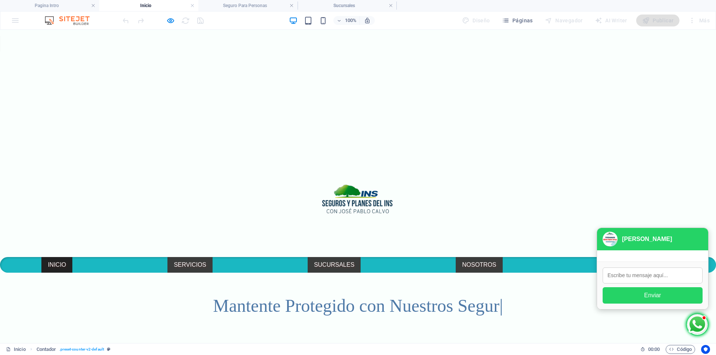
select select "rem"
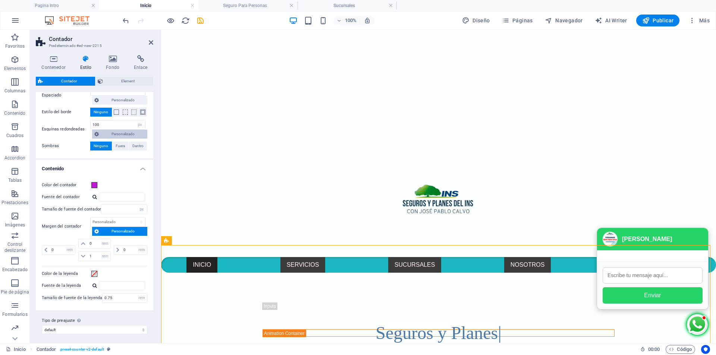
scroll to position [117, 0]
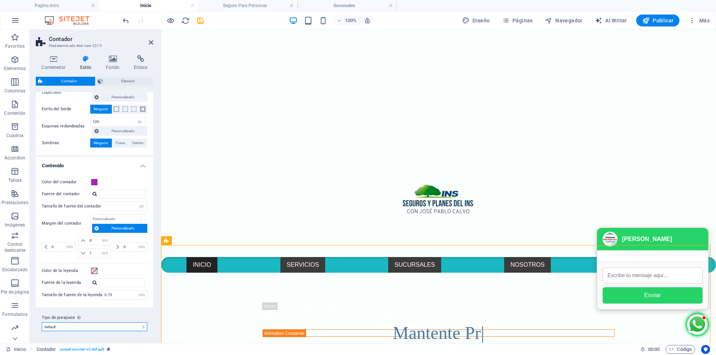
click at [122, 329] on select "default Añadir tipo de preajuste" at bounding box center [95, 327] width 106 height 9
click at [130, 314] on label "Tipo de preajuste La configuración y variante seleccionada arriba afecta a todo…" at bounding box center [95, 318] width 106 height 9
click at [130, 323] on select "default Añadir tipo de preajuste" at bounding box center [95, 327] width 106 height 9
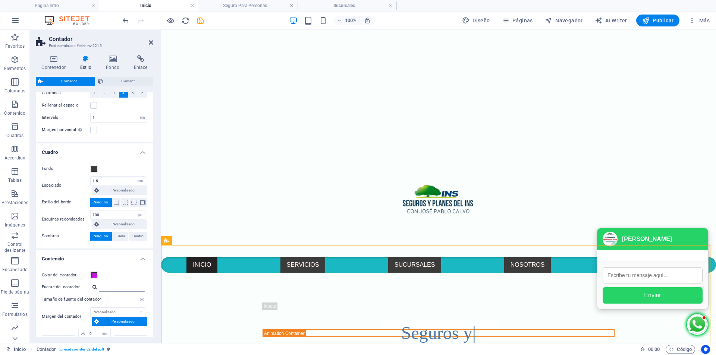
scroll to position [0, 0]
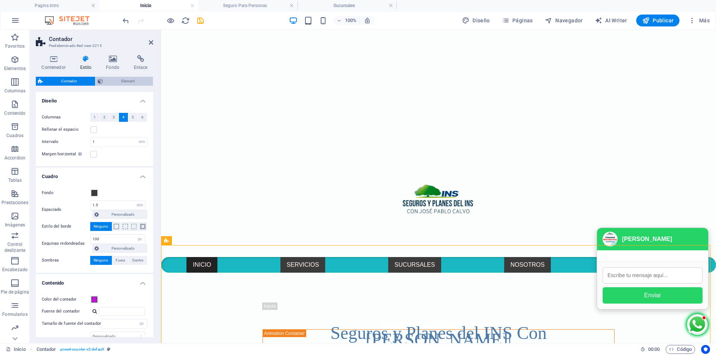
click at [121, 78] on span "Element" at bounding box center [127, 81] width 45 height 9
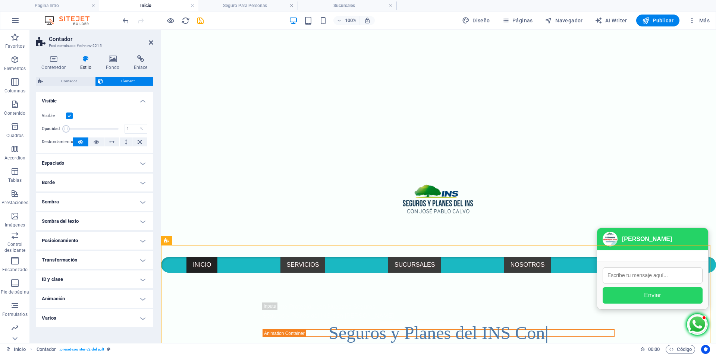
drag, startPoint x: 119, startPoint y: 129, endPoint x: 60, endPoint y: 132, distance: 58.6
click at [60, 132] on div "Opacidad 100 %" at bounding box center [95, 128] width 106 height 11
drag, startPoint x: 65, startPoint y: 132, endPoint x: 95, endPoint y: 132, distance: 29.8
click at [95, 132] on span at bounding box center [91, 128] width 7 height 7
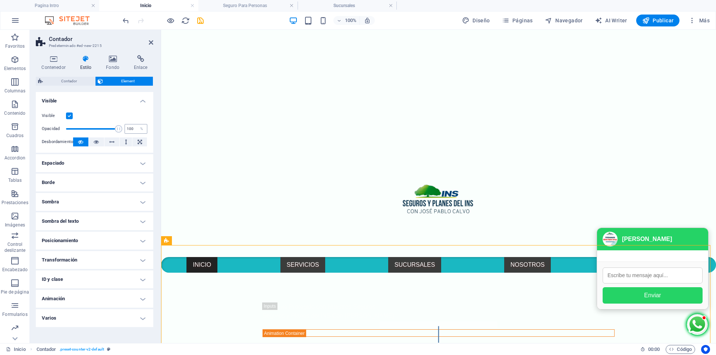
drag, startPoint x: 94, startPoint y: 132, endPoint x: 128, endPoint y: 132, distance: 33.6
click at [128, 132] on div "Opacidad 100 %" at bounding box center [95, 128] width 106 height 11
click at [146, 164] on h4 "Espaciado" at bounding box center [94, 163] width 117 height 18
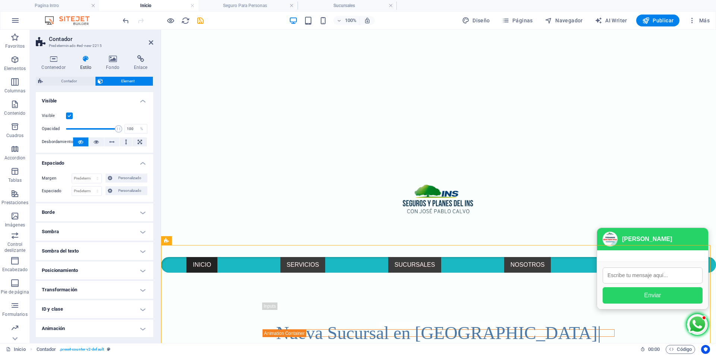
click at [143, 215] on h4 "Borde" at bounding box center [94, 213] width 117 height 18
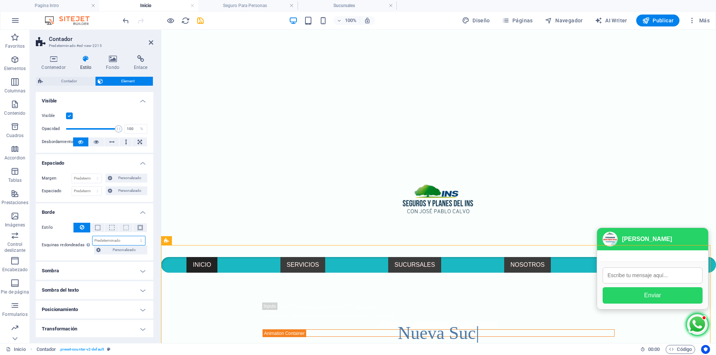
click at [122, 240] on select "Predeterminado px rem % vh vw Personalizado" at bounding box center [118, 240] width 53 height 9
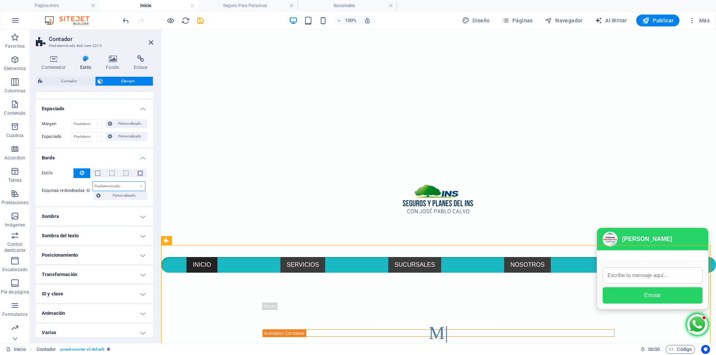
scroll to position [59, 0]
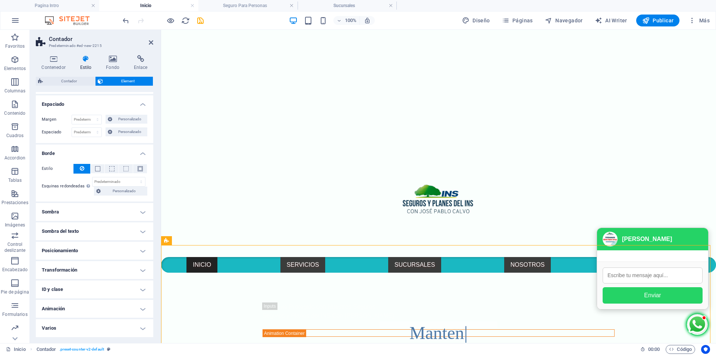
click at [145, 214] on h4 "Sombra" at bounding box center [94, 212] width 117 height 18
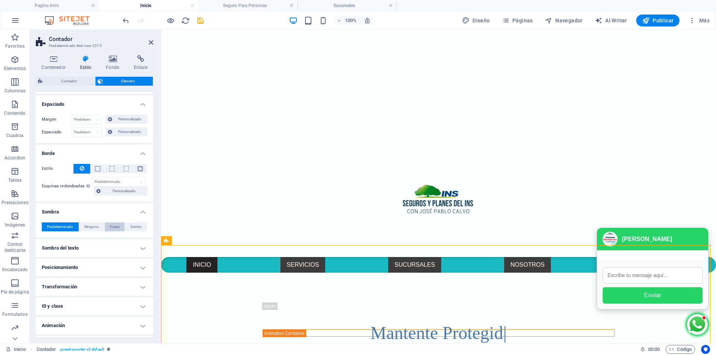
click at [117, 227] on span "Fuera" at bounding box center [114, 227] width 9 height 9
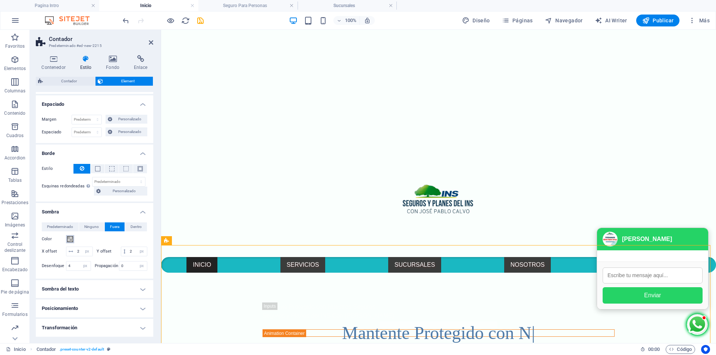
click at [69, 240] on span at bounding box center [70, 239] width 6 height 6
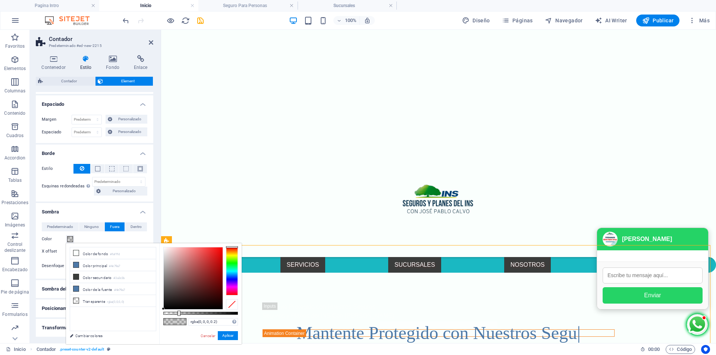
click at [231, 255] on div at bounding box center [232, 271] width 12 height 48
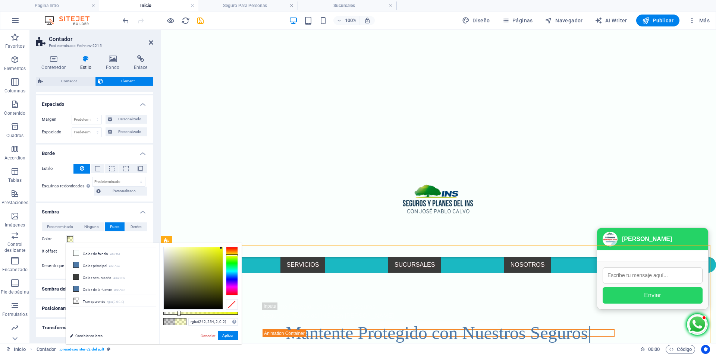
type input "rgba(243, 255, 0, 0.2)"
drag, startPoint x: 219, startPoint y: 251, endPoint x: 223, endPoint y: 245, distance: 7.5
click at [223, 245] on div "rgba(243, 255, 0, 0.2) Formatos soportados #0852ed rgb(8, 82, 237) rgba(8, 82, …" at bounding box center [200, 348] width 82 height 209
click at [229, 336] on button "Aplicar" at bounding box center [228, 336] width 20 height 9
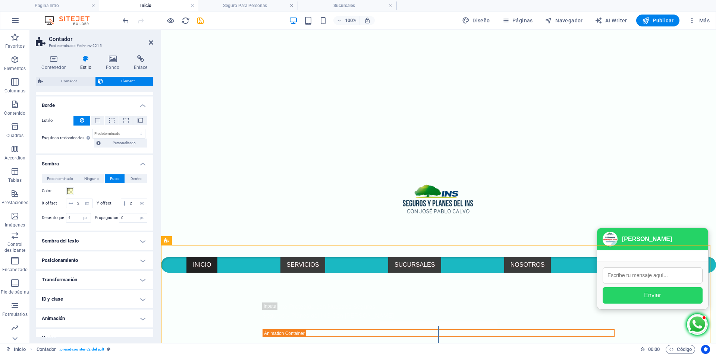
scroll to position [126, 0]
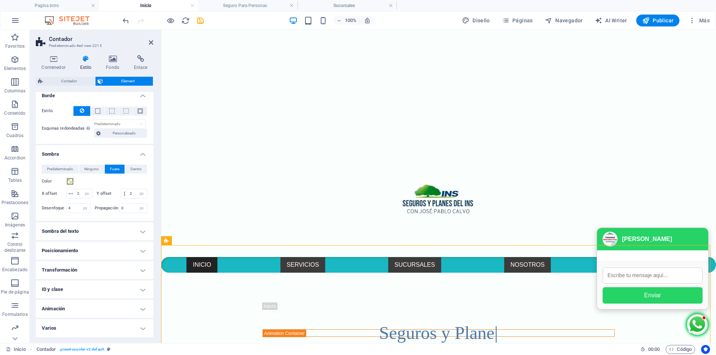
click at [75, 313] on h4 "Animación" at bounding box center [94, 309] width 117 height 18
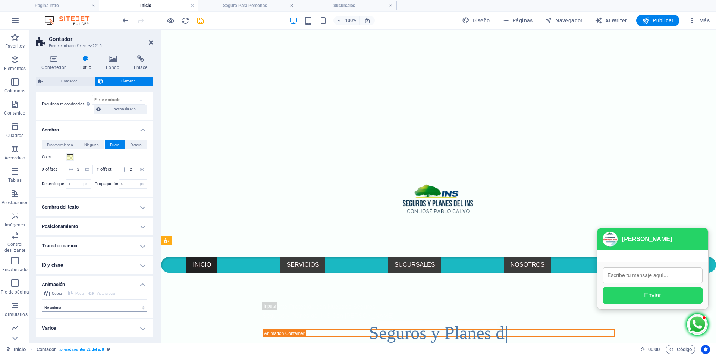
scroll to position [151, 0]
click at [59, 312] on div "Copiar Pegar Vista previa No animar Mostrar / Ocultar Subir/bajar Acercar/aleja…" at bounding box center [94, 303] width 117 height 29
click at [60, 310] on select "No animar Mostrar / Ocultar Subir/bajar Acercar/alejar Deslizar de izquierda a …" at bounding box center [95, 307] width 106 height 9
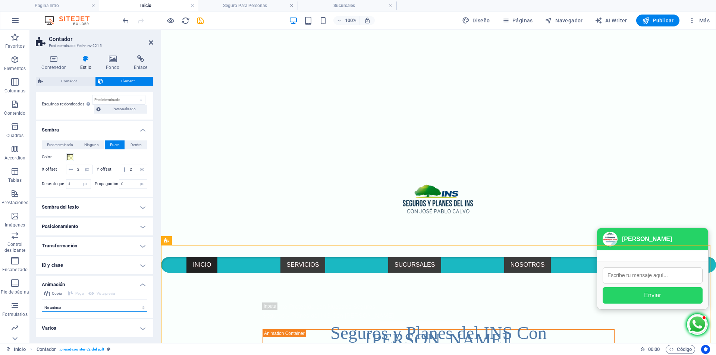
select select "flash"
click at [42, 303] on select "No animar Mostrar / Ocultar Subir/bajar Acercar/alejar Deslizar de izquierda a …" at bounding box center [95, 307] width 106 height 9
select select "scroll"
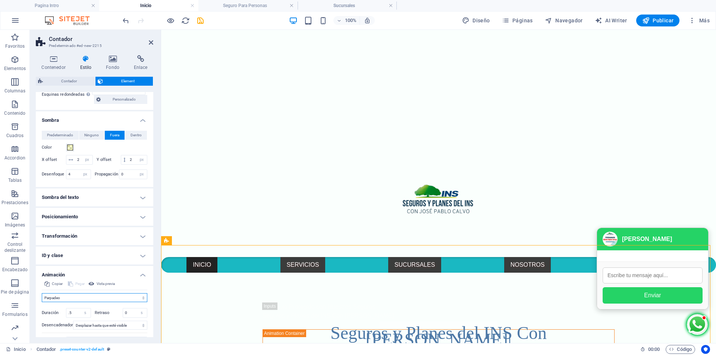
click at [62, 302] on select "No animar Mostrar / Ocultar Subir/bajar Acercar/alejar Deslizar de izquierda a …" at bounding box center [95, 297] width 106 height 9
click at [42, 302] on select "No animar Mostrar / Ocultar Subir/bajar Acercar/alejar Deslizar de izquierda a …" at bounding box center [95, 297] width 106 height 9
click at [75, 302] on select "No animar Mostrar / Ocultar Subir/bajar Acercar/alejar Deslizar de izquierda a …" at bounding box center [95, 297] width 106 height 9
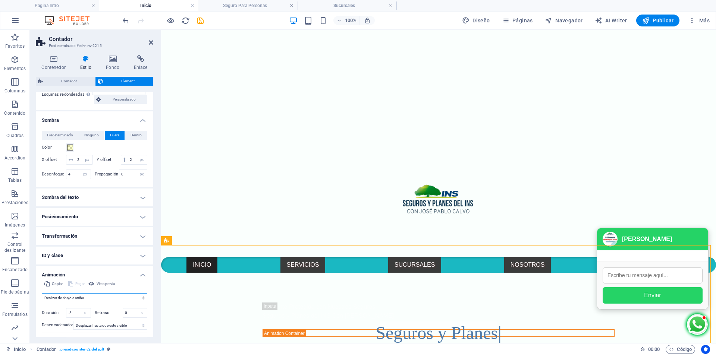
click at [42, 302] on select "No animar Mostrar / Ocultar Subir/bajar Acercar/alejar Deslizar de izquierda a …" at bounding box center [95, 297] width 106 height 9
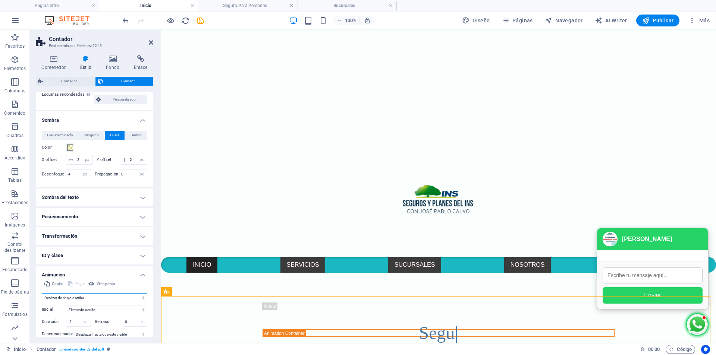
click at [89, 302] on select "No animar Mostrar / Ocultar Subir/bajar Acercar/alejar Deslizar de izquierda a …" at bounding box center [95, 297] width 106 height 9
select select "move-right-to-left"
click at [42, 302] on select "No animar Mostrar / Ocultar Subir/bajar Acercar/alejar Deslizar de izquierda a …" at bounding box center [95, 297] width 106 height 9
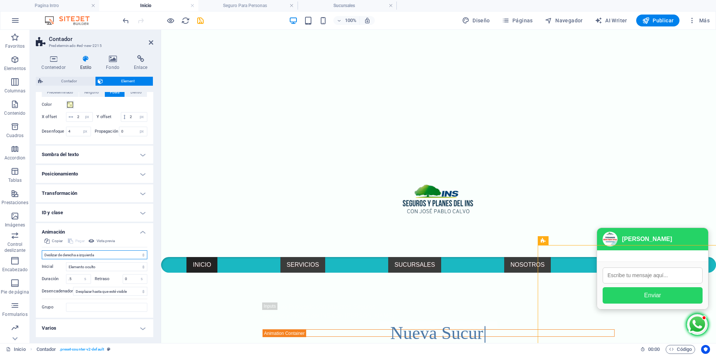
scroll to position [203, 0]
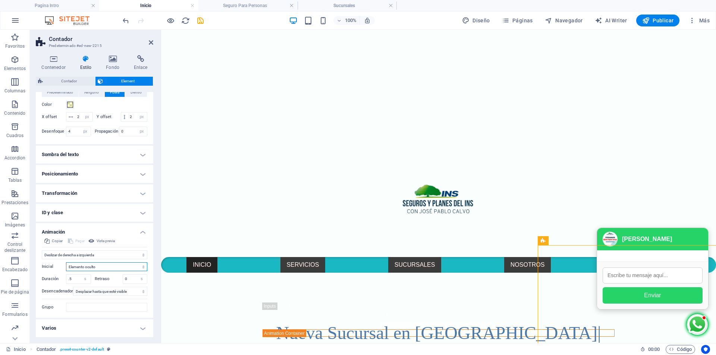
click at [140, 269] on select "Elemento oculto Elemento mostrado" at bounding box center [106, 267] width 81 height 9
click at [66, 263] on select "Elemento oculto Elemento mostrado" at bounding box center [106, 267] width 81 height 9
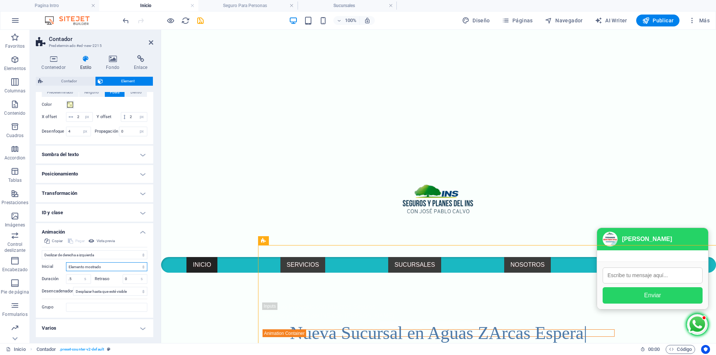
click at [118, 267] on select "Elemento oculto Elemento mostrado" at bounding box center [106, 267] width 81 height 9
select select "hide"
click at [66, 263] on select "Elemento oculto Elemento mostrado" at bounding box center [106, 267] width 81 height 9
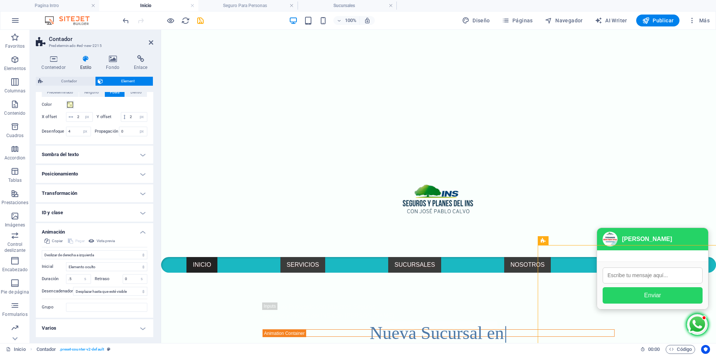
click at [142, 327] on h4 "Varios" at bounding box center [94, 329] width 117 height 18
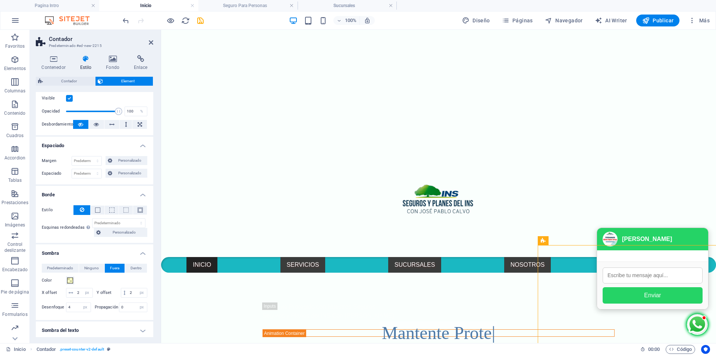
scroll to position [0, 0]
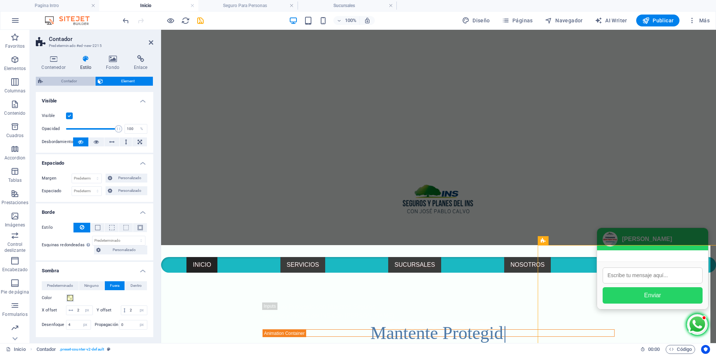
click at [78, 82] on span "Contador" at bounding box center [69, 81] width 48 height 9
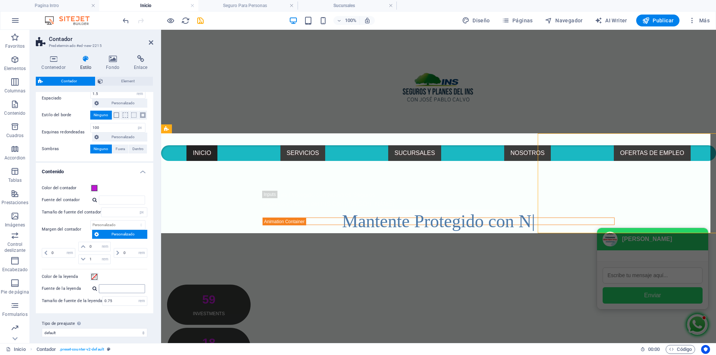
scroll to position [112, 0]
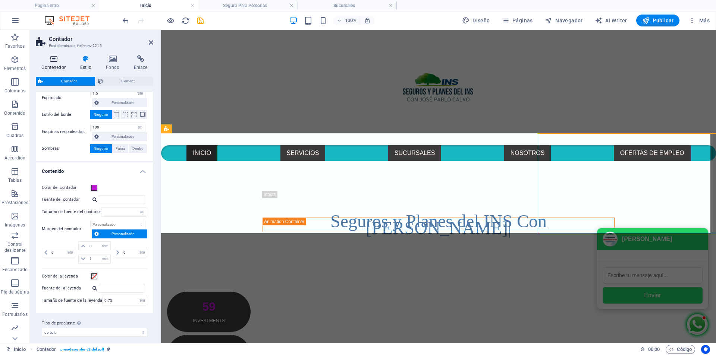
click at [50, 56] on icon at bounding box center [53, 58] width 35 height 7
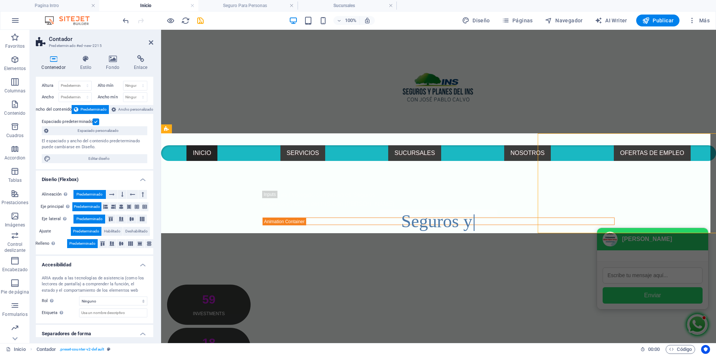
scroll to position [37, 0]
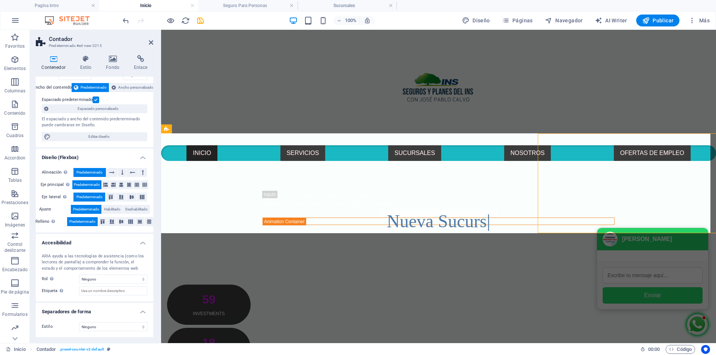
click at [57, 62] on icon at bounding box center [53, 58] width 35 height 7
click at [78, 62] on icon at bounding box center [85, 58] width 23 height 7
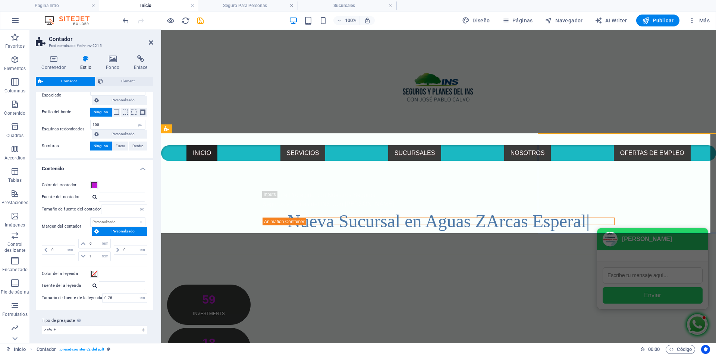
scroll to position [117, 0]
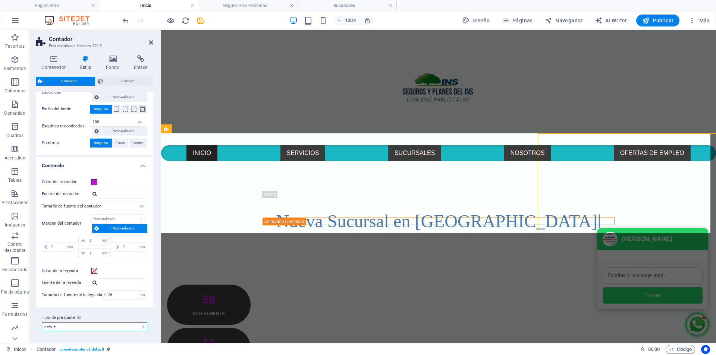
click at [134, 326] on select "default Añadir tipo de preajuste" at bounding box center [95, 327] width 106 height 9
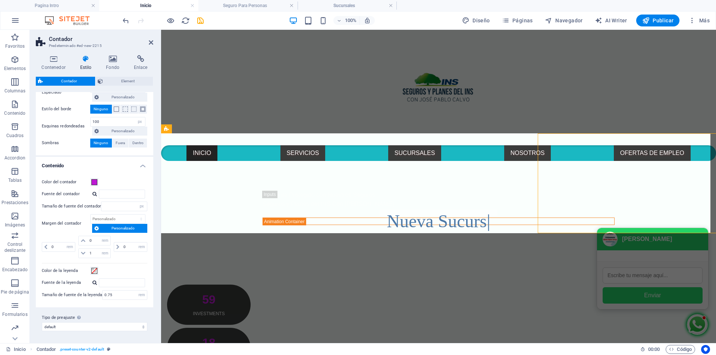
click at [135, 314] on label "Tipo de preajuste La configuración y variante seleccionada arriba afecta a todo…" at bounding box center [95, 318] width 106 height 9
click at [135, 323] on select "default Añadir tipo de preajuste" at bounding box center [95, 327] width 106 height 9
click at [125, 78] on span "Element" at bounding box center [127, 81] width 45 height 9
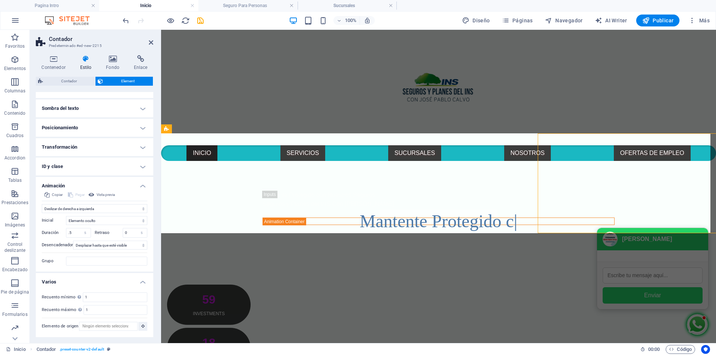
scroll to position [249, 0]
click at [111, 59] on icon at bounding box center [112, 58] width 25 height 7
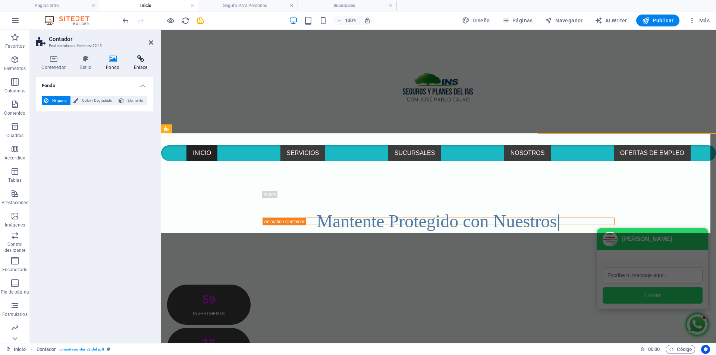
click at [137, 58] on icon at bounding box center [140, 58] width 25 height 7
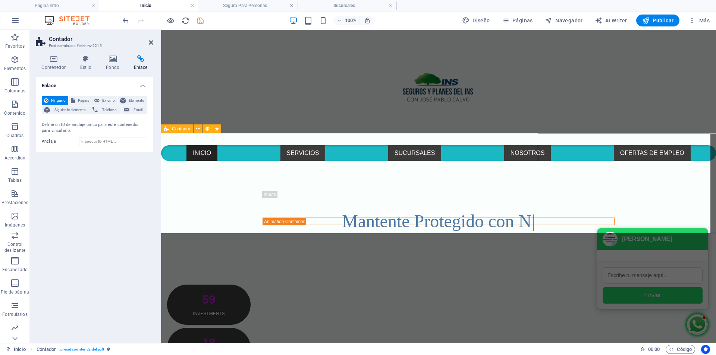
click at [177, 129] on span "Contador" at bounding box center [181, 129] width 18 height 4
click at [195, 130] on button at bounding box center [198, 129] width 9 height 9
click at [5, 60] on span "Elementos" at bounding box center [15, 64] width 30 height 18
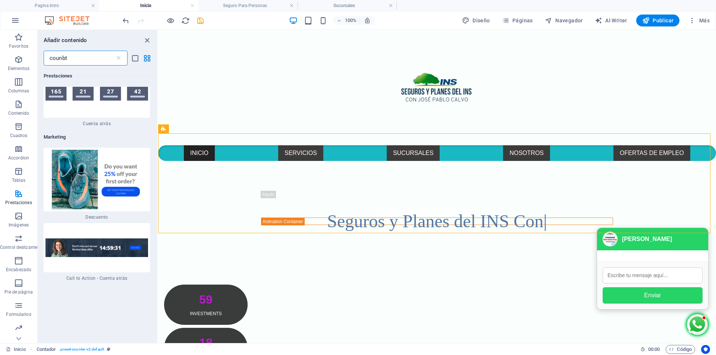
scroll to position [0, 0]
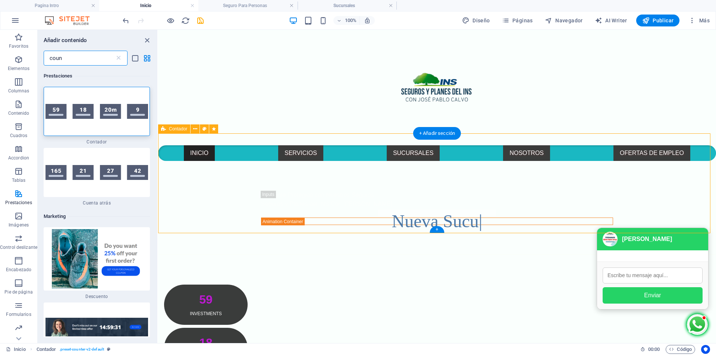
type input "coun"
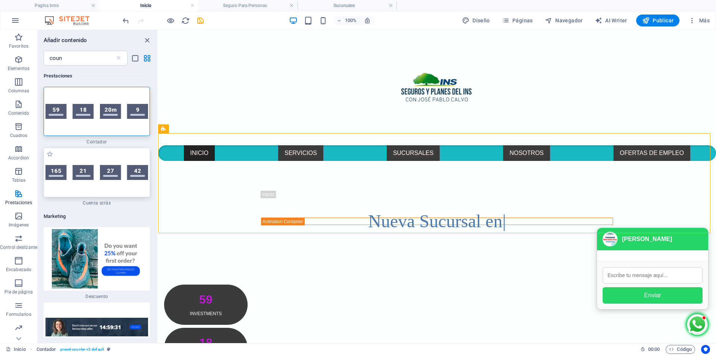
click at [89, 173] on img at bounding box center [96, 172] width 103 height 15
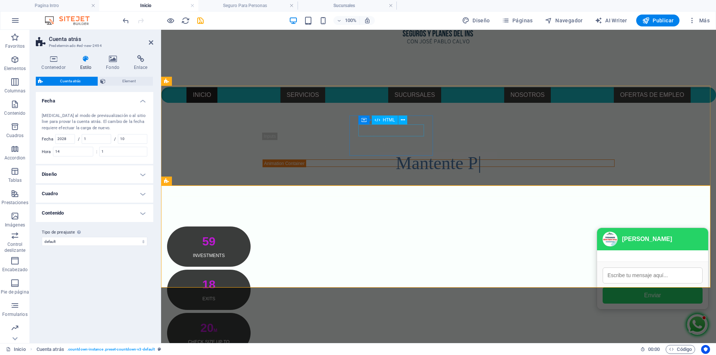
scroll to position [186, 0]
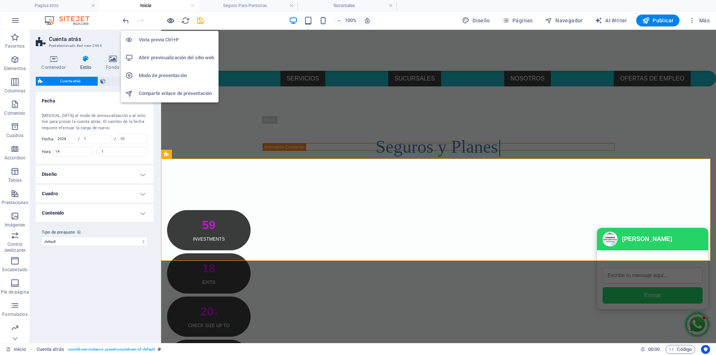
click at [170, 20] on icon "button" at bounding box center [170, 20] width 9 height 9
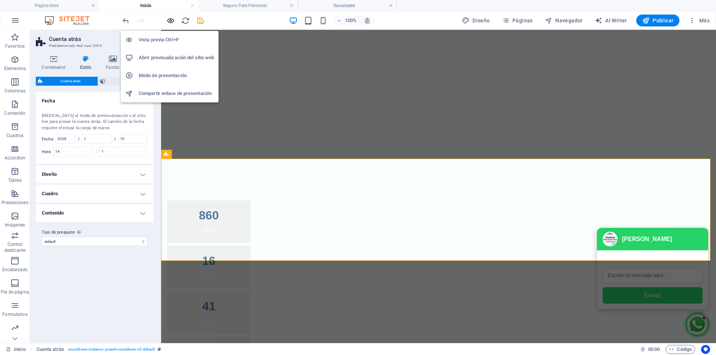
scroll to position [81, 0]
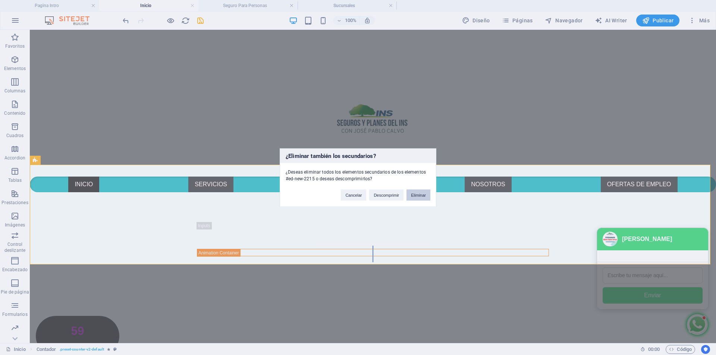
click at [420, 196] on button "Eliminar" at bounding box center [418, 194] width 24 height 11
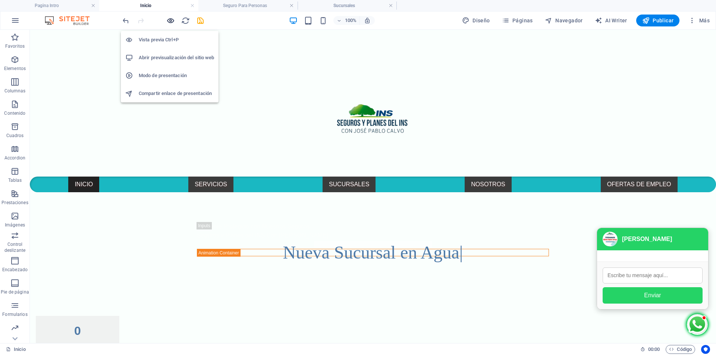
click at [172, 22] on icon "button" at bounding box center [170, 20] width 9 height 9
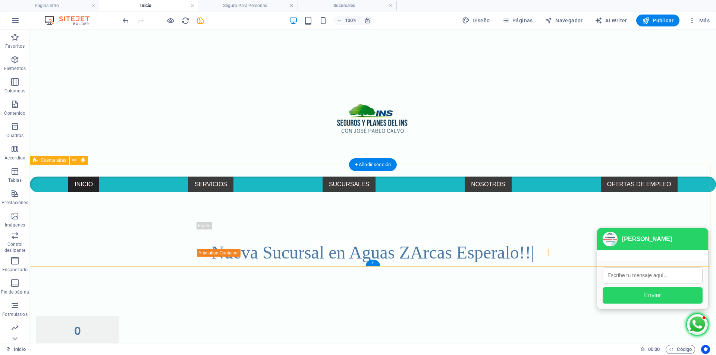
select select "timer"
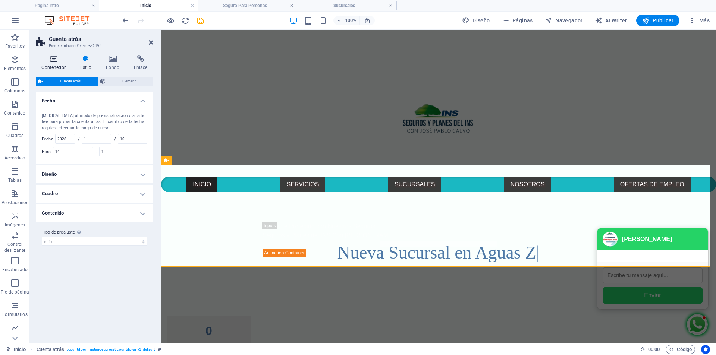
click at [51, 65] on h4 "Contenedor" at bounding box center [55, 63] width 38 height 16
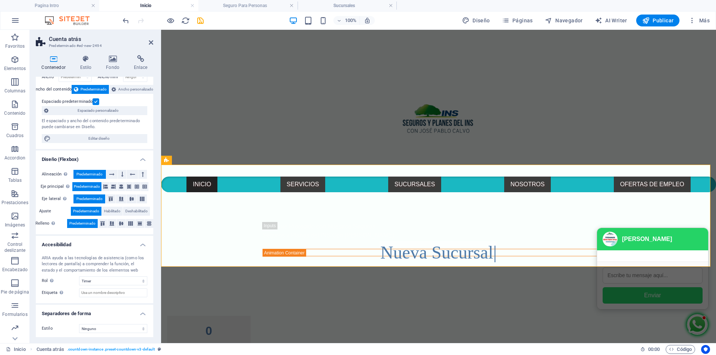
scroll to position [37, 0]
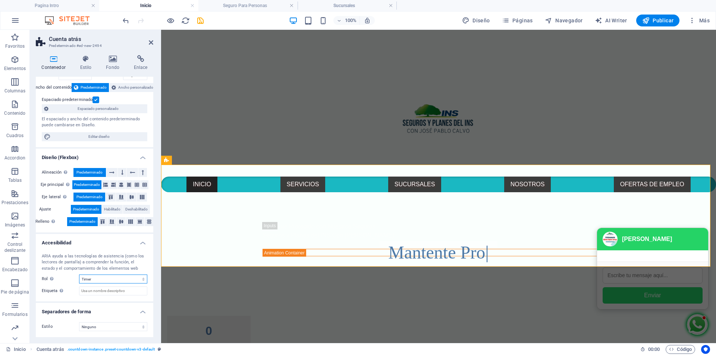
click at [141, 280] on select "Ninguno Alert Article Banner Comment Complementary Dialog Encabezado Marquee Pi…" at bounding box center [113, 279] width 68 height 9
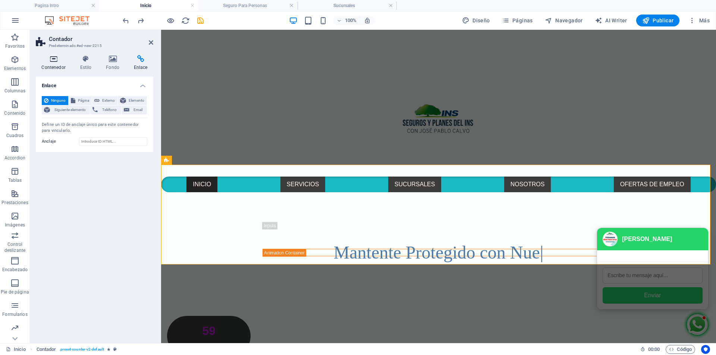
click at [51, 63] on h4 "Contenedor" at bounding box center [55, 63] width 38 height 16
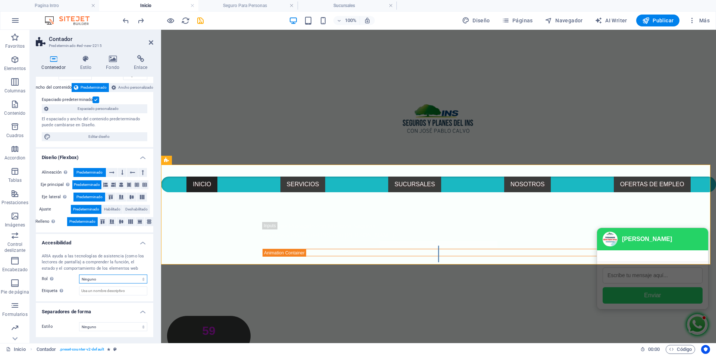
click at [124, 279] on select "Ninguno Alert Article Banner Comment Complementary Dialog Encabezado Marquee Pi…" at bounding box center [113, 279] width 68 height 9
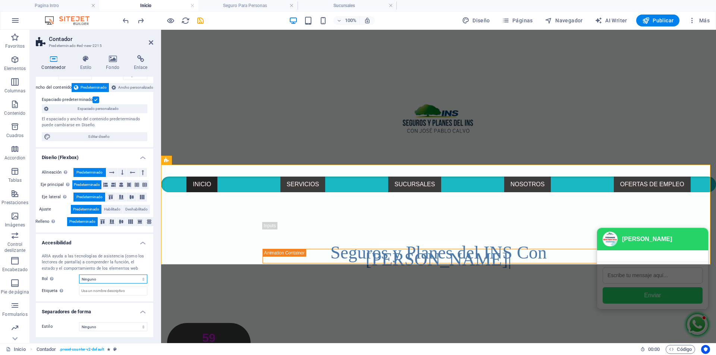
select select "timer"
click at [79, 275] on select "Ninguno Alert Article Banner Comment Complementary Dialog Encabezado Marquee Pi…" at bounding box center [113, 279] width 68 height 9
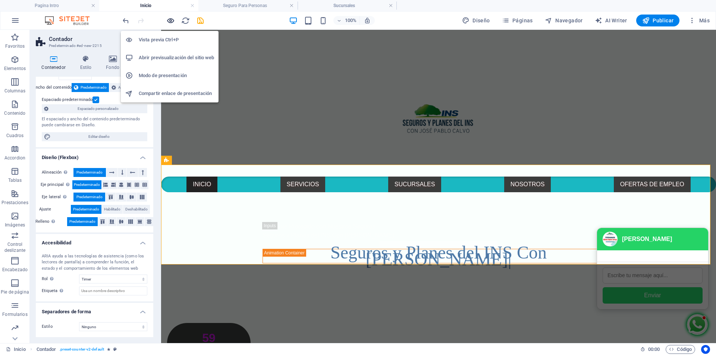
click at [167, 19] on icon "button" at bounding box center [170, 20] width 9 height 9
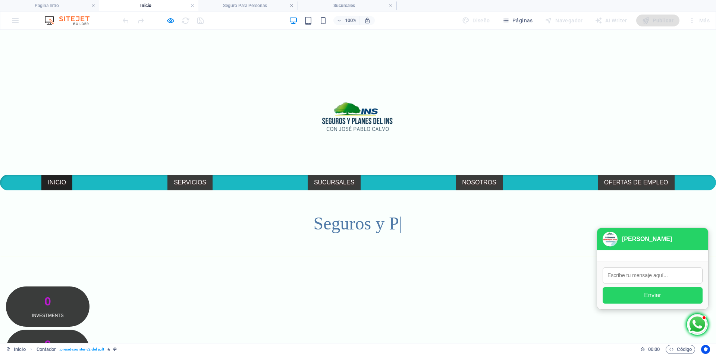
scroll to position [47, 0]
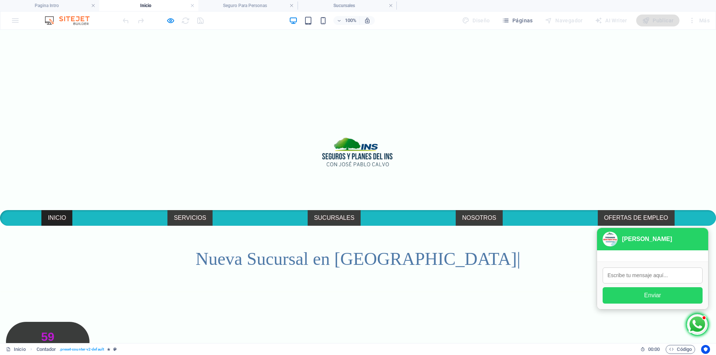
select select "timer"
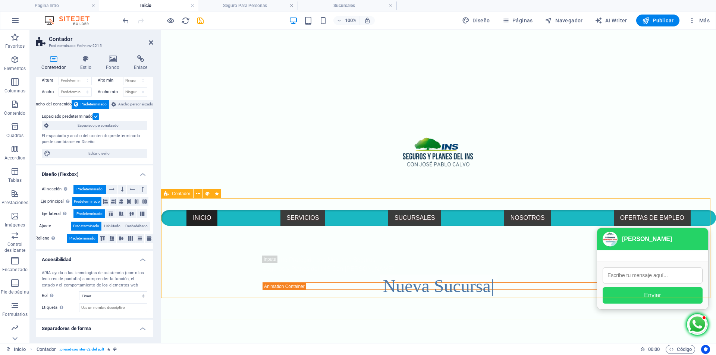
scroll to position [37, 0]
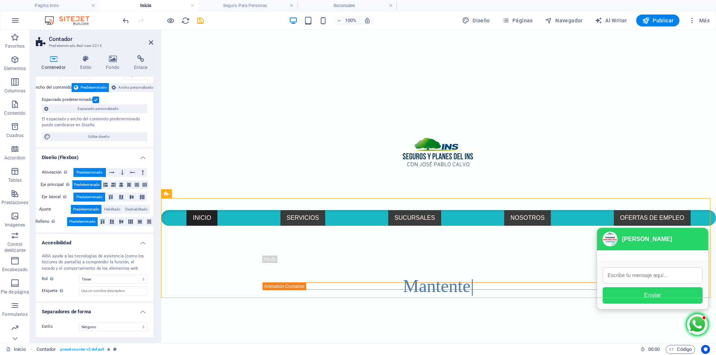
click at [54, 59] on icon at bounding box center [53, 58] width 35 height 7
click at [48, 63] on h4 "Contenedor" at bounding box center [55, 63] width 38 height 16
click at [14, 63] on icon "button" at bounding box center [14, 59] width 9 height 9
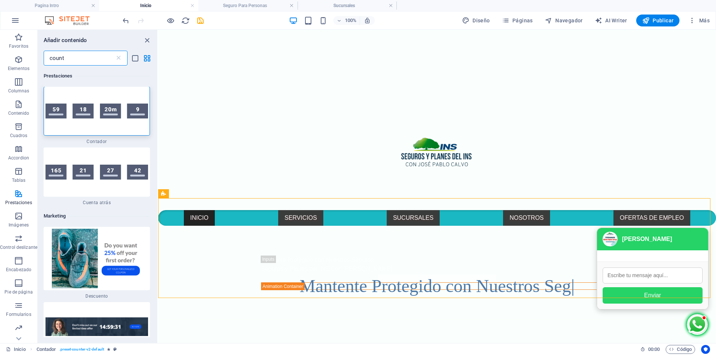
scroll to position [0, 0]
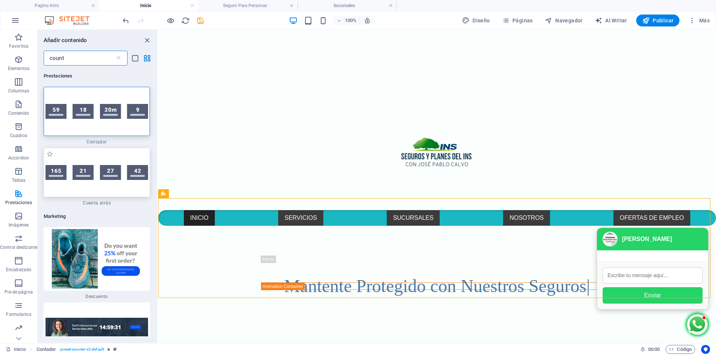
type input "count"
click at [120, 184] on div at bounding box center [97, 172] width 106 height 49
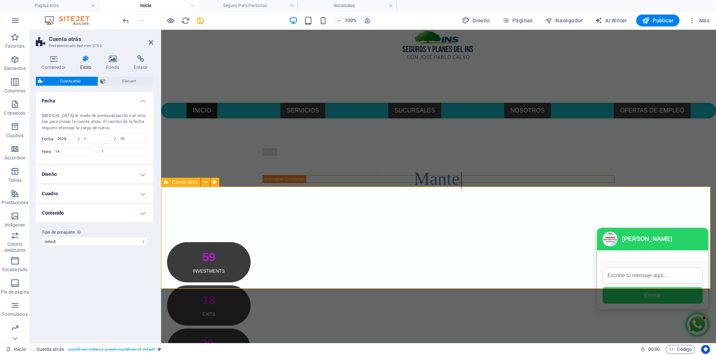
scroll to position [159, 0]
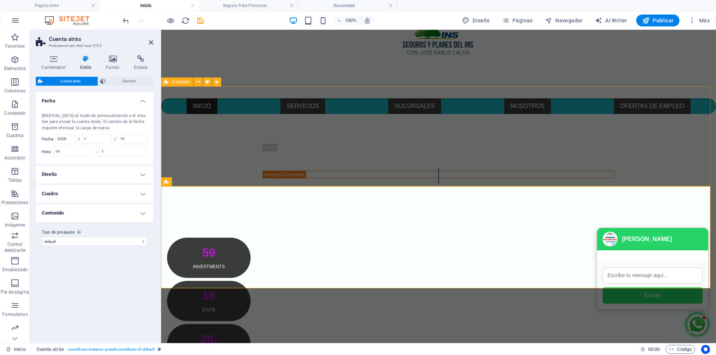
click at [666, 208] on div "59 Investments 18 Exits 20 M Check Size up to 9 Countries invested in" at bounding box center [438, 323] width 555 height 230
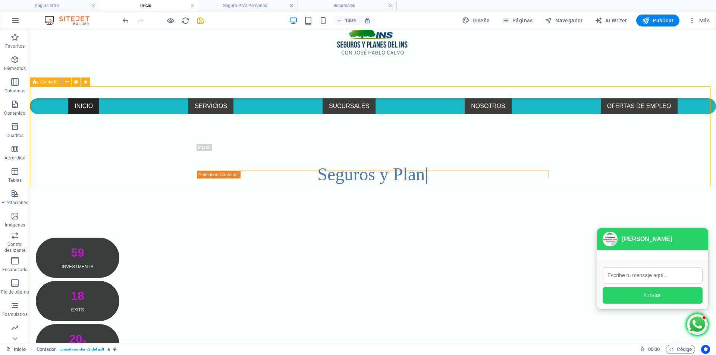
click at [627, 208] on div "59 Investments 18 Exits 20 M Check Size up to 9 Countries invested in" at bounding box center [373, 323] width 686 height 230
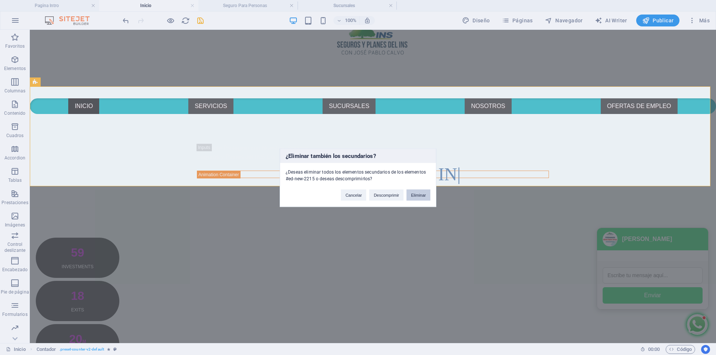
click at [420, 194] on button "Eliminar" at bounding box center [418, 194] width 24 height 11
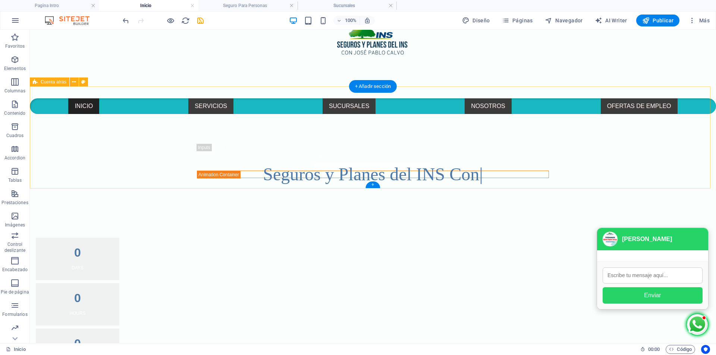
click at [155, 208] on div "0 Days 0 Hours 0 Minutes 0 Seconds" at bounding box center [373, 327] width 686 height 239
select select "timer"
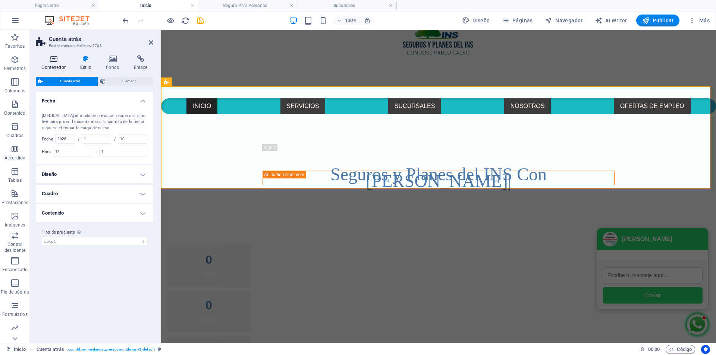
click at [53, 63] on h4 "Contenedor" at bounding box center [55, 63] width 38 height 16
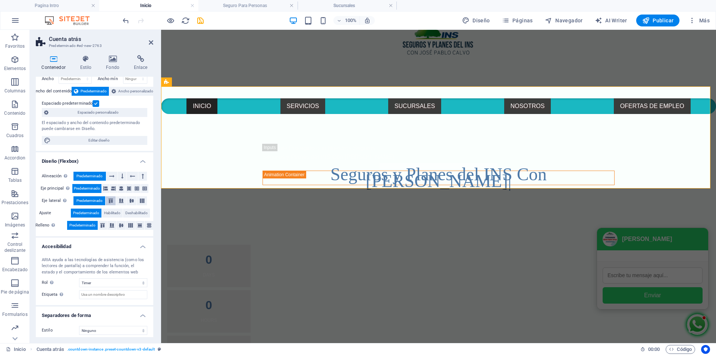
scroll to position [37, 0]
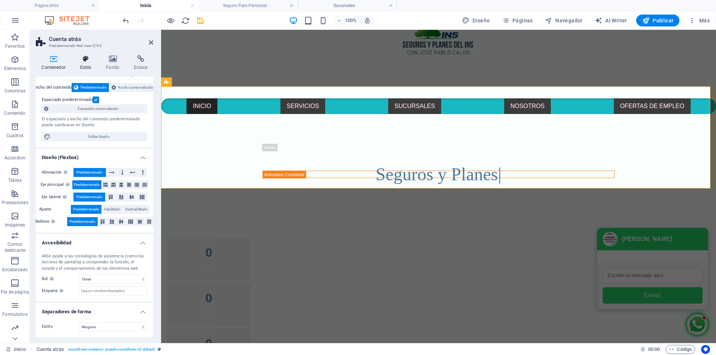
click at [84, 58] on icon at bounding box center [85, 58] width 23 height 7
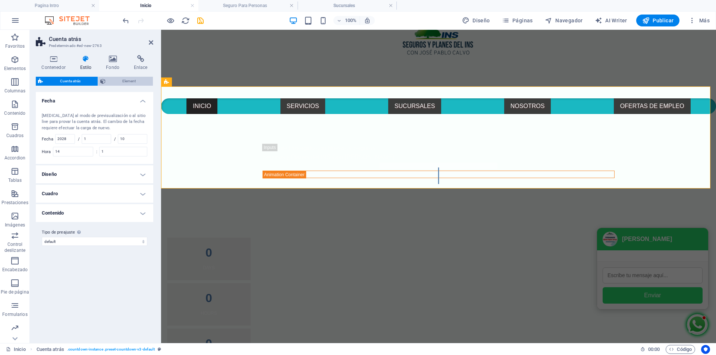
click at [137, 81] on span "Element" at bounding box center [129, 81] width 43 height 9
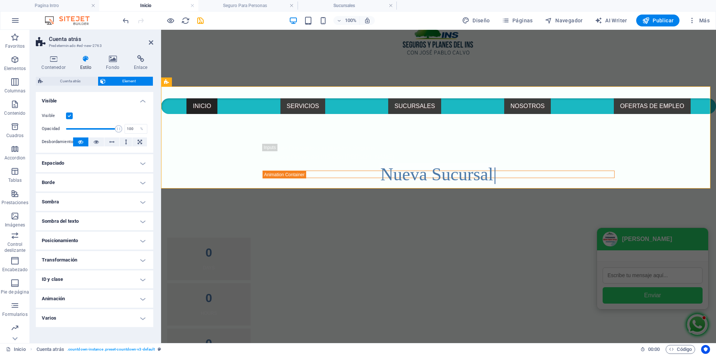
click at [53, 51] on div "Contenedor Estilo Fondo Enlace Tamaño Altura Predeterminado px rem % vh vw Alto…" at bounding box center [94, 196] width 129 height 294
click at [52, 59] on icon at bounding box center [53, 58] width 35 height 7
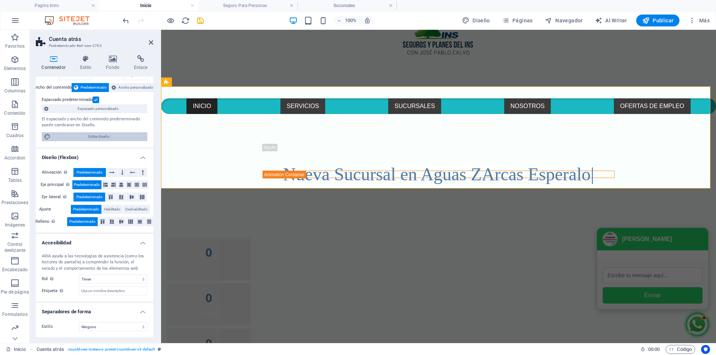
drag, startPoint x: 100, startPoint y: 137, endPoint x: 84, endPoint y: 114, distance: 27.9
click at [100, 137] on span "Editar diseño" at bounding box center [99, 136] width 92 height 9
select select "px"
select select "400"
select select "px"
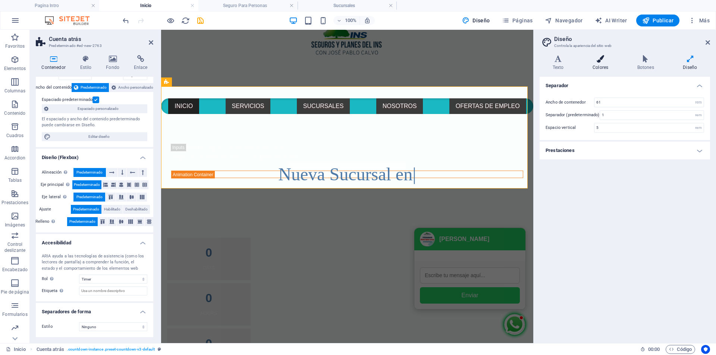
click at [603, 59] on icon at bounding box center [600, 58] width 42 height 7
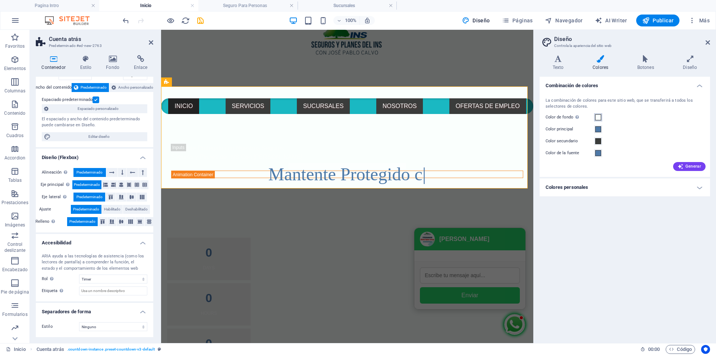
click at [598, 116] on span at bounding box center [598, 117] width 6 height 6
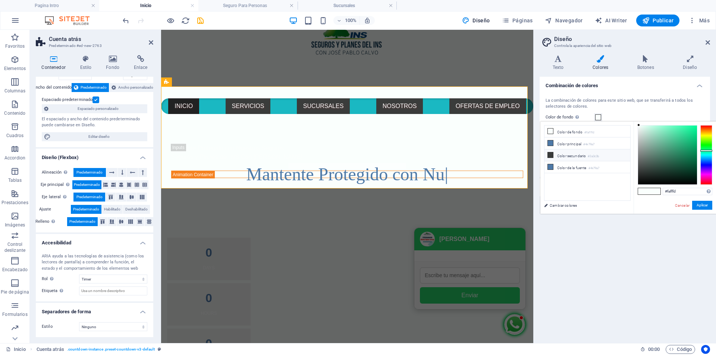
click at [566, 154] on li "Color secundario #3a3c3b" at bounding box center [587, 156] width 86 height 12
type input "#3a3c3b"
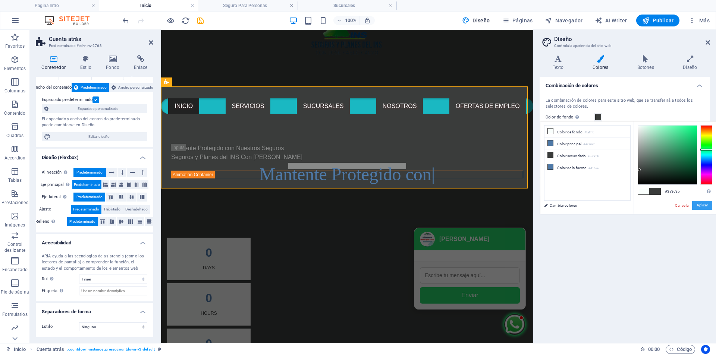
click at [704, 205] on button "Aplicar" at bounding box center [702, 205] width 20 height 9
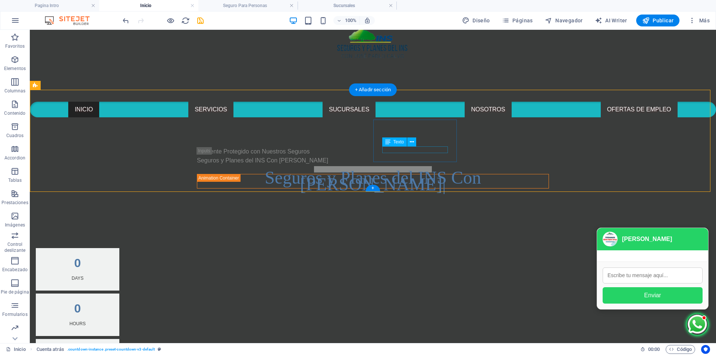
scroll to position [0, 0]
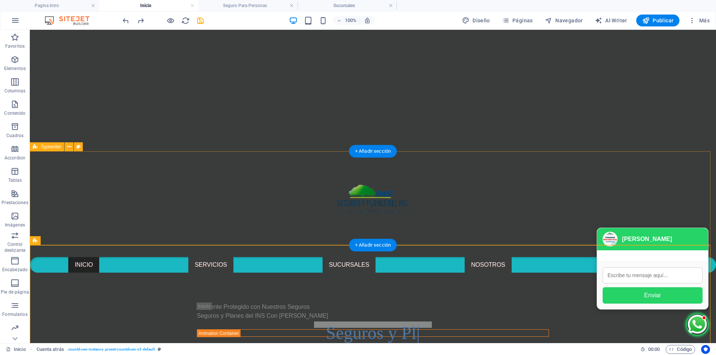
click at [550, 273] on div "Mantente Protegido con Nuestros Seguros Seguros y Planes del INS Con José Pablo…" at bounding box center [373, 320] width 686 height 94
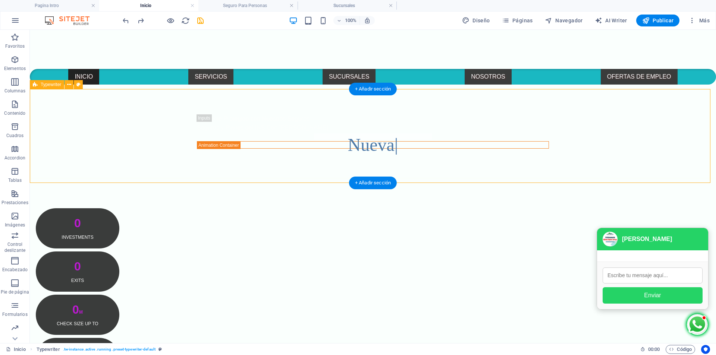
scroll to position [61, 0]
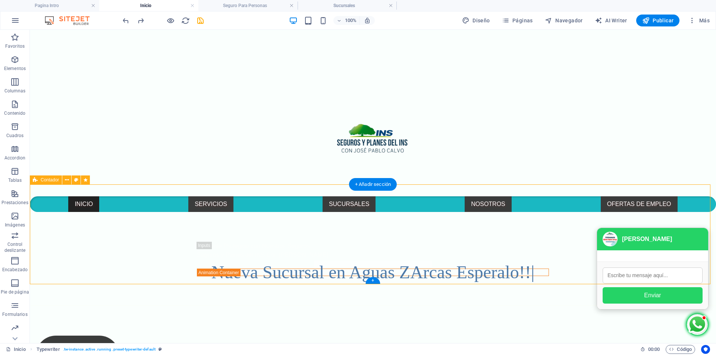
select select "timer"
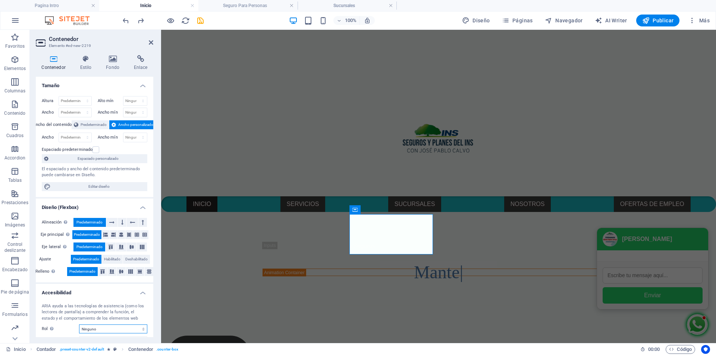
click at [139, 327] on select "Ninguno Alert Article Banner Comment Complementary Dialog Encabezado Marquee Pi…" at bounding box center [113, 329] width 68 height 9
select select "timer"
click at [79, 325] on select "Ninguno Alert Article Banner Comment Complementary Dialog Encabezado Marquee Pi…" at bounding box center [113, 329] width 68 height 9
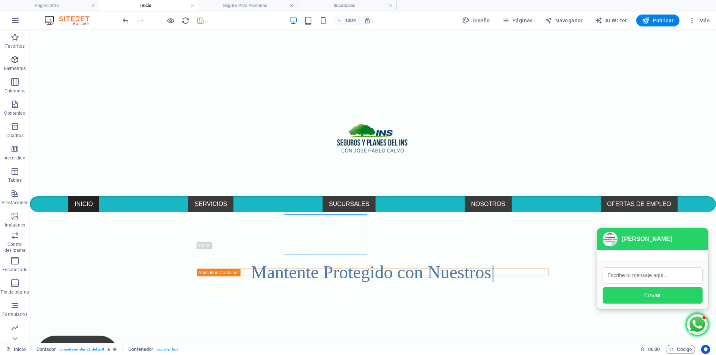
click at [13, 63] on icon "button" at bounding box center [14, 59] width 9 height 9
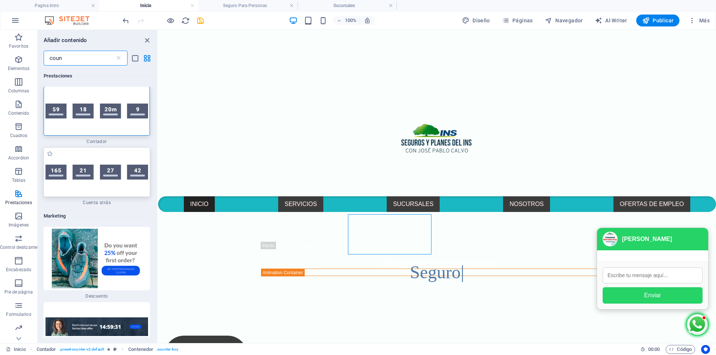
scroll to position [0, 0]
type input "coun"
click at [117, 176] on img at bounding box center [96, 172] width 103 height 15
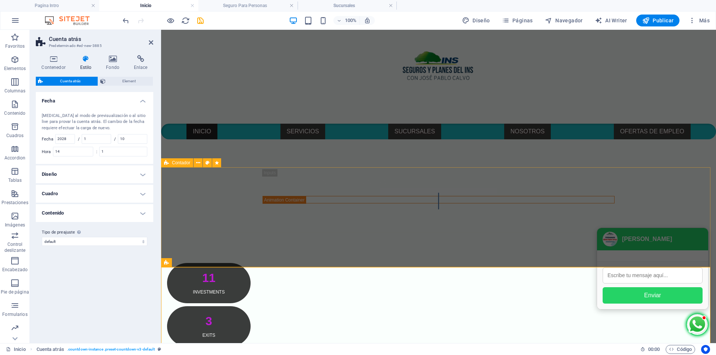
scroll to position [135, 0]
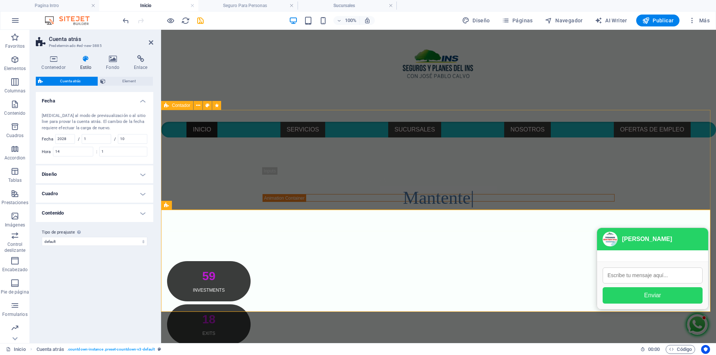
click at [646, 232] on div "59 Investments 18 Exits 20 M Check Size up to 9 Countries invested in" at bounding box center [438, 347] width 555 height 230
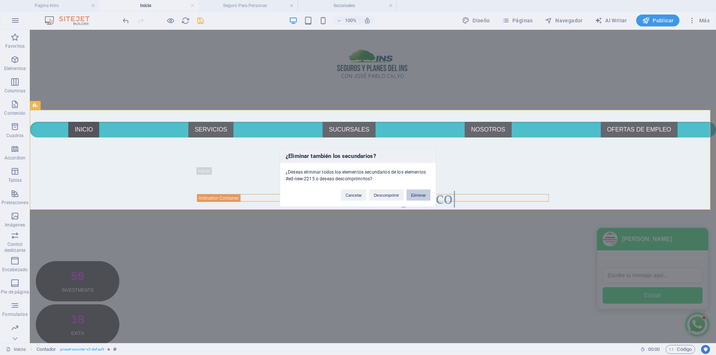
click at [424, 196] on button "Eliminar" at bounding box center [418, 194] width 24 height 11
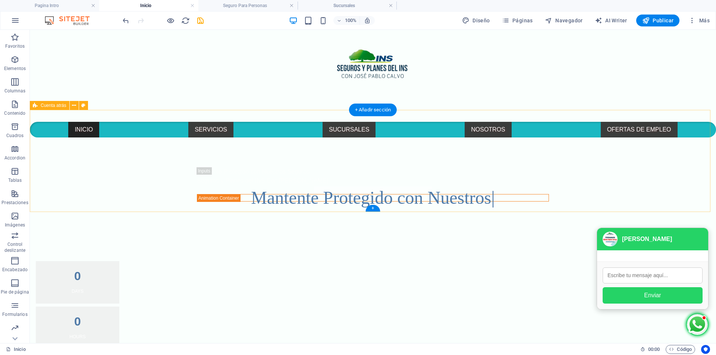
click at [587, 232] on div "0 Days 0 Hours 0 Minutes 0 Seconds" at bounding box center [373, 351] width 686 height 239
click at [585, 232] on div "0 Days 0 Hours 0 Minutes 0 Seconds" at bounding box center [373, 351] width 686 height 239
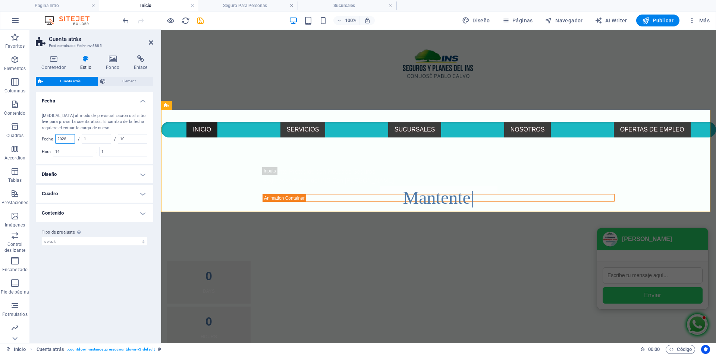
drag, startPoint x: 68, startPoint y: 138, endPoint x: 47, endPoint y: 137, distance: 21.6
click at [47, 137] on div "Fecha 2028" at bounding box center [58, 139] width 33 height 10
type input "2025"
click at [100, 139] on input "1" at bounding box center [96, 139] width 29 height 9
drag, startPoint x: 132, startPoint y: 139, endPoint x: 115, endPoint y: 139, distance: 17.2
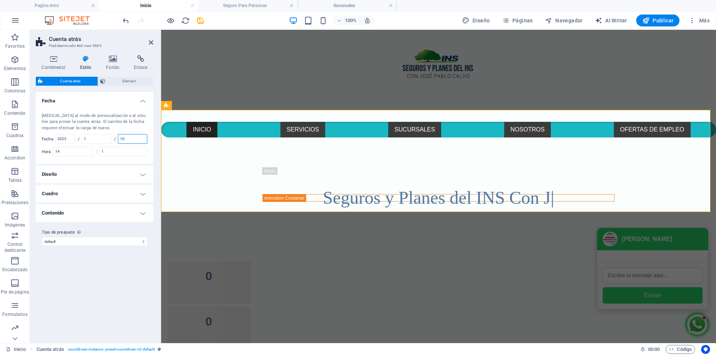
click at [115, 139] on div "/ 10" at bounding box center [130, 139] width 33 height 10
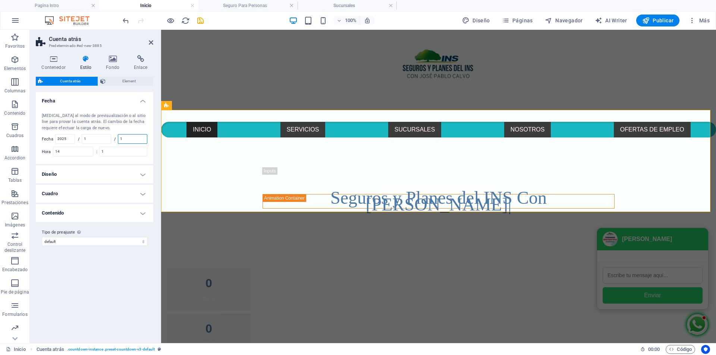
type input "10"
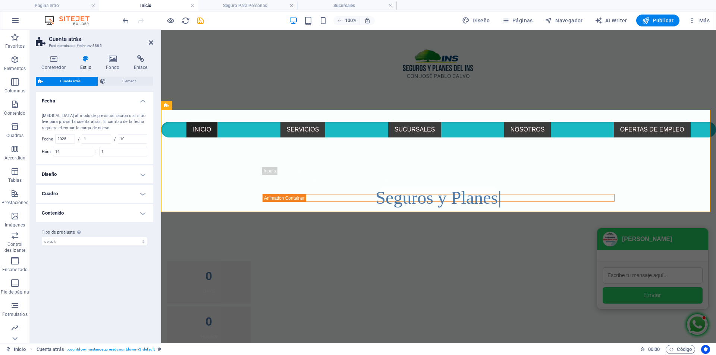
click at [138, 173] on h4 "Diseño" at bounding box center [94, 175] width 117 height 18
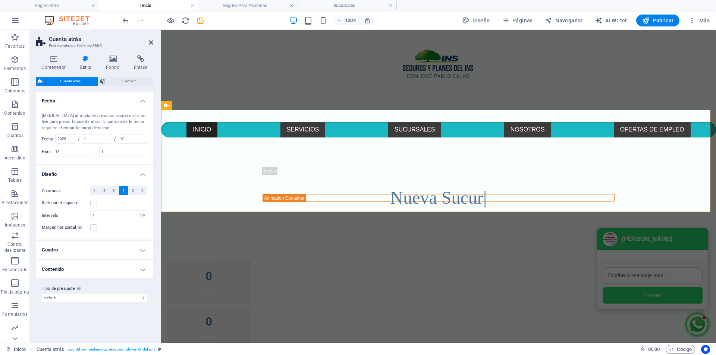
click at [137, 251] on h4 "Cuadro" at bounding box center [94, 250] width 117 height 18
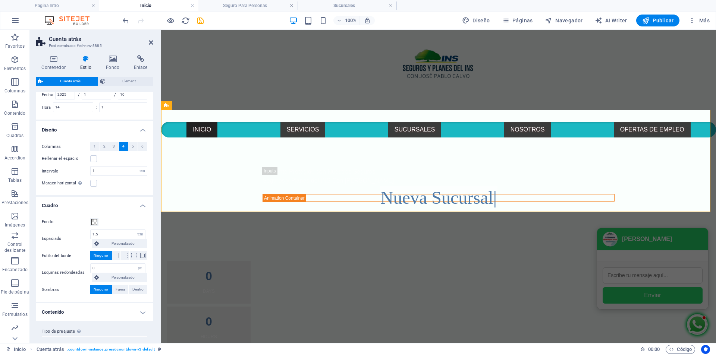
scroll to position [58, 0]
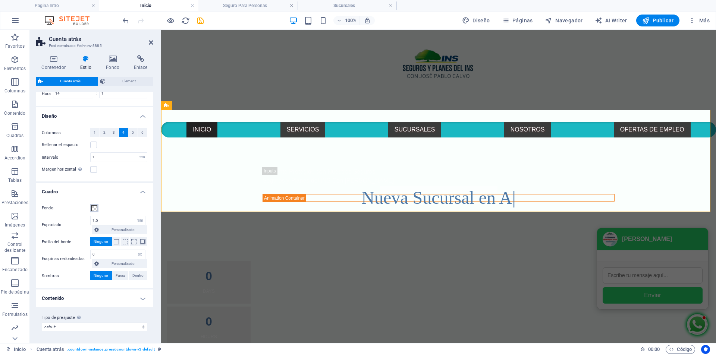
click at [91, 207] on span at bounding box center [94, 208] width 6 height 6
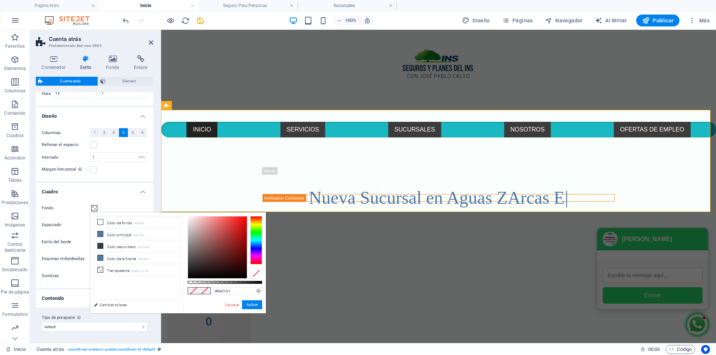
click at [241, 276] on div at bounding box center [217, 248] width 59 height 62
type input "#000000"
drag, startPoint x: 241, startPoint y: 276, endPoint x: 251, endPoint y: 278, distance: 10.0
click at [251, 278] on div at bounding box center [225, 247] width 75 height 63
click at [250, 304] on button "Aplicar" at bounding box center [252, 305] width 20 height 9
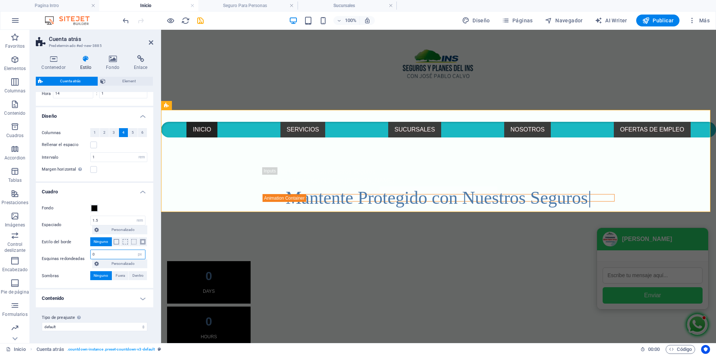
drag, startPoint x: 104, startPoint y: 253, endPoint x: 81, endPoint y: 250, distance: 24.0
click at [81, 250] on div "Esquinas redondeadas 0 px rem % vh vw Personalizado Personalizado" at bounding box center [95, 259] width 106 height 19
type input "100"
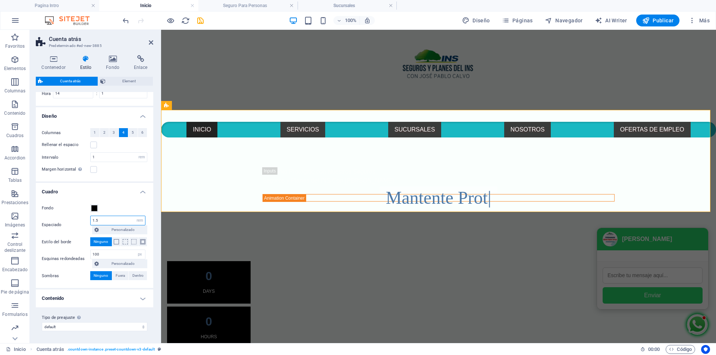
click at [115, 221] on input "1.5" at bounding box center [118, 220] width 54 height 9
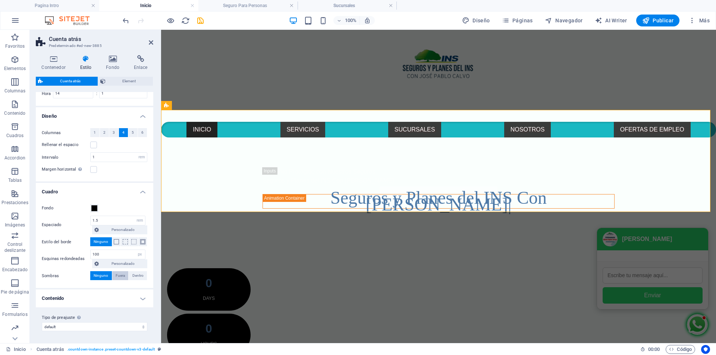
click at [121, 276] on span "Fuera" at bounding box center [120, 275] width 9 height 9
type input "2"
type input "4"
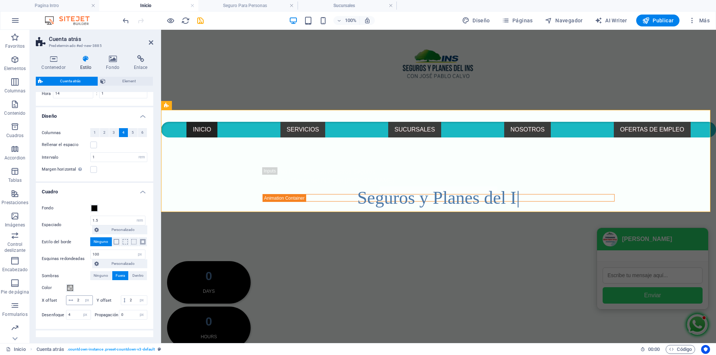
scroll to position [94, 0]
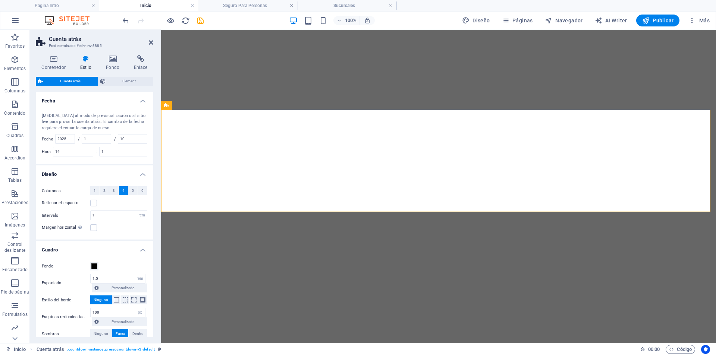
select select "rem"
select select "px"
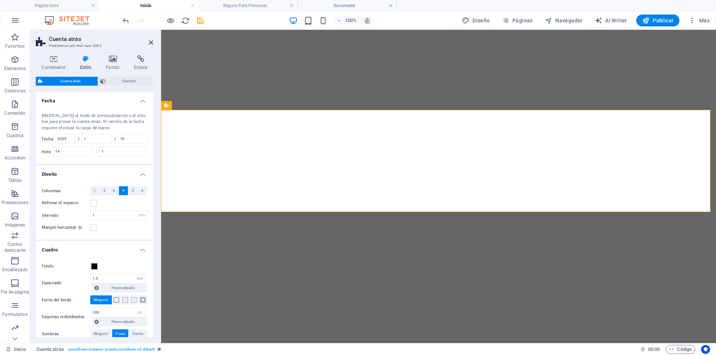
select select "px"
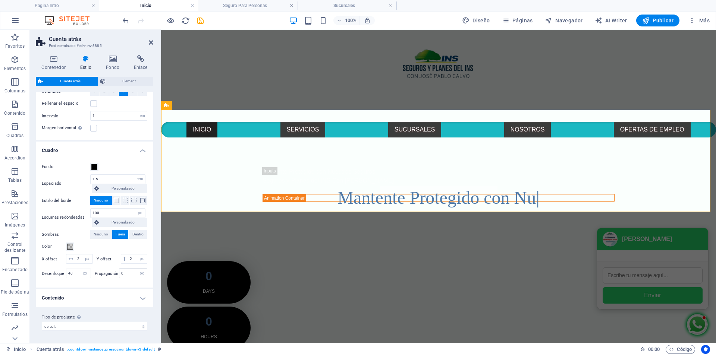
scroll to position [109, 0]
click at [139, 326] on select "default Añadir tipo de preajuste" at bounding box center [95, 326] width 106 height 9
click at [121, 299] on h4 "Contenido" at bounding box center [94, 298] width 117 height 18
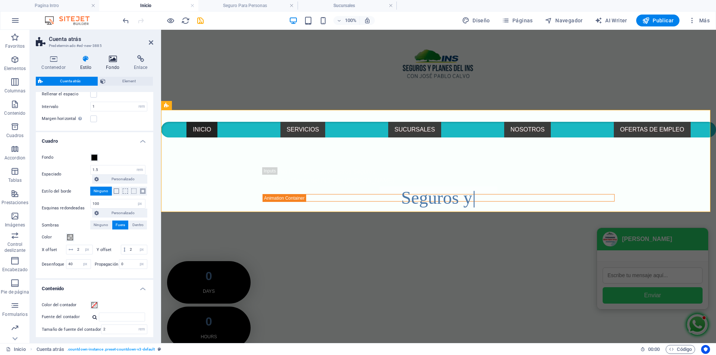
click at [111, 66] on h4 "Fondo" at bounding box center [114, 63] width 28 height 16
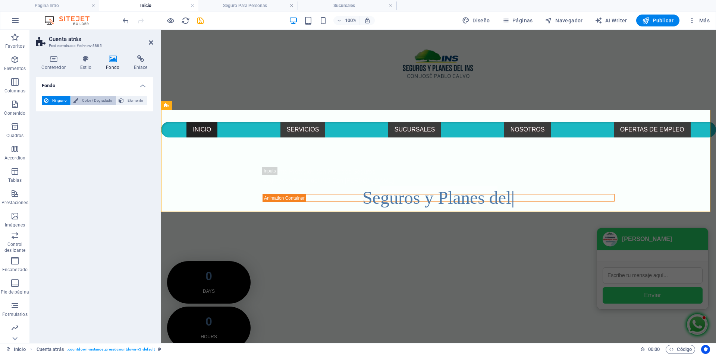
click at [94, 100] on span "Color / Degradado" at bounding box center [97, 100] width 33 height 9
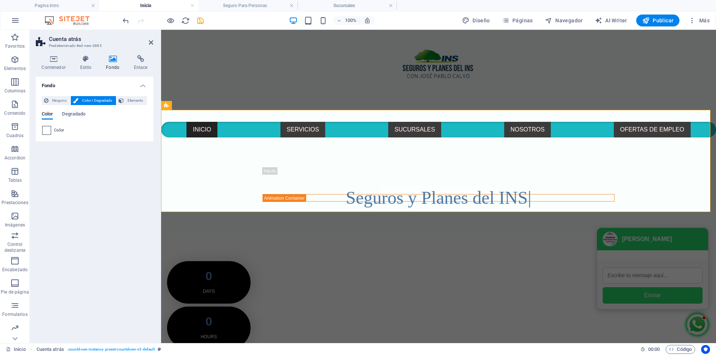
click at [46, 131] on span at bounding box center [47, 130] width 8 height 8
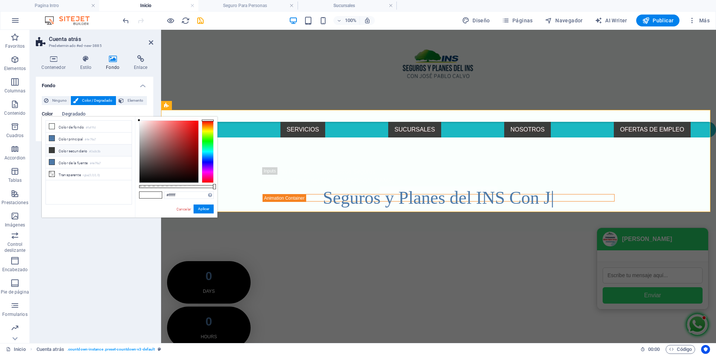
click at [65, 153] on li "Color secundario #3a3c3b" at bounding box center [89, 151] width 86 height 12
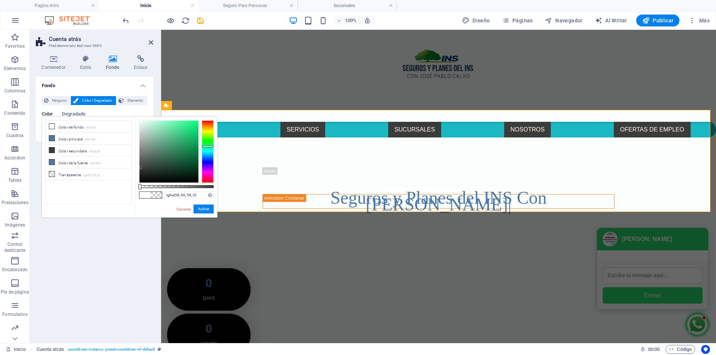
drag, startPoint x: 185, startPoint y: 185, endPoint x: 132, endPoint y: 185, distance: 53.0
click at [132, 185] on div "less Color de fondo #fafffd Color principal #4e79a7 Color secundario #3a3c3b Co…" at bounding box center [130, 167] width 176 height 101
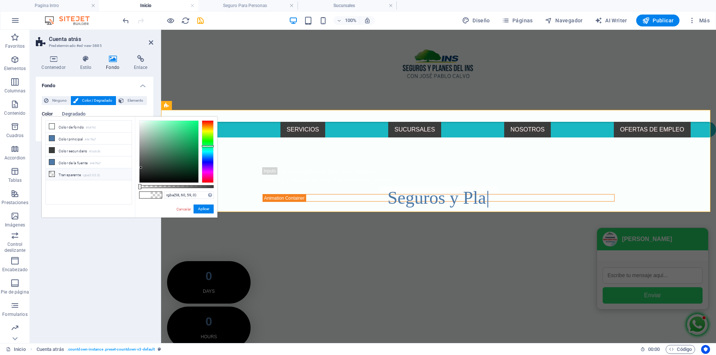
click at [92, 173] on small "rgba(0,0,0,.0)" at bounding box center [92, 175] width 18 height 5
type input "rgba(0, 0, 0, 0)"
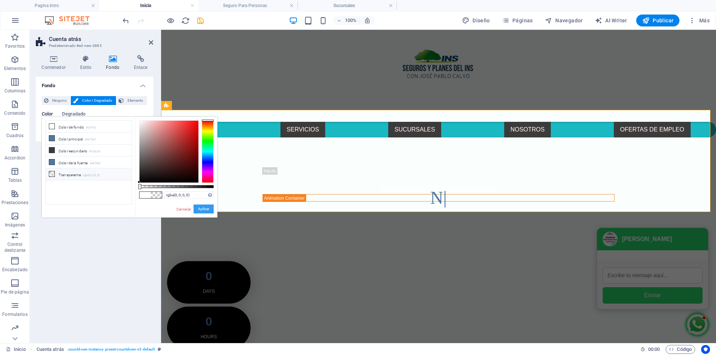
click at [207, 207] on button "Aplicar" at bounding box center [204, 209] width 20 height 9
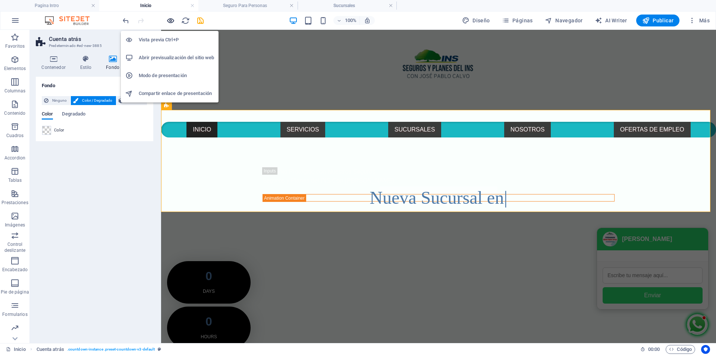
click at [171, 21] on icon "button" at bounding box center [170, 20] width 9 height 9
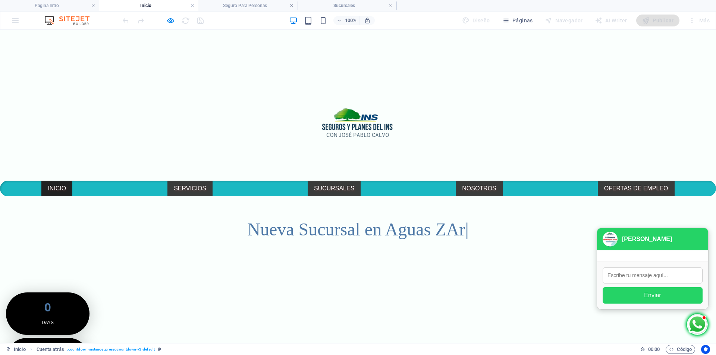
scroll to position [37, 0]
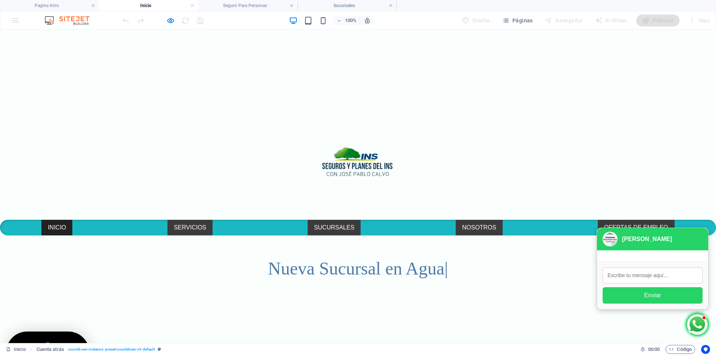
select select "timer"
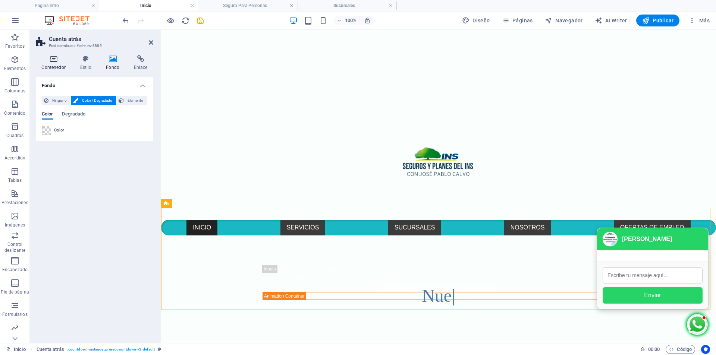
click at [57, 63] on h4 "Contenedor" at bounding box center [55, 63] width 38 height 16
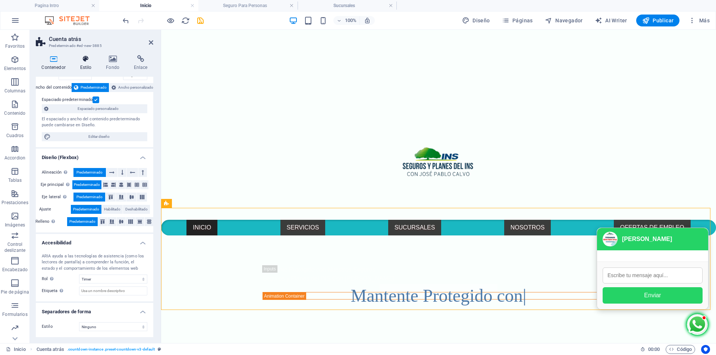
click at [84, 64] on h4 "Estilo" at bounding box center [87, 63] width 26 height 16
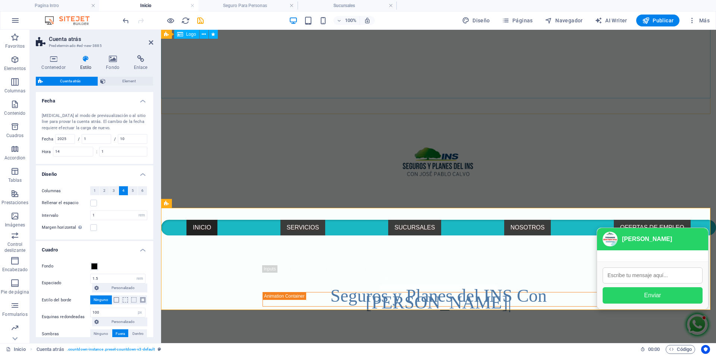
click at [201, 114] on div at bounding box center [438, 167] width 555 height 106
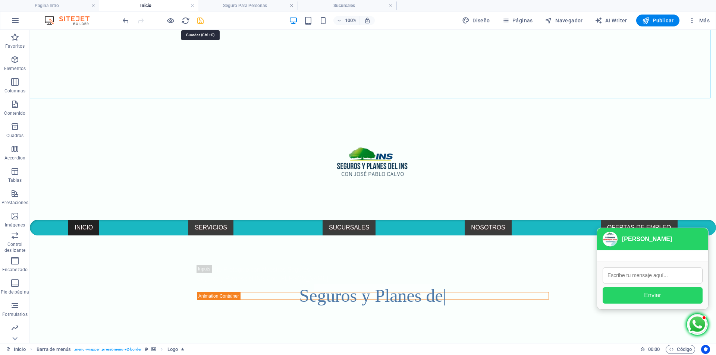
click at [199, 19] on icon "save" at bounding box center [200, 20] width 9 height 9
select select "rem"
select select "px"
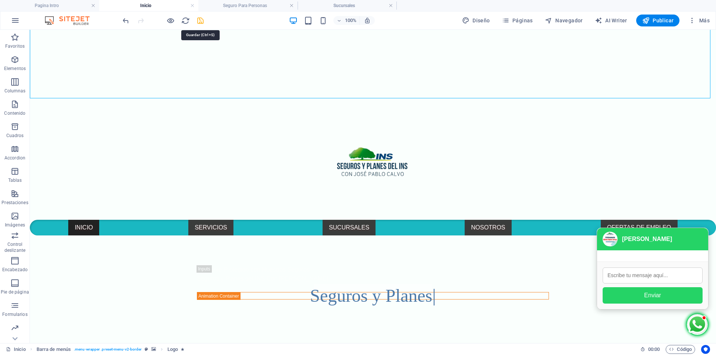
select select "px"
select select "rem"
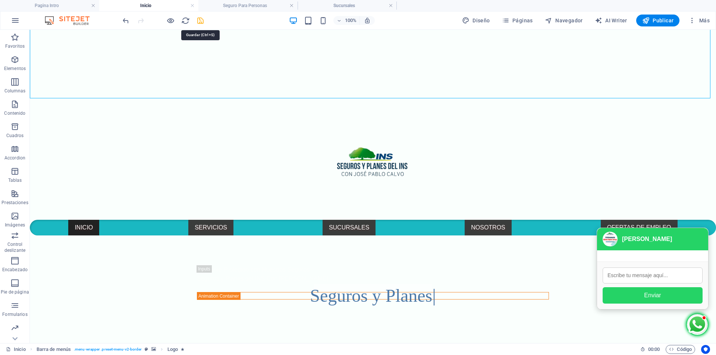
select select "rem"
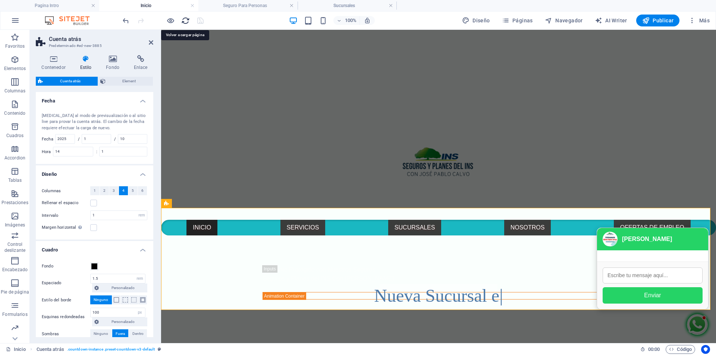
click at [187, 19] on icon "reload" at bounding box center [185, 20] width 9 height 9
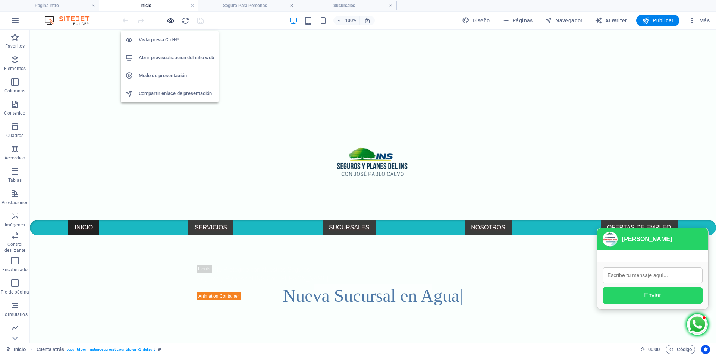
click at [170, 21] on icon "button" at bounding box center [170, 20] width 9 height 9
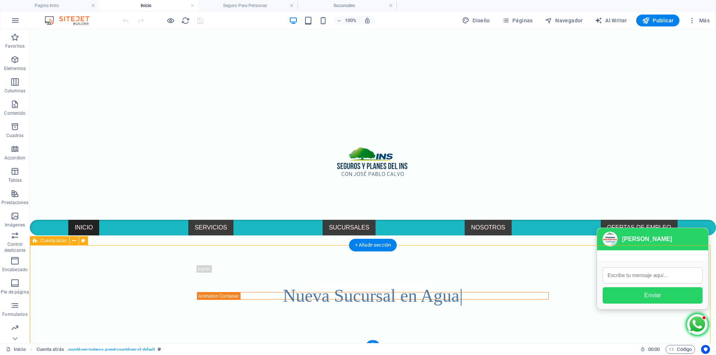
select select "timer"
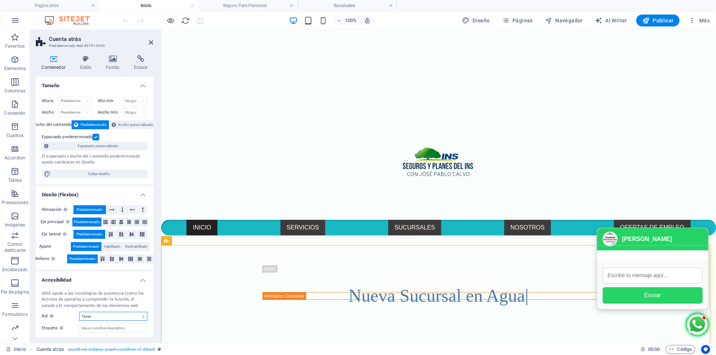
click at [127, 320] on select "Ninguno Alert Article Banner Comment Complementary Dialog Encabezado Marquee Pi…" at bounding box center [113, 316] width 68 height 9
click at [133, 313] on select "Ninguno Alert Article Banner Comment Complementary Dialog Encabezado Marquee Pi…" at bounding box center [113, 316] width 68 height 9
click at [77, 62] on icon at bounding box center [85, 58] width 23 height 7
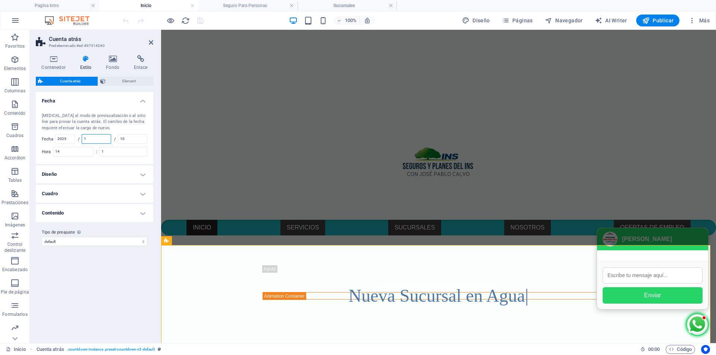
click at [100, 139] on input "1" at bounding box center [96, 139] width 29 height 9
click at [131, 77] on span "Element" at bounding box center [129, 81] width 43 height 9
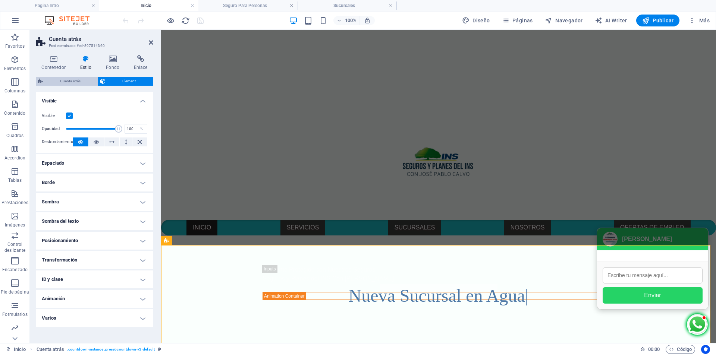
click at [77, 81] on span "Cuenta atrás" at bounding box center [70, 81] width 50 height 9
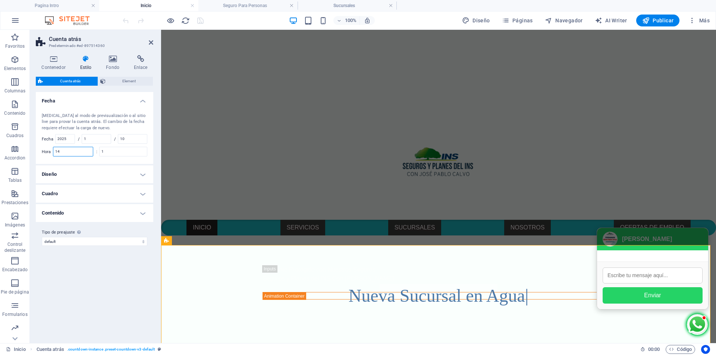
click at [78, 149] on input "14" at bounding box center [73, 151] width 40 height 9
click at [110, 148] on input "1" at bounding box center [123, 151] width 47 height 9
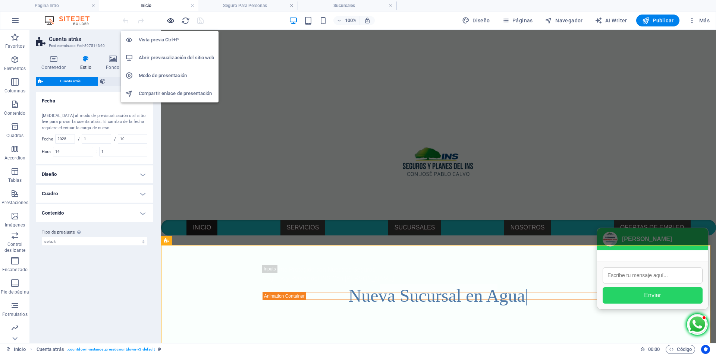
click at [170, 23] on icon "button" at bounding box center [170, 20] width 9 height 9
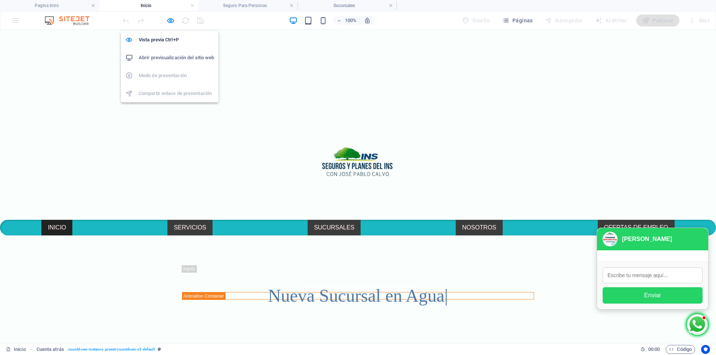
click at [173, 61] on h6 "Abrir previsualización del sitio web" at bounding box center [176, 57] width 75 height 9
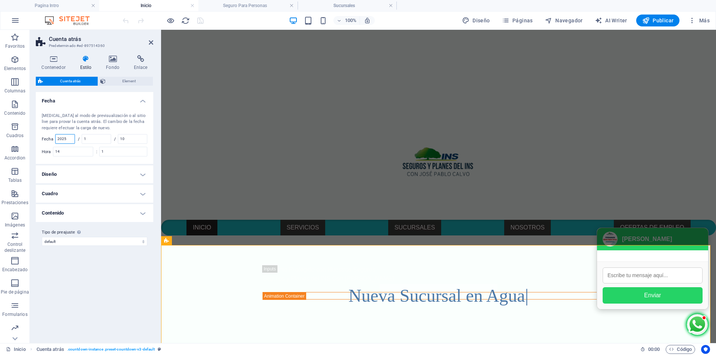
drag, startPoint x: 71, startPoint y: 136, endPoint x: 55, endPoint y: 136, distance: 16.1
click at [55, 136] on div "Fecha 2025" at bounding box center [58, 139] width 33 height 10
click at [71, 139] on input "2021" at bounding box center [65, 139] width 19 height 9
drag, startPoint x: 71, startPoint y: 139, endPoint x: 53, endPoint y: 142, distance: 18.1
click at [53, 142] on div "Fecha 2021" at bounding box center [58, 139] width 33 height 10
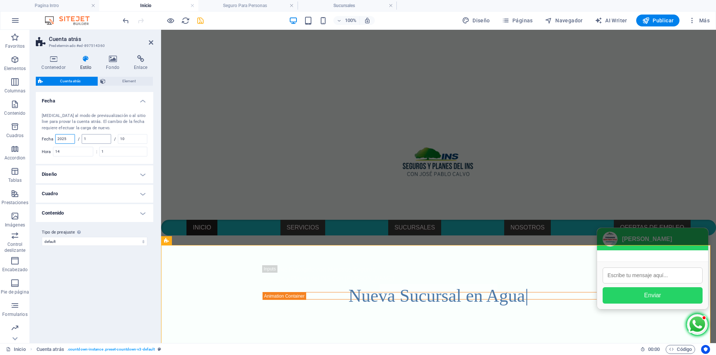
type input "2025"
click at [97, 138] on input "1" at bounding box center [96, 139] width 29 height 9
type input "10"
drag, startPoint x: 101, startPoint y: 139, endPoint x: 76, endPoint y: 139, distance: 24.2
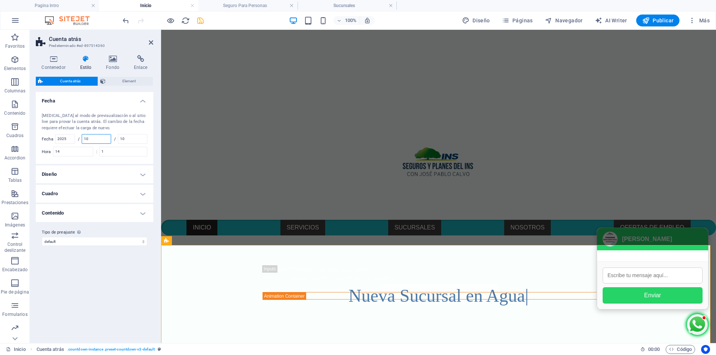
click at [76, 139] on div "[MEDICAL_DATA] al modo de previsualización o al sitio live para provar la cuent…" at bounding box center [94, 135] width 120 height 59
type input "1"
type input "13"
click at [104, 179] on h4 "Diseño" at bounding box center [94, 175] width 117 height 18
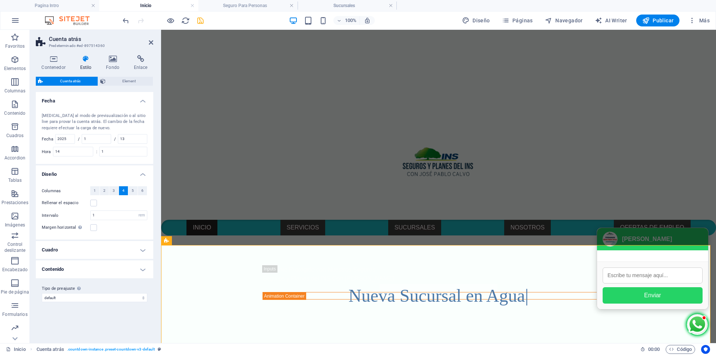
click at [120, 254] on h4 "Cuadro" at bounding box center [94, 250] width 117 height 18
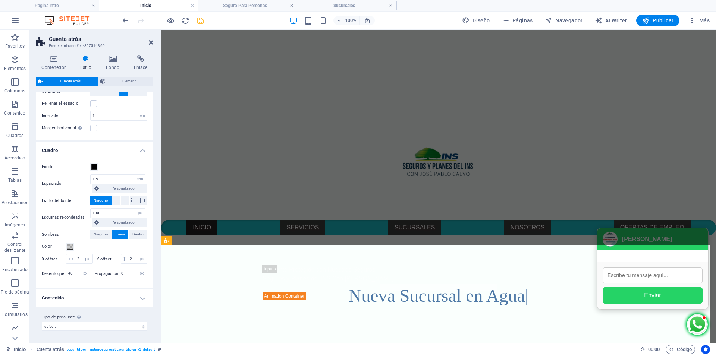
scroll to position [109, 0]
click at [93, 326] on select "default Añadir tipo de preajuste" at bounding box center [95, 326] width 106 height 9
click at [144, 298] on h4 "Contenido" at bounding box center [94, 298] width 117 height 18
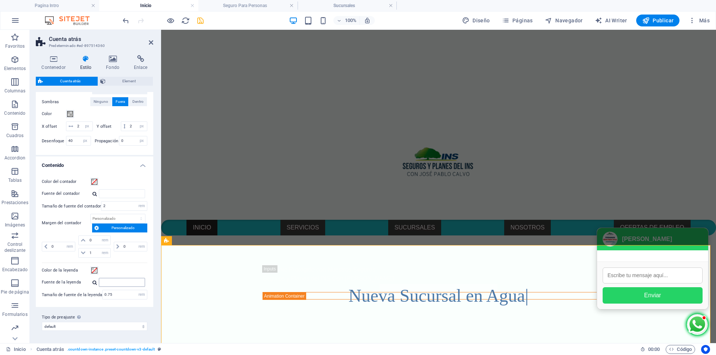
scroll to position [242, 0]
click at [118, 325] on select "default Añadir tipo de preajuste" at bounding box center [95, 326] width 106 height 9
click at [123, 316] on label "Tipo de preajuste La configuración y variante seleccionada arriba afecta a todo…" at bounding box center [95, 317] width 106 height 9
click at [123, 322] on select "default Añadir tipo de preajuste" at bounding box center [95, 326] width 106 height 9
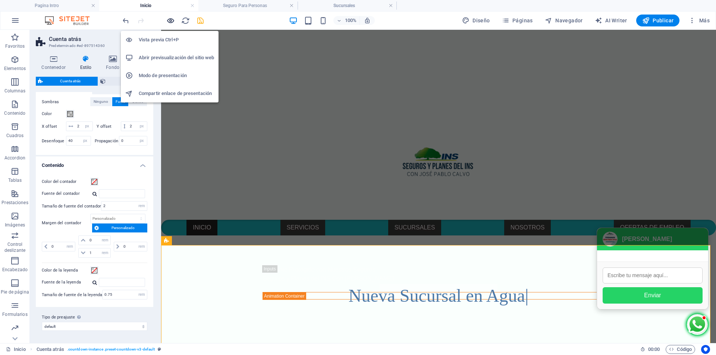
click at [172, 21] on icon "button" at bounding box center [170, 20] width 9 height 9
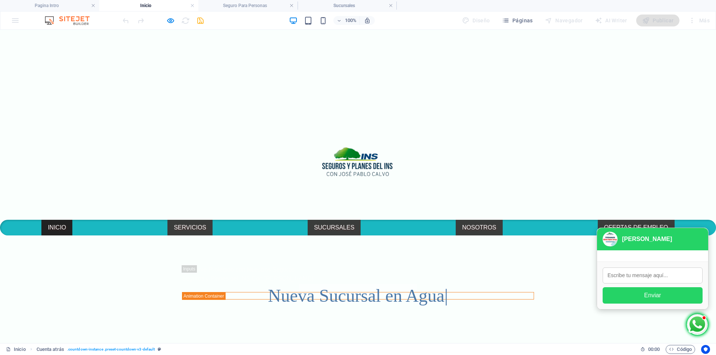
select select "rem"
select select "px"
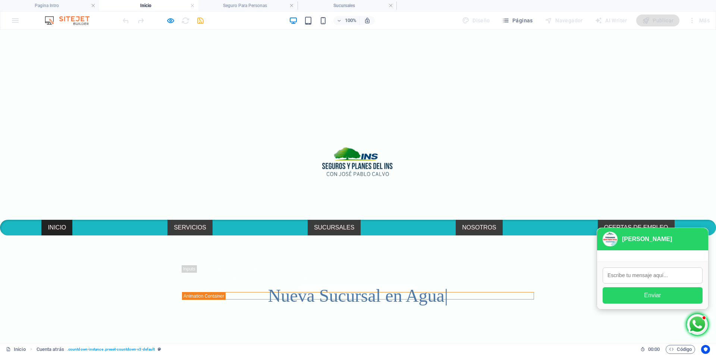
select select "px"
select select "rem"
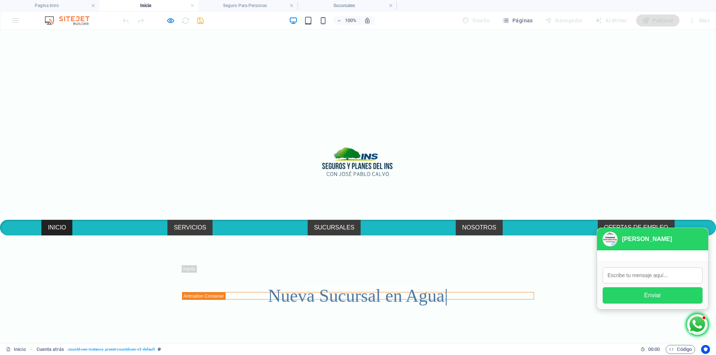
select select "rem"
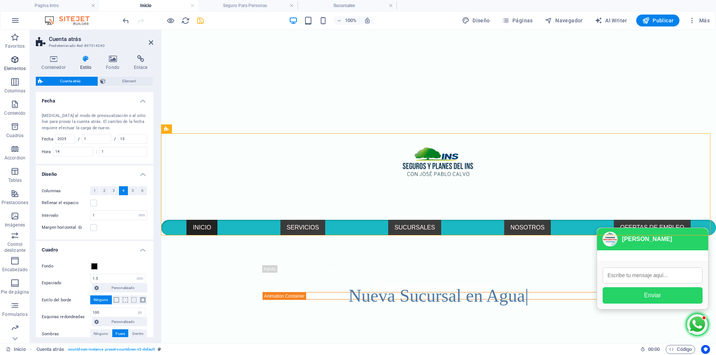
click at [19, 59] on icon "button" at bounding box center [14, 59] width 9 height 9
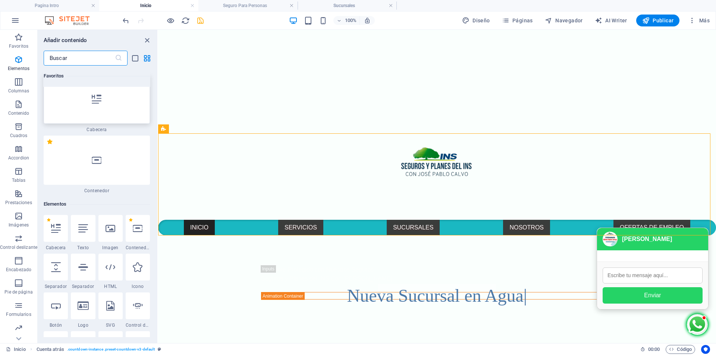
scroll to position [0, 0]
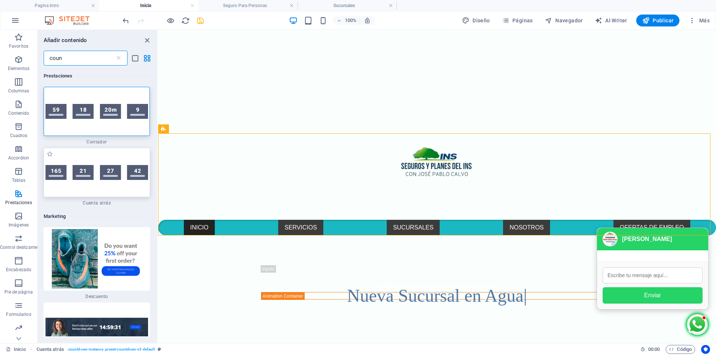
type input "coun"
click at [73, 177] on img at bounding box center [96, 172] width 103 height 15
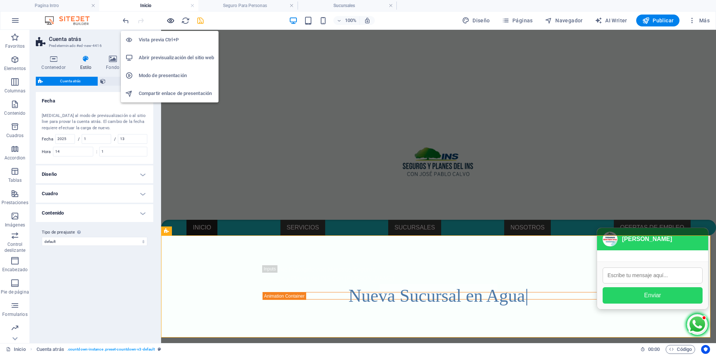
click at [168, 19] on icon "button" at bounding box center [170, 20] width 9 height 9
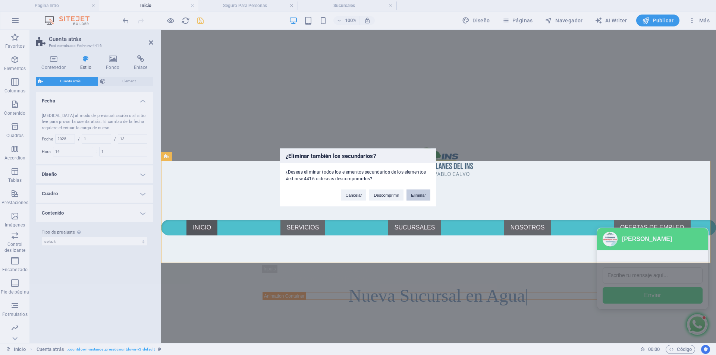
click at [419, 192] on button "Eliminar" at bounding box center [418, 194] width 24 height 11
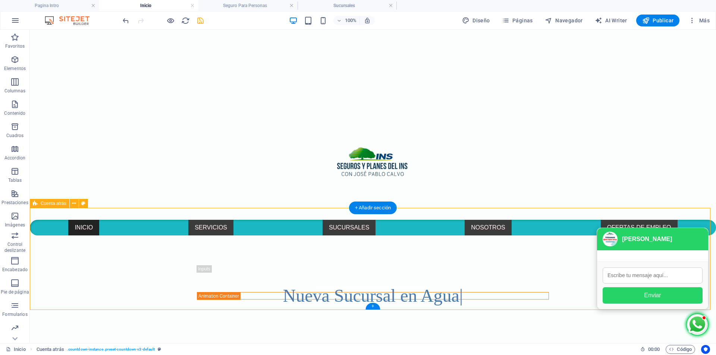
select select "rem"
select select "px"
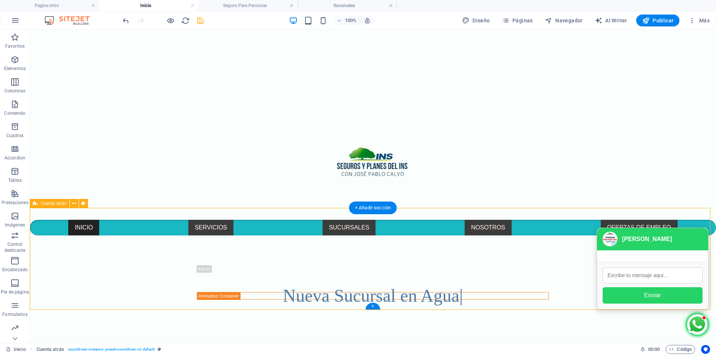
select select "px"
select select "rem"
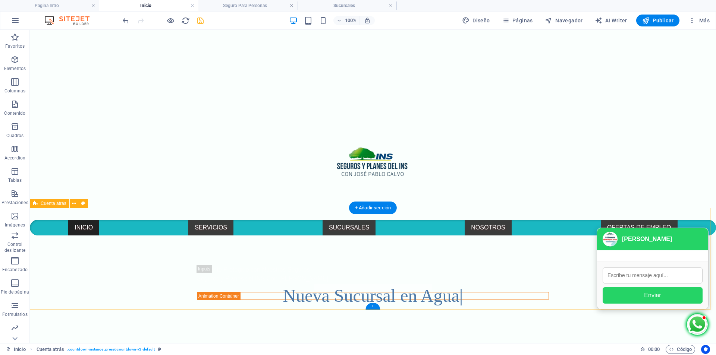
select select "rem"
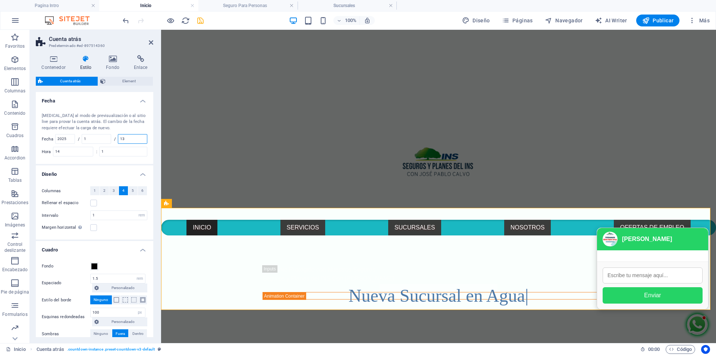
drag, startPoint x: 131, startPoint y: 139, endPoint x: 117, endPoint y: 138, distance: 13.5
click at [117, 138] on div "/ 13" at bounding box center [130, 139] width 33 height 10
type input "1"
drag, startPoint x: 89, startPoint y: 138, endPoint x: 74, endPoint y: 137, distance: 15.0
click at [74, 137] on div "Cambia al modo de previsualización o al sitio live para provar la cuenta atrás.…" at bounding box center [94, 135] width 120 height 59
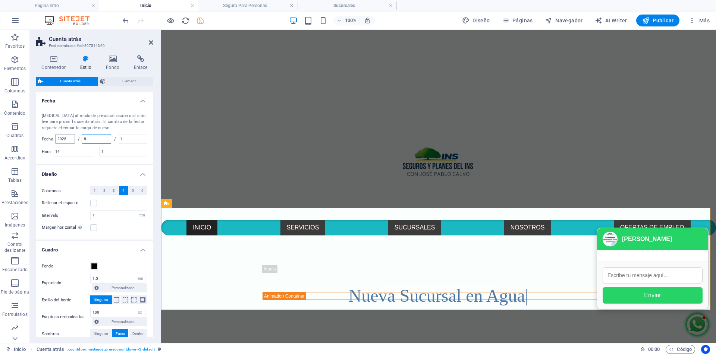
type input "1"
type input "10"
click at [73, 151] on input "14" at bounding box center [73, 151] width 40 height 9
click at [114, 192] on span "3" at bounding box center [114, 190] width 2 height 9
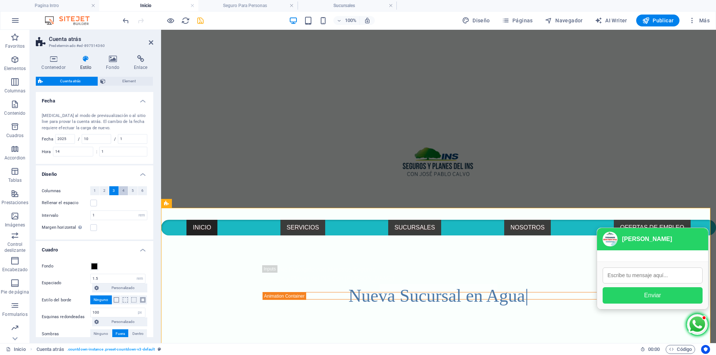
click at [121, 191] on button "4" at bounding box center [123, 190] width 9 height 9
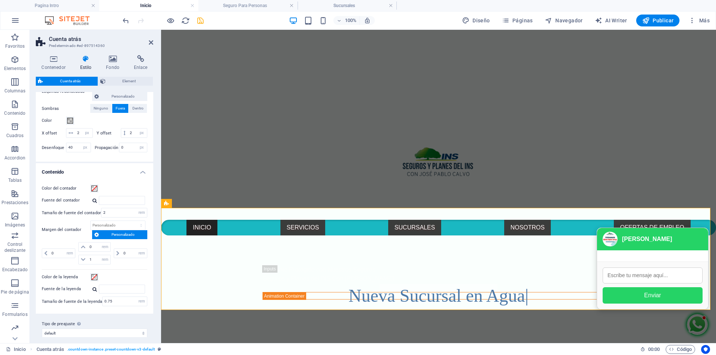
scroll to position [242, 0]
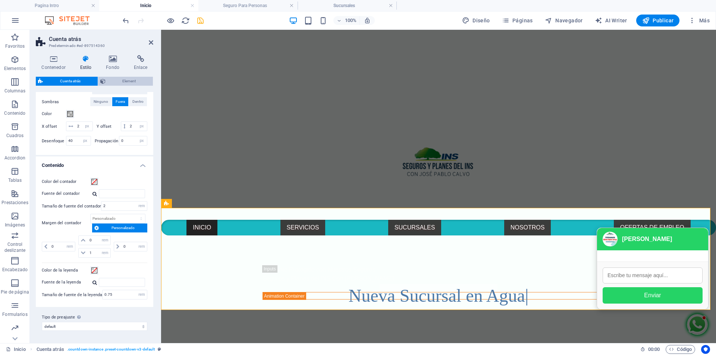
click at [112, 79] on span "Element" at bounding box center [129, 81] width 43 height 9
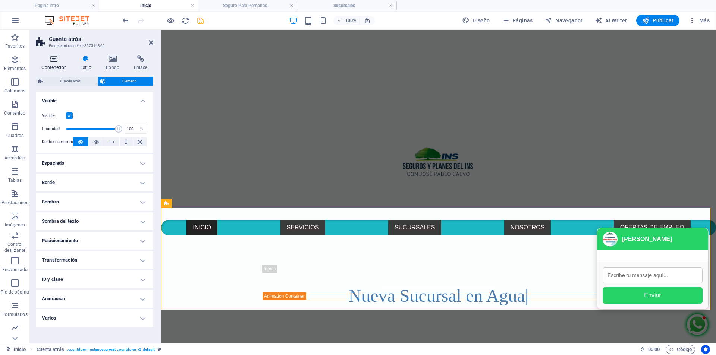
click at [46, 56] on icon at bounding box center [53, 58] width 35 height 7
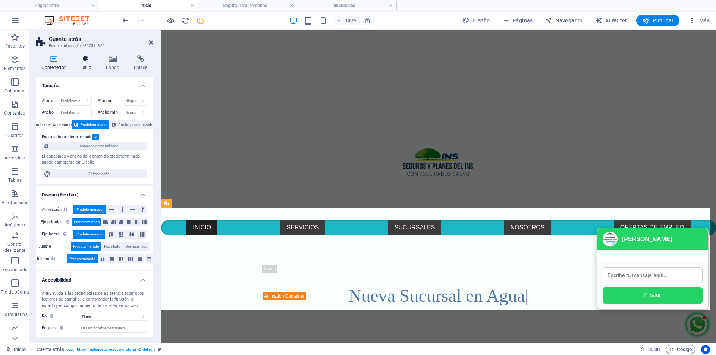
click at [83, 59] on icon at bounding box center [85, 58] width 23 height 7
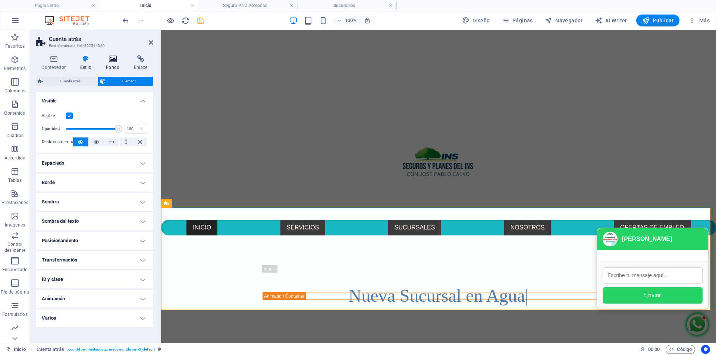
click at [111, 59] on icon at bounding box center [112, 58] width 25 height 7
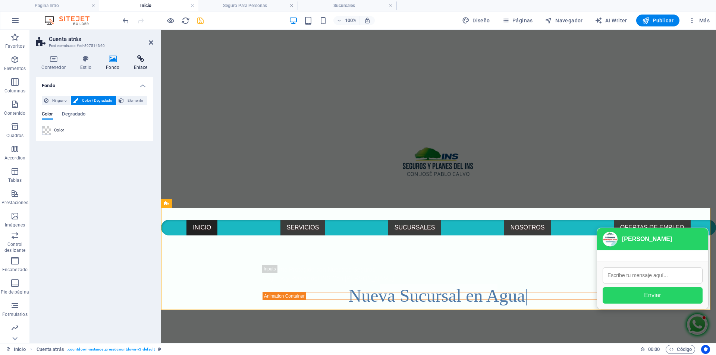
click at [137, 66] on h4 "Enlace" at bounding box center [140, 63] width 25 height 16
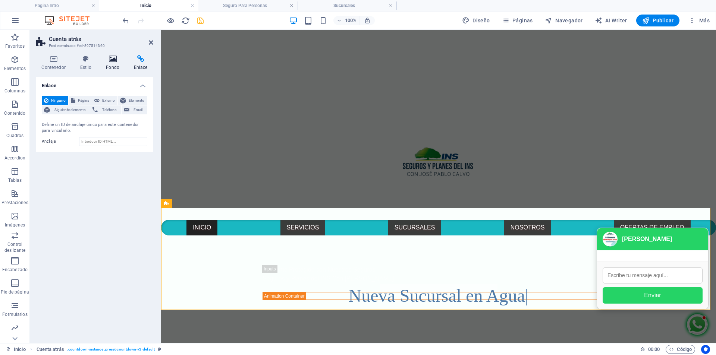
click at [110, 65] on h4 "Fondo" at bounding box center [114, 63] width 28 height 16
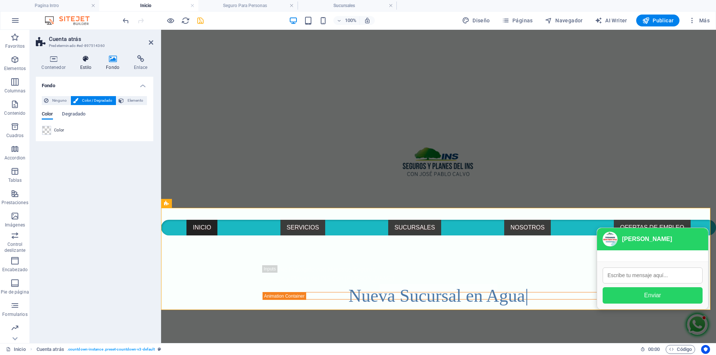
click at [87, 65] on h4 "Estilo" at bounding box center [87, 63] width 26 height 16
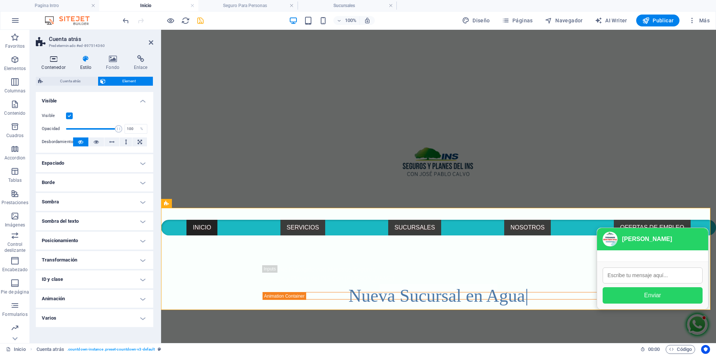
click at [56, 63] on h4 "Contenedor" at bounding box center [55, 63] width 38 height 16
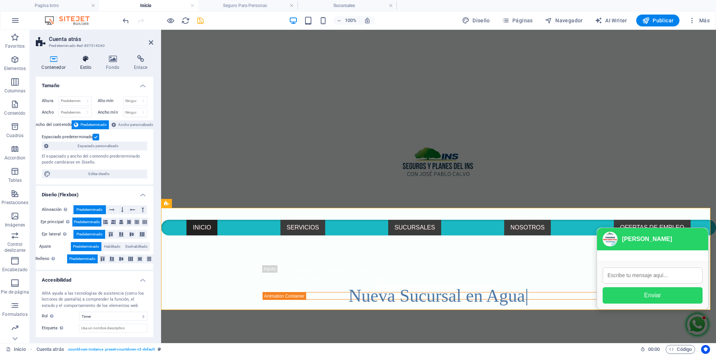
click at [85, 62] on icon at bounding box center [85, 58] width 23 height 7
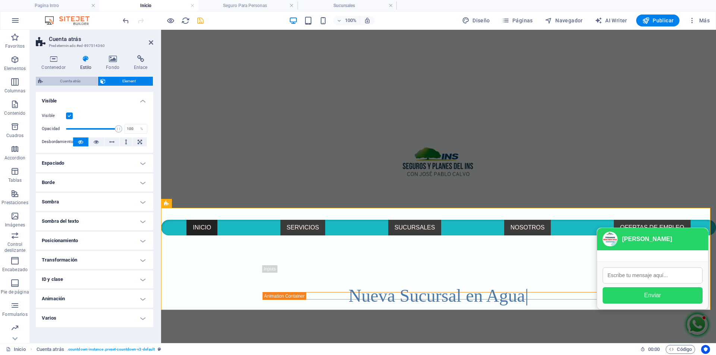
click at [73, 83] on span "Cuenta atrás" at bounding box center [70, 81] width 50 height 9
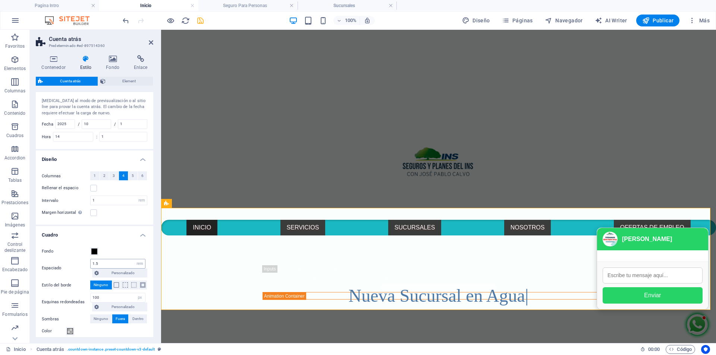
scroll to position [0, 0]
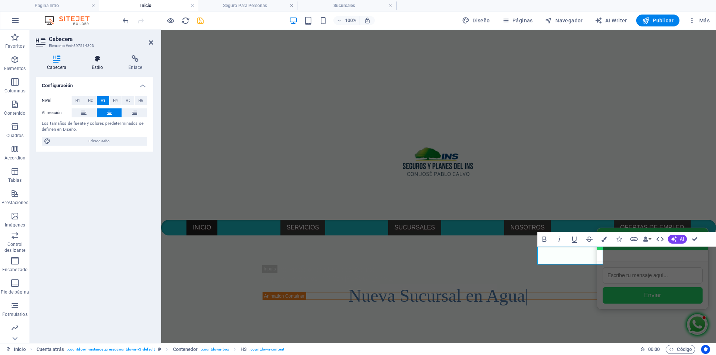
click at [94, 58] on icon at bounding box center [98, 58] width 34 height 7
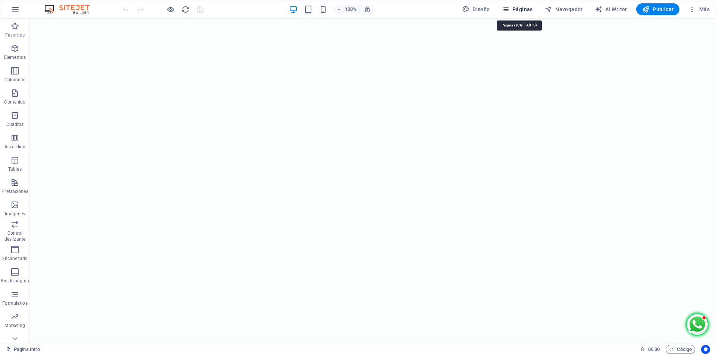
click at [515, 9] on span "Páginas" at bounding box center [517, 9] width 31 height 7
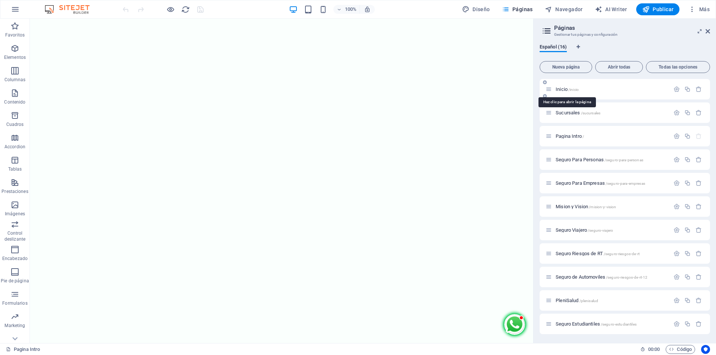
click at [560, 89] on span "Inicio /inicio" at bounding box center [567, 90] width 23 height 6
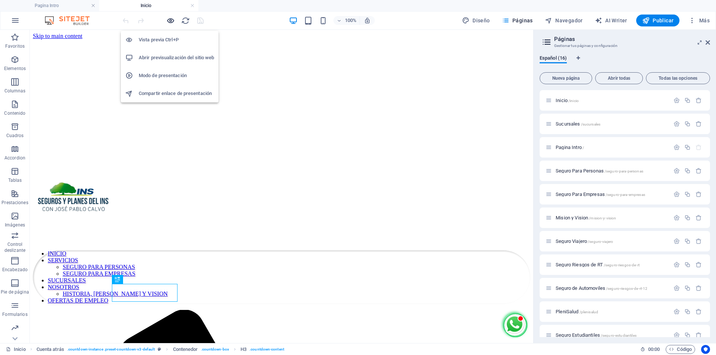
click at [172, 21] on icon "button" at bounding box center [170, 20] width 9 height 9
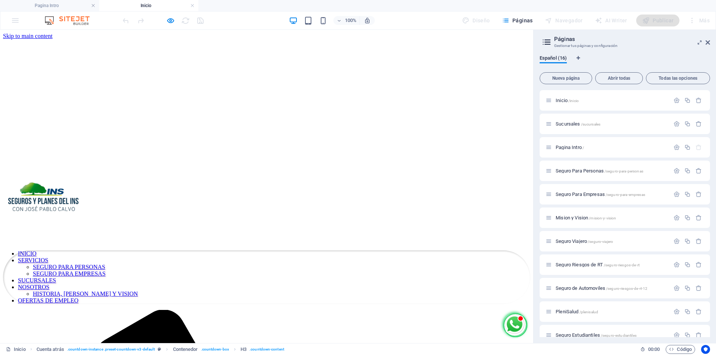
drag, startPoint x: 118, startPoint y: 262, endPoint x: 272, endPoint y: 266, distance: 153.7
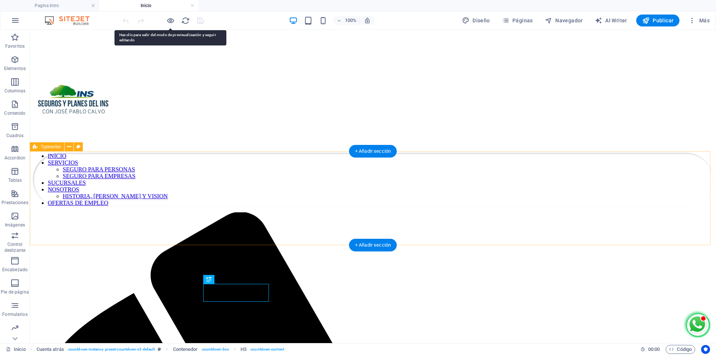
scroll to position [149, 0]
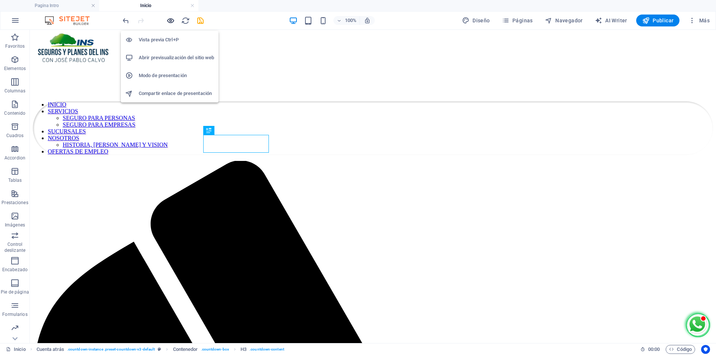
click at [170, 21] on icon "button" at bounding box center [170, 20] width 9 height 9
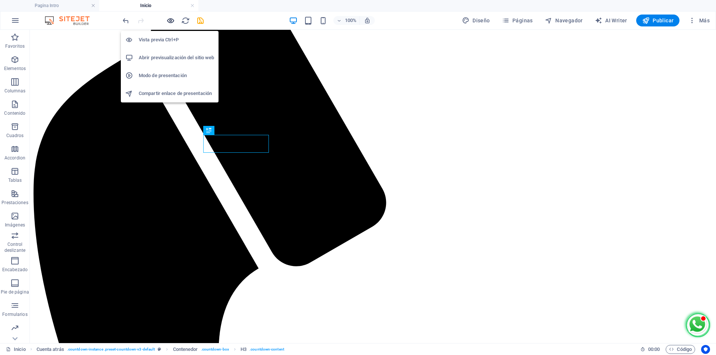
scroll to position [43, 0]
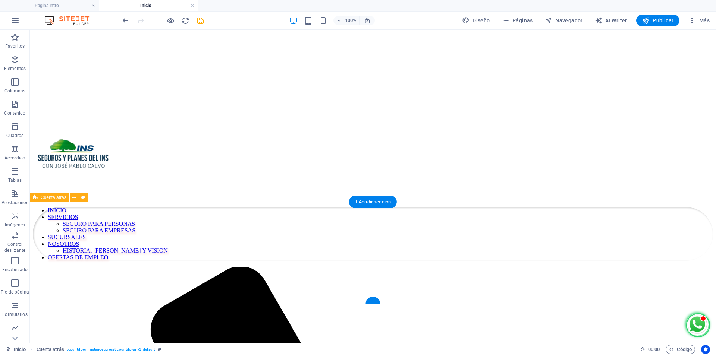
click at [73, 199] on icon at bounding box center [74, 198] width 4 height 8
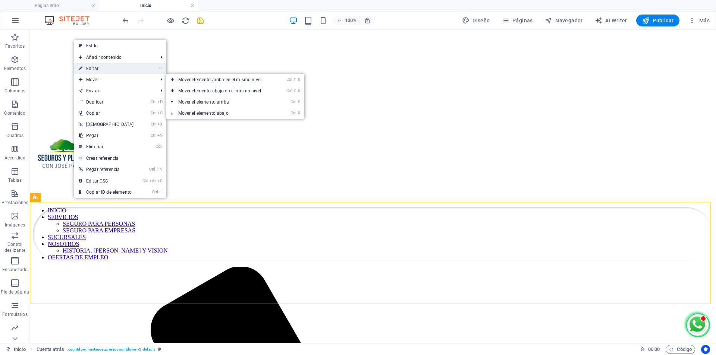
click at [98, 66] on link "⏎ Editar" at bounding box center [106, 68] width 64 height 11
select select "timer"
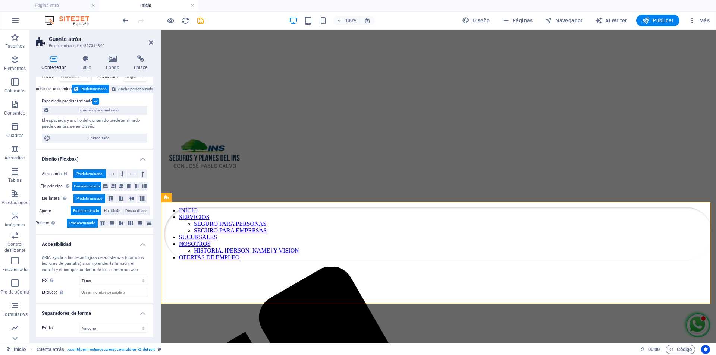
scroll to position [37, 0]
click at [140, 281] on select "Ninguno Alert Article Banner Comment Complementary Dialog Encabezado Marquee Pi…" at bounding box center [113, 279] width 68 height 9
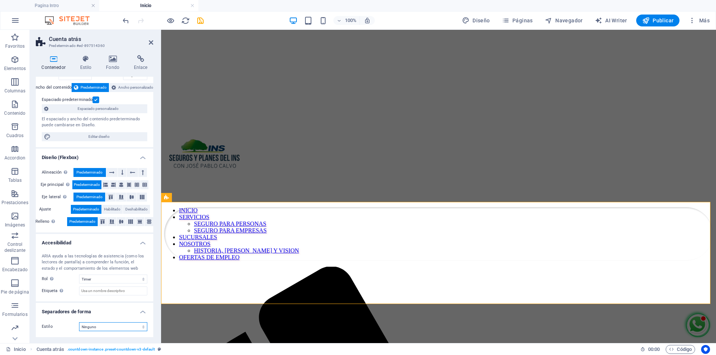
click at [119, 324] on select "Ninguno Triángulo Cuadrado Diagonal Polígono 1 Polígono 2 Zigzag Múltiples zigz…" at bounding box center [113, 327] width 68 height 9
click at [79, 323] on select "Ninguno Triángulo Cuadrado Diagonal Polígono 1 Polígono 2 Zigzag Múltiples zigz…" at bounding box center [113, 327] width 68 height 9
click at [110, 329] on select "Ninguno Triángulo Cuadrado Diagonal Polígono 1 Polígono 2 Zigzag Múltiples zigz…" at bounding box center [113, 327] width 68 height 9
click at [79, 323] on select "Ninguno Triángulo Cuadrado Diagonal Polígono 1 Polígono 2 Zigzag Múltiples zigz…" at bounding box center [113, 327] width 68 height 9
click at [119, 326] on select "Ninguno Triángulo Cuadrado Diagonal Polígono 1 Polígono 2 Zigzag Múltiples zigz…" at bounding box center [113, 327] width 68 height 9
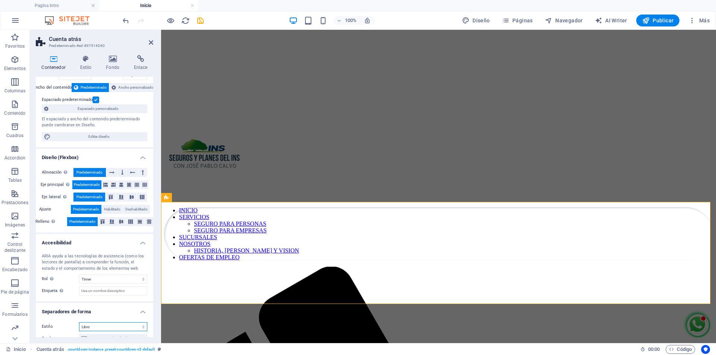
click at [79, 323] on select "Ninguno Triángulo Cuadrado Diagonal Polígono 1 Polígono 2 Zigzag Múltiples zigz…" at bounding box center [113, 327] width 68 height 9
click at [115, 325] on select "Ninguno Triángulo Cuadrado Diagonal Polígono 1 Polígono 2 Zigzag Múltiples zigz…" at bounding box center [113, 327] width 68 height 9
select select "none"
click at [79, 323] on select "Ninguno Triángulo Cuadrado Diagonal Polígono 1 Polígono 2 Zigzag Múltiples zigz…" at bounding box center [113, 327] width 68 height 9
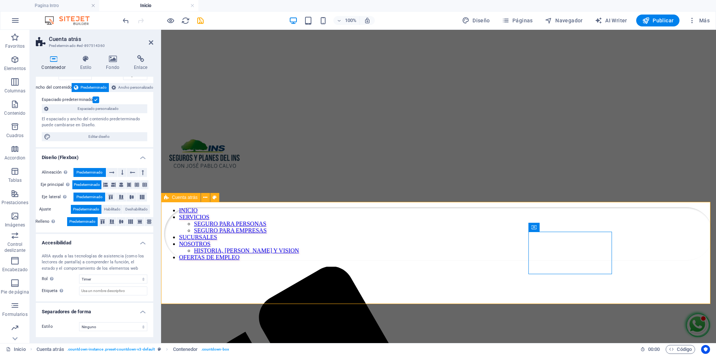
click at [56, 66] on h4 "Contenedor" at bounding box center [55, 63] width 38 height 16
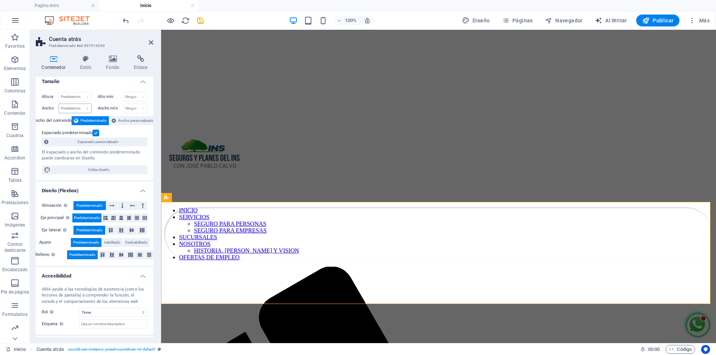
scroll to position [0, 0]
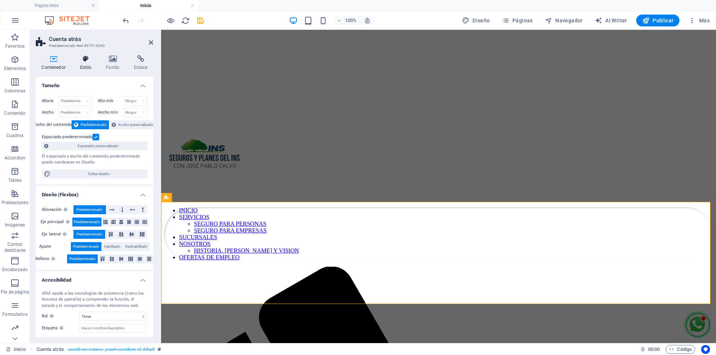
click at [88, 60] on icon at bounding box center [85, 58] width 23 height 7
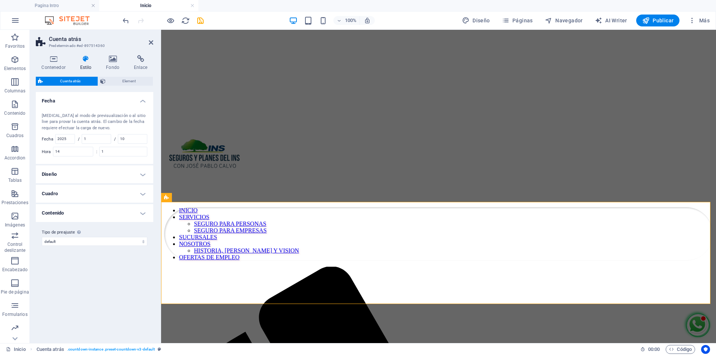
click at [139, 101] on h4 "Fecha" at bounding box center [94, 98] width 117 height 13
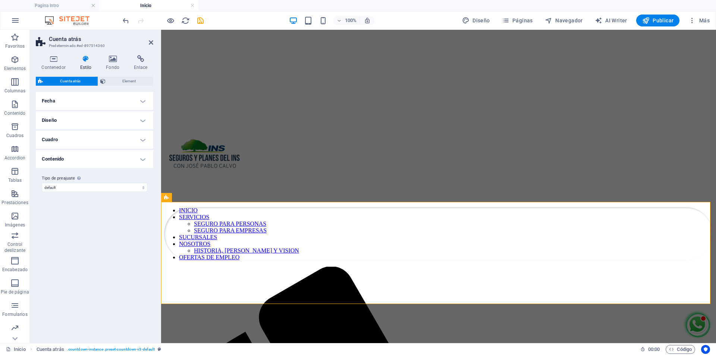
click at [144, 160] on h4 "Contenido" at bounding box center [94, 159] width 117 height 18
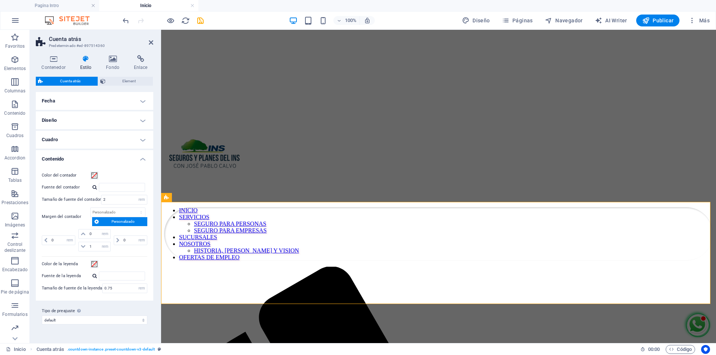
click at [144, 100] on h4 "Fecha" at bounding box center [94, 101] width 117 height 18
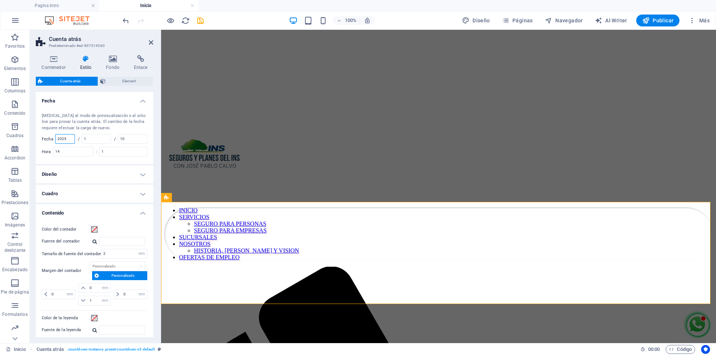
click at [70, 138] on input "2025" at bounding box center [65, 139] width 19 height 9
click at [75, 152] on input "14" at bounding box center [73, 151] width 40 height 9
drag, startPoint x: 75, startPoint y: 152, endPoint x: 54, endPoint y: 150, distance: 20.9
click at [54, 150] on div "Hora 14" at bounding box center [67, 152] width 51 height 10
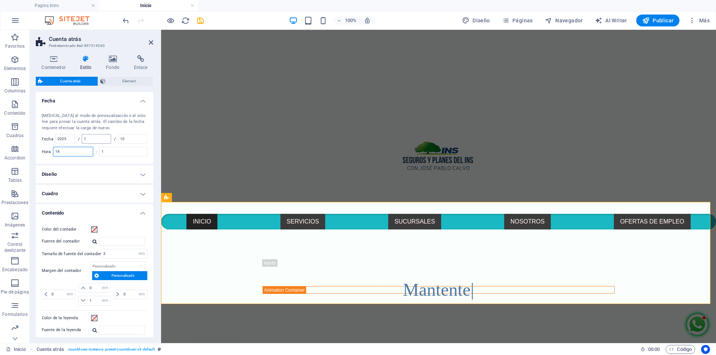
type input "16"
click at [95, 137] on input "1" at bounding box center [96, 139] width 29 height 9
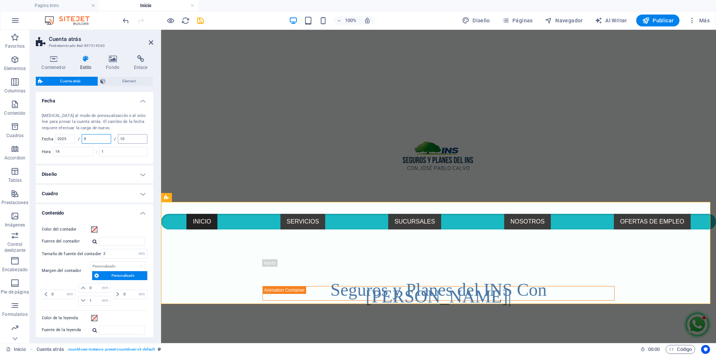
type input "9"
drag, startPoint x: 134, startPoint y: 140, endPoint x: 84, endPoint y: 141, distance: 50.7
click at [84, 141] on div "[MEDICAL_DATA] al modo de previsualización o al sitio live para provar la cuent…" at bounding box center [94, 135] width 120 height 59
type input "09"
click at [92, 141] on input "9" at bounding box center [96, 139] width 29 height 9
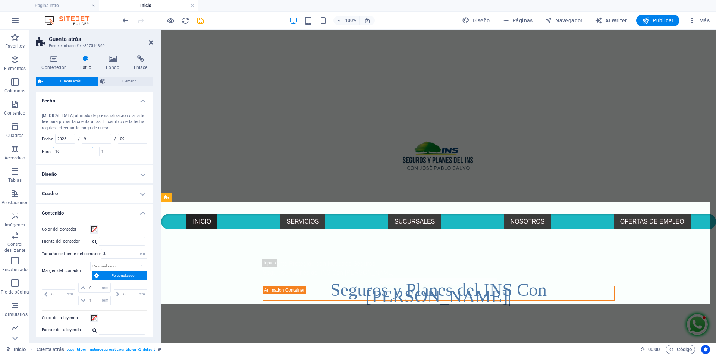
drag, startPoint x: 72, startPoint y: 154, endPoint x: 41, endPoint y: 153, distance: 31.7
click at [41, 153] on div "[MEDICAL_DATA] al modo de previsualización o al sitio live para provar la cuent…" at bounding box center [94, 135] width 120 height 59
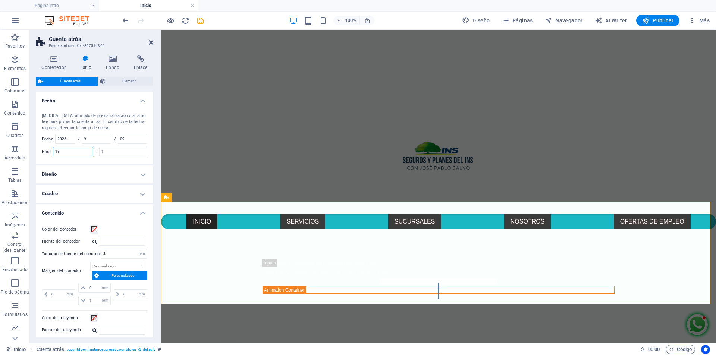
type input "18"
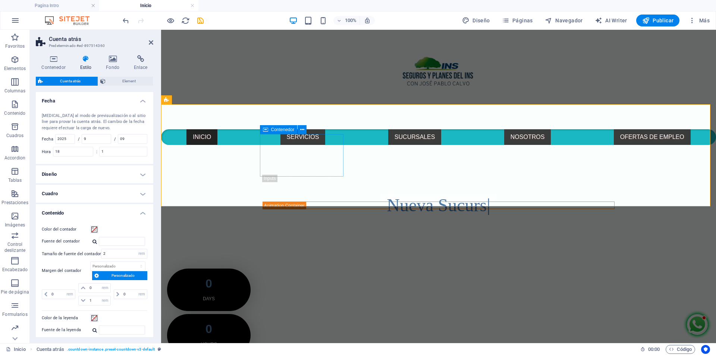
scroll to position [149, 0]
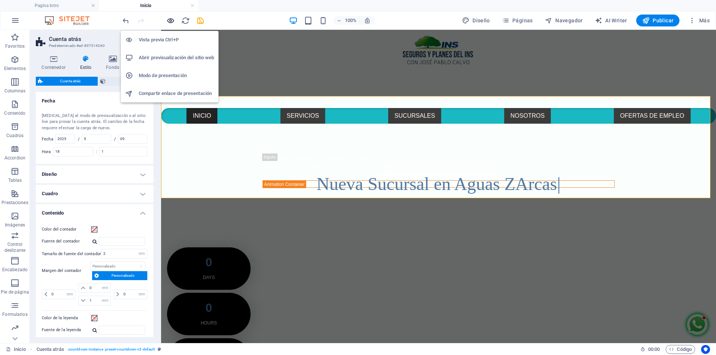
click at [170, 19] on icon "button" at bounding box center [170, 20] width 9 height 9
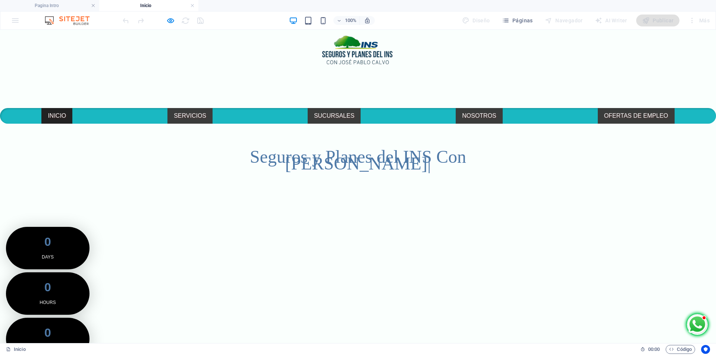
select select "rem"
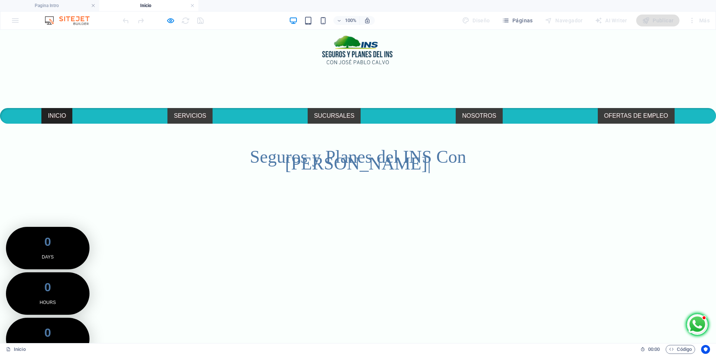
select select "rem"
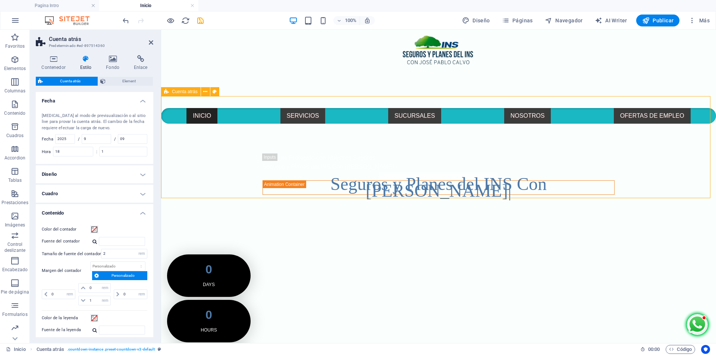
click at [664, 225] on div "0 Days 0 Hours 0 Minutes 0 Seconds" at bounding box center [438, 344] width 555 height 239
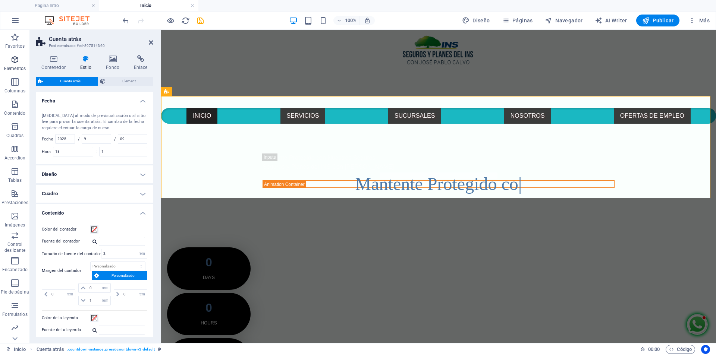
click at [17, 62] on icon "button" at bounding box center [14, 59] width 9 height 9
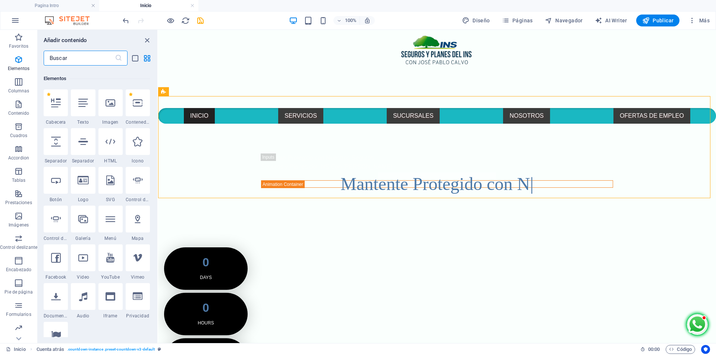
scroll to position [141, 0]
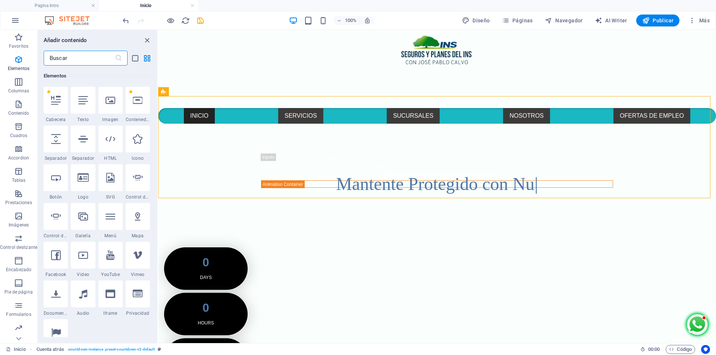
click at [89, 55] on input "text" at bounding box center [79, 58] width 71 height 15
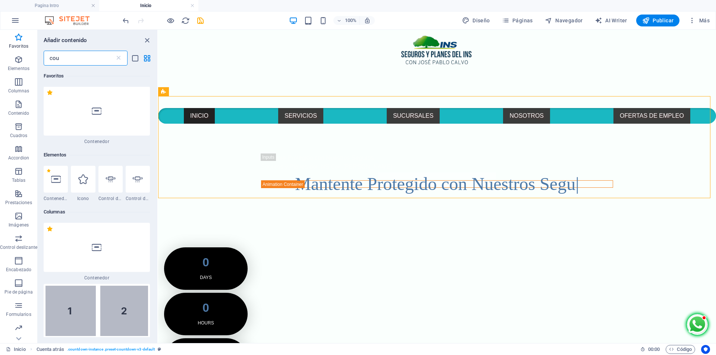
scroll to position [0, 0]
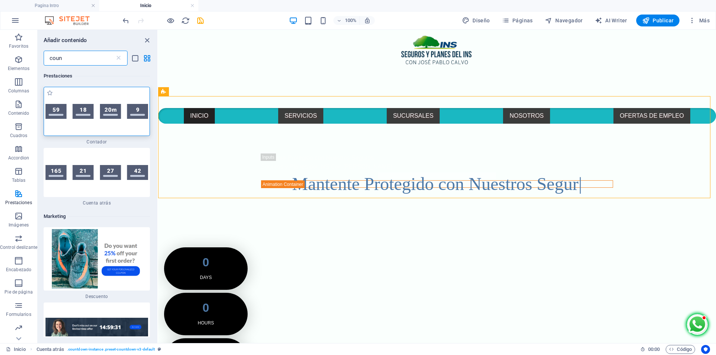
type input "coun"
click at [100, 110] on img at bounding box center [96, 111] width 103 height 15
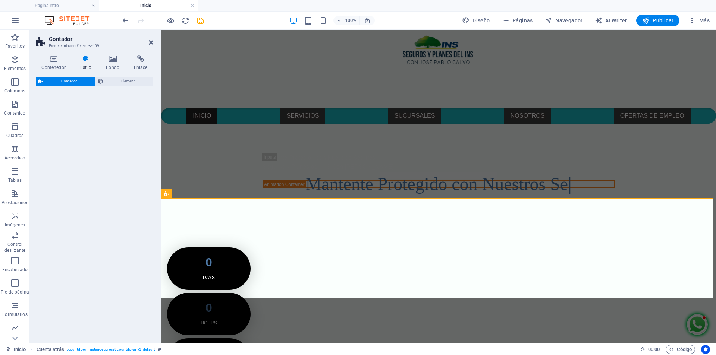
select select "rem"
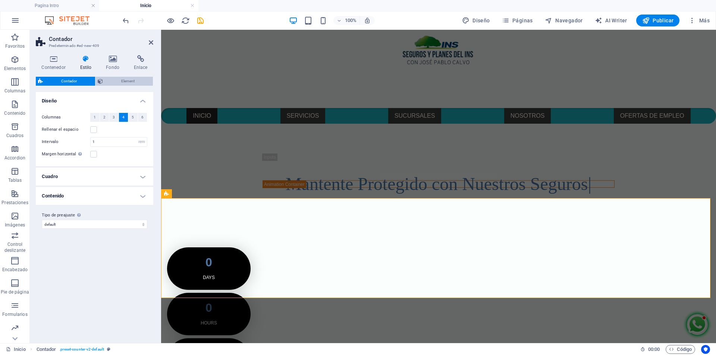
click at [121, 81] on span "Element" at bounding box center [127, 81] width 45 height 9
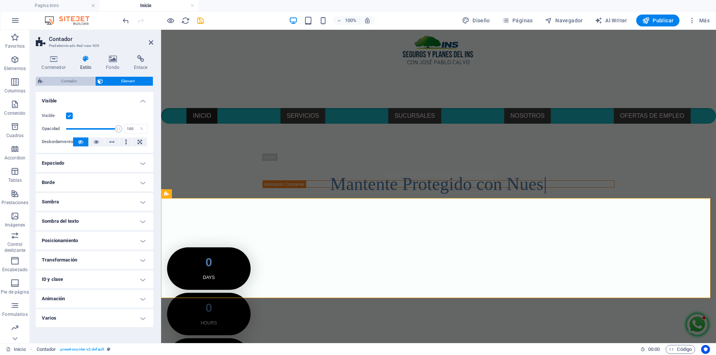
click at [75, 79] on span "Contador" at bounding box center [69, 81] width 48 height 9
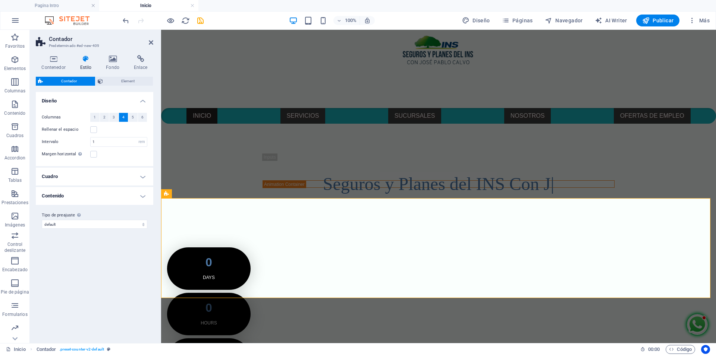
click at [111, 192] on h4 "Contenido" at bounding box center [94, 196] width 117 height 18
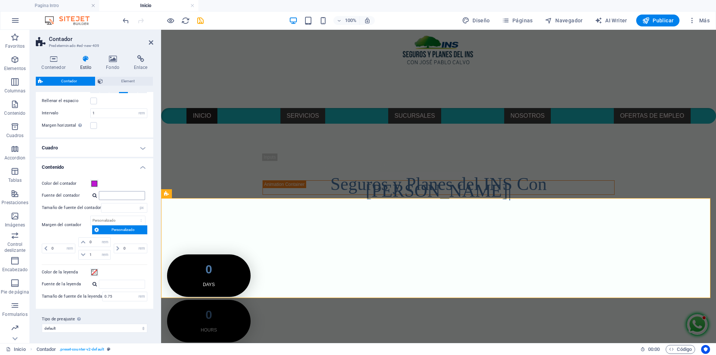
scroll to position [30, 0]
click at [136, 329] on select "default Añadir tipo de preajuste" at bounding box center [95, 327] width 106 height 9
click at [42, 323] on select "default Añadir tipo de preajuste" at bounding box center [95, 327] width 106 height 9
select select "preset-counter-v2-default"
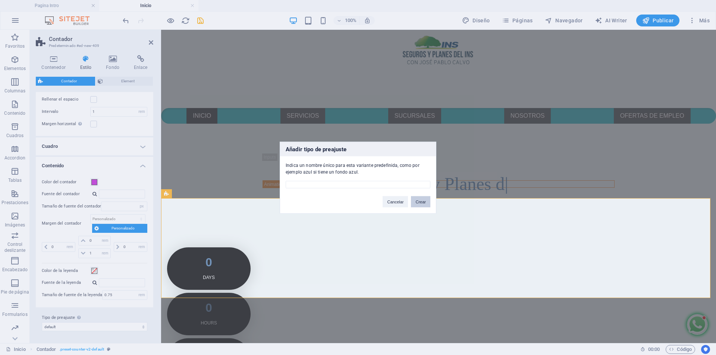
click at [421, 201] on button "Crear" at bounding box center [420, 201] width 19 height 11
click at [388, 187] on input "text" at bounding box center [358, 184] width 145 height 7
click at [373, 182] on input "asd" at bounding box center [358, 184] width 145 height 7
type input "asdasd"
click at [425, 200] on button "Crear" at bounding box center [420, 201] width 19 height 11
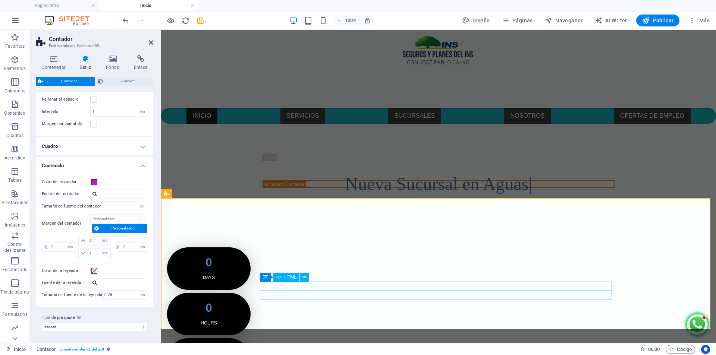
select select "preset-counter-v2-default"
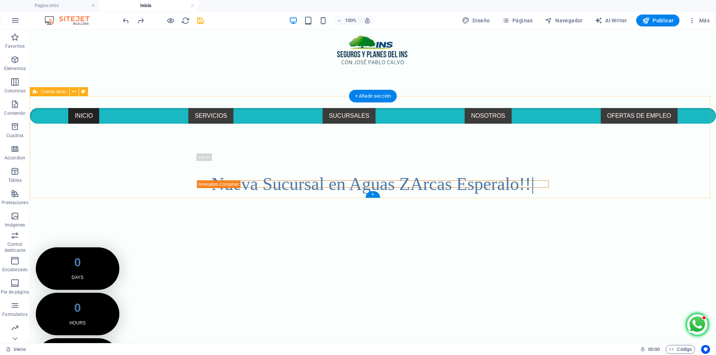
click at [583, 218] on div "0 Days 0 Hours 0 Minutes 0 Seconds" at bounding box center [373, 337] width 686 height 239
select select "rem"
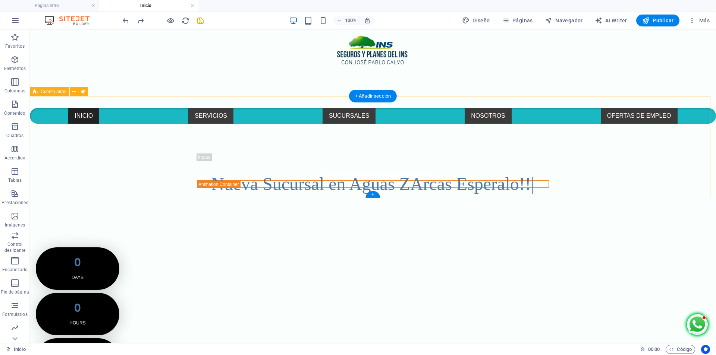
select select "rem"
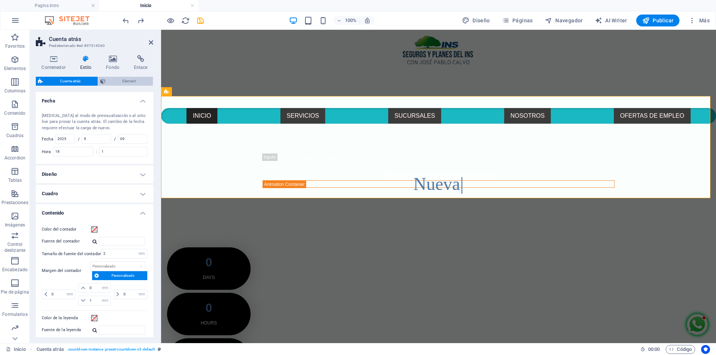
click at [108, 82] on span "Element" at bounding box center [129, 81] width 43 height 9
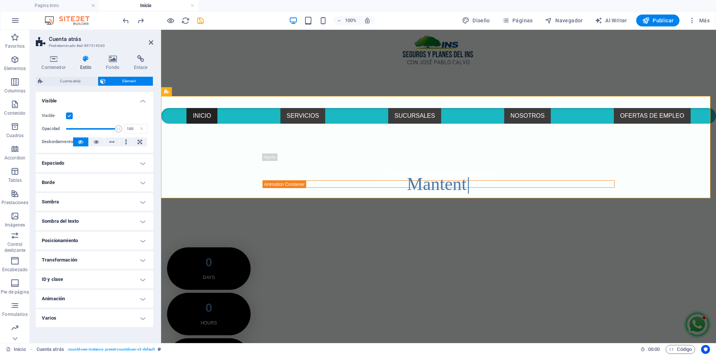
click at [136, 300] on h4 "Animación" at bounding box center [94, 299] width 117 height 18
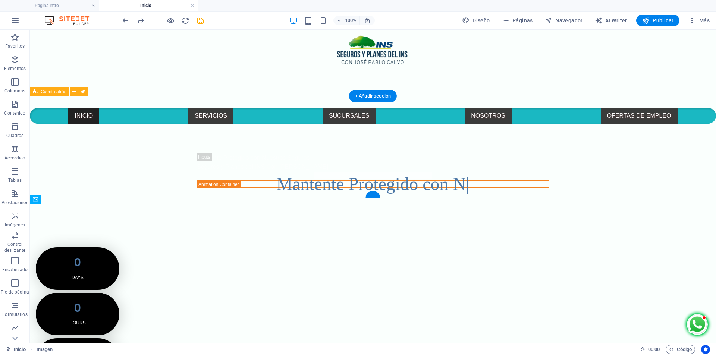
click at [617, 218] on div "0 Days 0 Hours 0 Minutes 0 Seconds" at bounding box center [373, 337] width 686 height 239
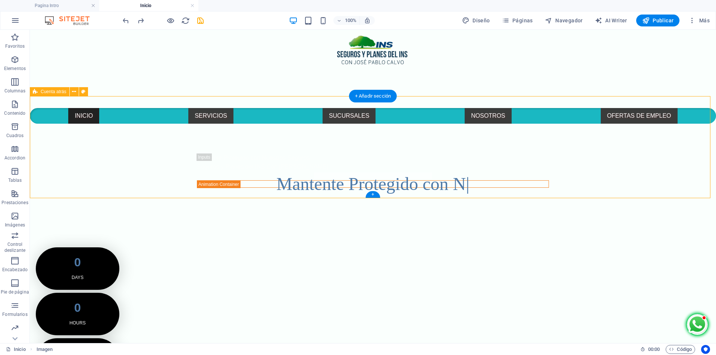
click at [617, 218] on div "0 Days 0 Hours 0 Minutes 0 Seconds" at bounding box center [373, 337] width 686 height 239
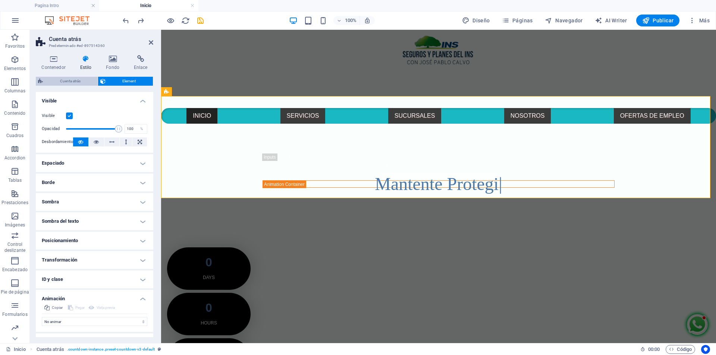
click at [69, 82] on span "Cuenta atrás" at bounding box center [70, 81] width 50 height 9
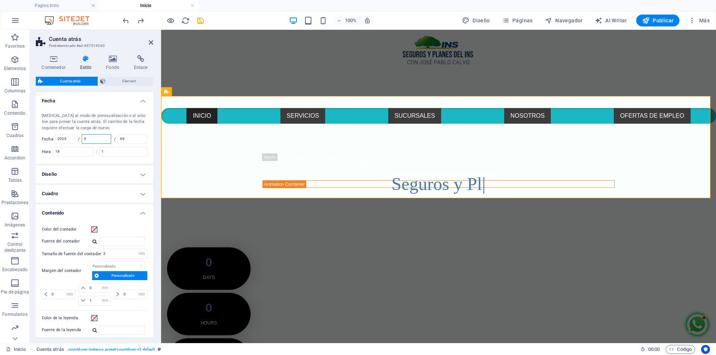
click at [97, 138] on input "9" at bounding box center [96, 139] width 29 height 9
type input "09"
click at [110, 152] on input "1" at bounding box center [123, 151] width 47 height 9
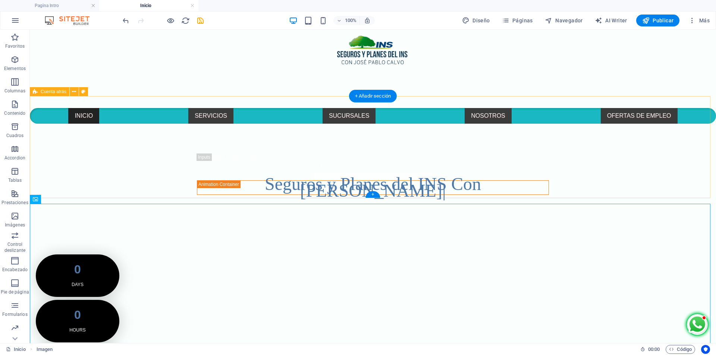
click at [132, 225] on div "0 Days 0 Hours 0 Minutes 0 Seconds" at bounding box center [373, 344] width 686 height 239
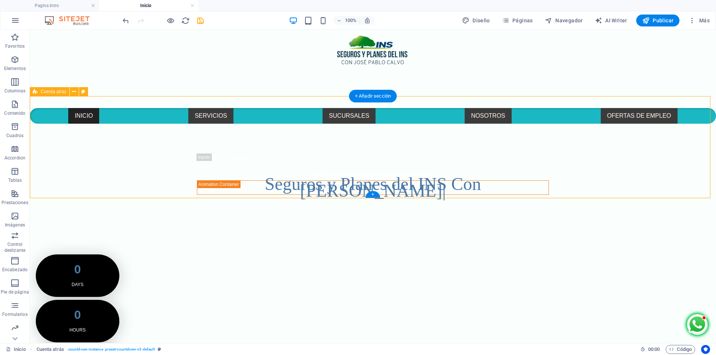
click at [132, 225] on div "0 Days 0 Hours 0 Minutes 0 Seconds" at bounding box center [373, 344] width 686 height 239
select select "rem"
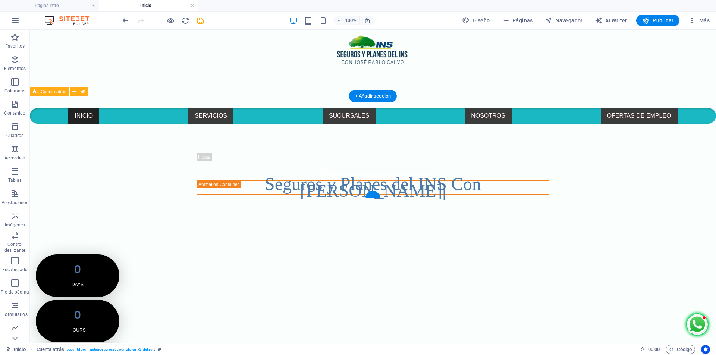
select select "rem"
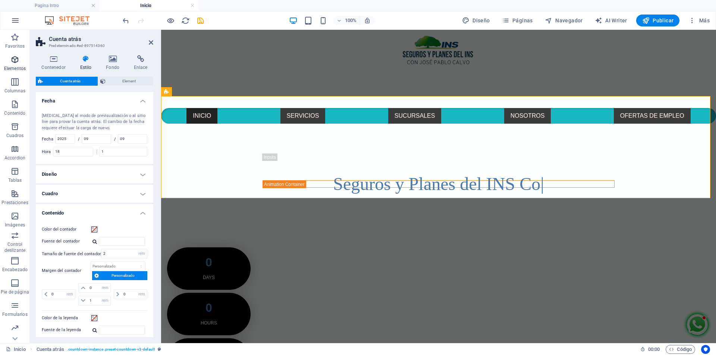
click at [16, 67] on p "Elementos" at bounding box center [15, 69] width 22 height 6
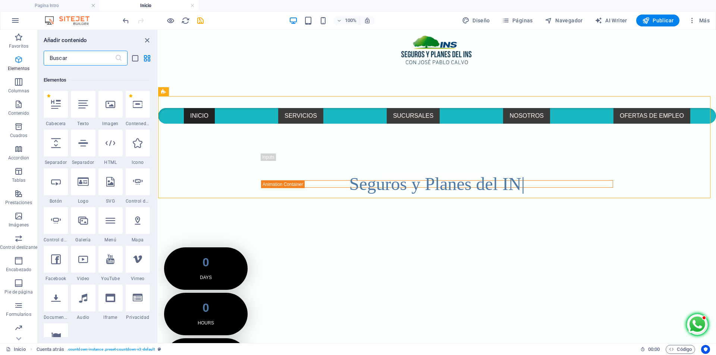
scroll to position [141, 0]
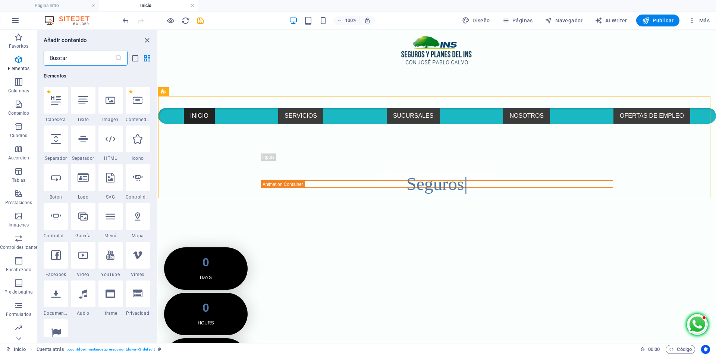
click at [88, 56] on input "text" at bounding box center [79, 58] width 71 height 15
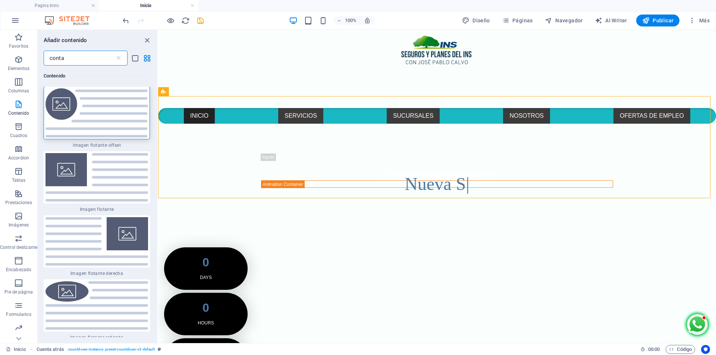
scroll to position [0, 0]
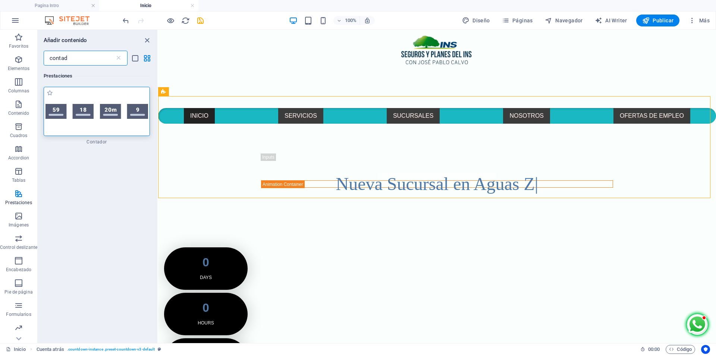
type input "contad"
click at [89, 114] on img at bounding box center [96, 111] width 103 height 15
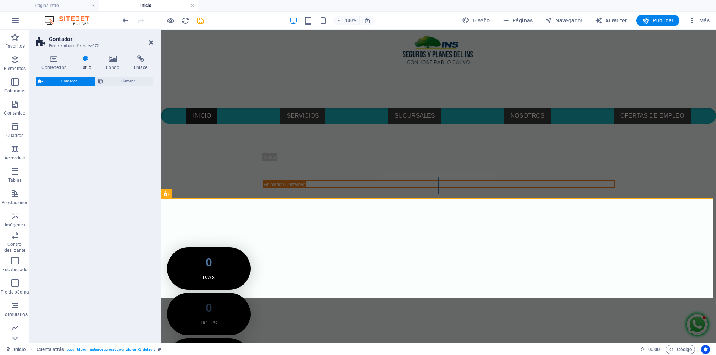
select select "rem"
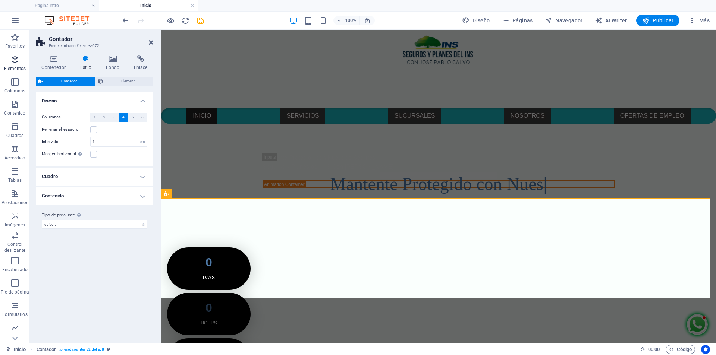
click at [12, 64] on icon "button" at bounding box center [14, 59] width 9 height 9
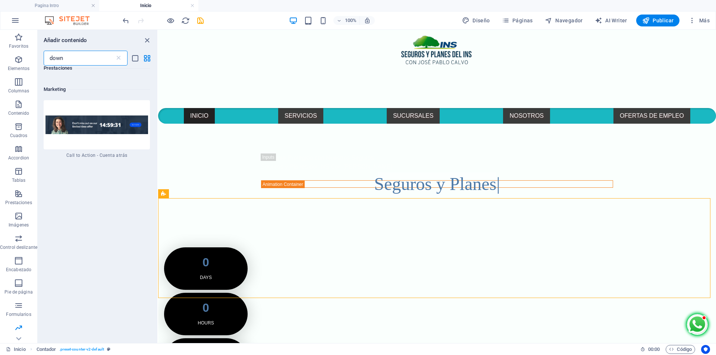
scroll to position [112, 0]
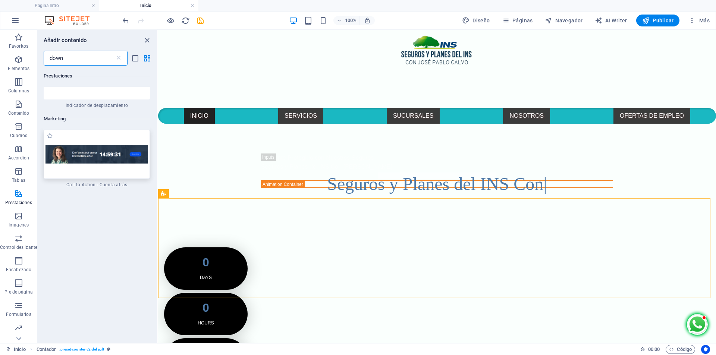
type input "down"
click at [101, 154] on img at bounding box center [96, 154] width 103 height 19
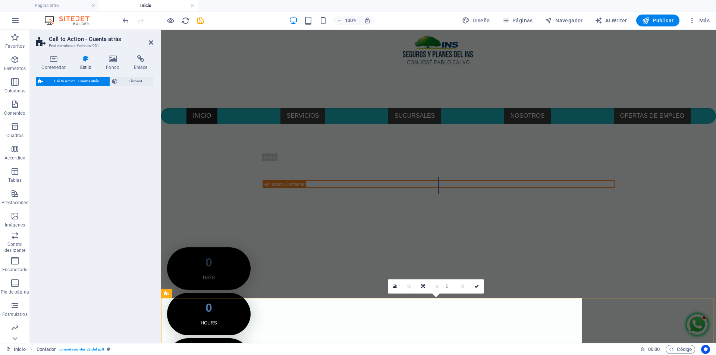
select select "rem"
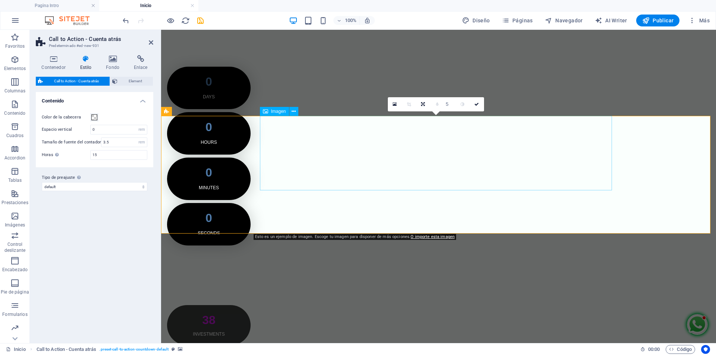
scroll to position [336, 0]
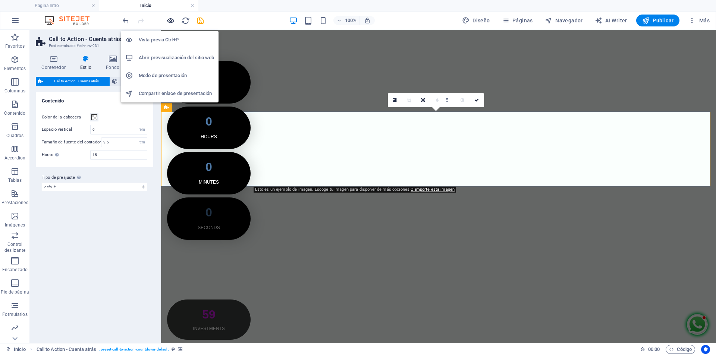
click at [166, 18] on icon "button" at bounding box center [170, 20] width 9 height 9
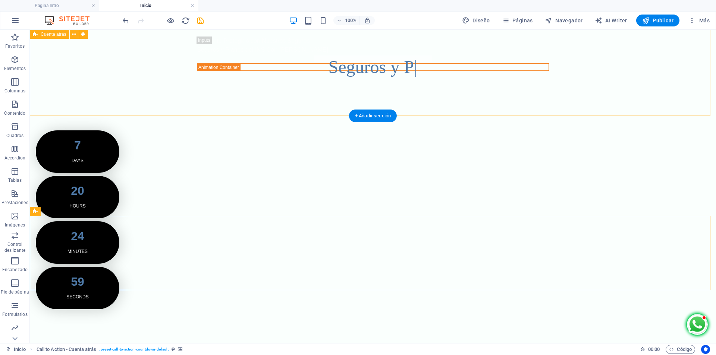
scroll to position [224, 0]
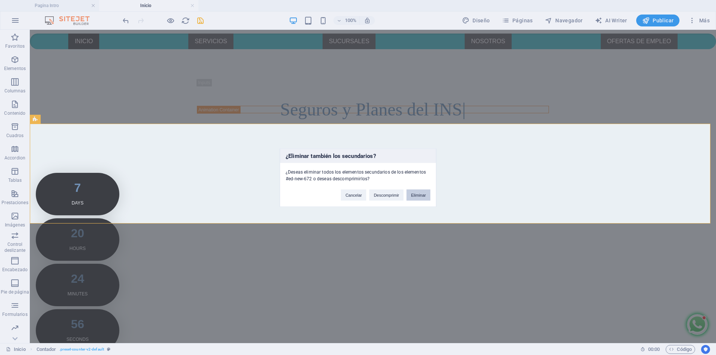
click at [425, 195] on button "Eliminar" at bounding box center [418, 194] width 24 height 11
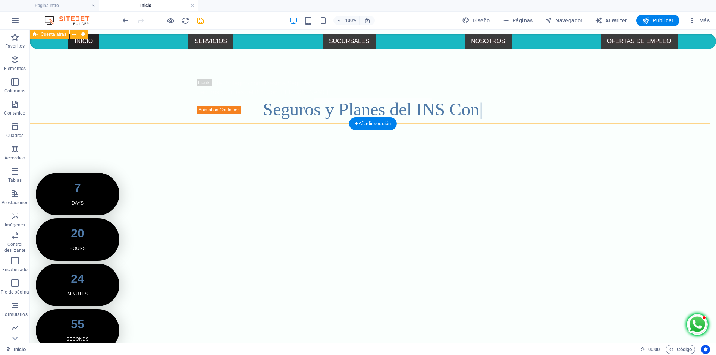
click at [594, 143] on div "7 Days 20 Hours 24 Minutes 55 Seconds" at bounding box center [373, 262] width 686 height 239
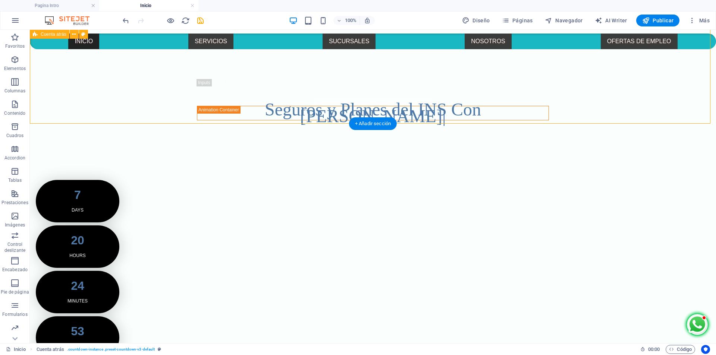
click at [594, 150] on div "7 Days 20 Hours 24 Minutes 53 Seconds" at bounding box center [373, 269] width 686 height 239
select select "rem"
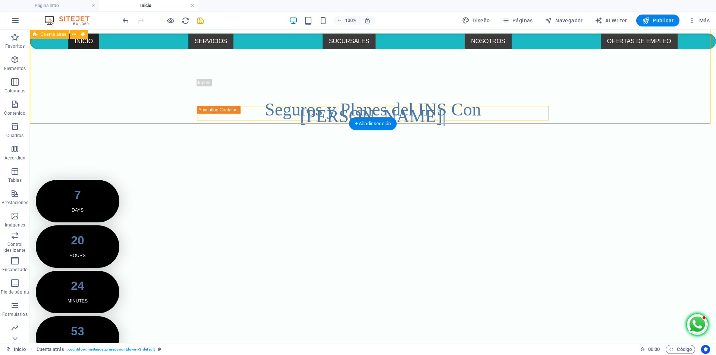
select select "rem"
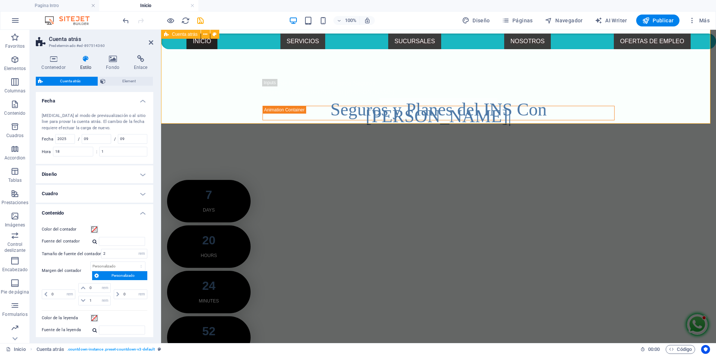
click at [659, 150] on div "7 Days 20 Hours 24 Minutes 52 Seconds" at bounding box center [438, 269] width 555 height 239
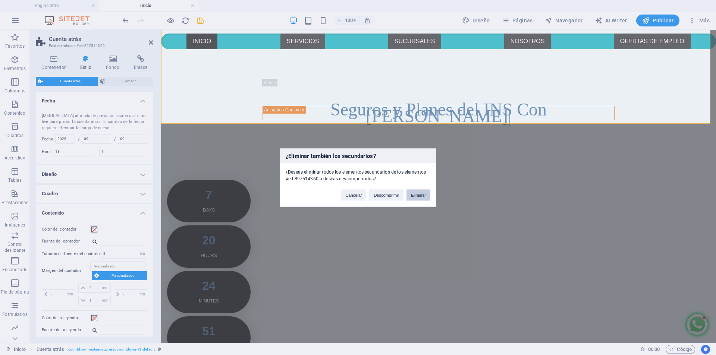
click at [425, 195] on button "Eliminar" at bounding box center [418, 194] width 24 height 11
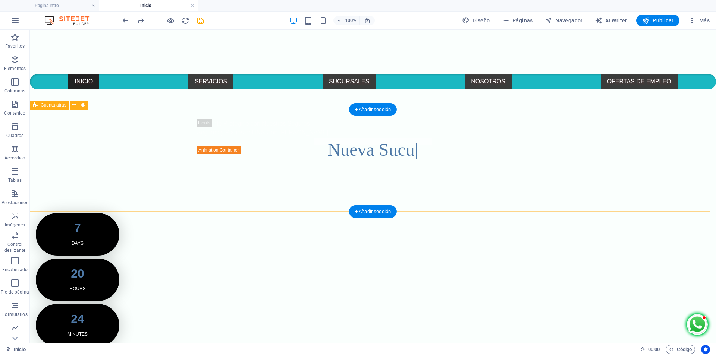
scroll to position [186, 0]
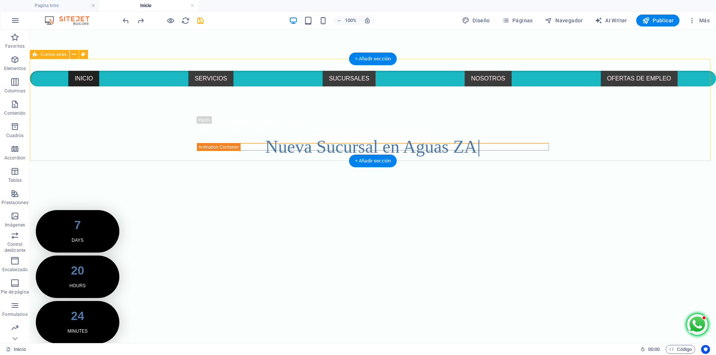
click at [94, 180] on div "7 Days 20 Hours 24 Minutes 41 Seconds" at bounding box center [373, 299] width 686 height 239
select select "rem"
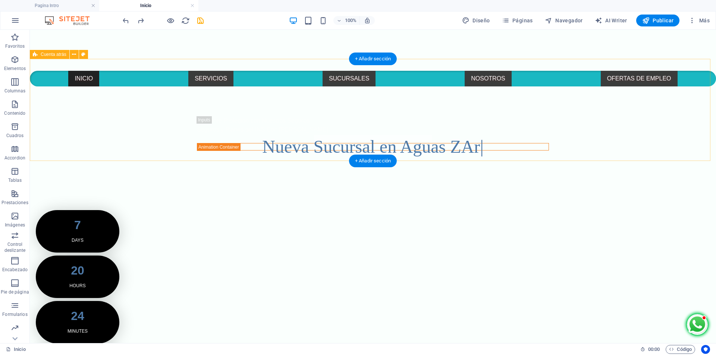
select select "rem"
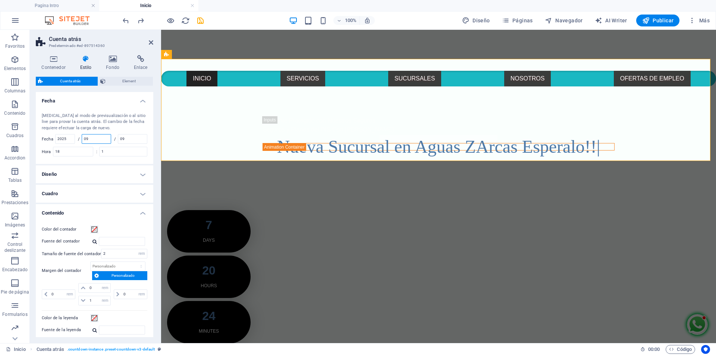
click at [94, 138] on input "09" at bounding box center [96, 139] width 29 height 9
type input "0"
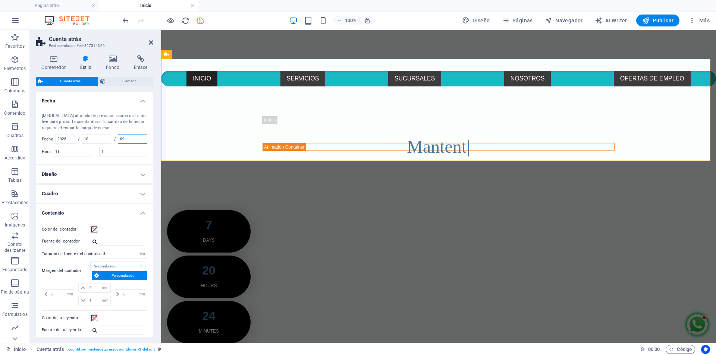
click at [134, 139] on input "09" at bounding box center [132, 139] width 29 height 9
drag, startPoint x: 95, startPoint y: 137, endPoint x: 73, endPoint y: 136, distance: 21.3
click at [73, 136] on div "Cambia al modo de previsualización o al sitio live para provar la cuenta atrás.…" at bounding box center [94, 135] width 120 height 59
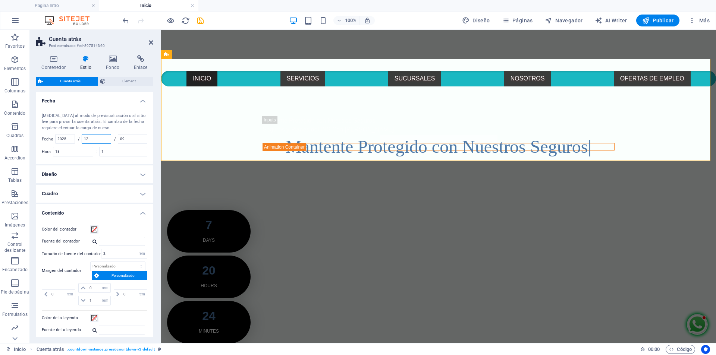
click at [90, 136] on input "12" at bounding box center [96, 139] width 29 height 9
type input "1"
drag, startPoint x: 109, startPoint y: 138, endPoint x: 65, endPoint y: 138, distance: 44.0
click at [65, 138] on div "Cambia al modo de previsualización o al sitio live para provar la cuenta atrás.…" at bounding box center [94, 135] width 120 height 59
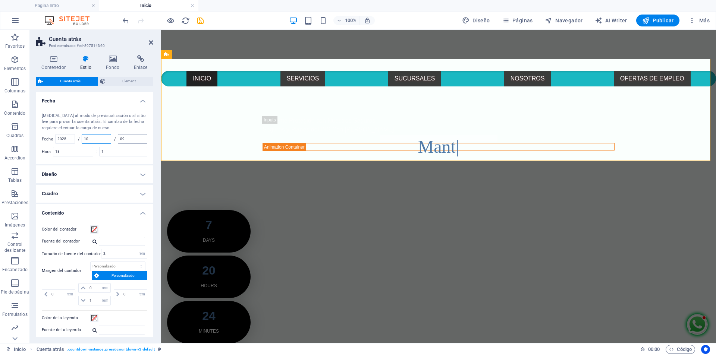
type input "10"
click at [136, 137] on input "09" at bounding box center [132, 139] width 29 height 9
type input "01"
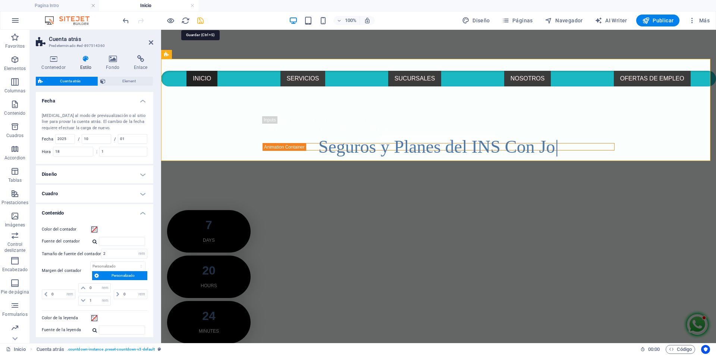
click at [200, 19] on icon "save" at bounding box center [200, 20] width 9 height 9
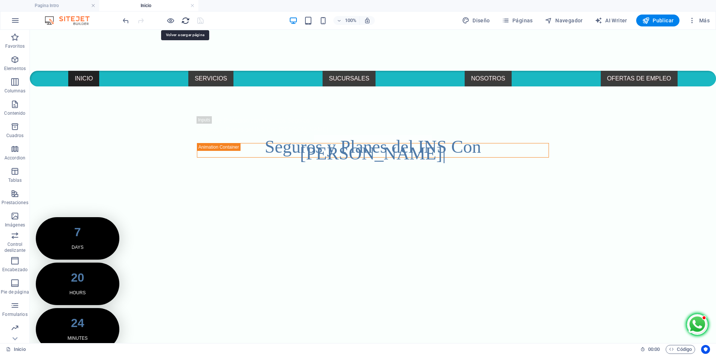
click at [186, 20] on icon "reload" at bounding box center [185, 20] width 9 height 9
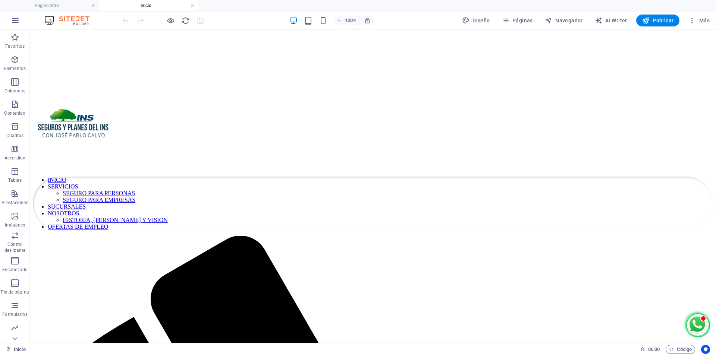
scroll to position [112, 0]
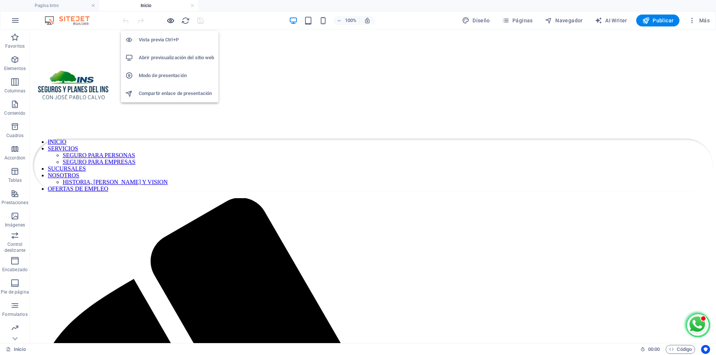
click at [169, 20] on icon "button" at bounding box center [170, 20] width 9 height 9
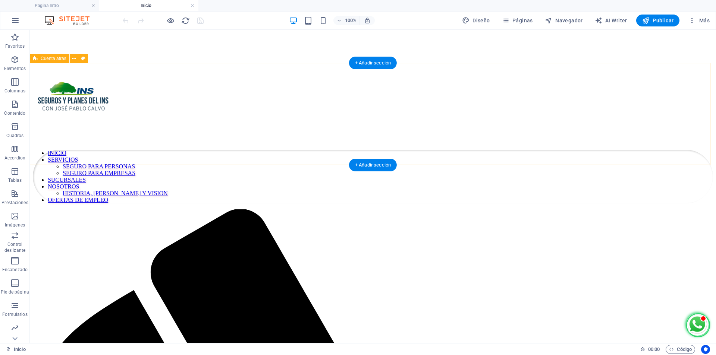
scroll to position [75, 0]
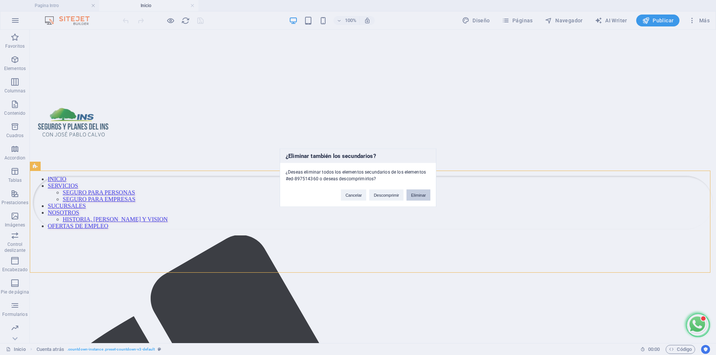
click at [420, 192] on button "Eliminar" at bounding box center [418, 194] width 24 height 11
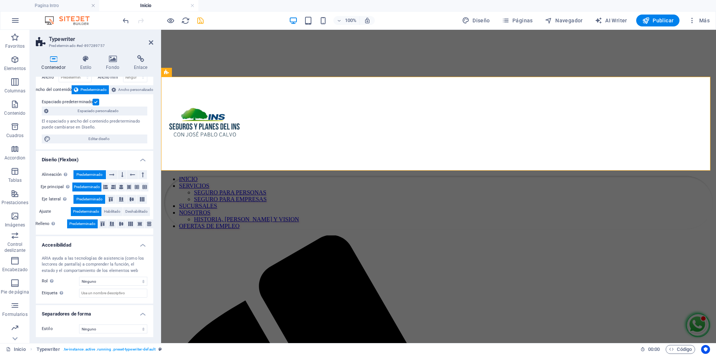
scroll to position [37, 0]
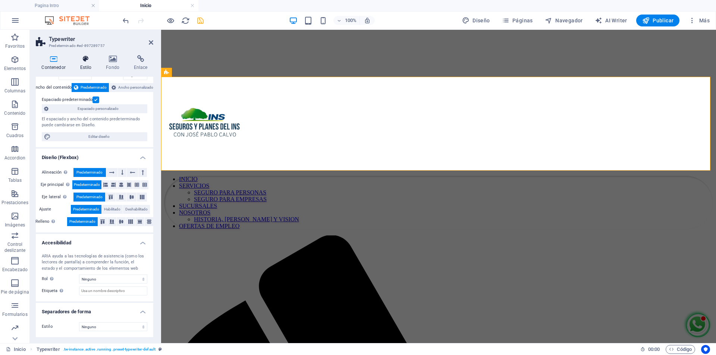
click at [81, 57] on icon at bounding box center [85, 58] width 23 height 7
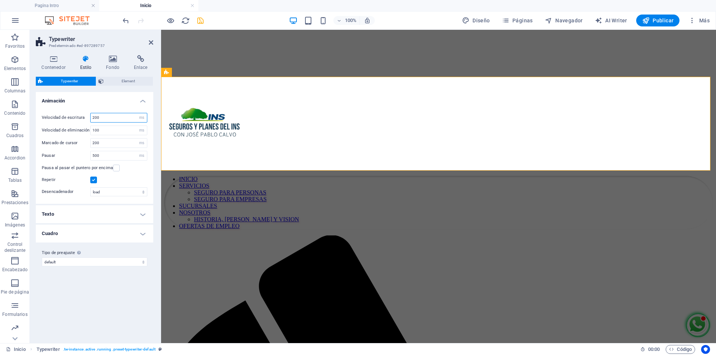
click at [109, 116] on input "200" at bounding box center [119, 117] width 56 height 9
type input "2"
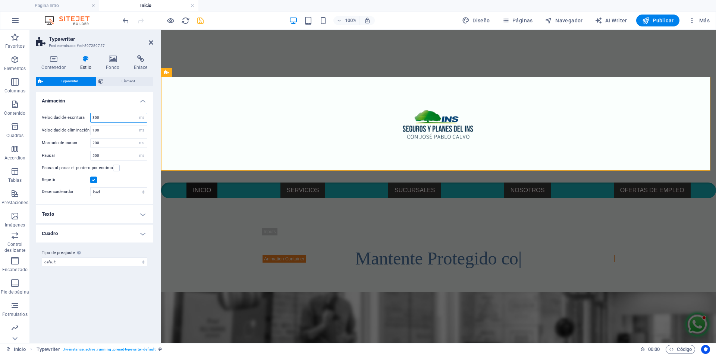
drag, startPoint x: 109, startPoint y: 116, endPoint x: 95, endPoint y: 116, distance: 14.2
click at [95, 116] on input "300" at bounding box center [119, 117] width 56 height 9
type input "3"
drag, startPoint x: 113, startPoint y: 119, endPoint x: 82, endPoint y: 117, distance: 31.0
click at [82, 117] on div "Velocidad de escritura 600 s ms" at bounding box center [95, 118] width 106 height 10
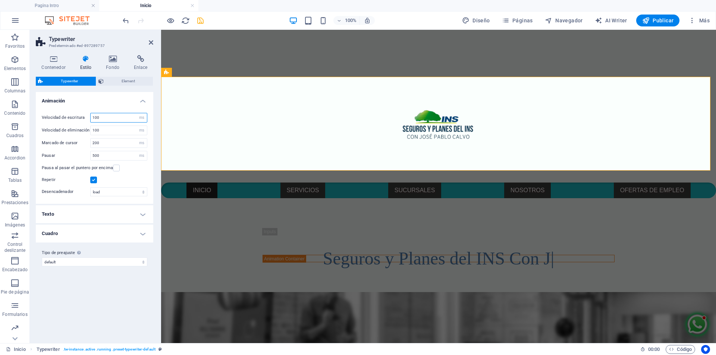
click at [114, 118] on input "100" at bounding box center [119, 117] width 56 height 9
click at [105, 117] on input "100" at bounding box center [119, 117] width 56 height 9
type input "10"
click at [112, 141] on input "200" at bounding box center [119, 143] width 56 height 9
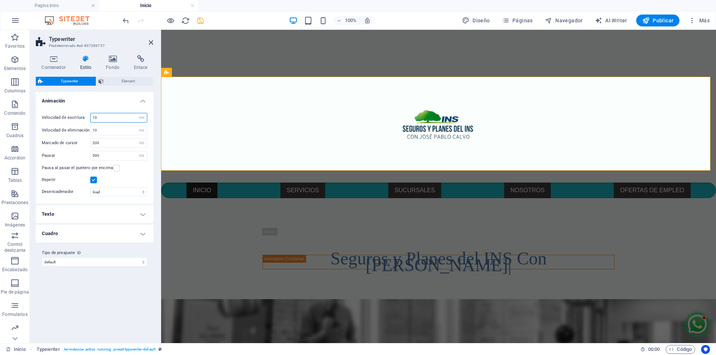
click at [105, 117] on input "10" at bounding box center [119, 117] width 56 height 9
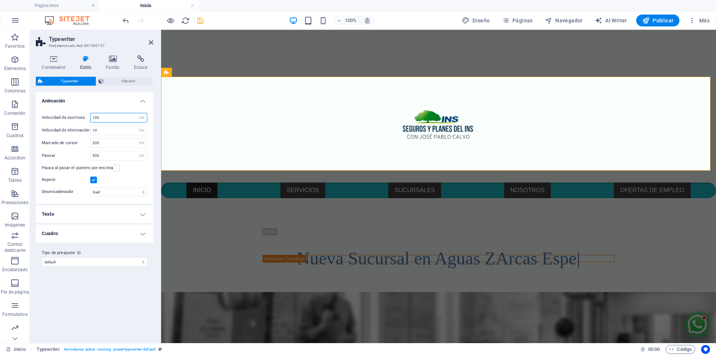
type input "100"
click at [112, 129] on input "1000" at bounding box center [119, 130] width 56 height 9
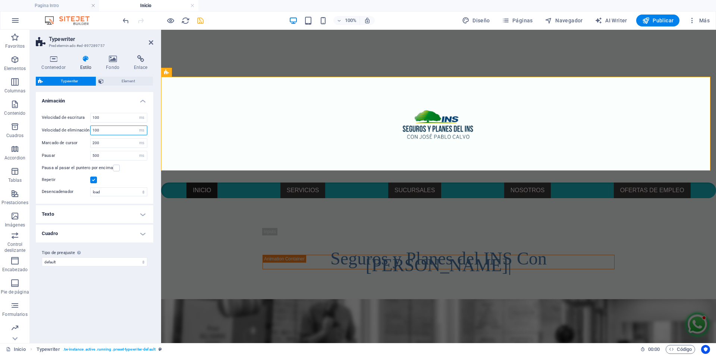
type input "100"
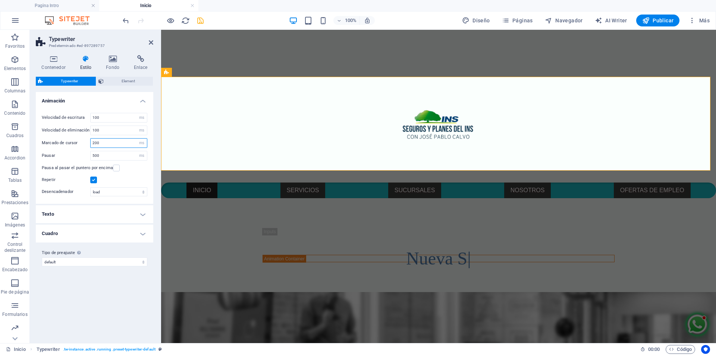
click at [117, 144] on input "200" at bounding box center [119, 143] width 56 height 9
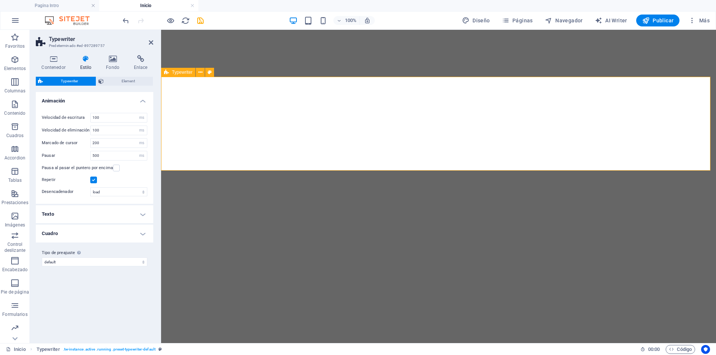
select select "ms"
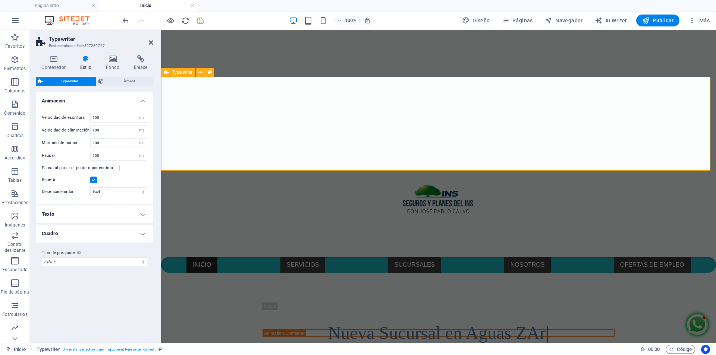
scroll to position [75, 0]
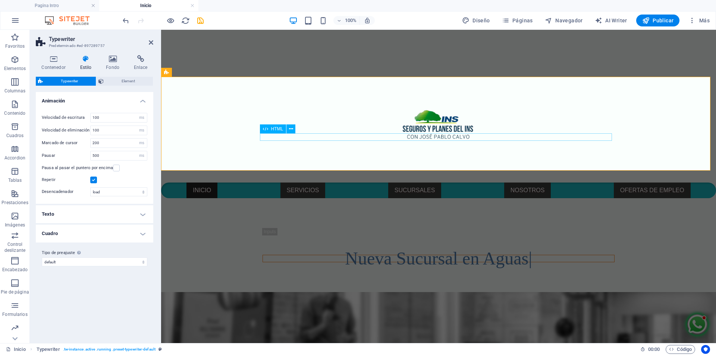
click at [463, 255] on div "Nueva Sucursal en Aguas" at bounding box center [439, 258] width 352 height 7
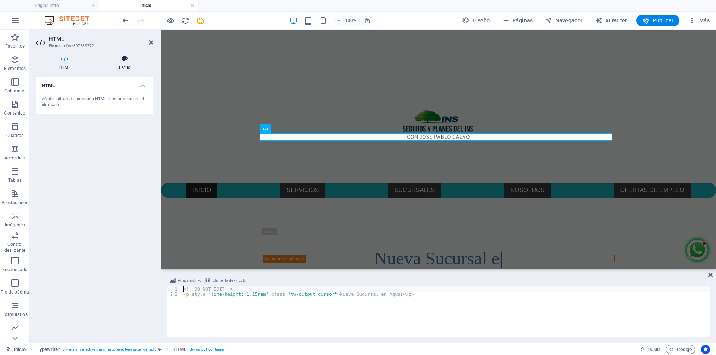
click at [128, 67] on h4 "Estilo" at bounding box center [124, 63] width 57 height 16
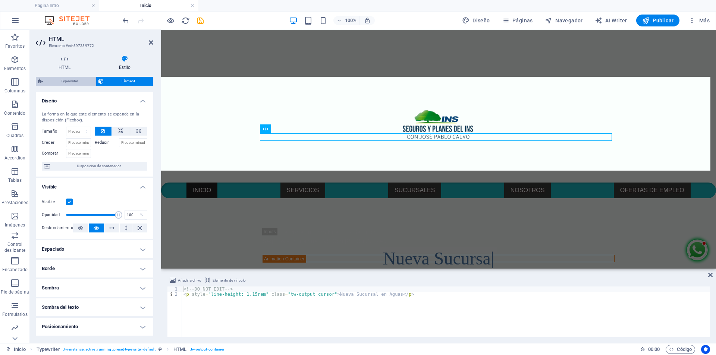
click at [76, 81] on span "Typewriter" at bounding box center [69, 81] width 48 height 9
select select "ms"
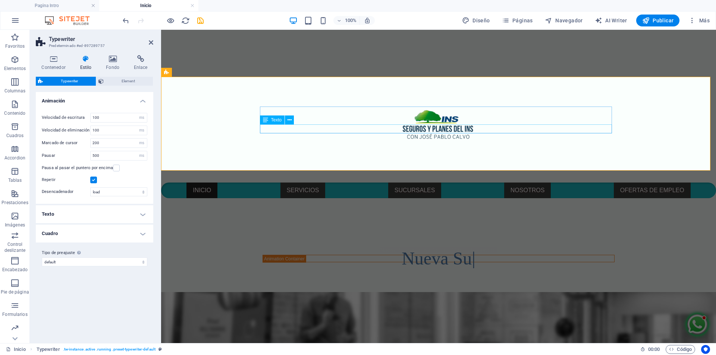
click at [388, 246] on div "Nueva Sucursal en Aguas ZArcas Esperalo!!" at bounding box center [439, 250] width 352 height 9
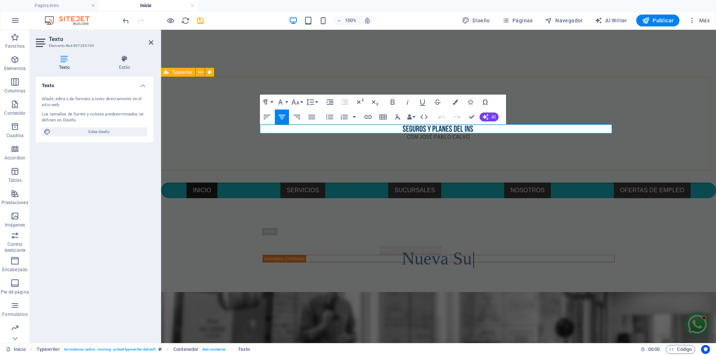
drag, startPoint x: 441, startPoint y: 130, endPoint x: 248, endPoint y: 131, distance: 192.8
click at [248, 198] on div "Mantente Protegido con Nuestros Seguros Seguros y Planes del INS Con [PERSON_NA…" at bounding box center [438, 245] width 555 height 94
click at [374, 246] on p "Nueva Sucursal en Aguas ZArcas Esperalo!!" at bounding box center [439, 250] width 352 height 9
drag, startPoint x: 416, startPoint y: 127, endPoint x: 529, endPoint y: 127, distance: 113.0
click at [529, 246] on p "Nueva Sucursal en Aguas ZArcas Esperalo!!" at bounding box center [439, 250] width 352 height 9
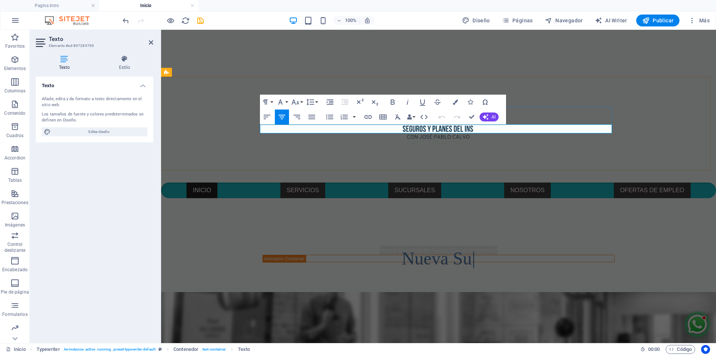
click at [454, 247] on span "Nueva Sucursal en Aguas ZArcas Esperalo!!" at bounding box center [439, 250] width 118 height 6
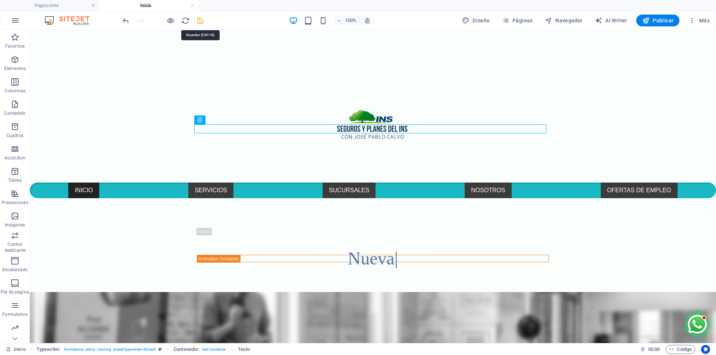
click at [200, 21] on icon "save" at bounding box center [200, 20] width 9 height 9
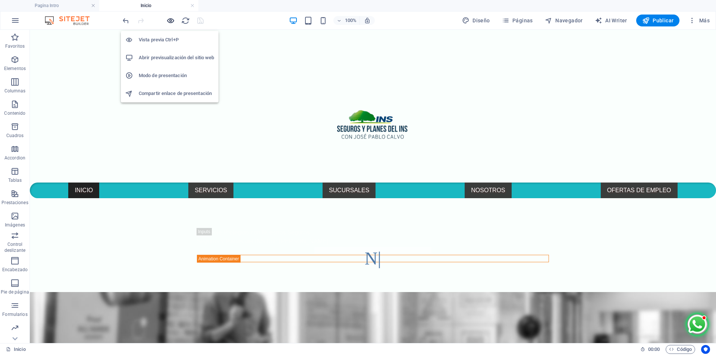
click at [167, 21] on icon "button" at bounding box center [170, 20] width 9 height 9
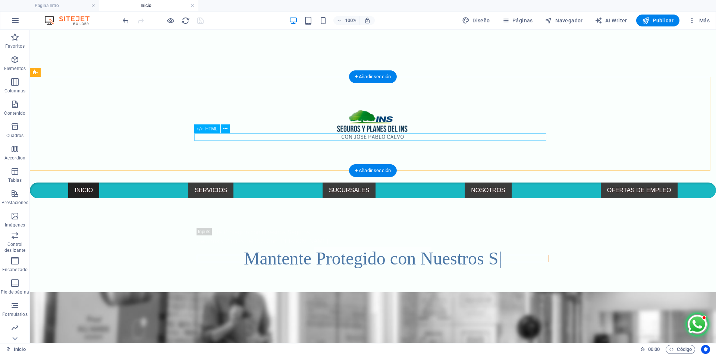
click at [534, 255] on div "Mantente Protegido con Nuestros S" at bounding box center [373, 258] width 352 height 7
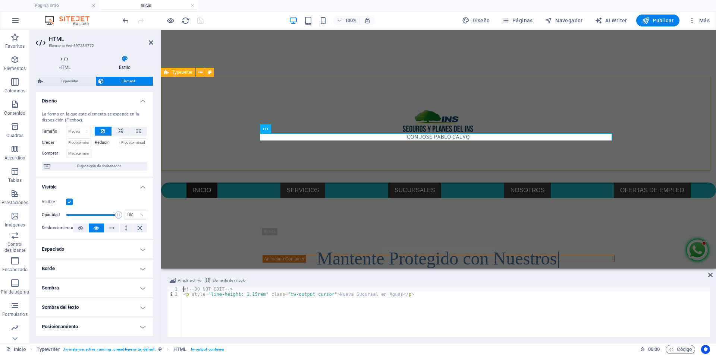
click at [296, 198] on div "Mantente Protegido con Nuestros Seguros Seguros y Planes del INS Con [PERSON_NA…" at bounding box center [438, 245] width 555 height 94
select select "ms"
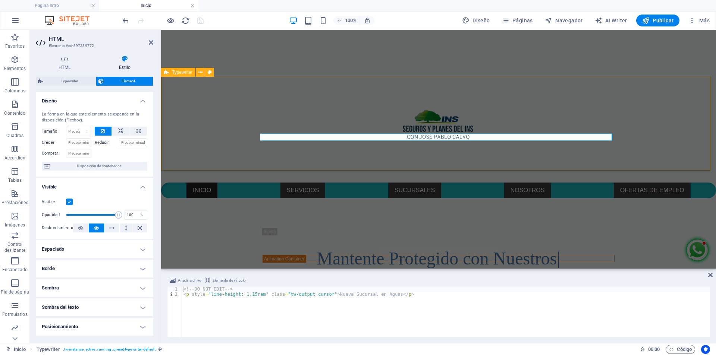
select select "ms"
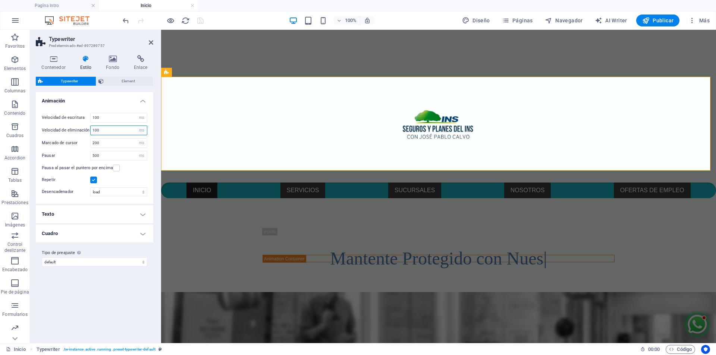
drag, startPoint x: 105, startPoint y: 129, endPoint x: 86, endPoint y: 129, distance: 19.0
click at [86, 129] on div "Velocidad de eliminación 100 s ms" at bounding box center [95, 131] width 106 height 10
type input "300"
click at [109, 120] on input "100" at bounding box center [119, 117] width 56 height 9
drag, startPoint x: 109, startPoint y: 120, endPoint x: 88, endPoint y: 120, distance: 20.1
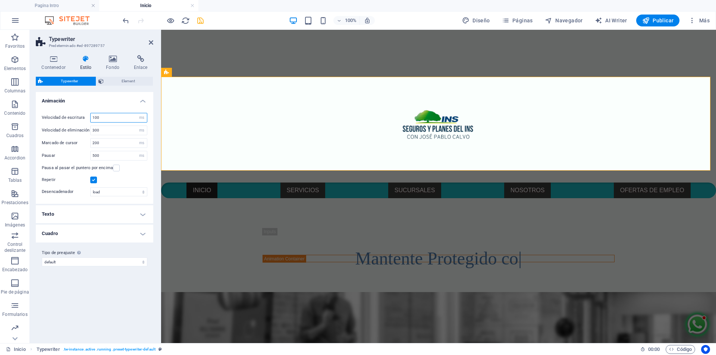
click at [88, 120] on div "Velocidad de escritura 100 s ms" at bounding box center [95, 118] width 106 height 10
type input "300"
click at [203, 21] on icon "save" at bounding box center [200, 20] width 9 height 9
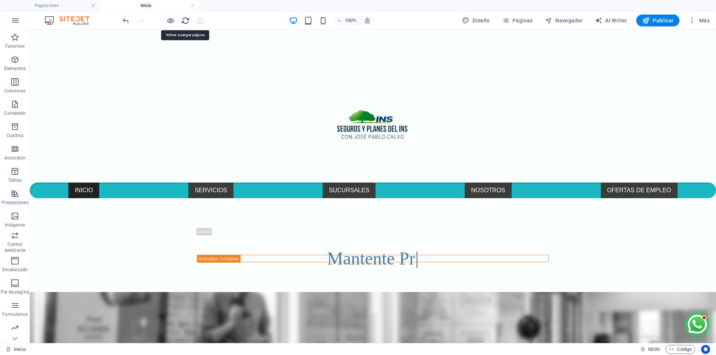
click at [186, 20] on icon "reload" at bounding box center [185, 20] width 9 height 9
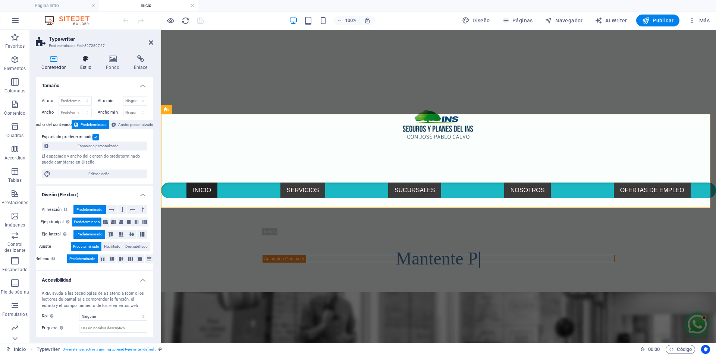
click at [85, 66] on h4 "Estilo" at bounding box center [87, 63] width 26 height 16
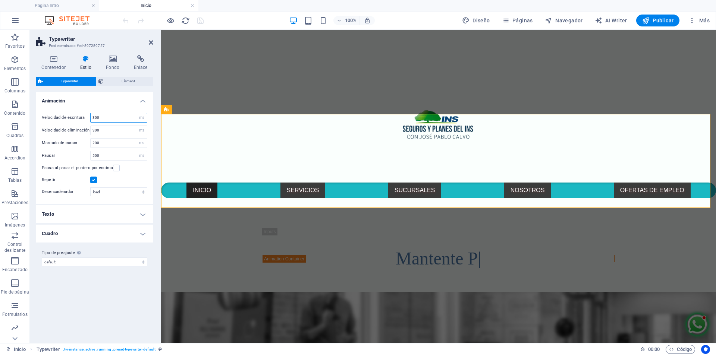
drag, startPoint x: 110, startPoint y: 117, endPoint x: 86, endPoint y: 116, distance: 24.2
click at [86, 116] on div "Velocidad de escritura 300 s ms" at bounding box center [95, 118] width 106 height 10
type input "10"
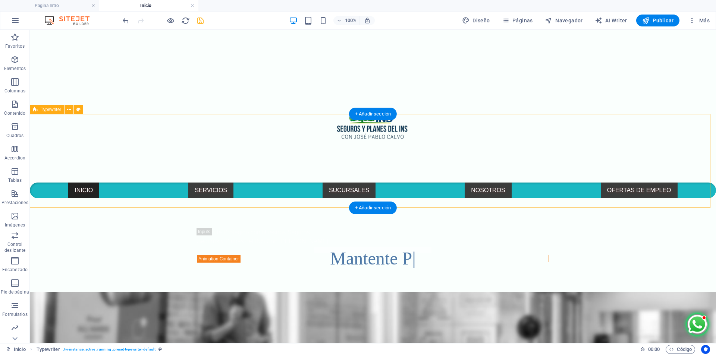
select select "ms"
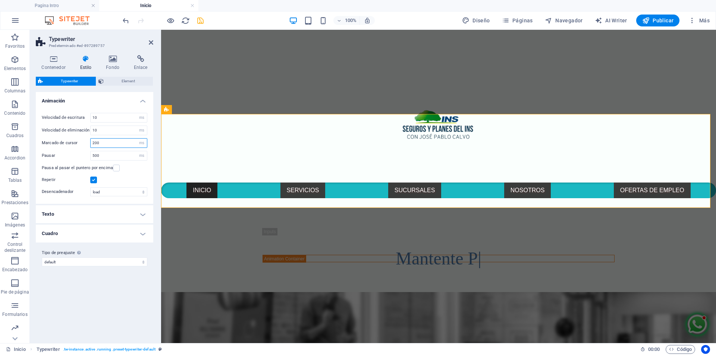
click at [113, 141] on input "200" at bounding box center [119, 143] width 56 height 9
click at [127, 82] on span "Element" at bounding box center [128, 81] width 45 height 9
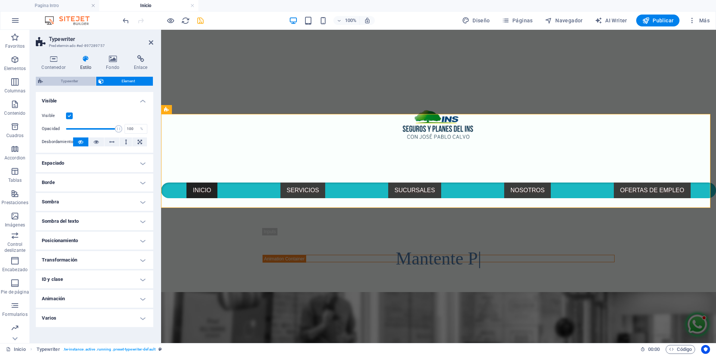
click at [56, 82] on span "Typewriter" at bounding box center [69, 81] width 48 height 9
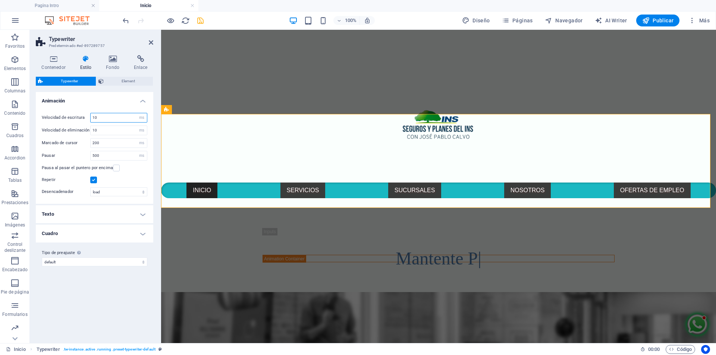
click at [109, 117] on input "10" at bounding box center [119, 117] width 56 height 9
click at [107, 131] on input "10" at bounding box center [119, 130] width 56 height 9
click at [106, 118] on input "10" at bounding box center [119, 117] width 56 height 9
type input "1"
type input "80"
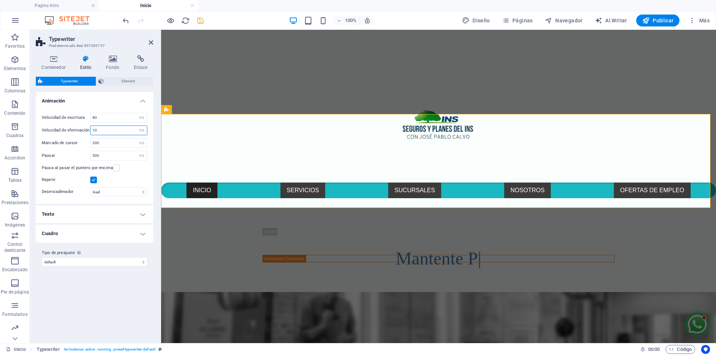
click at [110, 129] on input "10" at bounding box center [119, 130] width 56 height 9
type input "1"
type input "80"
select select "px"
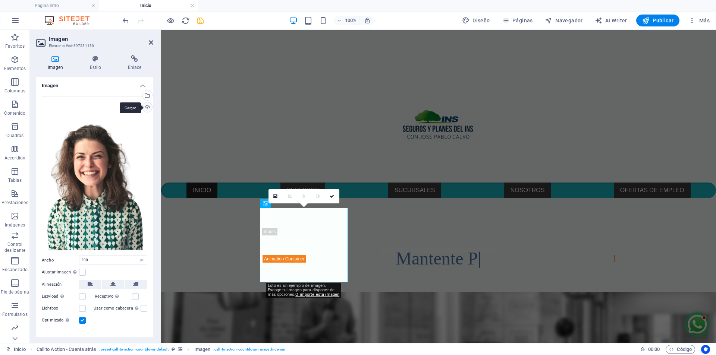
click at [145, 108] on div "Cargar" at bounding box center [146, 108] width 11 height 11
click at [102, 169] on div "Arrastra archivos aquí, haz clic para escoger archivos o selecciona archivos de…" at bounding box center [95, 174] width 106 height 157
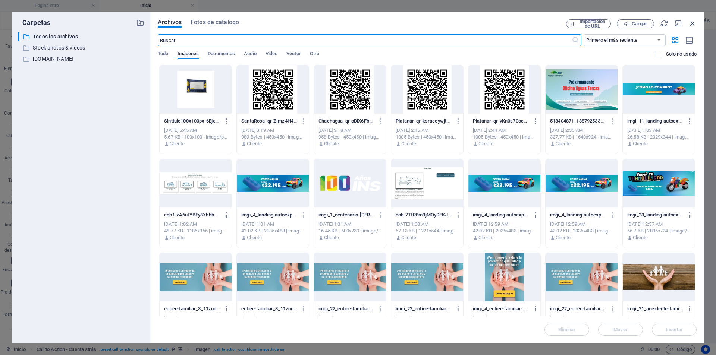
click at [694, 23] on icon "button" at bounding box center [692, 23] width 8 height 8
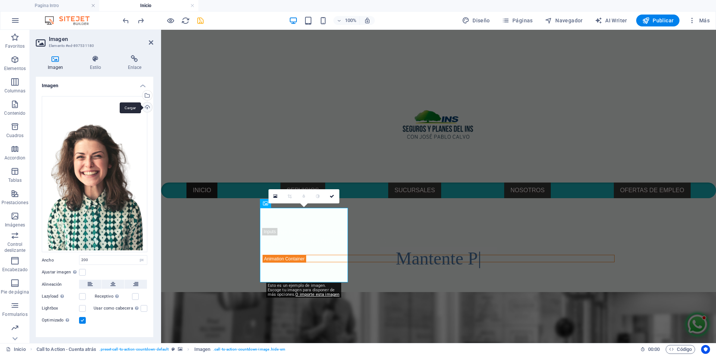
click at [146, 107] on div "Cargar" at bounding box center [146, 108] width 11 height 11
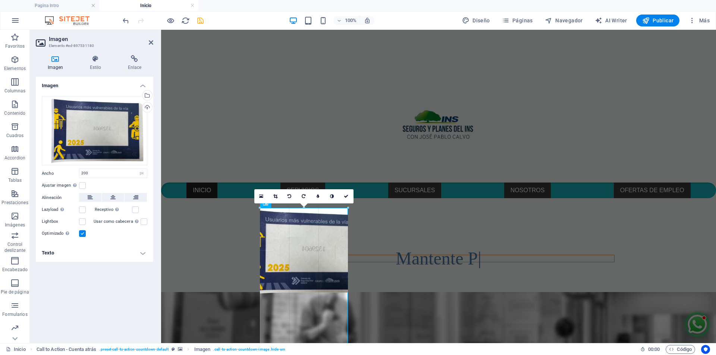
drag, startPoint x: 340, startPoint y: 247, endPoint x: 386, endPoint y: 249, distance: 45.9
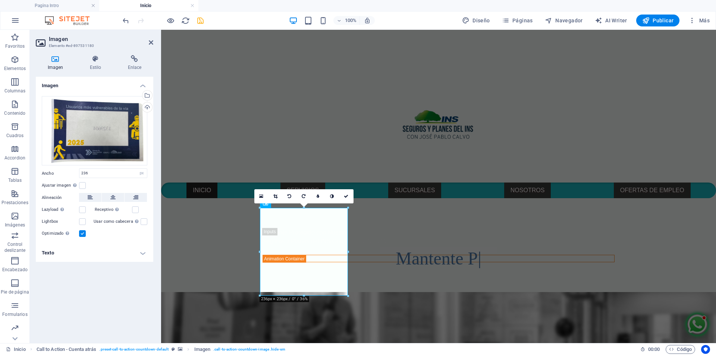
type input "200"
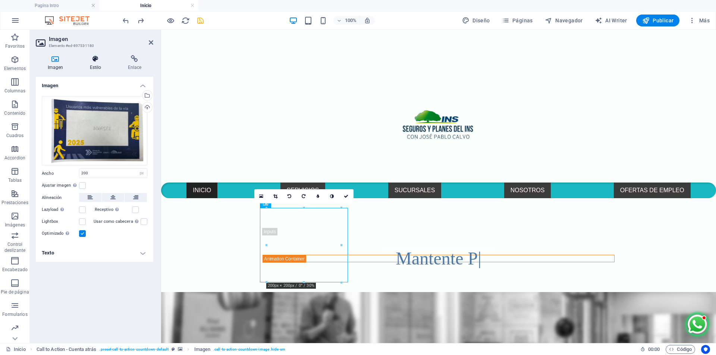
click at [98, 66] on h4 "Estilo" at bounding box center [97, 63] width 38 height 16
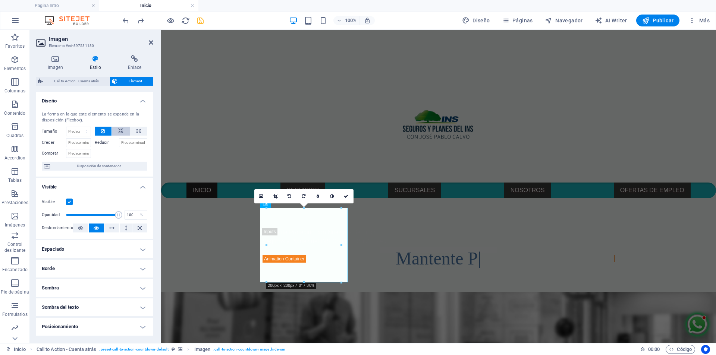
click at [122, 132] on button at bounding box center [121, 131] width 18 height 9
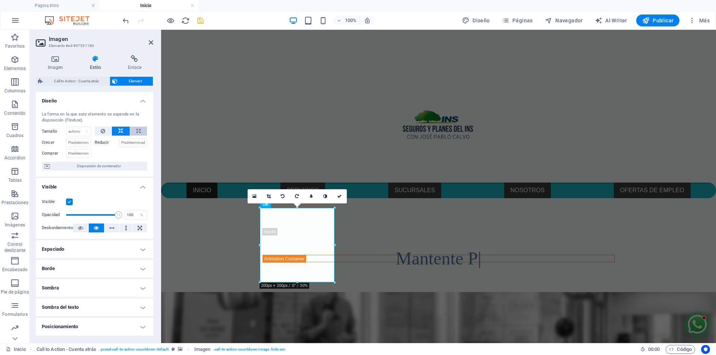
click at [134, 132] on button at bounding box center [138, 131] width 17 height 9
type input "100"
select select "%"
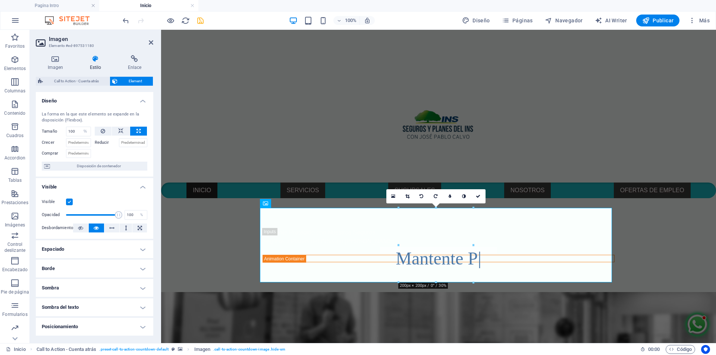
select select "DISABLED_OPTION_VALUE"
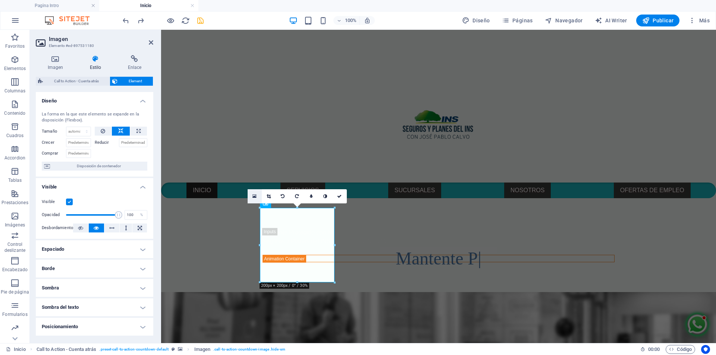
click at [255, 195] on icon at bounding box center [254, 196] width 4 height 5
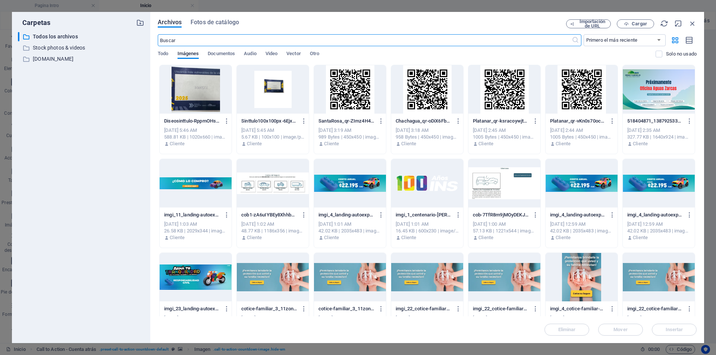
click at [423, 181] on div at bounding box center [427, 183] width 72 height 48
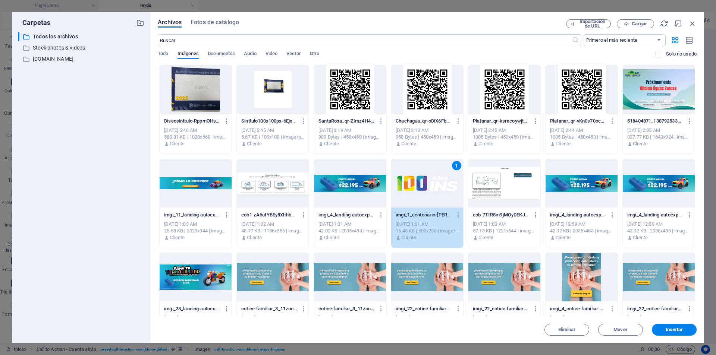
click at [423, 181] on div "1" at bounding box center [427, 183] width 72 height 48
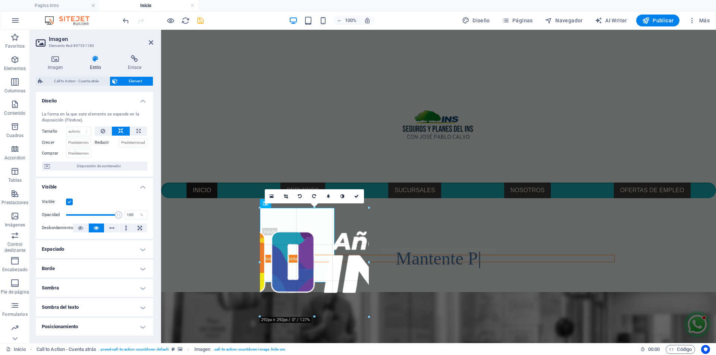
drag, startPoint x: 333, startPoint y: 243, endPoint x: 368, endPoint y: 244, distance: 34.3
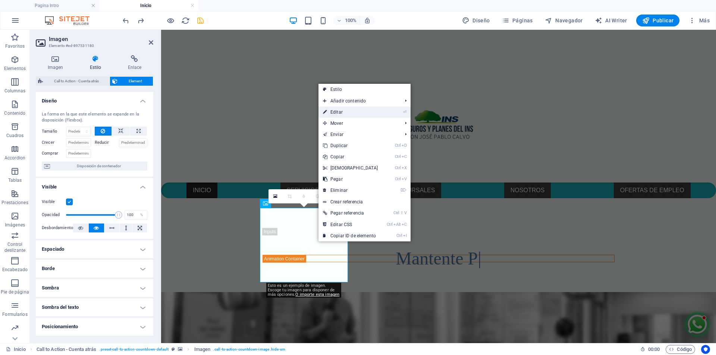
click at [356, 116] on link "⏎ Editar" at bounding box center [350, 112] width 64 height 11
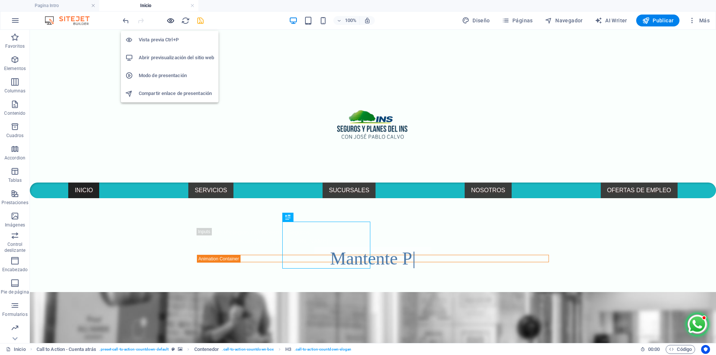
click at [168, 22] on icon "button" at bounding box center [170, 20] width 9 height 9
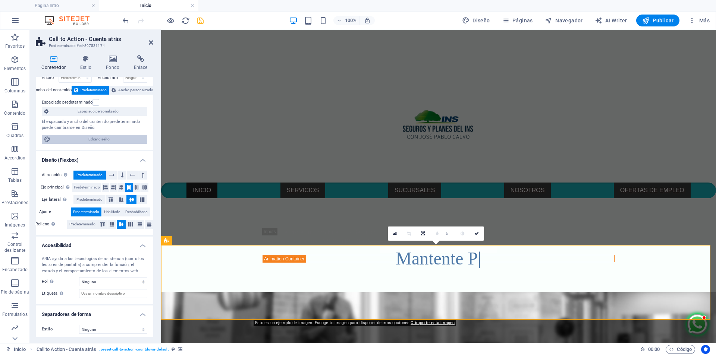
scroll to position [37, 0]
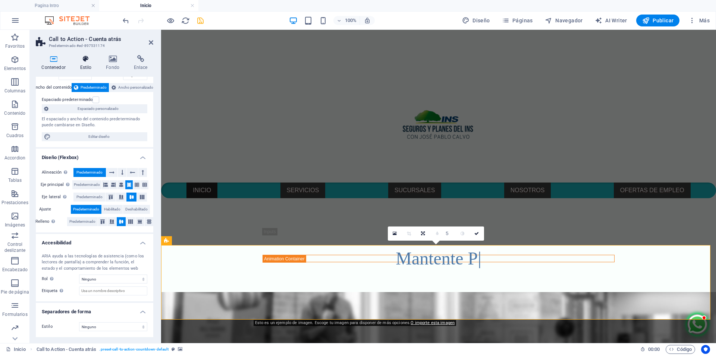
click at [84, 62] on icon at bounding box center [85, 58] width 23 height 7
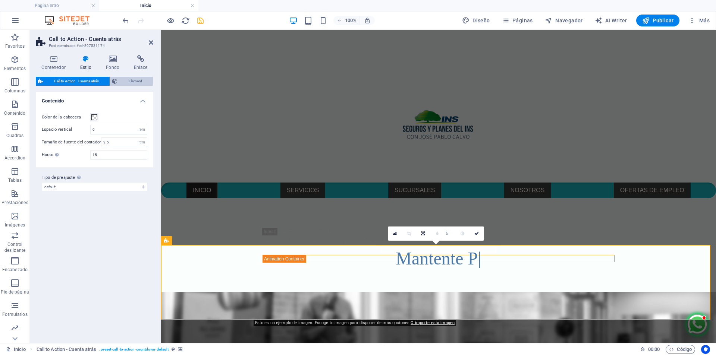
click at [138, 85] on span "Element" at bounding box center [135, 81] width 31 height 9
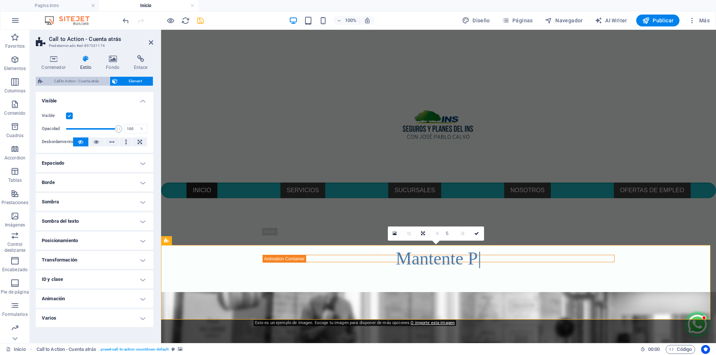
click at [83, 82] on span "Call to Action - Cuenta atrás" at bounding box center [76, 81] width 62 height 9
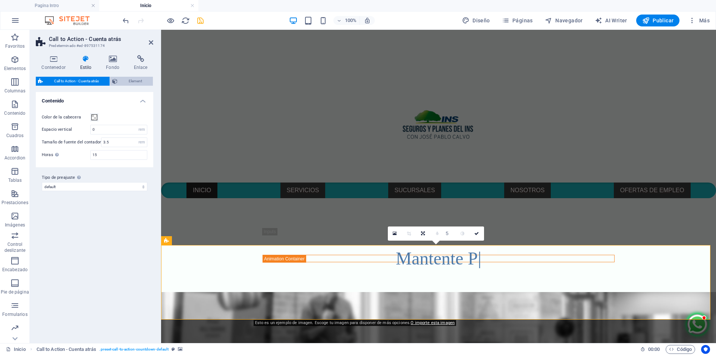
click at [136, 82] on span "Element" at bounding box center [135, 81] width 31 height 9
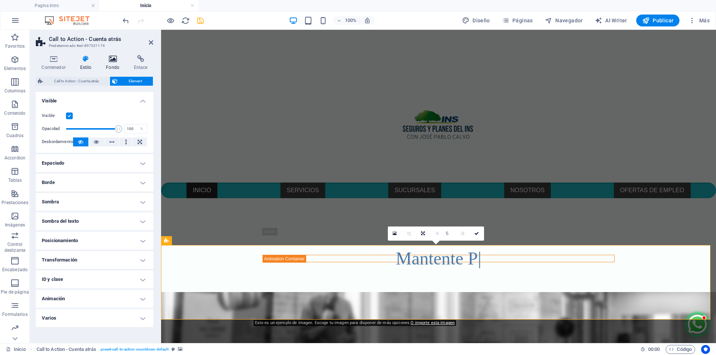
click at [109, 58] on icon at bounding box center [112, 58] width 25 height 7
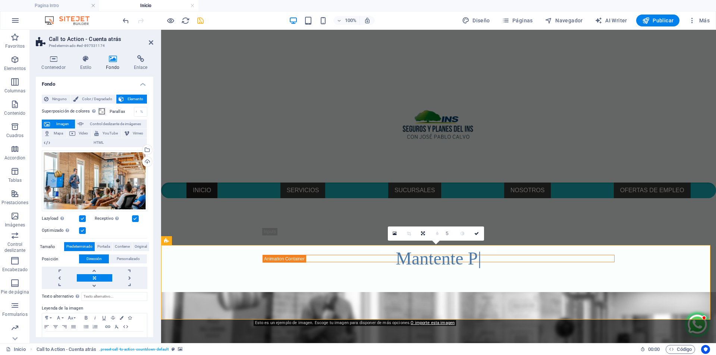
scroll to position [0, 0]
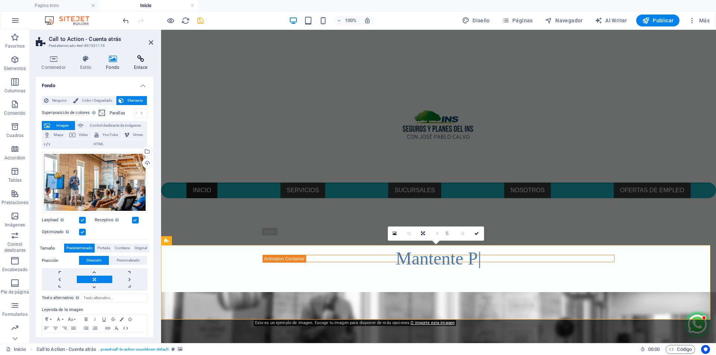
click at [144, 59] on icon at bounding box center [140, 58] width 25 height 7
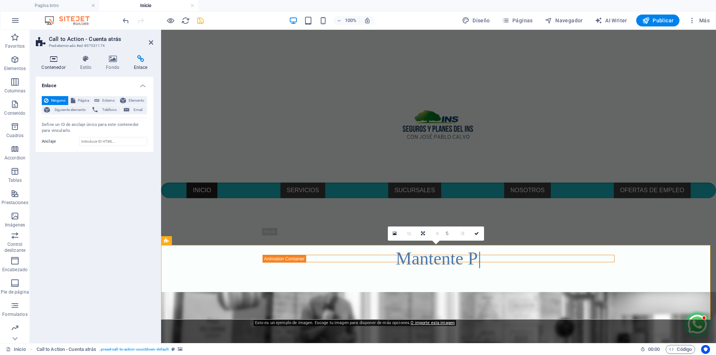
click at [50, 60] on icon at bounding box center [53, 58] width 35 height 7
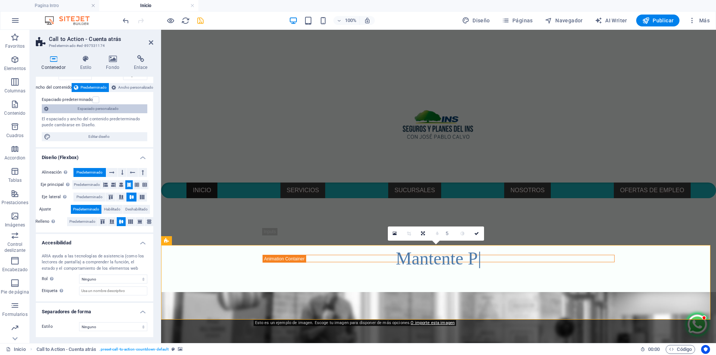
click at [110, 109] on span "Espaciado personalizado" at bounding box center [98, 108] width 94 height 9
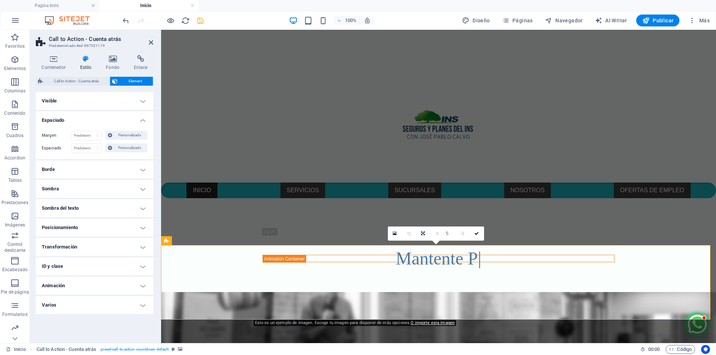
click at [131, 101] on h4 "Visible" at bounding box center [94, 101] width 117 height 18
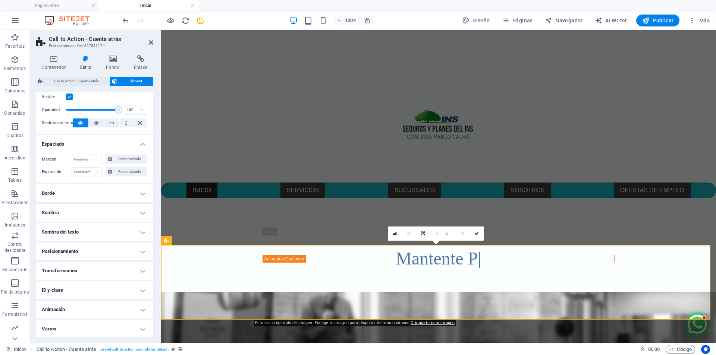
scroll to position [20, 0]
click at [112, 309] on h4 "Animación" at bounding box center [94, 309] width 117 height 18
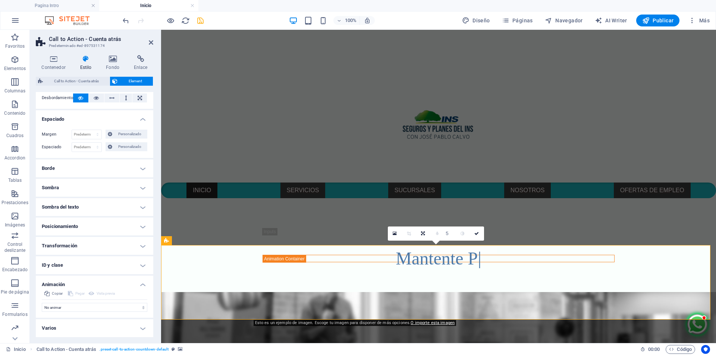
click at [98, 326] on h4 "Varios" at bounding box center [94, 329] width 117 height 18
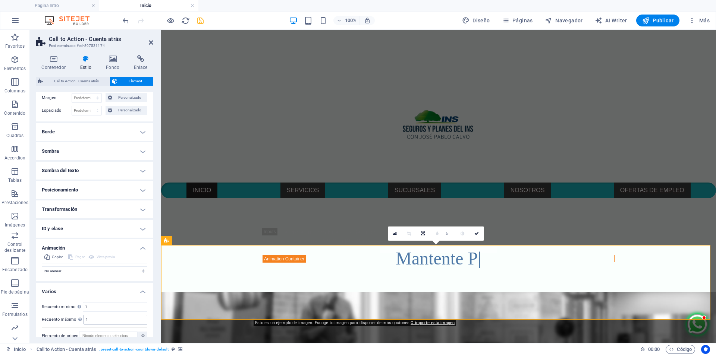
scroll to position [90, 0]
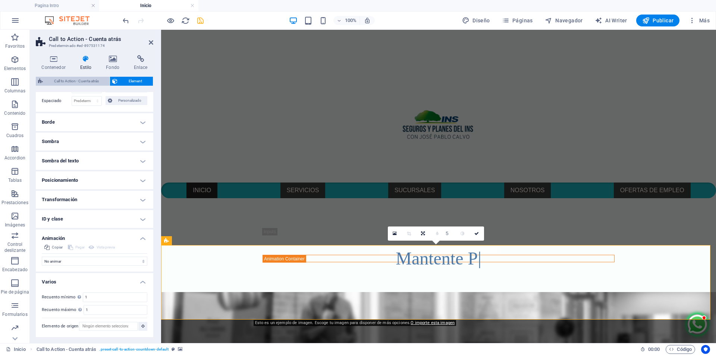
click at [63, 81] on span "Call to Action - Cuenta atrás" at bounding box center [76, 81] width 62 height 9
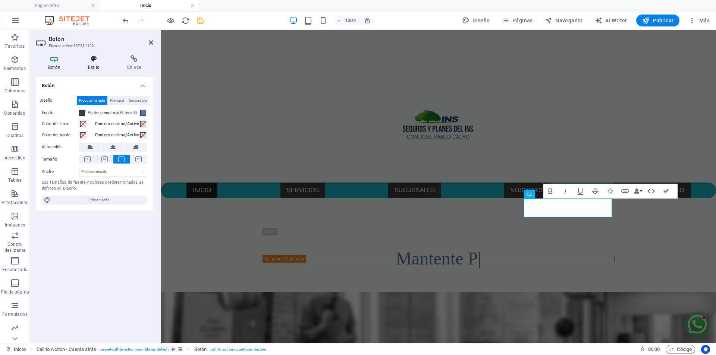
click at [97, 61] on icon at bounding box center [94, 58] width 36 height 7
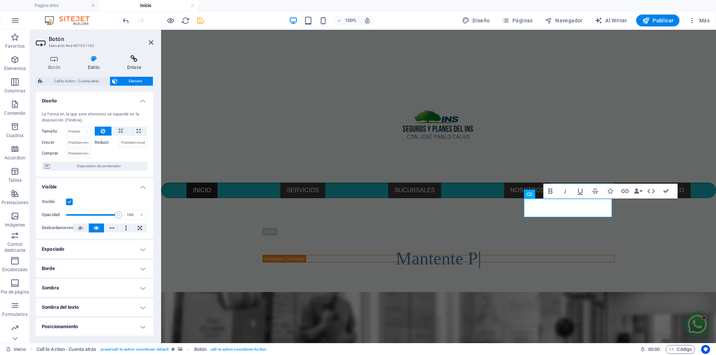
click at [135, 62] on icon at bounding box center [134, 58] width 38 height 7
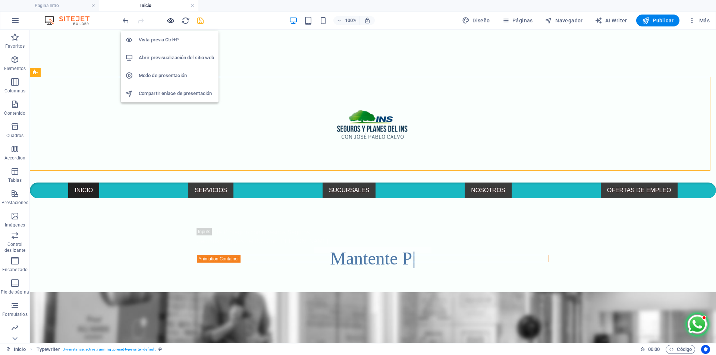
click at [170, 21] on icon "button" at bounding box center [170, 20] width 9 height 9
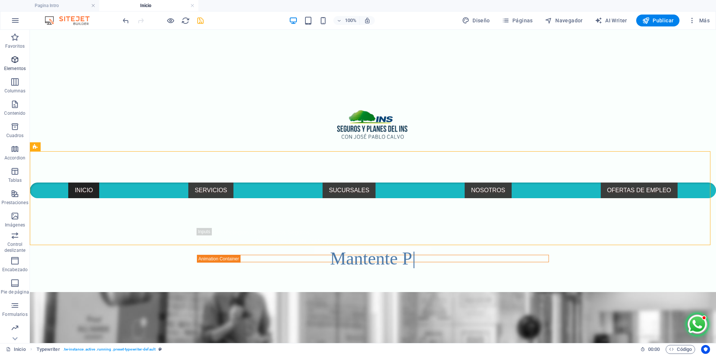
click at [17, 63] on icon "button" at bounding box center [14, 59] width 9 height 9
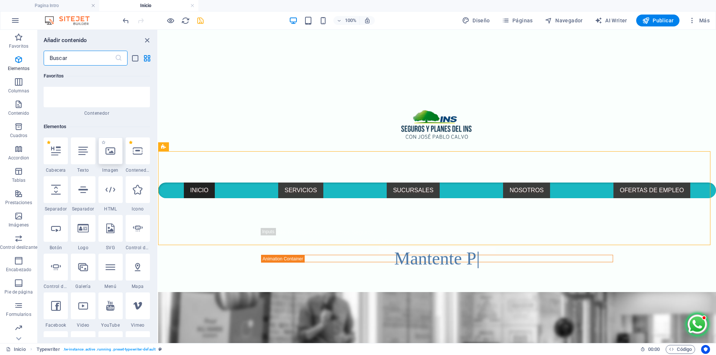
scroll to position [0, 0]
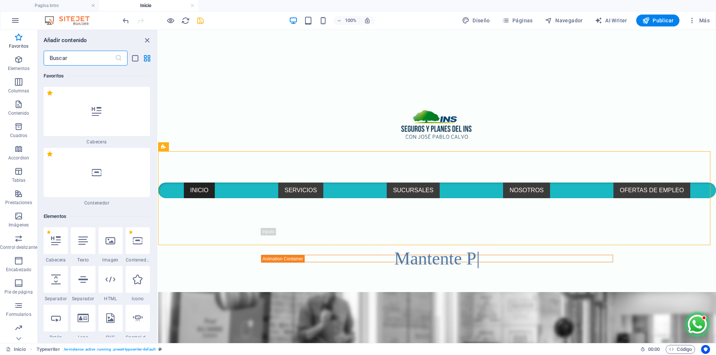
click at [81, 59] on input "text" at bounding box center [79, 58] width 71 height 15
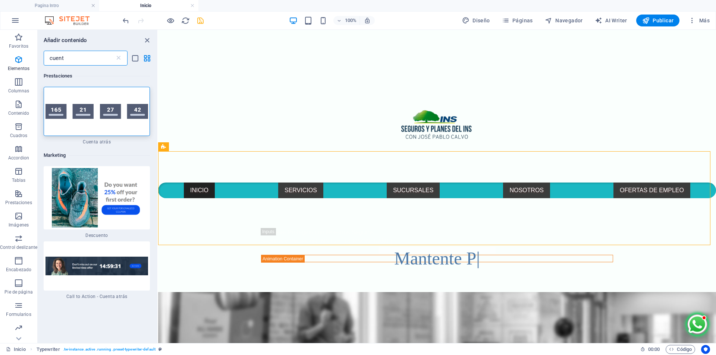
type input "cuenta"
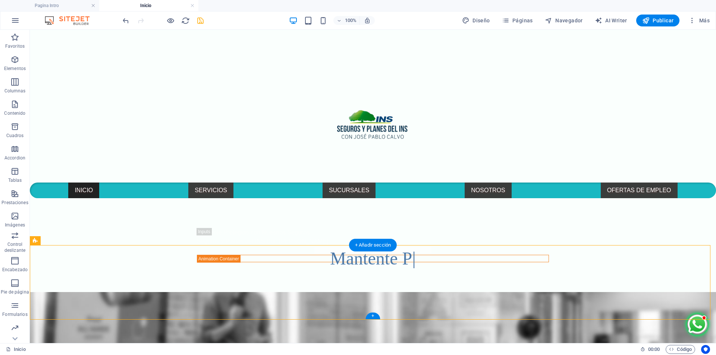
select select "rem"
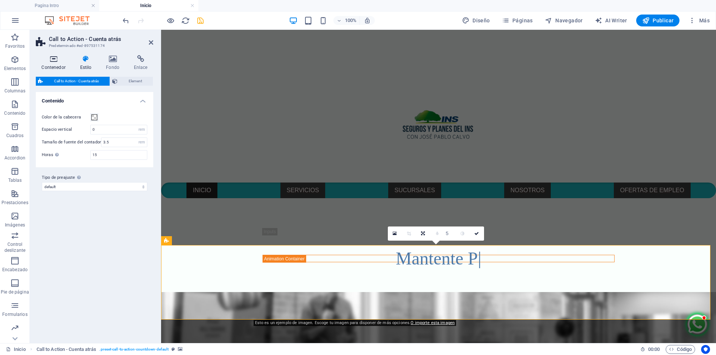
click at [56, 61] on icon at bounding box center [53, 58] width 35 height 7
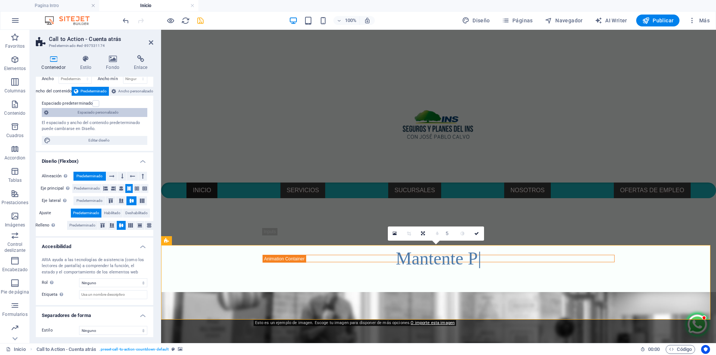
scroll to position [37, 0]
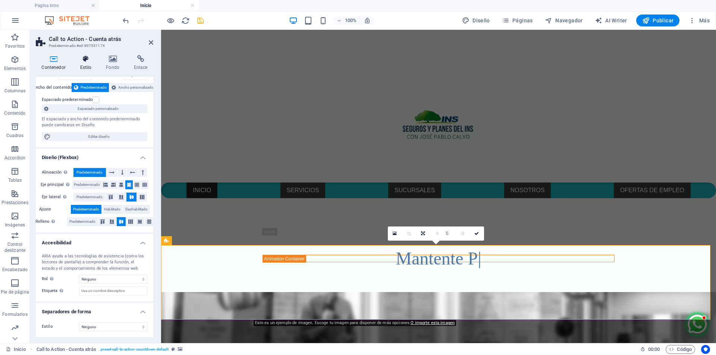
click at [84, 61] on icon at bounding box center [85, 58] width 23 height 7
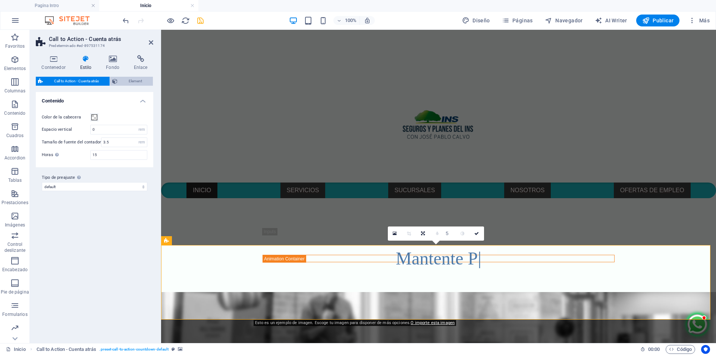
click at [125, 79] on span "Element" at bounding box center [135, 81] width 31 height 9
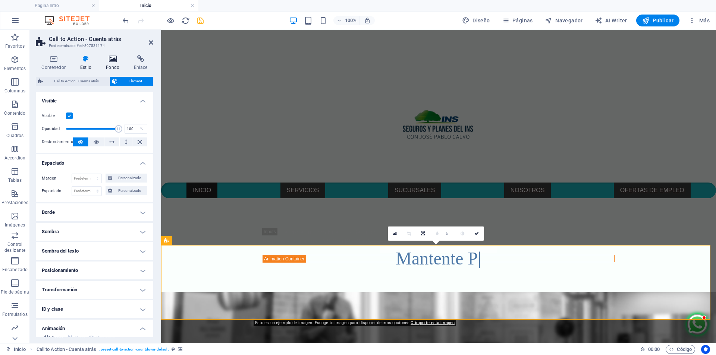
click at [111, 60] on icon at bounding box center [112, 58] width 25 height 7
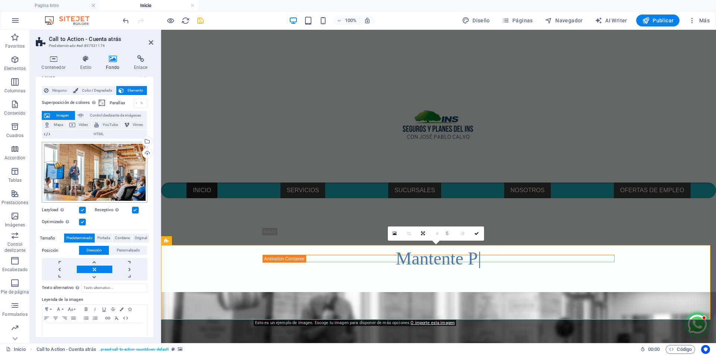
scroll to position [24, 0]
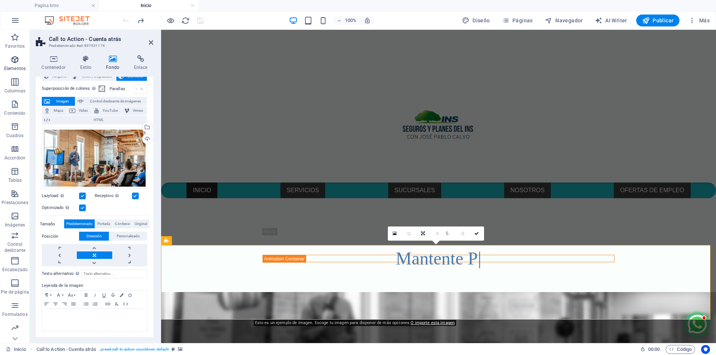
click at [9, 60] on span "Elementos" at bounding box center [15, 64] width 30 height 18
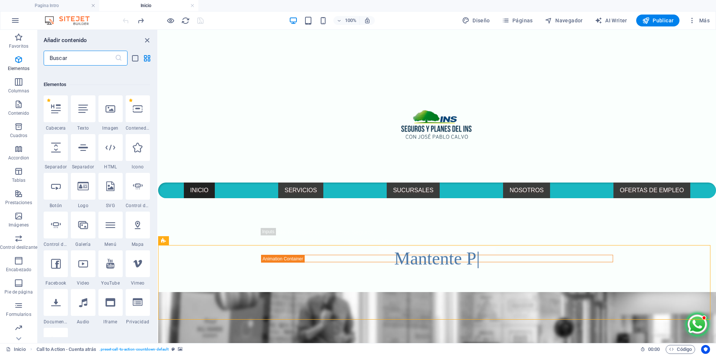
scroll to position [141, 0]
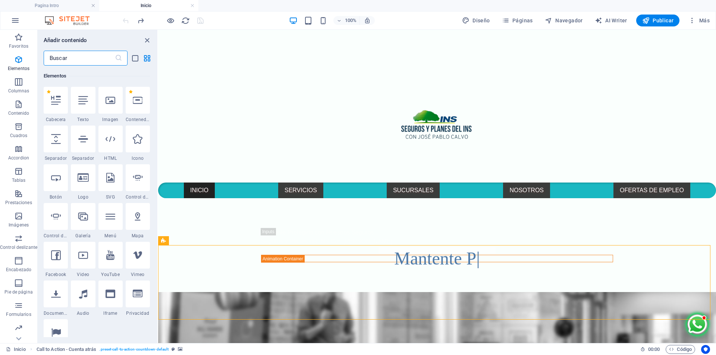
click at [95, 59] on input "text" at bounding box center [79, 58] width 71 height 15
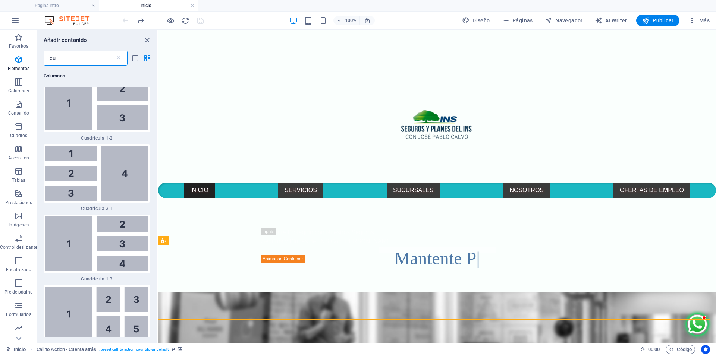
scroll to position [0, 0]
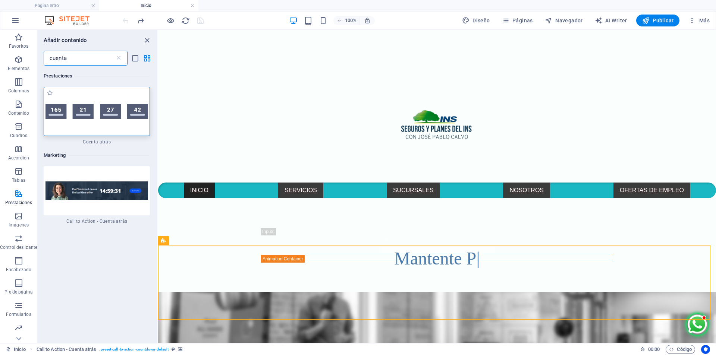
type input "cuenta"
click at [106, 107] on img at bounding box center [96, 111] width 103 height 15
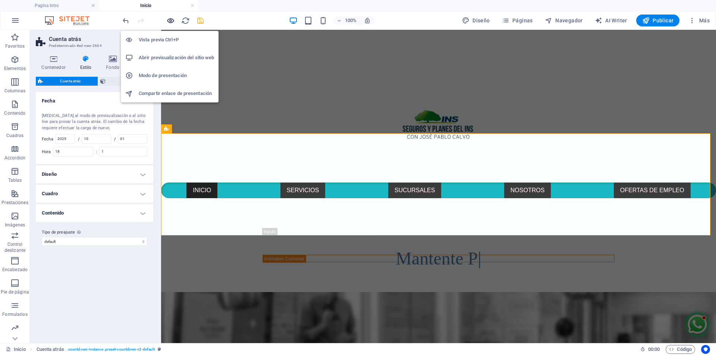
click at [168, 22] on icon "button" at bounding box center [170, 20] width 9 height 9
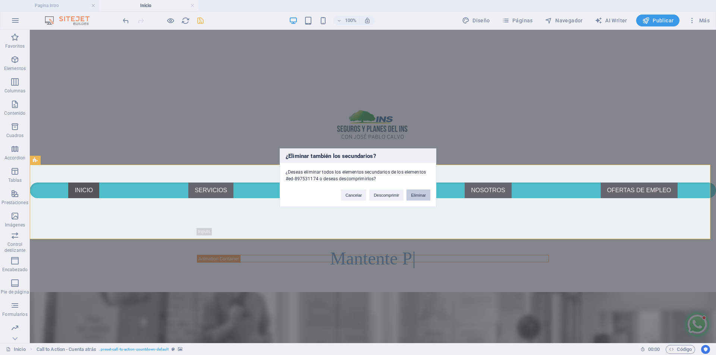
click at [423, 197] on button "Eliminar" at bounding box center [418, 194] width 24 height 11
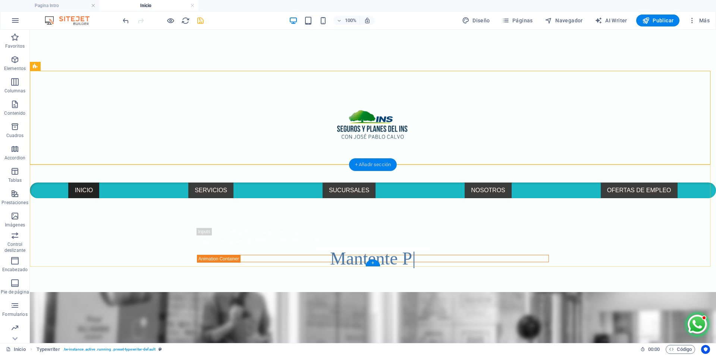
click at [376, 164] on div "+ Añadir sección" at bounding box center [373, 164] width 48 height 13
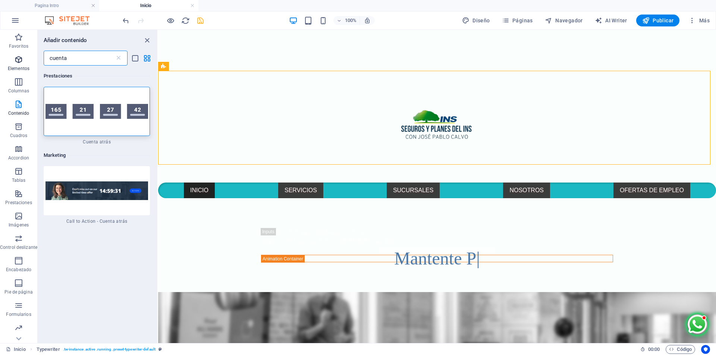
drag, startPoint x: 60, startPoint y: 55, endPoint x: 9, endPoint y: 55, distance: 51.1
click at [9, 55] on div "Favoritos Elementos Columnas Contenido [PERSON_NAME] Accordion Tablas Prestacio…" at bounding box center [79, 187] width 158 height 314
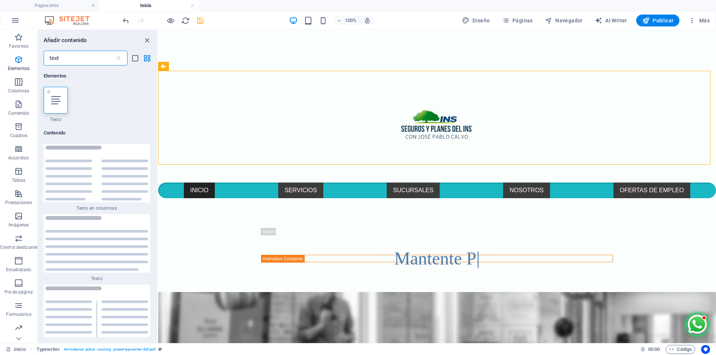
type input "text"
click at [53, 99] on icon at bounding box center [56, 100] width 10 height 10
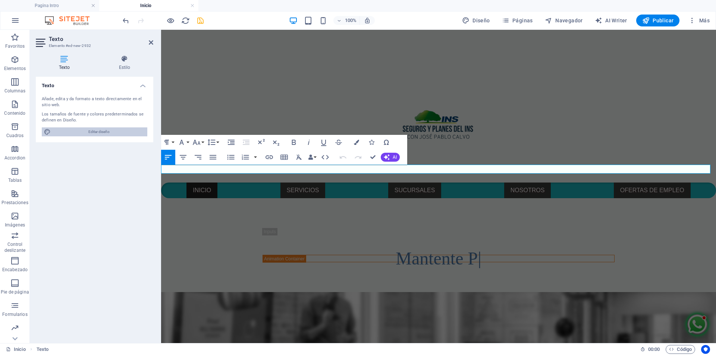
click at [89, 133] on span "Editar diseño" at bounding box center [99, 132] width 92 height 9
select select "px"
select select "400"
select select "px"
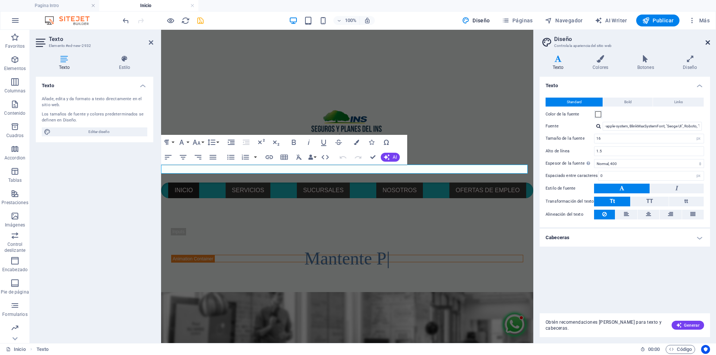
click at [707, 43] on icon at bounding box center [708, 43] width 4 height 6
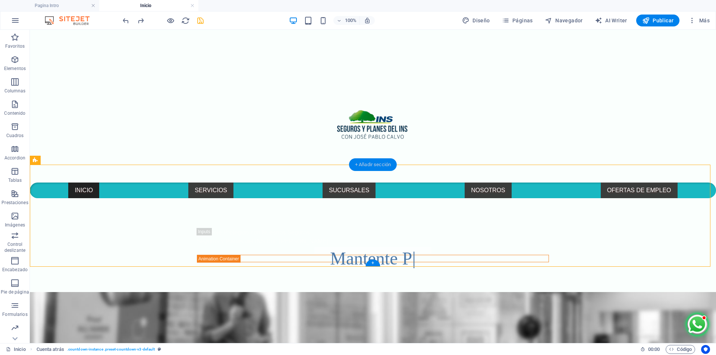
click at [367, 163] on div "+ Añadir sección" at bounding box center [373, 164] width 48 height 13
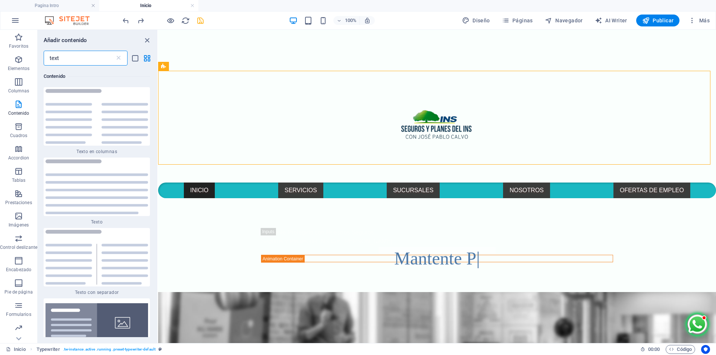
scroll to position [57, 0]
drag, startPoint x: 5, startPoint y: 58, endPoint x: 0, endPoint y: 57, distance: 5.2
click at [0, 57] on div "Favoritos Elementos Columnas Contenido [PERSON_NAME] Accordion Tablas Prestacio…" at bounding box center [79, 187] width 158 height 314
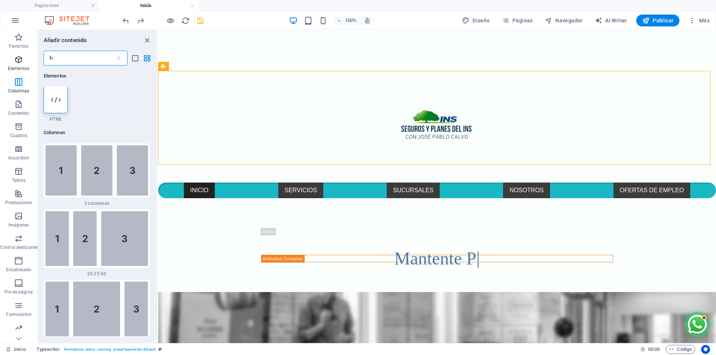
scroll to position [0, 0]
type input "h1"
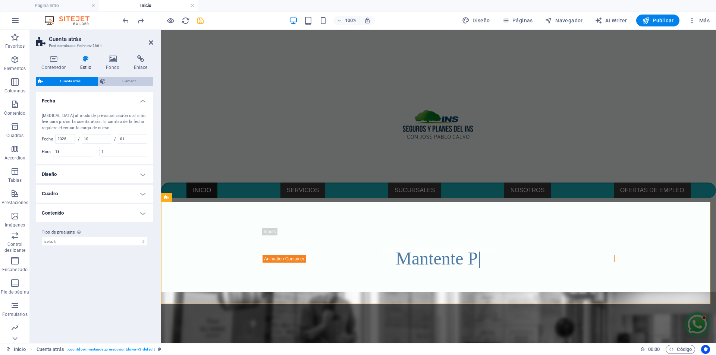
click at [144, 80] on span "Element" at bounding box center [129, 81] width 43 height 9
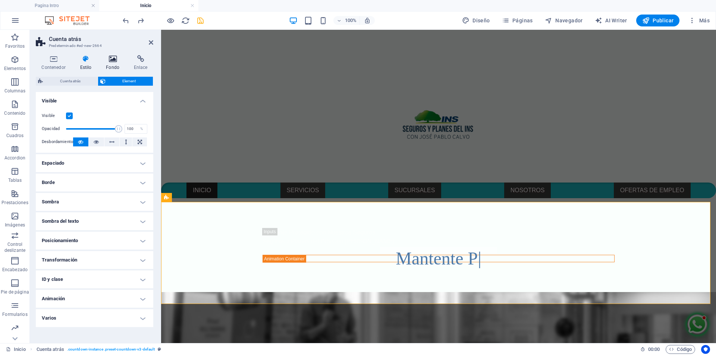
click at [108, 58] on icon at bounding box center [112, 58] width 25 height 7
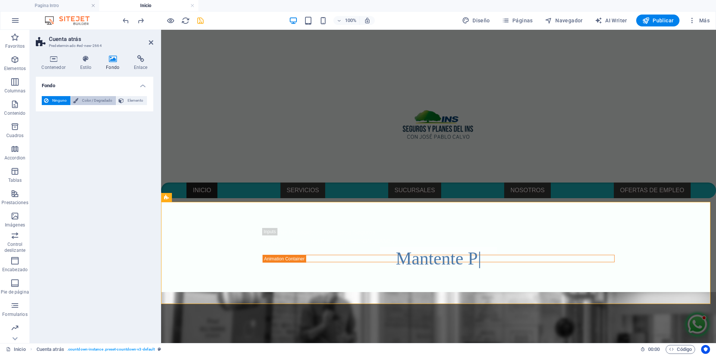
click at [101, 99] on span "Color / Degradado" at bounding box center [97, 100] width 33 height 9
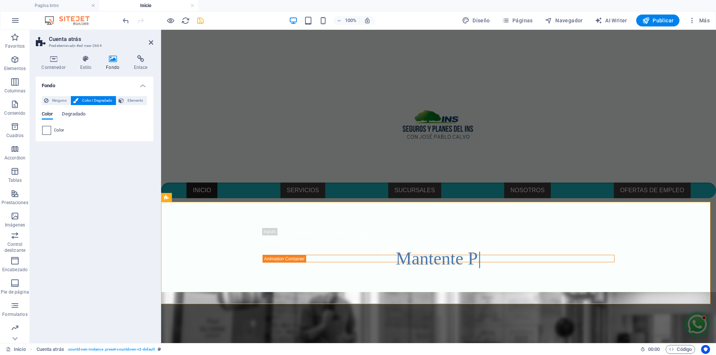
click at [45, 132] on span at bounding box center [47, 130] width 8 height 8
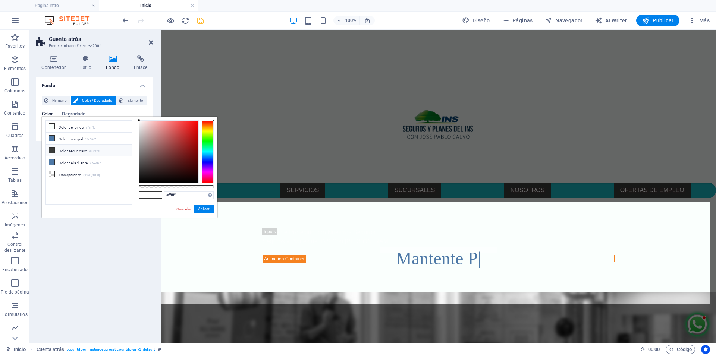
click at [56, 150] on li "Color secundario #3a3c3b" at bounding box center [89, 151] width 86 height 12
type input "#3a3c3b"
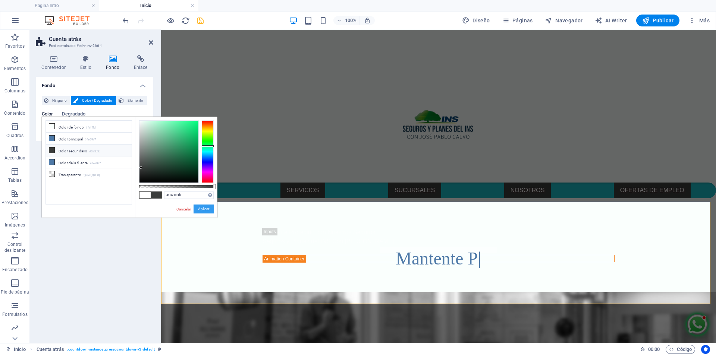
click at [206, 211] on button "Aplicar" at bounding box center [204, 209] width 20 height 9
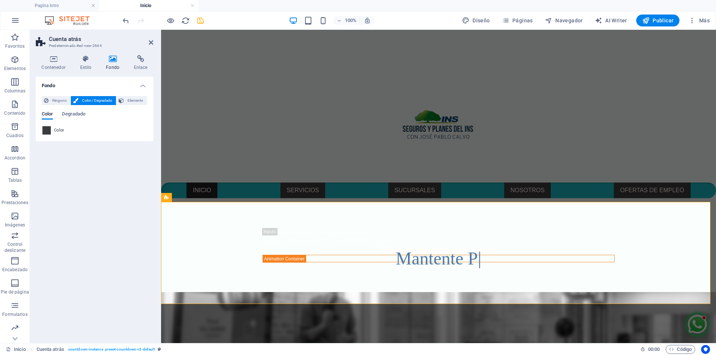
click at [99, 157] on div "Fondo Ninguno Color / Degradado Elemento Estirar fondo a ancho completo Superpo…" at bounding box center [94, 207] width 117 height 261
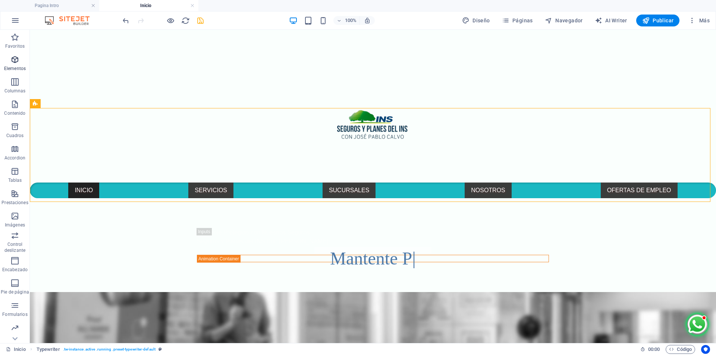
click at [17, 67] on p "Elementos" at bounding box center [15, 69] width 22 height 6
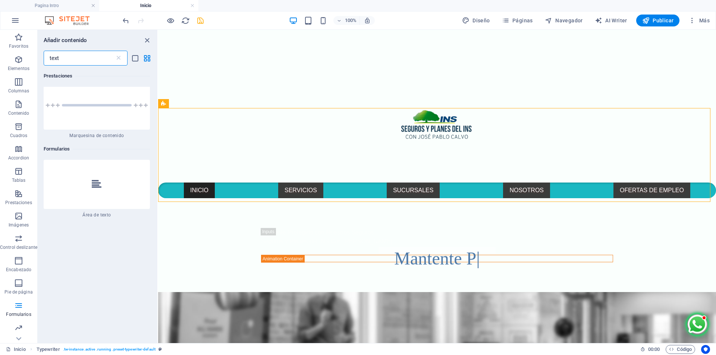
scroll to position [1595, 0]
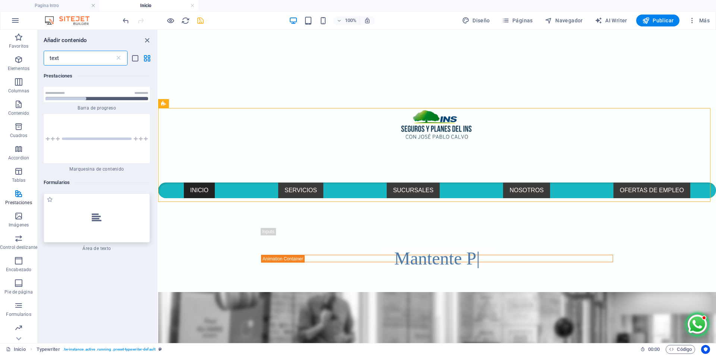
type input "text"
click at [109, 210] on div at bounding box center [97, 218] width 106 height 49
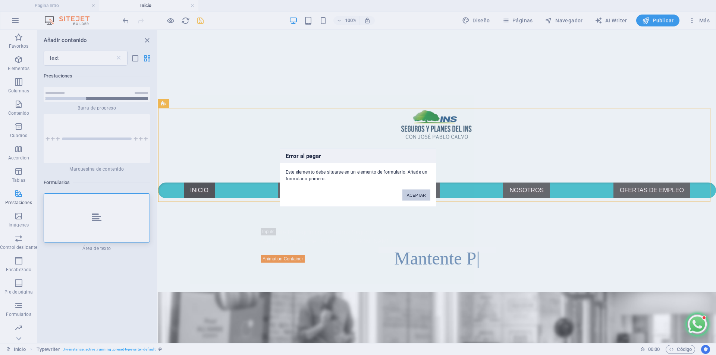
click at [421, 199] on button "ACEPTAR" at bounding box center [416, 194] width 28 height 11
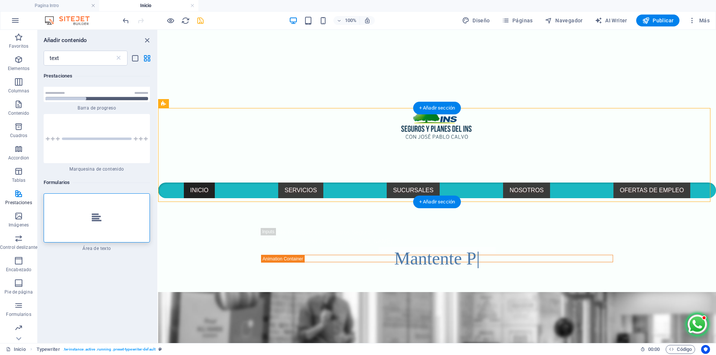
click at [430, 199] on div "+ Añadir sección" at bounding box center [437, 202] width 48 height 13
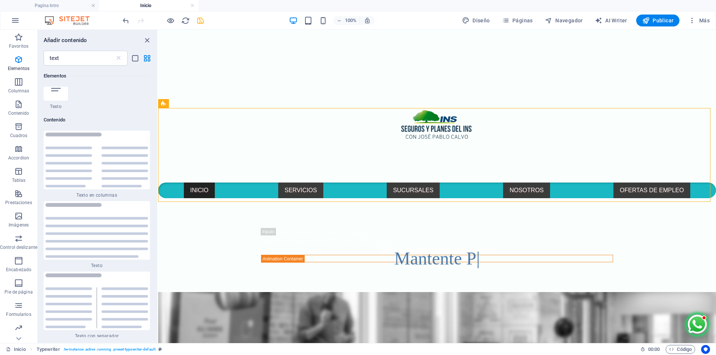
scroll to position [0, 0]
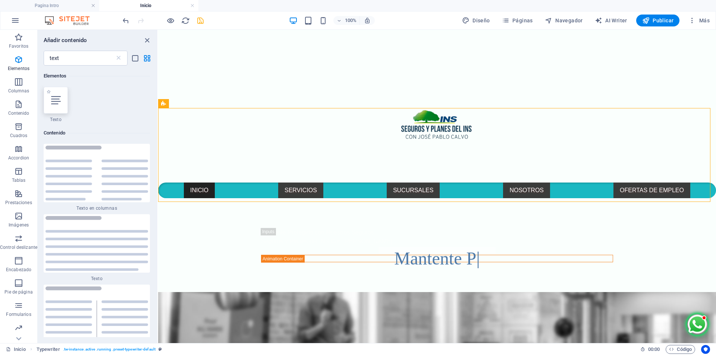
click at [58, 103] on icon at bounding box center [56, 100] width 10 height 10
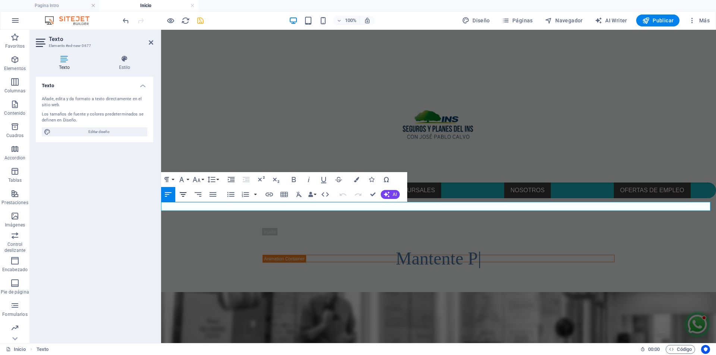
click at [183, 193] on icon "button" at bounding box center [183, 194] width 7 height 4
click at [258, 179] on icon "button" at bounding box center [261, 179] width 9 height 9
click at [270, 179] on button "Subscript" at bounding box center [276, 179] width 14 height 15
click at [275, 179] on icon "button" at bounding box center [275, 179] width 9 height 9
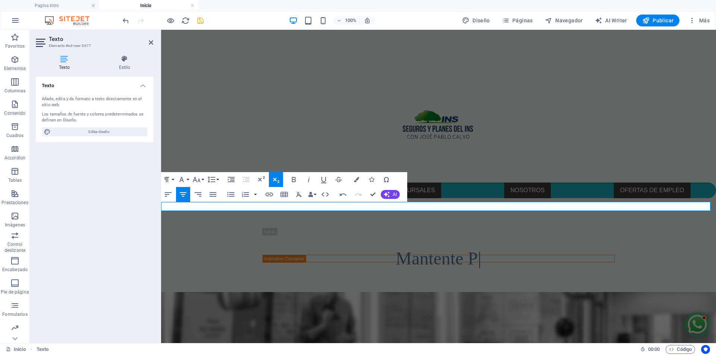
click at [275, 179] on icon "button" at bounding box center [275, 179] width 9 height 9
click at [183, 180] on icon "button" at bounding box center [181, 179] width 4 height 5
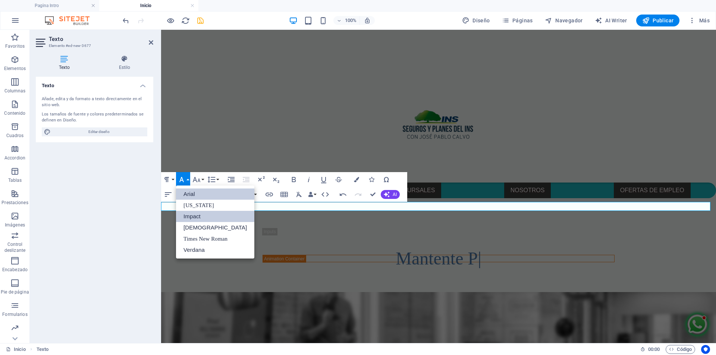
click at [205, 219] on link "Impact" at bounding box center [215, 216] width 78 height 11
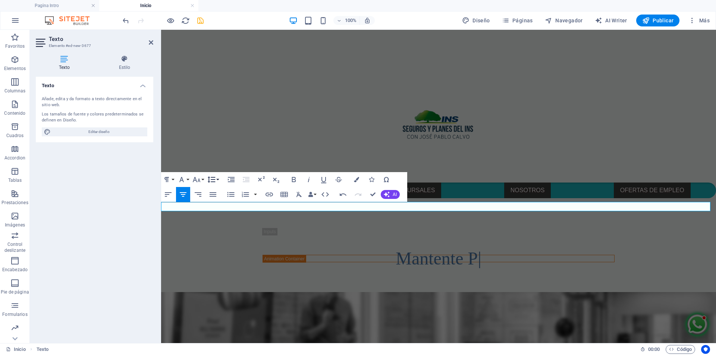
click at [219, 181] on button "Line Height" at bounding box center [213, 179] width 14 height 15
click at [292, 181] on icon "button" at bounding box center [294, 179] width 4 height 5
click at [186, 181] on icon "button" at bounding box center [181, 179] width 9 height 9
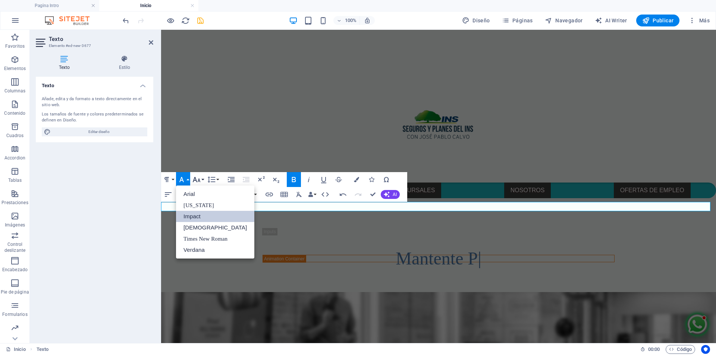
click at [203, 181] on button "Font Size" at bounding box center [198, 179] width 14 height 15
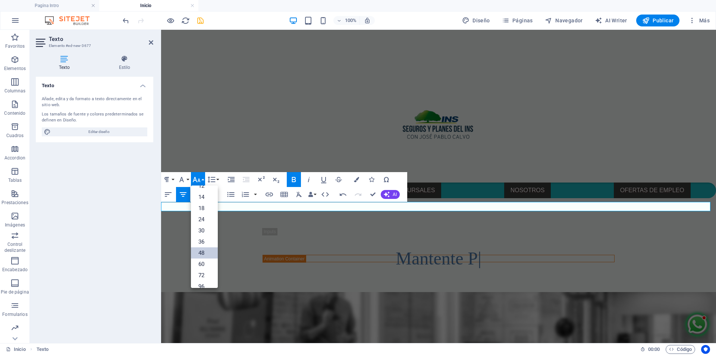
scroll to position [60, 0]
click at [204, 257] on link "60" at bounding box center [204, 257] width 27 height 11
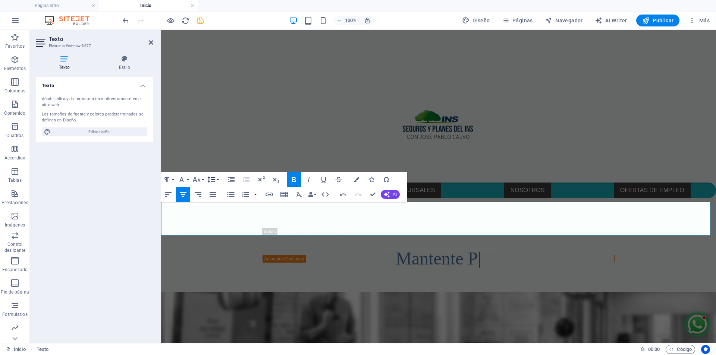
click at [215, 179] on icon "button" at bounding box center [211, 179] width 9 height 9
click at [233, 178] on icon "button" at bounding box center [231, 179] width 9 height 9
click at [246, 179] on icon "button" at bounding box center [246, 179] width 7 height 5
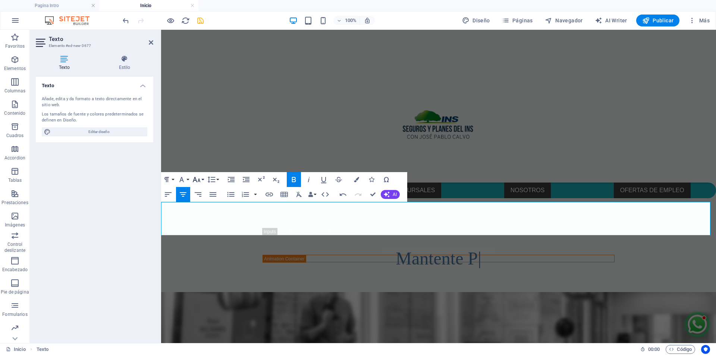
click at [197, 180] on icon "button" at bounding box center [196, 179] width 9 height 9
click at [205, 245] on link "48" at bounding box center [204, 246] width 27 height 11
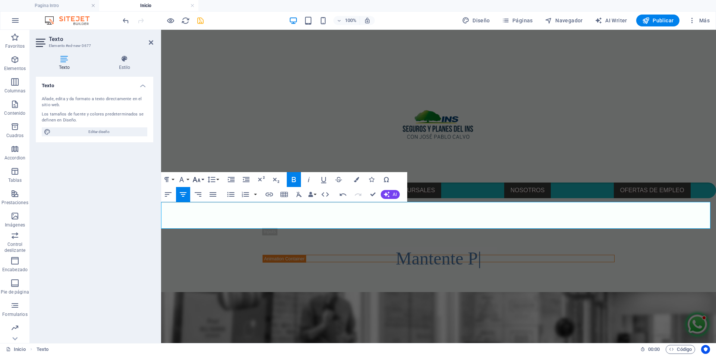
click at [200, 179] on icon "button" at bounding box center [196, 179] width 9 height 9
click at [199, 236] on link "36" at bounding box center [204, 234] width 27 height 11
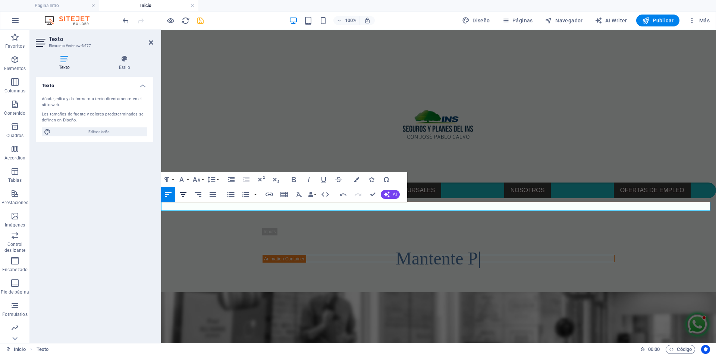
click at [182, 195] on icon "button" at bounding box center [183, 194] width 9 height 9
click at [355, 181] on icon "button" at bounding box center [356, 179] width 5 height 5
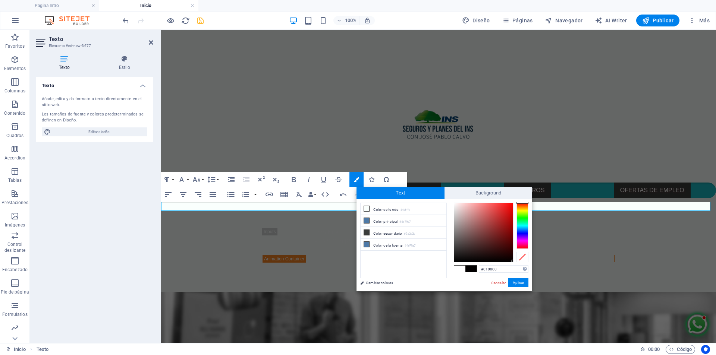
type input "#000000"
drag, startPoint x: 508, startPoint y: 254, endPoint x: 513, endPoint y: 263, distance: 10.2
click at [513, 263] on div "#000000 Formatos soportados #0852ed rgb(8, 82, 237) rgba(8, 82, 237, 90%) hsv(2…" at bounding box center [491, 299] width 82 height 201
click at [520, 285] on button "Aplicar" at bounding box center [518, 283] width 20 height 9
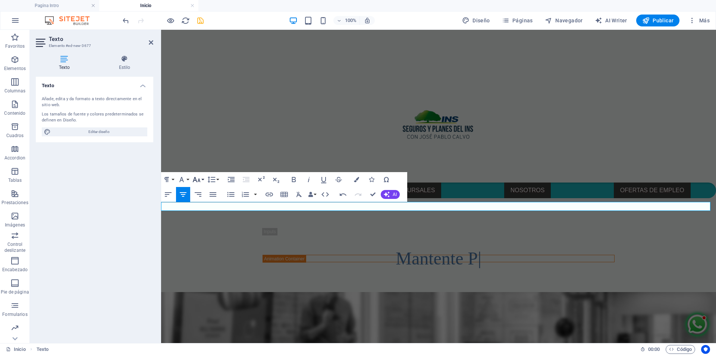
click at [200, 179] on icon "button" at bounding box center [196, 179] width 9 height 9
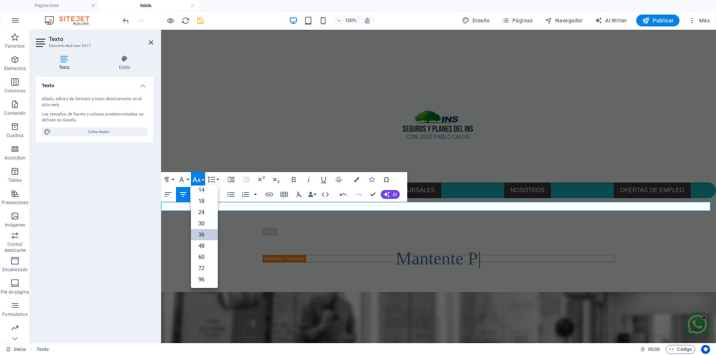
click at [209, 234] on link "36" at bounding box center [204, 234] width 27 height 11
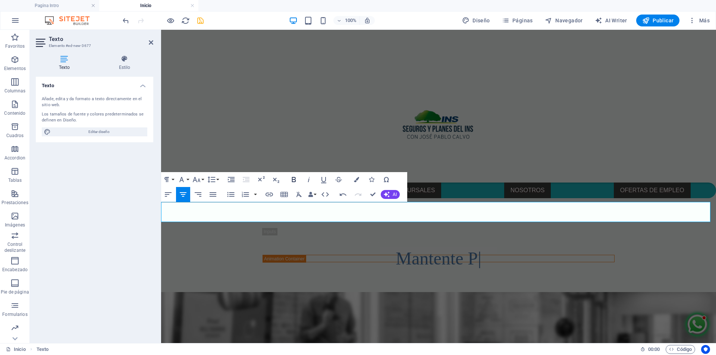
click at [295, 179] on icon "button" at bounding box center [294, 179] width 4 height 5
click at [324, 183] on icon "button" at bounding box center [323, 180] width 5 height 6
click at [326, 182] on icon "button" at bounding box center [323, 179] width 9 height 9
click at [371, 180] on icon "button" at bounding box center [371, 179] width 5 height 5
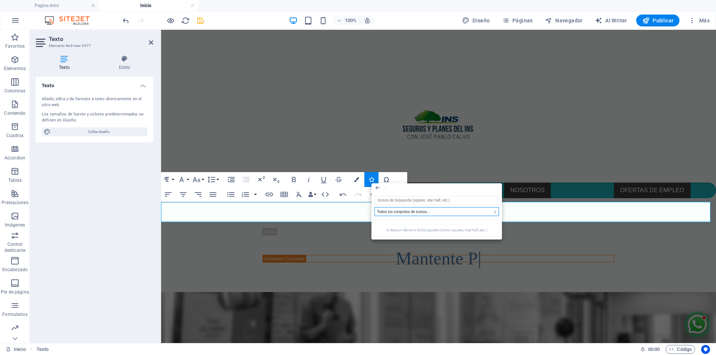
click at [438, 211] on select "Todos los conjuntos de iconos... IcoFont Ionicons FontAwesome Brands FontAwesom…" at bounding box center [436, 211] width 125 height 9
select select "font-awesome-thin"
click at [374, 207] on select "Todos los conjuntos de iconos... IcoFont Ionicons FontAwesome Brands FontAwesom…" at bounding box center [436, 211] width 125 height 9
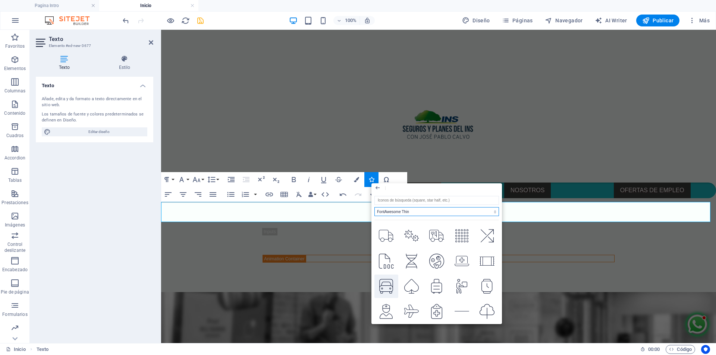
click at [389, 285] on icon at bounding box center [386, 286] width 14 height 15
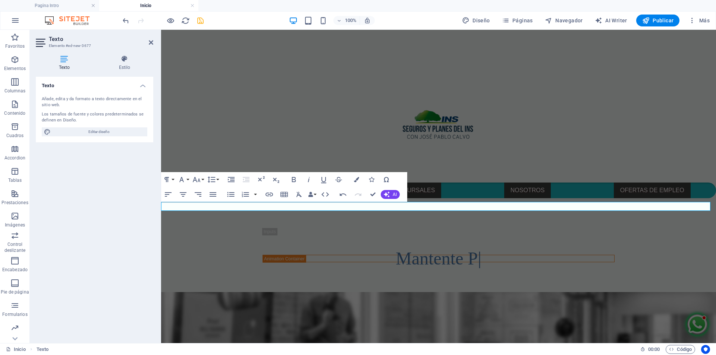
drag, startPoint x: 465, startPoint y: 204, endPoint x: 458, endPoint y: 204, distance: 7.5
click at [458, 204] on div "Barra de menús Logo Barra de menús Menú Typewriter Contenedor Texto Contenedor …" at bounding box center [438, 187] width 555 height 314
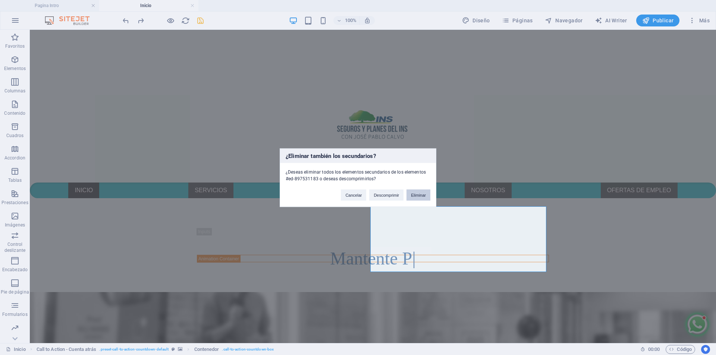
click at [417, 196] on button "Eliminar" at bounding box center [418, 194] width 24 height 11
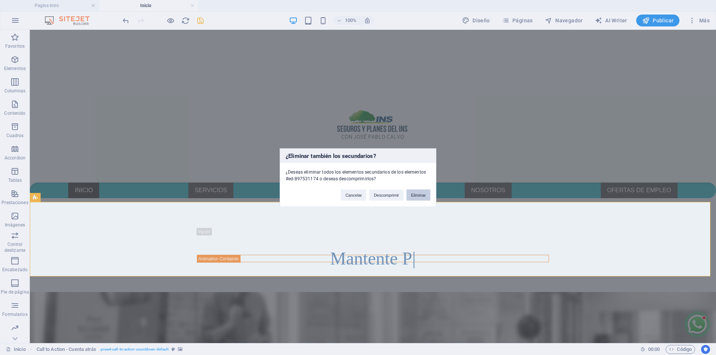
click at [425, 199] on button "Eliminar" at bounding box center [418, 194] width 24 height 11
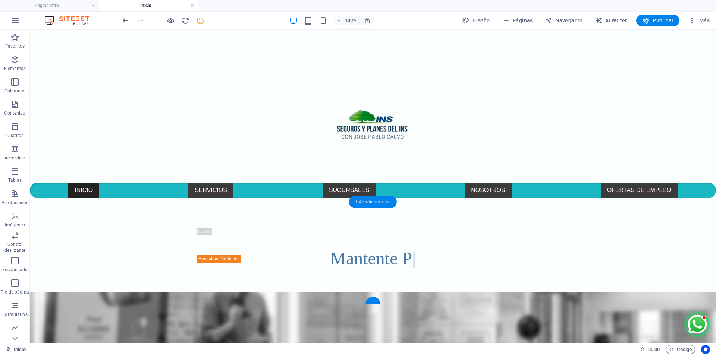
click at [383, 203] on div "+ Añadir sección" at bounding box center [373, 202] width 48 height 13
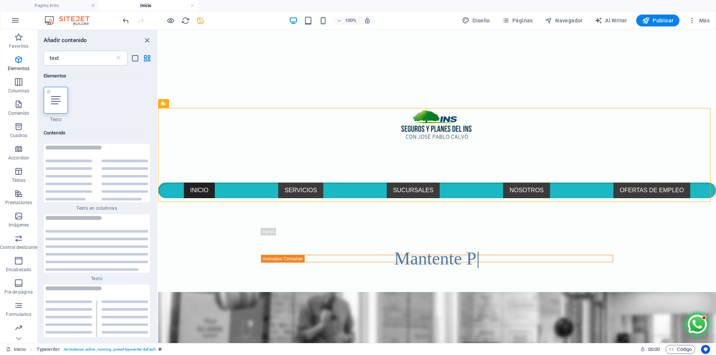
click at [53, 102] on icon at bounding box center [56, 100] width 10 height 10
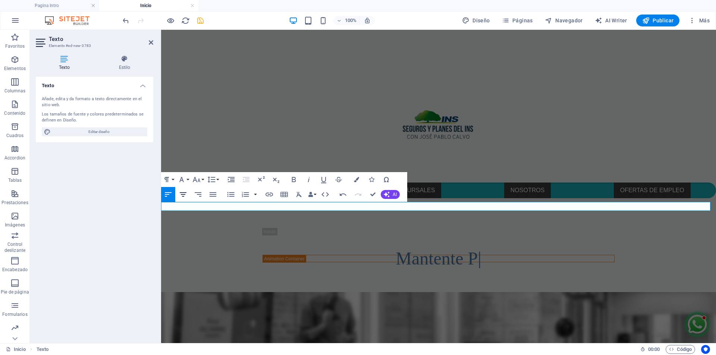
click at [182, 194] on icon "button" at bounding box center [183, 194] width 9 height 9
click at [200, 180] on icon "button" at bounding box center [196, 179] width 9 height 9
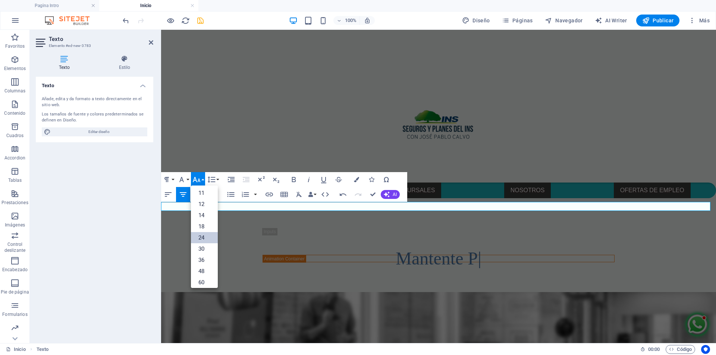
scroll to position [37, 0]
click at [206, 259] on link "36" at bounding box center [204, 257] width 27 height 11
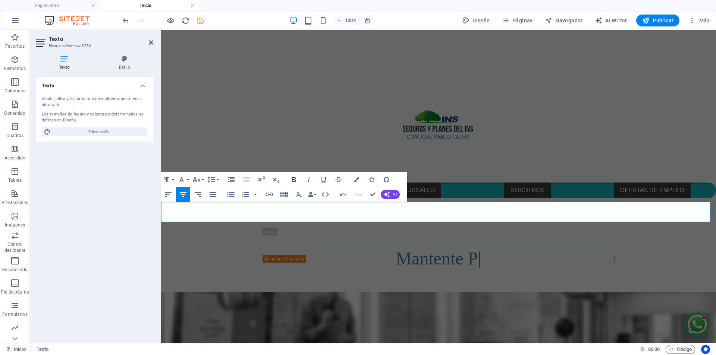
click at [292, 179] on icon "button" at bounding box center [293, 179] width 9 height 9
click at [357, 182] on icon "button" at bounding box center [356, 179] width 5 height 5
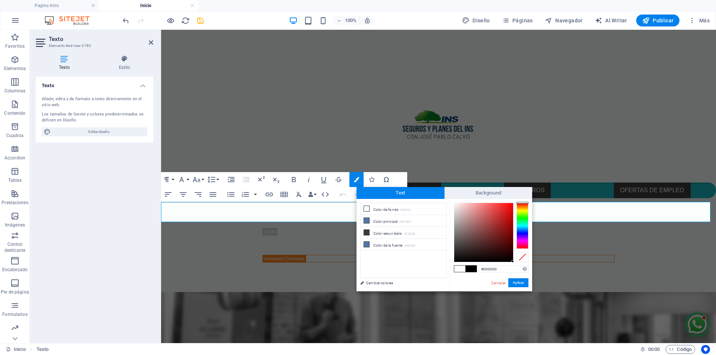
drag, startPoint x: 495, startPoint y: 248, endPoint x: 529, endPoint y: 269, distance: 39.8
click at [528, 268] on div "#000000 Formatos soportados #0852ed rgb(8, 82, 237) rgba(8, 82, 237, 90%) hsv(2…" at bounding box center [491, 299] width 82 height 201
click at [521, 283] on button "Aplicar" at bounding box center [518, 283] width 20 height 9
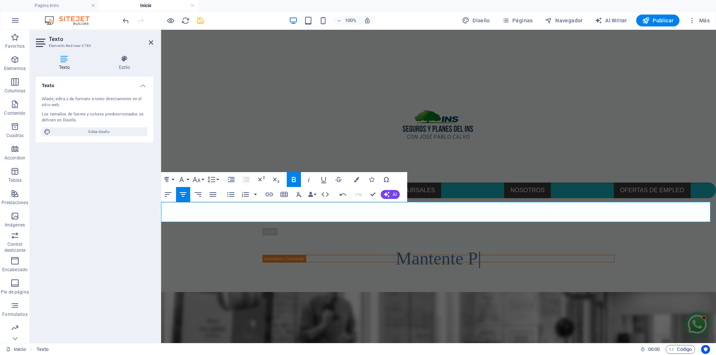
click at [594, 211] on div "Barra de menús Logo Barra de menús Menú Typewriter Contenedor Texto Contenedor …" at bounding box center [438, 187] width 555 height 314
click at [359, 180] on button "Colors" at bounding box center [356, 179] width 14 height 15
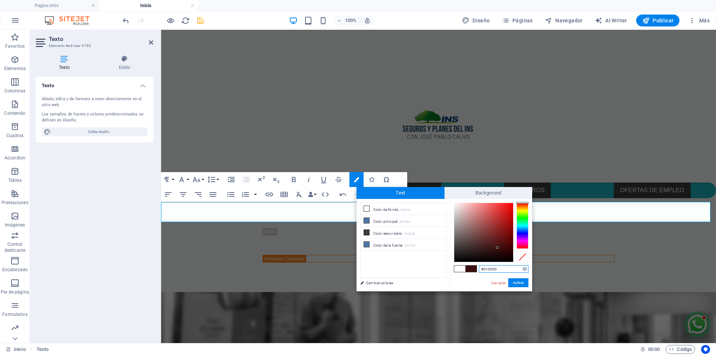
type input "#000000"
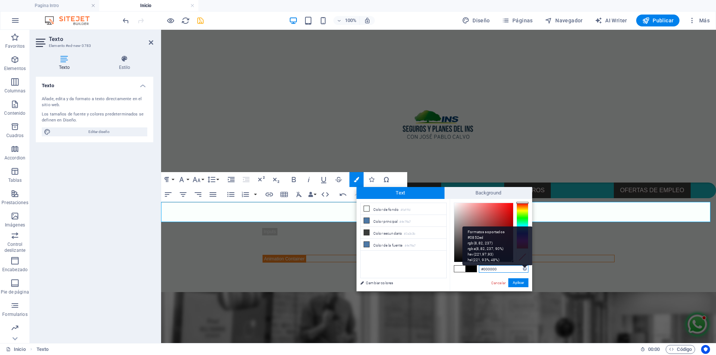
drag, startPoint x: 496, startPoint y: 246, endPoint x: 525, endPoint y: 270, distance: 37.3
click at [523, 268] on div "#000000 Formatos soportados #0852ed rgb(8, 82, 237) rgba(8, 82, 237, 90%) hsv(2…" at bounding box center [491, 299] width 82 height 201
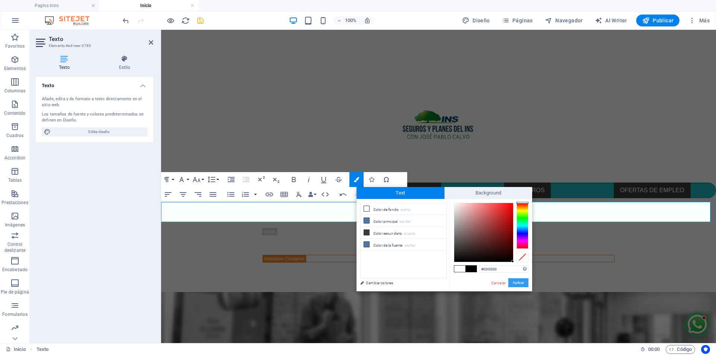
click at [524, 282] on button "Aplicar" at bounding box center [518, 283] width 20 height 9
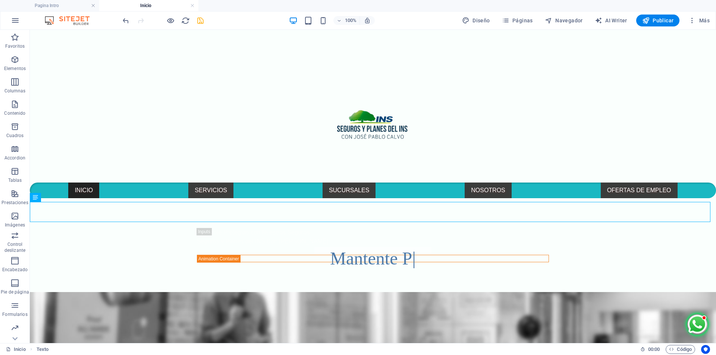
click at [523, 212] on div "Barra de menús Logo Barra de menús Menú Typewriter Contenedor Texto Contenedor …" at bounding box center [373, 187] width 686 height 314
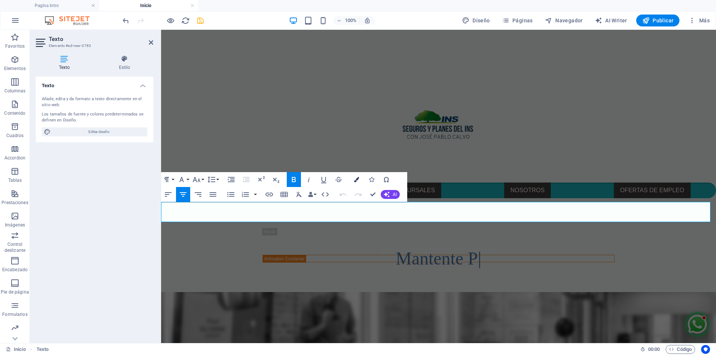
click at [360, 181] on button "Colors" at bounding box center [356, 179] width 14 height 15
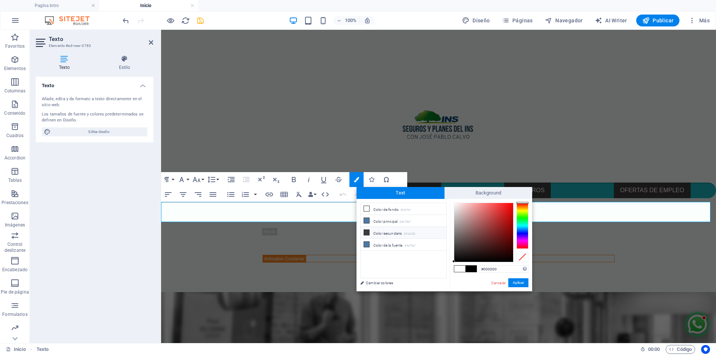
click at [402, 230] on li "Color secundario #3a3c3b" at bounding box center [404, 233] width 86 height 12
type input "#3a3c3b"
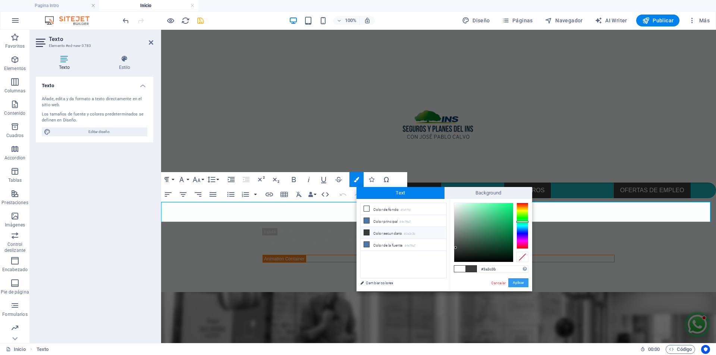
click at [521, 281] on button "Aplicar" at bounding box center [518, 283] width 20 height 9
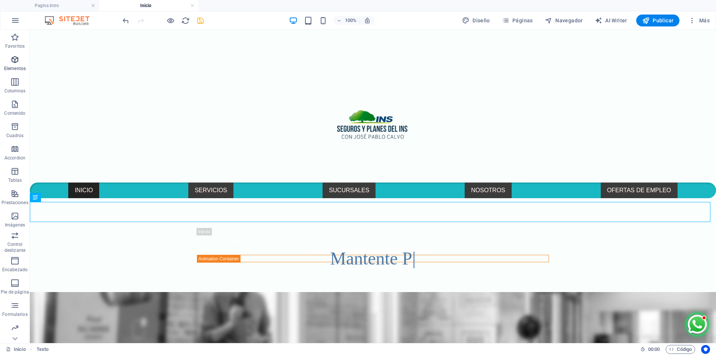
click at [19, 61] on icon "button" at bounding box center [14, 59] width 9 height 9
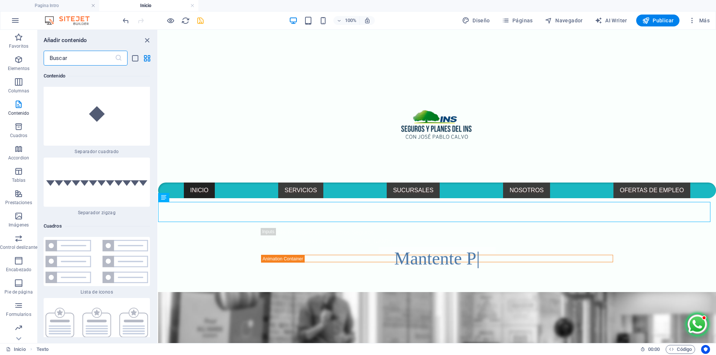
scroll to position [3907, 0]
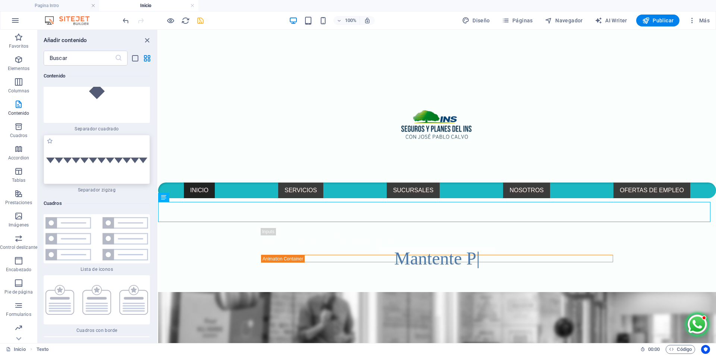
click at [123, 167] on div at bounding box center [97, 159] width 106 height 49
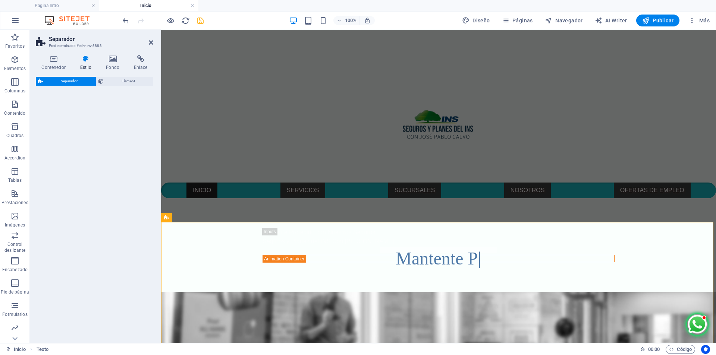
select select "zigzag"
select select "rem"
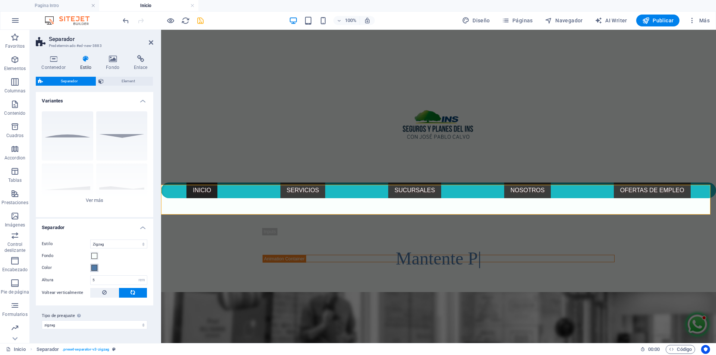
click at [95, 268] on span at bounding box center [94, 268] width 6 height 6
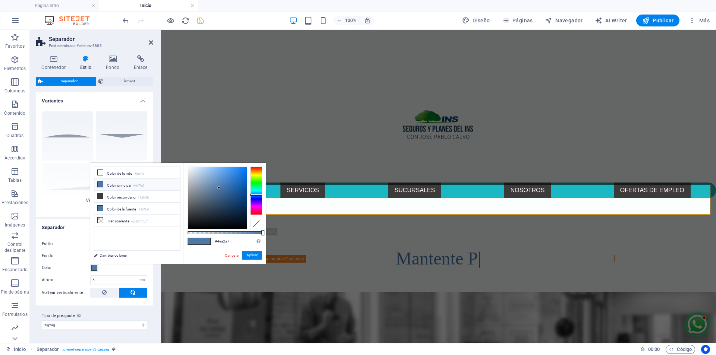
click at [259, 191] on div at bounding box center [256, 191] width 12 height 48
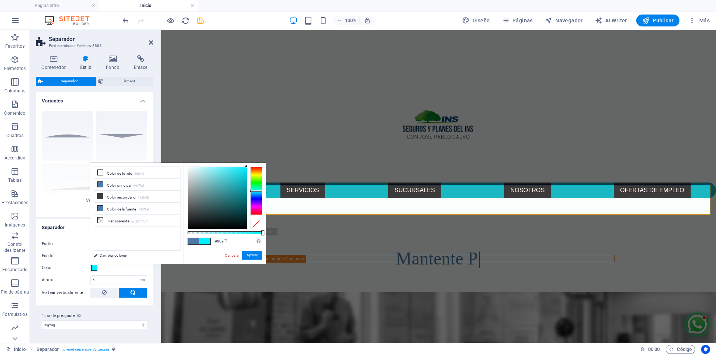
drag, startPoint x: 238, startPoint y: 179, endPoint x: 251, endPoint y: 165, distance: 19.0
click at [251, 165] on div "#00efff Formatos soportados #0852ed rgb(8, 82, 237) rgba(8, 82, 237, 90%) hsv(2…" at bounding box center [224, 267] width 82 height 209
click at [255, 253] on button "Aplicar" at bounding box center [252, 255] width 20 height 9
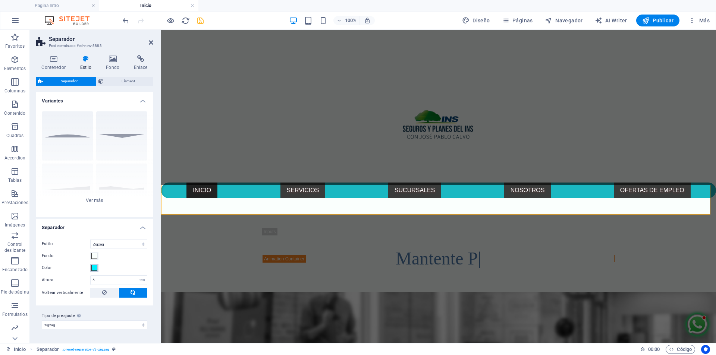
click at [92, 268] on span at bounding box center [94, 268] width 6 height 6
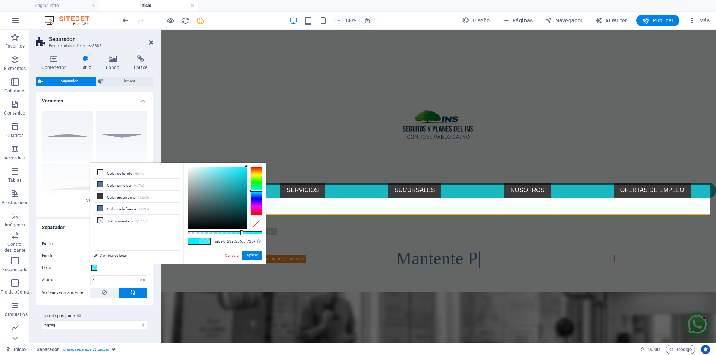
type input "rgba(0, 239, 255, 0.74)"
drag, startPoint x: 263, startPoint y: 232, endPoint x: 243, endPoint y: 236, distance: 20.9
click at [243, 236] on div "rgba(0, 239, 255, 0.74) Formatos soportados #0852ed rgb(8, 82, 237) rgba(8, 82,…" at bounding box center [224, 267] width 82 height 209
click at [255, 256] on button "Aplicar" at bounding box center [252, 255] width 20 height 9
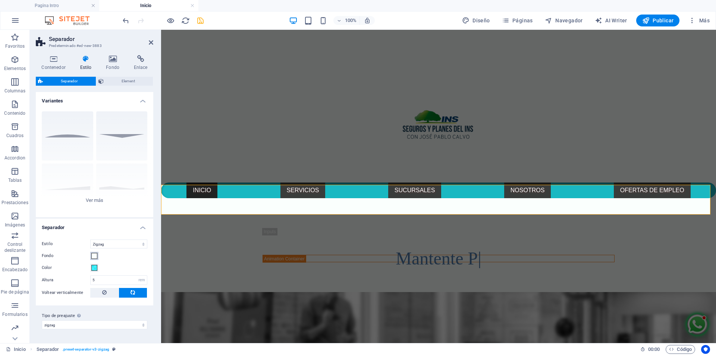
click at [94, 256] on span at bounding box center [94, 256] width 6 height 6
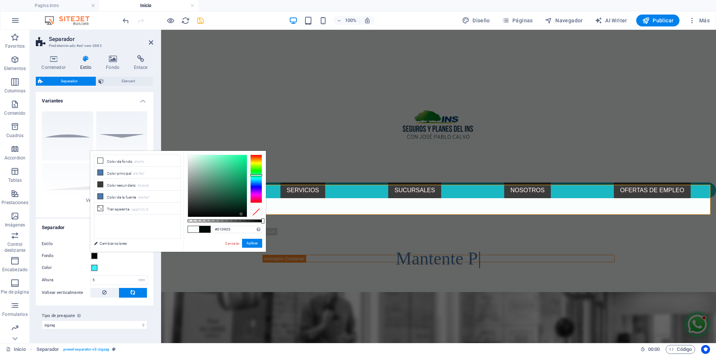
click at [241, 214] on div at bounding box center [217, 186] width 59 height 62
type input "#000603"
drag, startPoint x: 241, startPoint y: 214, endPoint x: 249, endPoint y: 215, distance: 7.9
click at [249, 215] on div at bounding box center [225, 186] width 75 height 63
click at [246, 244] on button "Aplicar" at bounding box center [252, 243] width 20 height 9
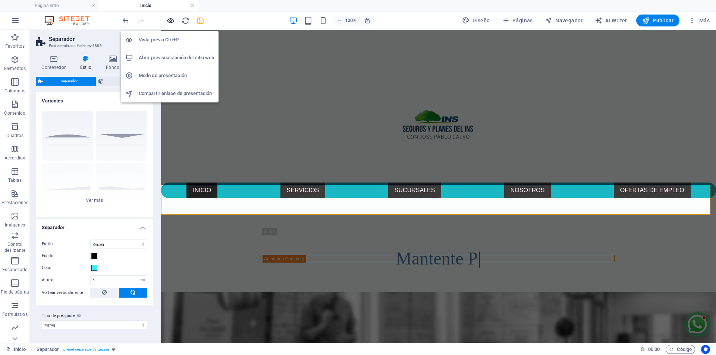
click at [170, 20] on icon "button" at bounding box center [170, 20] width 9 height 9
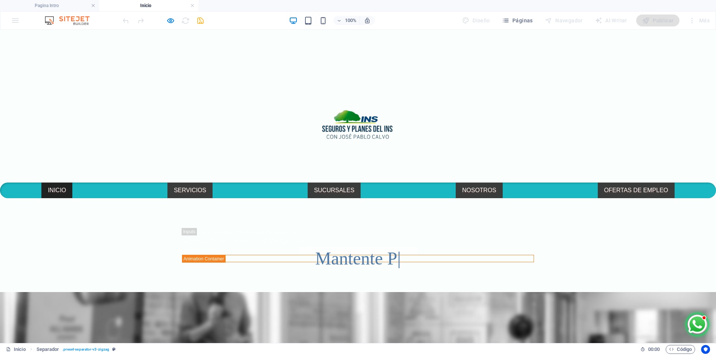
select select "zigzag"
select select "rem"
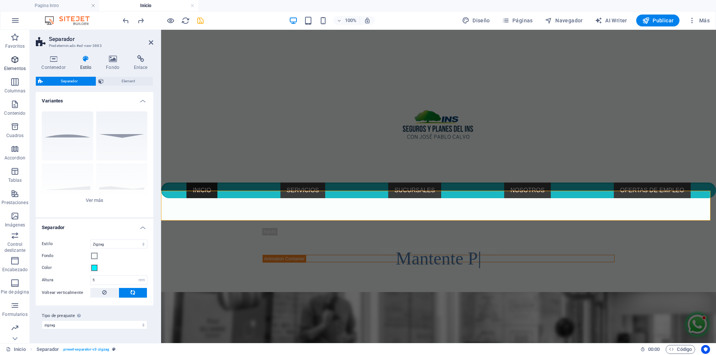
click at [3, 55] on span "Elementos" at bounding box center [15, 64] width 30 height 18
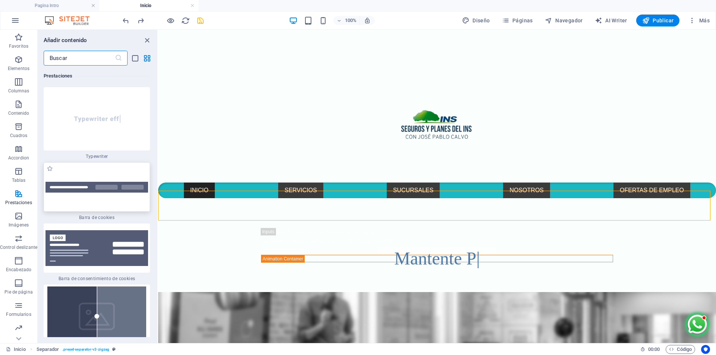
scroll to position [5846, 0]
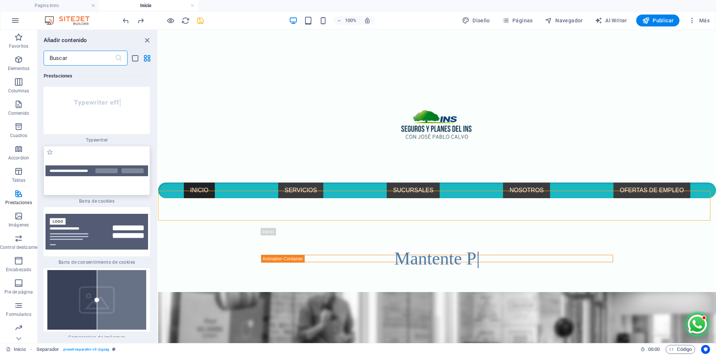
click at [78, 166] on img at bounding box center [96, 171] width 103 height 11
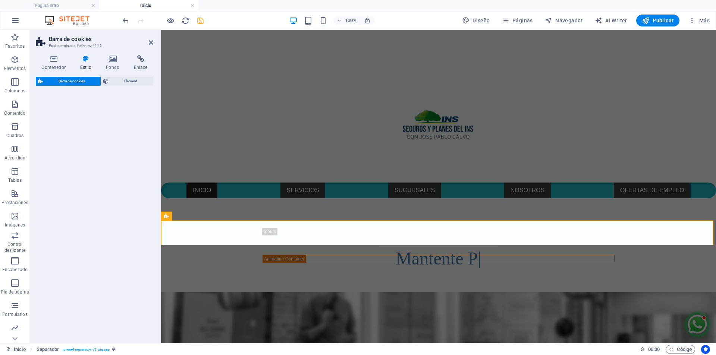
select select "px"
select select "rem"
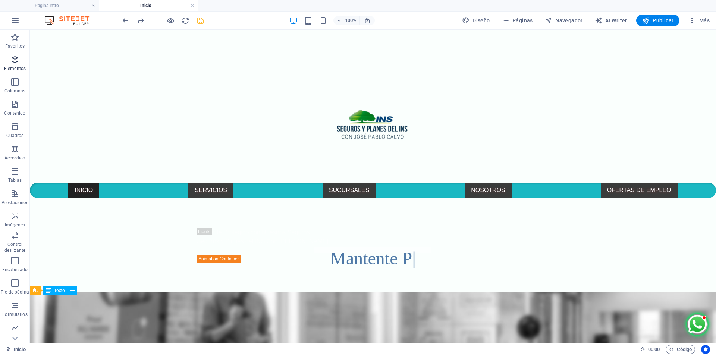
click at [7, 68] on p "Elementos" at bounding box center [15, 69] width 22 height 6
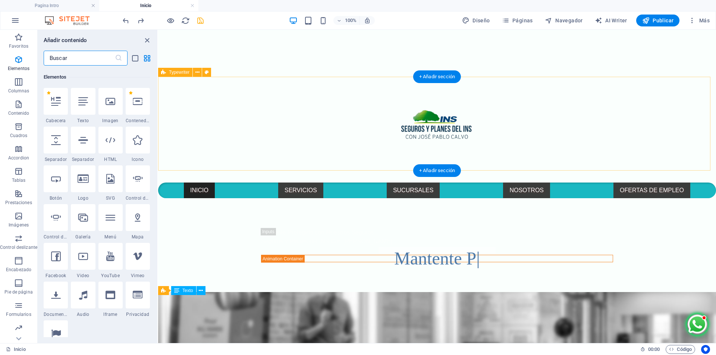
scroll to position [141, 0]
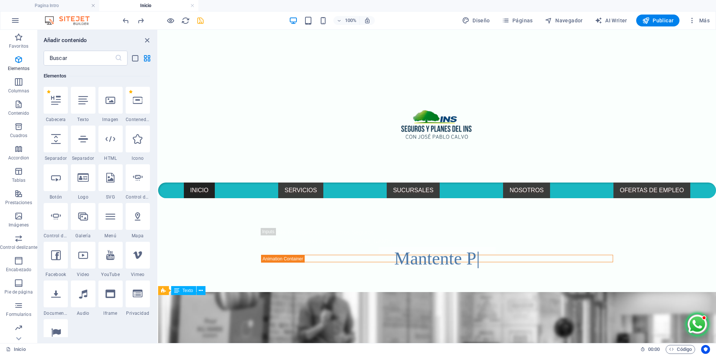
drag, startPoint x: 155, startPoint y: 70, endPoint x: 155, endPoint y: 109, distance: 38.0
click at [155, 109] on div "Favoritos 1 Star Cabecera 1 Star Contenedor Elementos 1 Star Cabecera 1 Star Te…" at bounding box center [98, 202] width 120 height 272
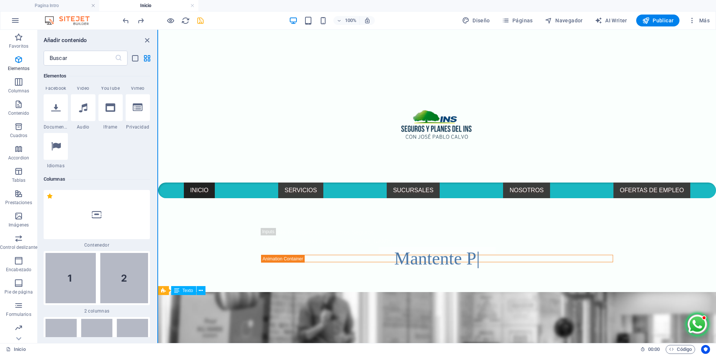
click at [157, 74] on button at bounding box center [157, 187] width 1 height 314
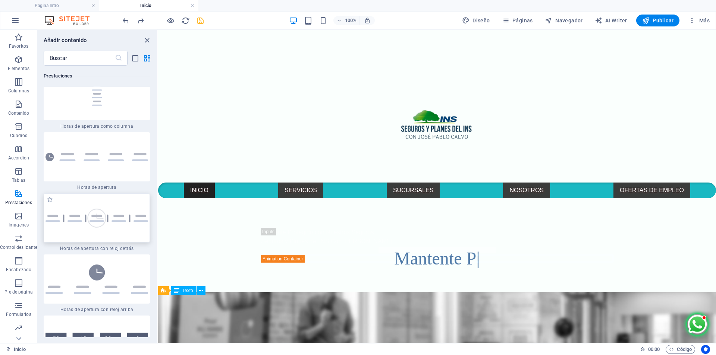
scroll to position [6436, 0]
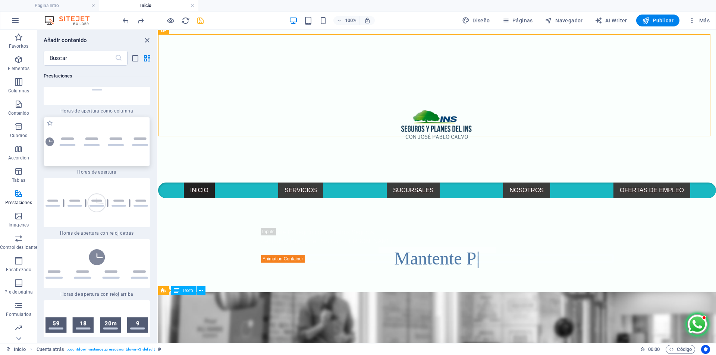
click at [117, 144] on div at bounding box center [97, 141] width 106 height 49
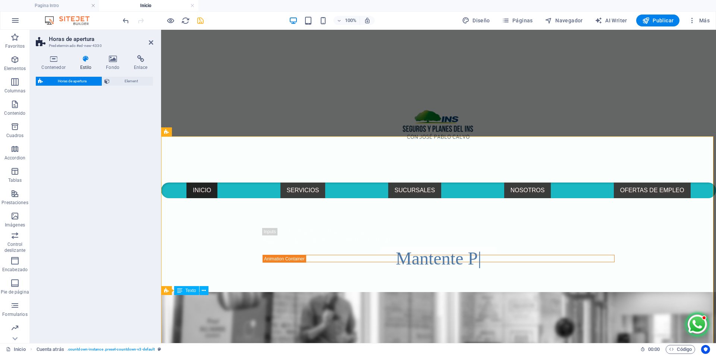
select select "rem"
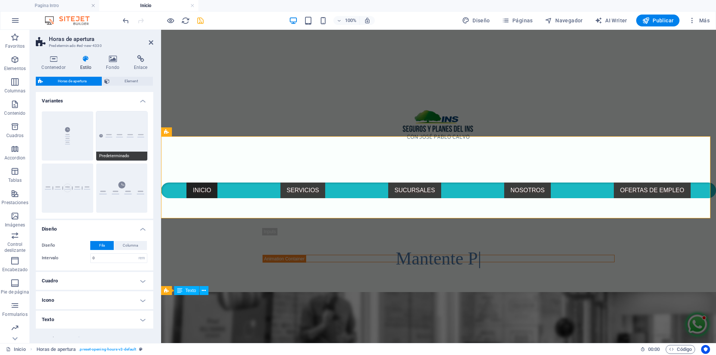
click at [122, 131] on button "Predeterminado" at bounding box center [121, 135] width 51 height 49
click at [112, 60] on icon at bounding box center [112, 58] width 25 height 7
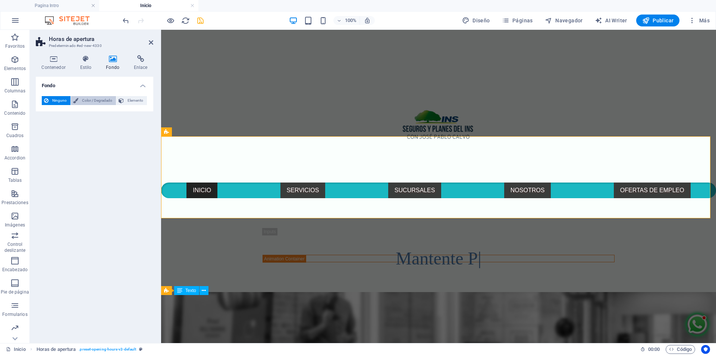
click at [97, 103] on span "Color / Degradado" at bounding box center [97, 100] width 33 height 9
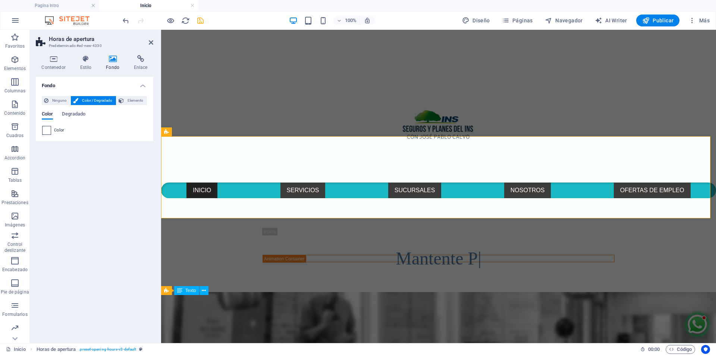
click at [42, 132] on div at bounding box center [46, 130] width 9 height 9
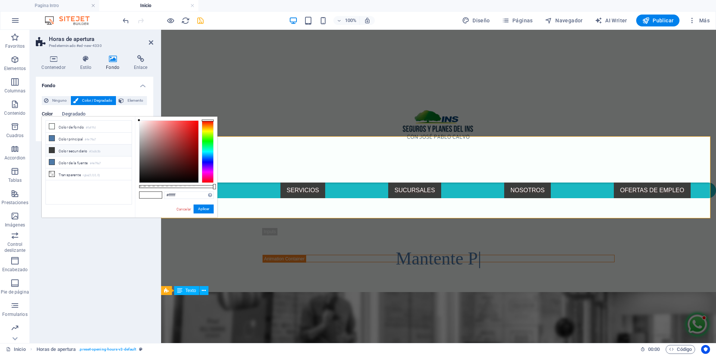
click at [68, 154] on li "Color secundario #3a3c3b" at bounding box center [89, 151] width 86 height 12
type input "#3a3c3b"
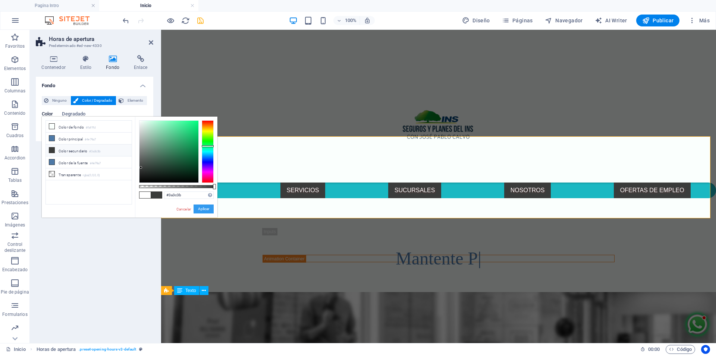
click at [206, 207] on button "Aplicar" at bounding box center [204, 209] width 20 height 9
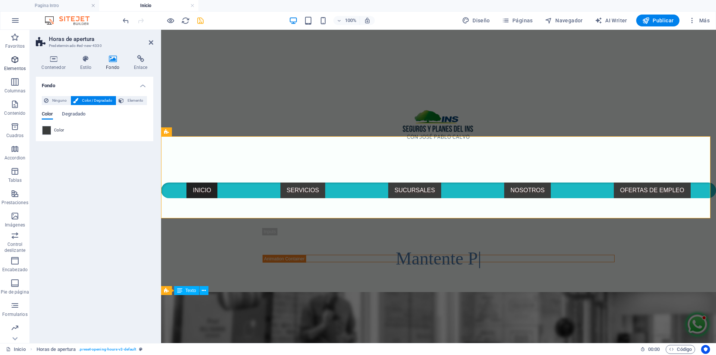
click at [15, 62] on icon "button" at bounding box center [14, 59] width 9 height 9
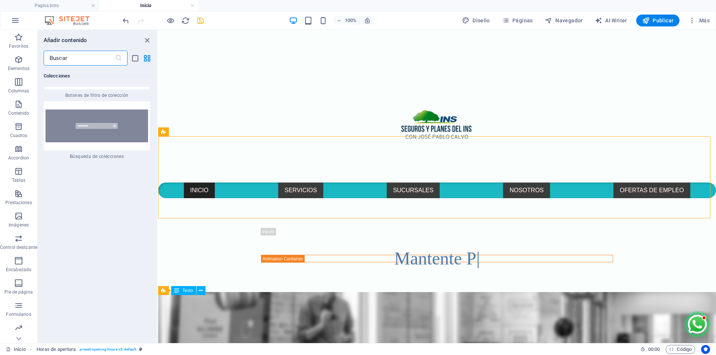
scroll to position [14515, 0]
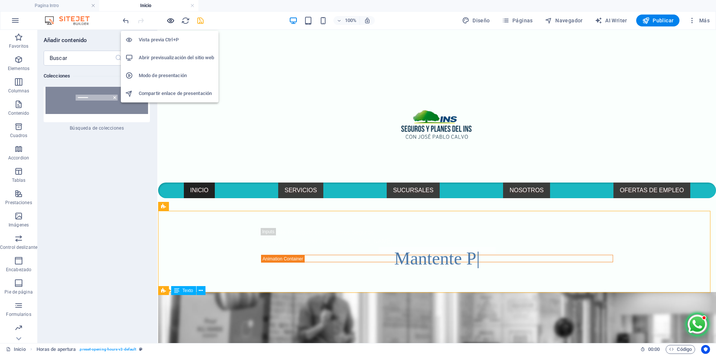
click at [170, 19] on icon "button" at bounding box center [170, 20] width 9 height 9
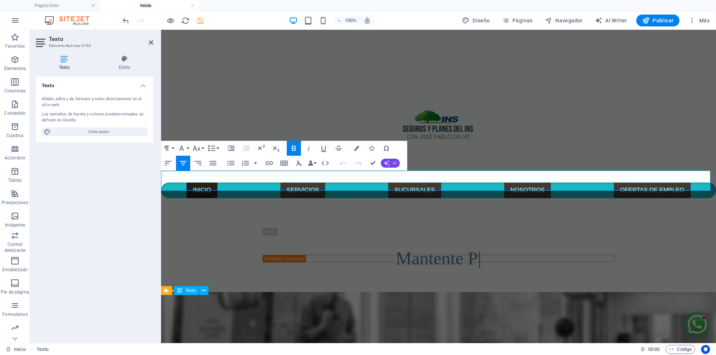
click at [394, 163] on span "AI" at bounding box center [395, 163] width 4 height 4
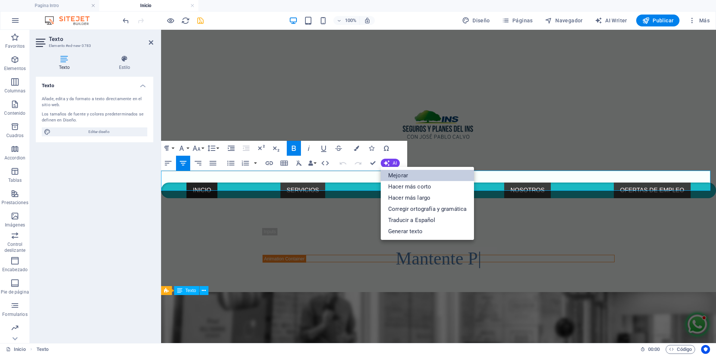
click at [407, 176] on link "Mejorar" at bounding box center [427, 175] width 93 height 11
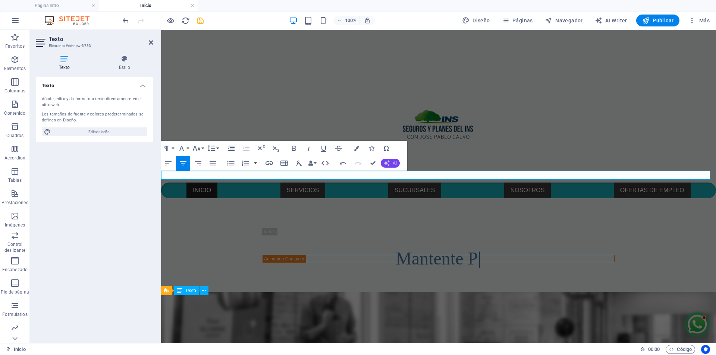
click at [386, 162] on icon "button" at bounding box center [387, 163] width 6 height 6
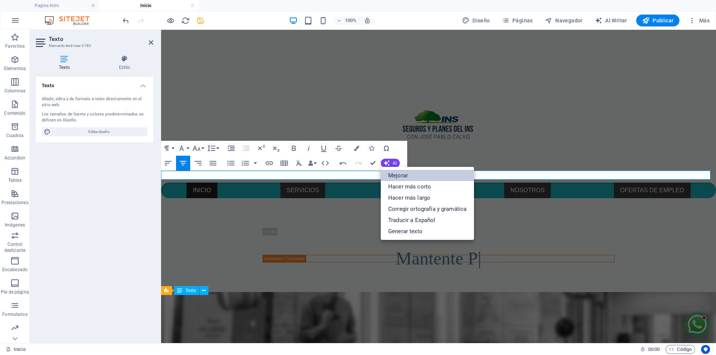
click at [404, 175] on link "Mejorar" at bounding box center [427, 175] width 93 height 11
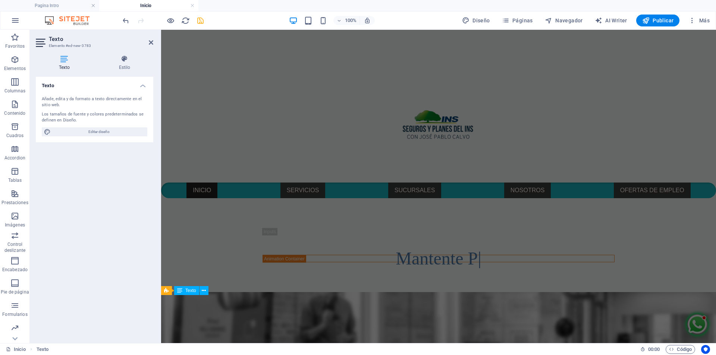
click at [201, 22] on icon "save" at bounding box center [200, 20] width 9 height 9
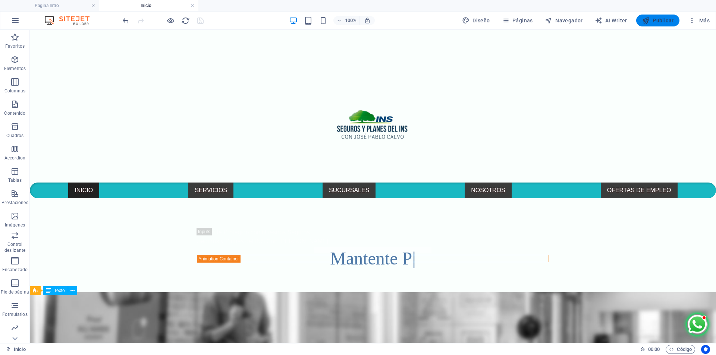
click at [665, 21] on span "Publicar" at bounding box center [658, 20] width 32 height 7
